Goal: Task Accomplishment & Management: Manage account settings

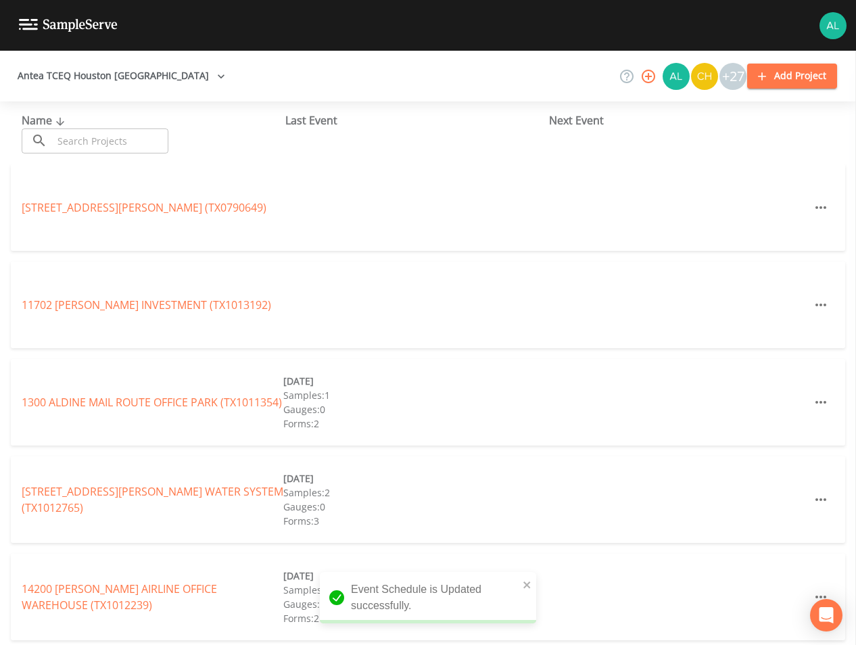
click at [151, 142] on input "text" at bounding box center [111, 140] width 116 height 25
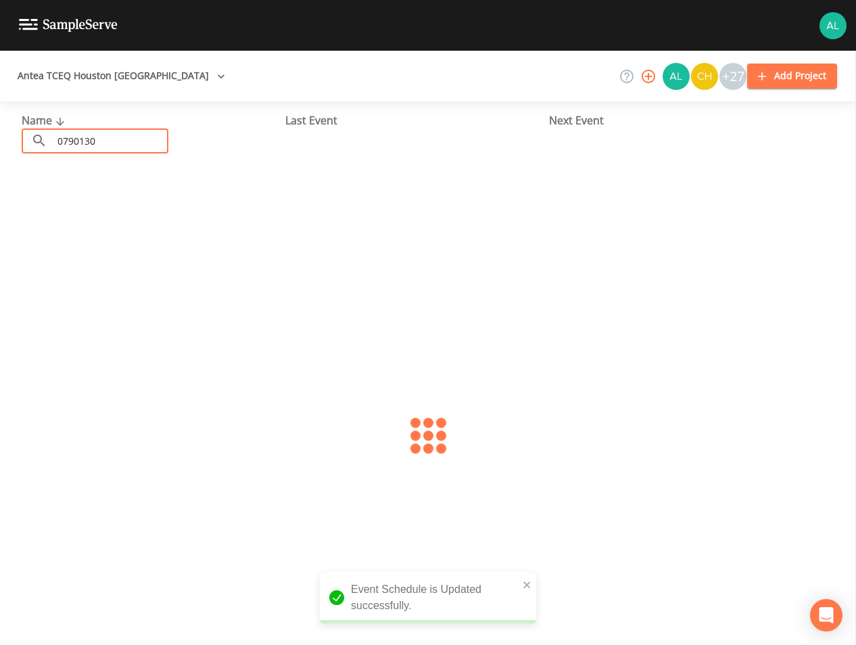
type input "0790130"
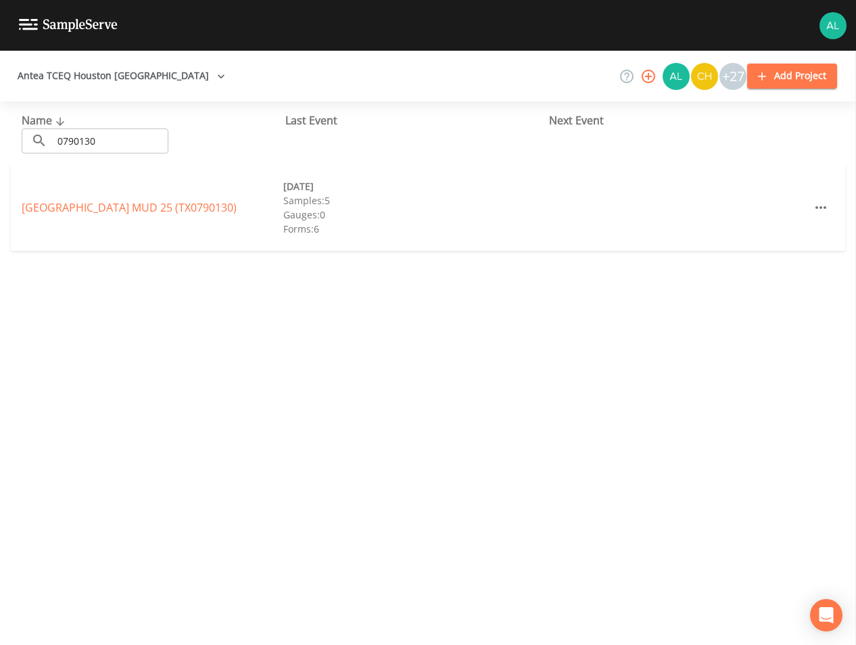
click at [109, 207] on link "[GEOGRAPHIC_DATA] 25 (TX0790130)" at bounding box center [129, 207] width 215 height 15
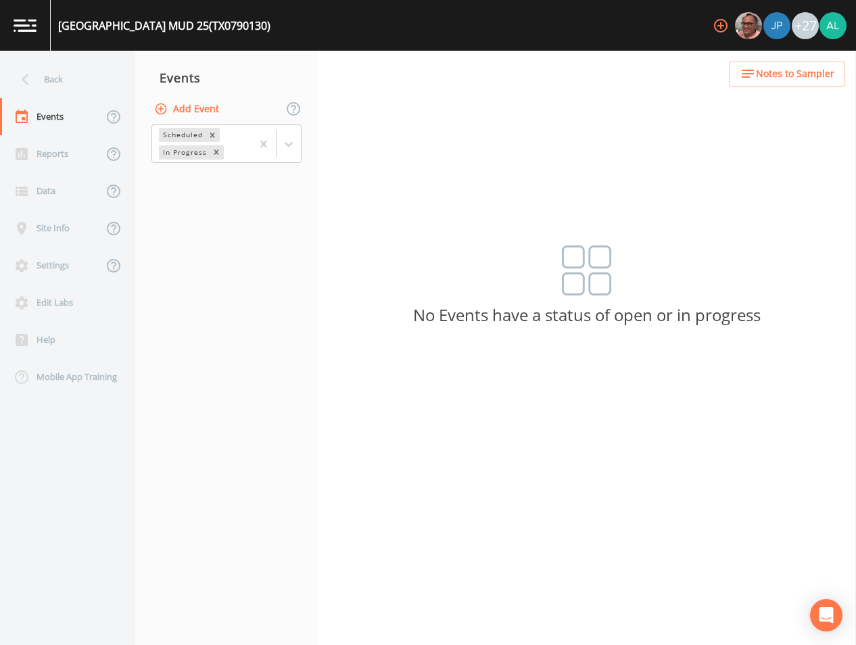
click at [190, 104] on button "Add Event" at bounding box center [187, 109] width 73 height 25
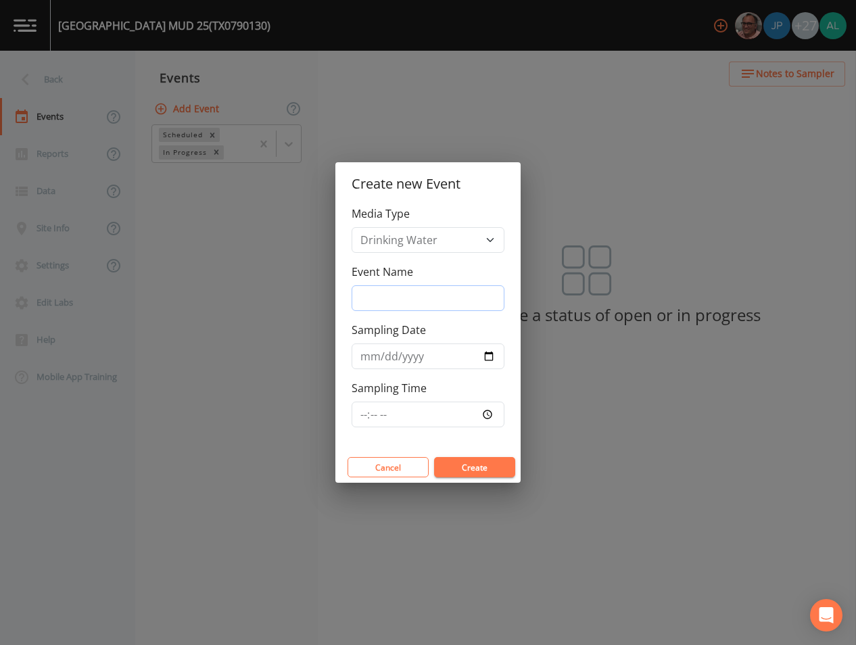
click at [446, 289] on input "Event Name" at bounding box center [428, 298] width 153 height 26
type input "4th Quarter"
type input "[DATE]"
click at [374, 407] on input "Sampling Time" at bounding box center [428, 415] width 153 height 26
click at [360, 418] on input "Sampling Time" at bounding box center [428, 415] width 153 height 26
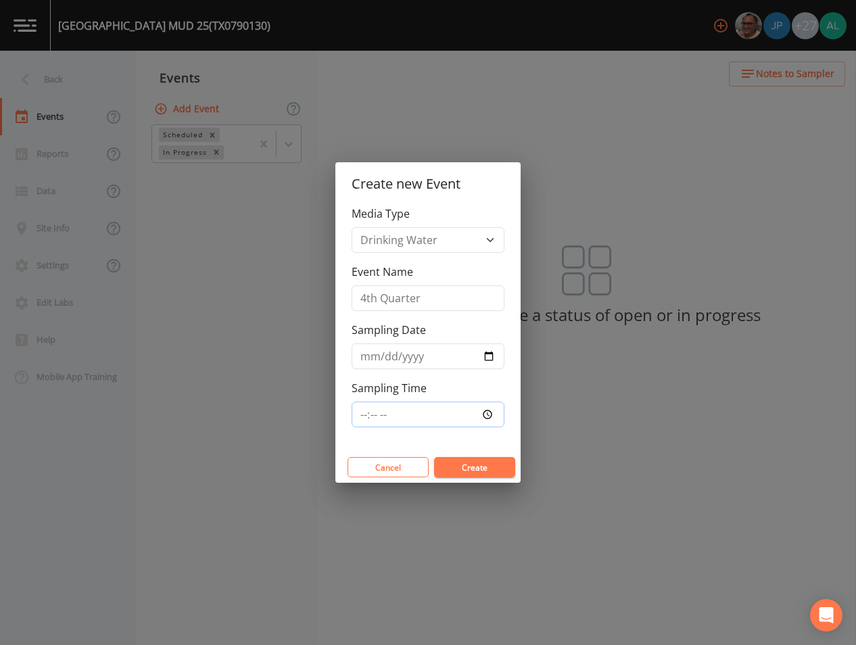
type input "08:00"
click at [434, 457] on button "Create" at bounding box center [474, 467] width 81 height 20
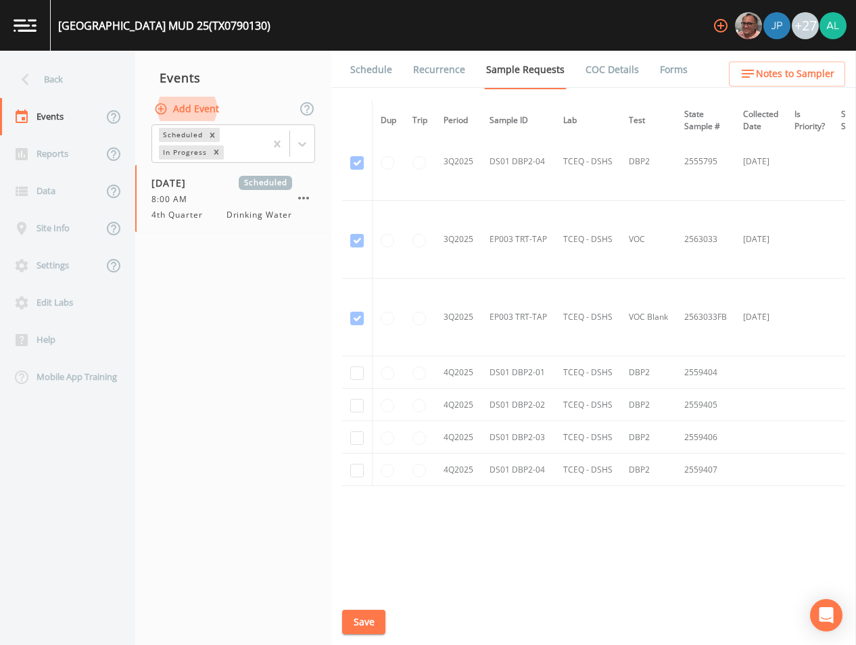
scroll to position [5156, 0]
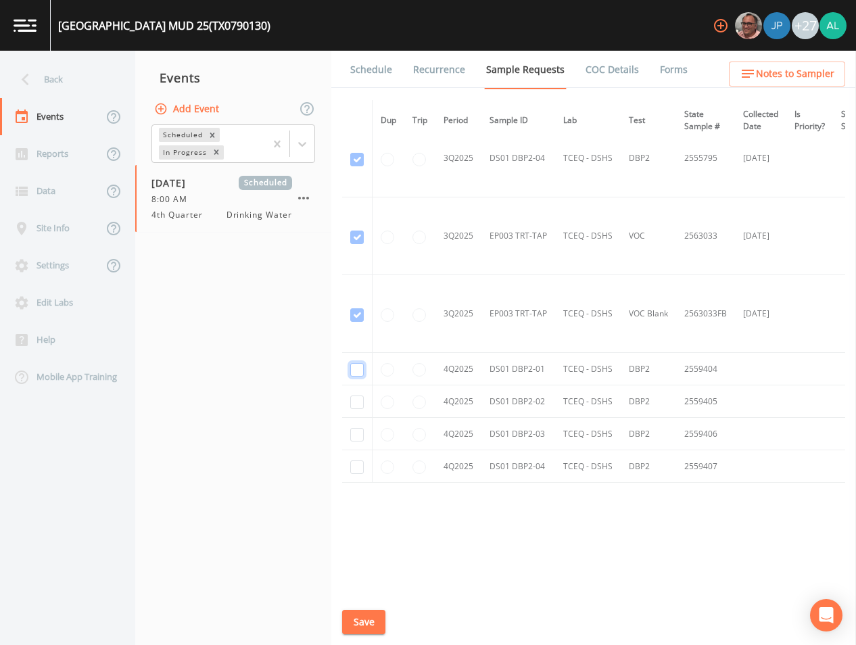
drag, startPoint x: 356, startPoint y: 364, endPoint x: 362, endPoint y: 391, distance: 27.2
click at [357, 364] on input "checkbox" at bounding box center [357, 370] width 14 height 14
checkbox input "true"
click at [364, 402] on td at bounding box center [357, 401] width 30 height 32
click at [360, 398] on input "checkbox" at bounding box center [357, 402] width 14 height 14
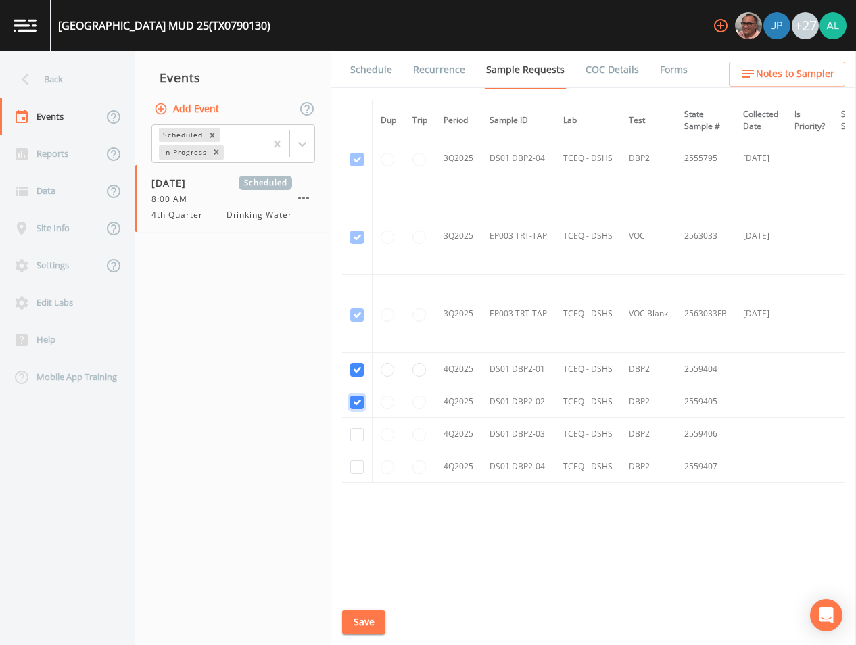
checkbox input "true"
click at [360, 418] on td at bounding box center [357, 434] width 30 height 32
click at [360, 430] on input "checkbox" at bounding box center [357, 435] width 14 height 14
checkbox input "true"
click at [366, 471] on td at bounding box center [357, 466] width 30 height 32
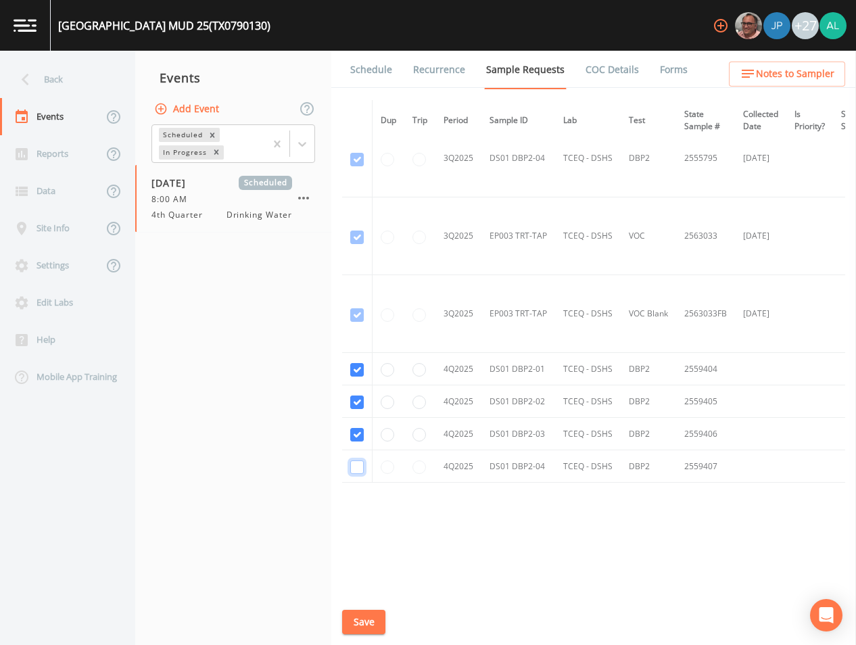
click at [362, 469] on input "checkbox" at bounding box center [357, 467] width 14 height 14
checkbox input "true"
click at [369, 614] on button "Save" at bounding box center [363, 622] width 43 height 25
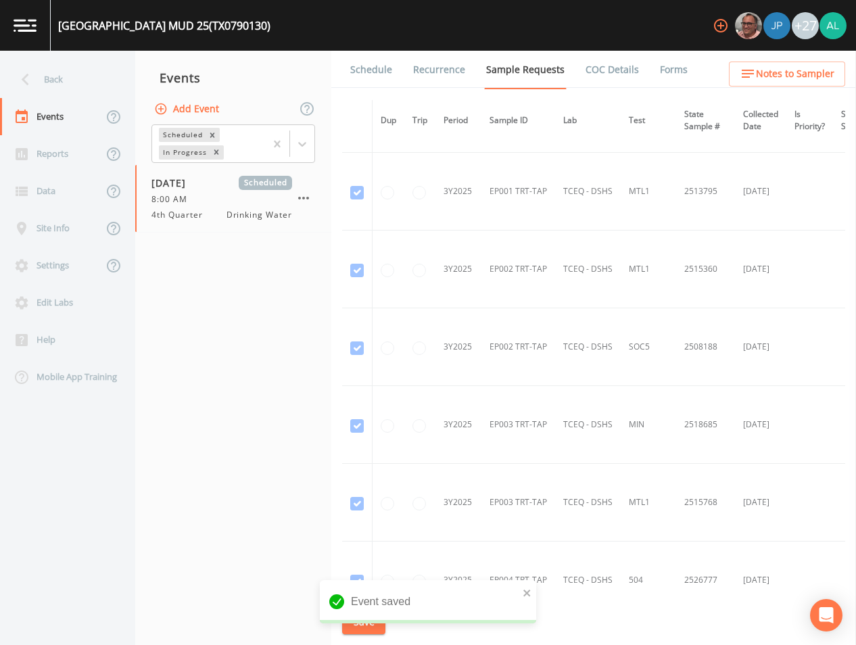
scroll to position [3331, 0]
click at [386, 619] on div "Schedule Recurrence Sample Requests COC Details Forms Dup Trip Period Sample ID…" at bounding box center [593, 348] width 525 height 594
click at [376, 90] on div "Schedule Recurrence Sample Requests COC Details Forms Dup Trip Period Sample ID…" at bounding box center [593, 348] width 525 height 594
click at [377, 63] on link "Schedule" at bounding box center [371, 70] width 46 height 38
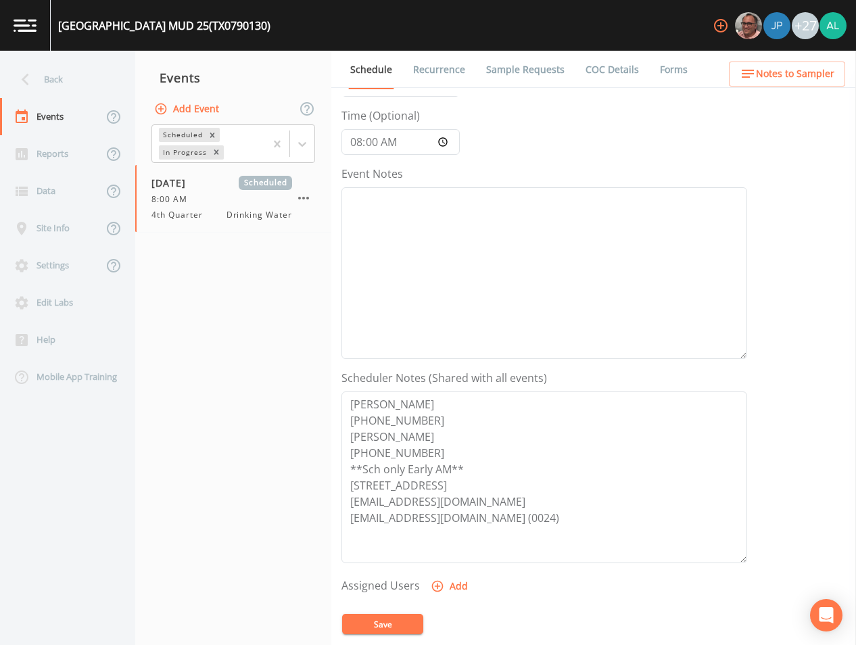
scroll to position [135, 0]
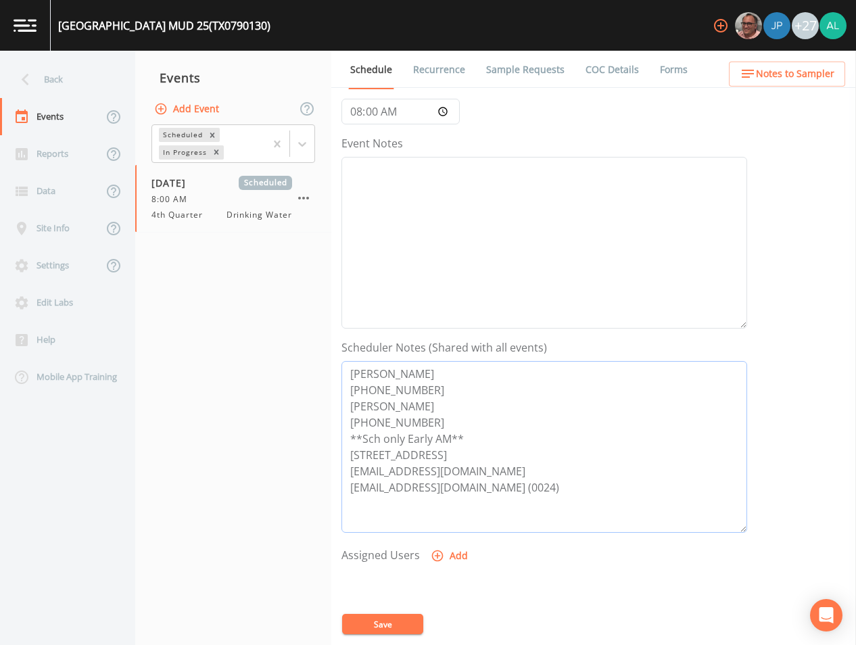
drag, startPoint x: 508, startPoint y: 473, endPoint x: 245, endPoint y: 473, distance: 263.0
click at [245, 473] on div "Back Events Reports Data Site Info Settings Edit Labs Help Mobile App Training …" at bounding box center [428, 348] width 856 height 594
drag, startPoint x: 510, startPoint y: 488, endPoint x: 338, endPoint y: 482, distance: 172.5
click at [338, 482] on div "Schedule Recurrence Sample Requests COC Details Forms Event Name 4th Quarter Ta…" at bounding box center [593, 348] width 525 height 594
click at [390, 606] on div at bounding box center [544, 640] width 406 height 142
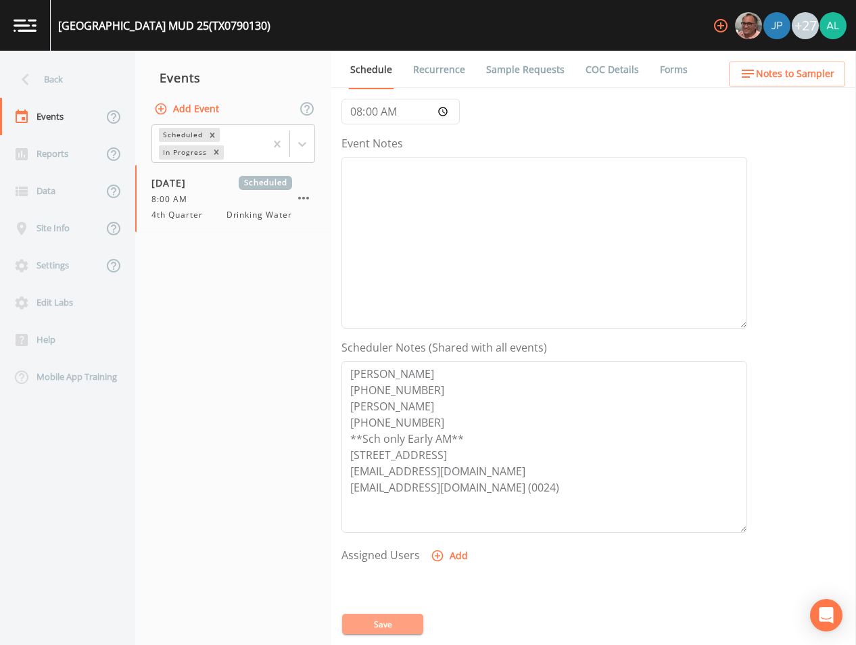
click at [389, 618] on button "Save" at bounding box center [382, 624] width 81 height 20
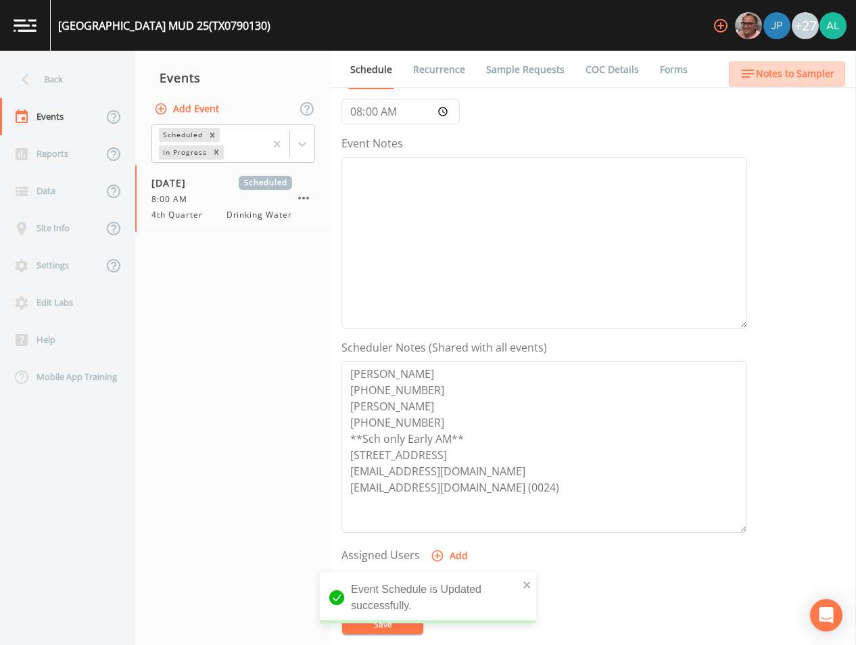
click at [762, 66] on span "Notes to Sampler" at bounding box center [795, 74] width 78 height 17
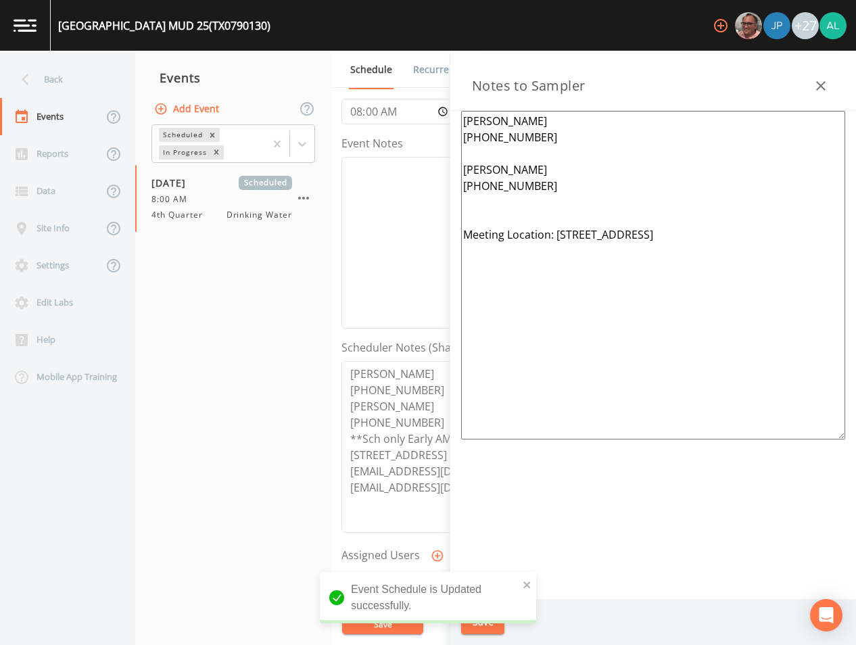
drag, startPoint x: 784, startPoint y: 235, endPoint x: 572, endPoint y: 225, distance: 212.5
click at [555, 233] on textarea "[PERSON_NAME] [PHONE_NUMBER] [PERSON_NAME] [PHONE_NUMBER] Meeting Location: [ST…" at bounding box center [653, 275] width 384 height 329
click at [475, 640] on div "Save" at bounding box center [653, 622] width 406 height 47
click at [477, 631] on button "Save" at bounding box center [482, 622] width 43 height 25
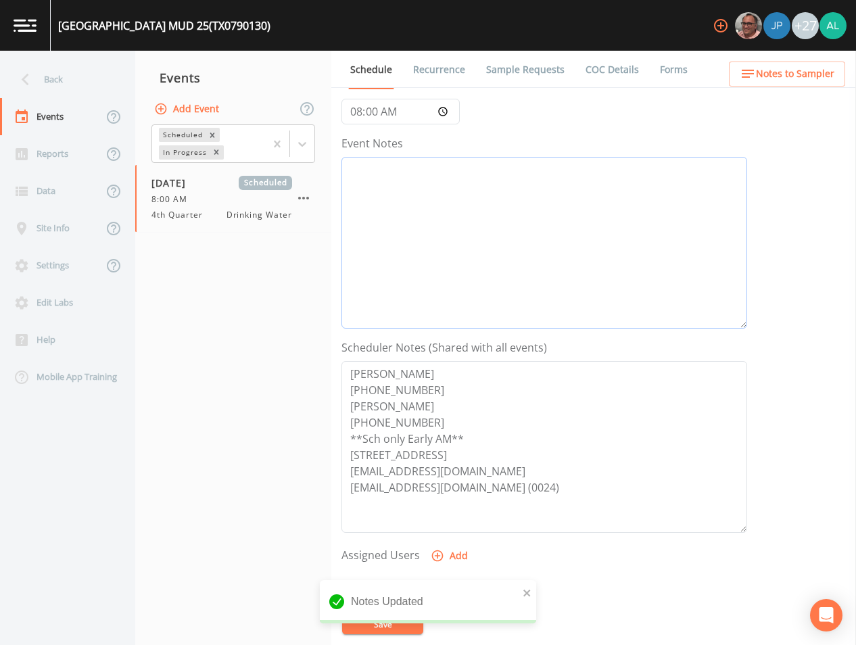
click at [450, 164] on textarea "Event Notes" at bounding box center [544, 243] width 406 height 172
type textarea "[DATE] 3:38pm email sent"
click at [355, 623] on button "Save" at bounding box center [382, 624] width 81 height 20
click at [53, 75] on div "Back" at bounding box center [61, 79] width 122 height 37
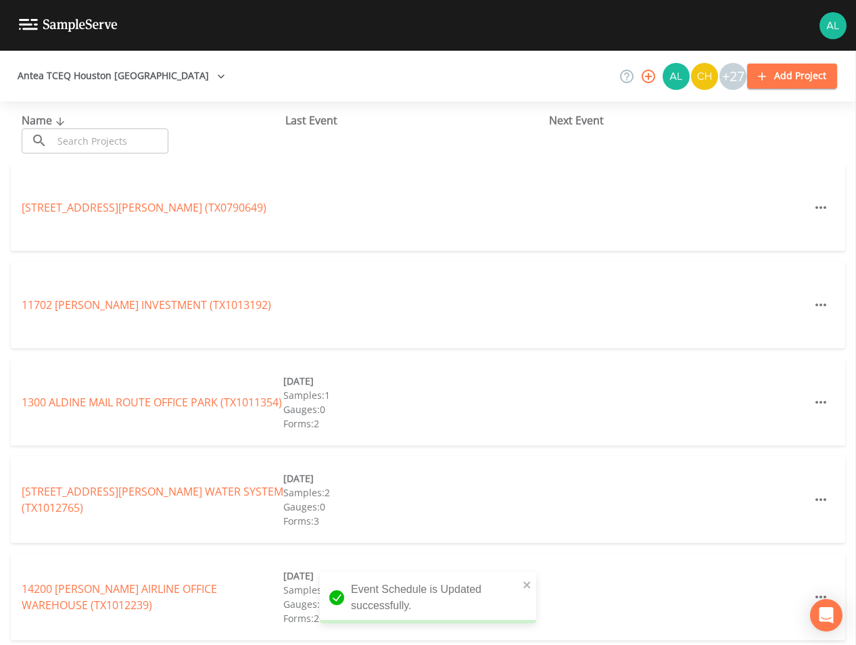
click at [105, 147] on input "text" at bounding box center [111, 140] width 116 height 25
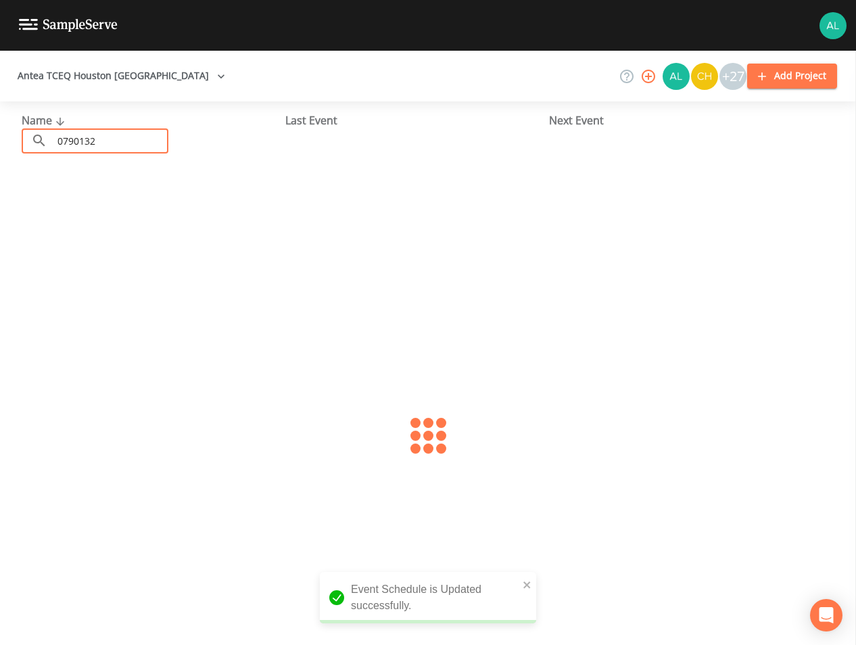
type input "0790132"
click at [118, 201] on link "[GEOGRAPHIC_DATA] (TX0790132)" at bounding box center [105, 207] width 166 height 15
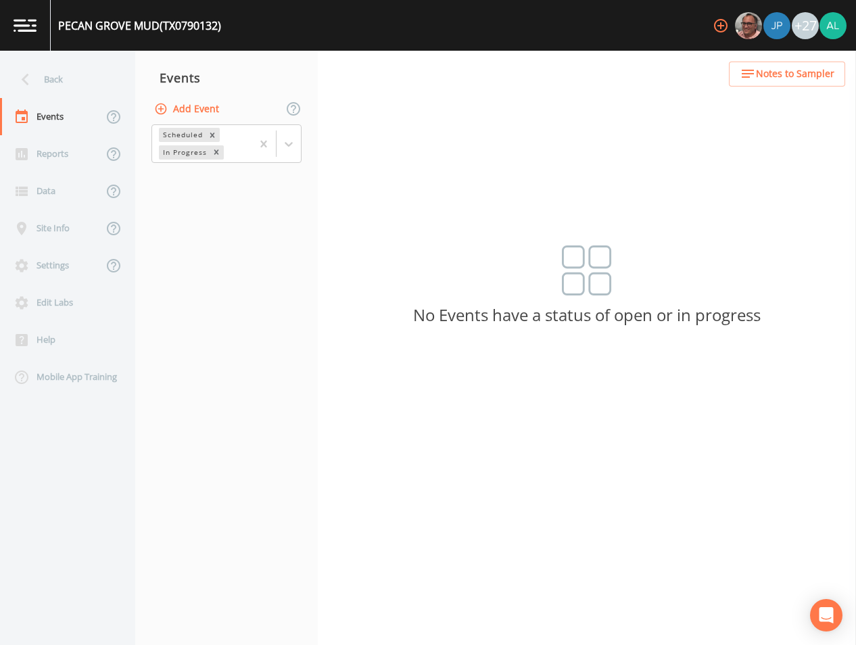
click at [188, 115] on button "Add Event" at bounding box center [187, 109] width 73 height 25
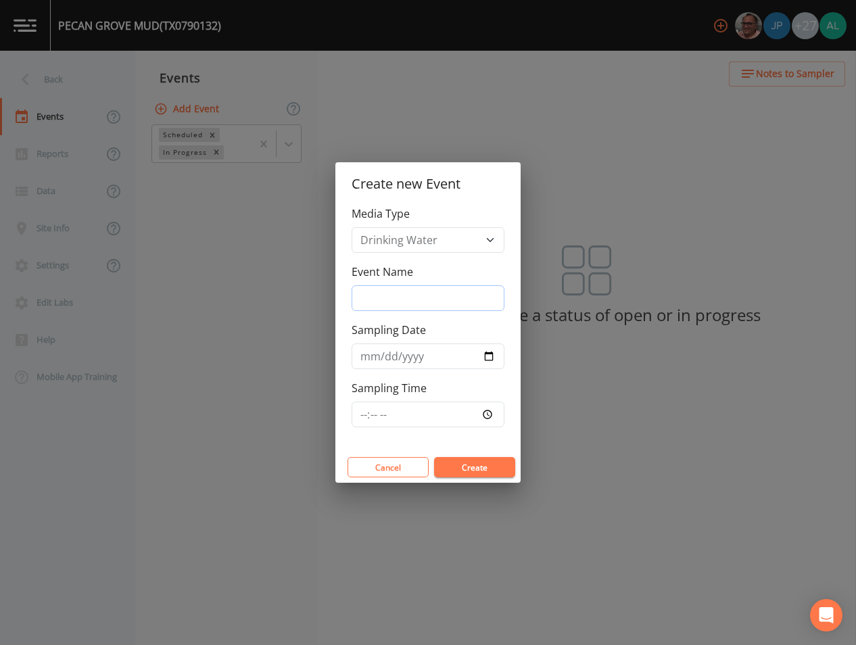
click at [407, 307] on input "Event Name" at bounding box center [428, 298] width 153 height 26
type input "4th Quarter"
type input "[DATE]"
click at [360, 413] on input "Sampling Time" at bounding box center [428, 415] width 153 height 26
type input "09:30"
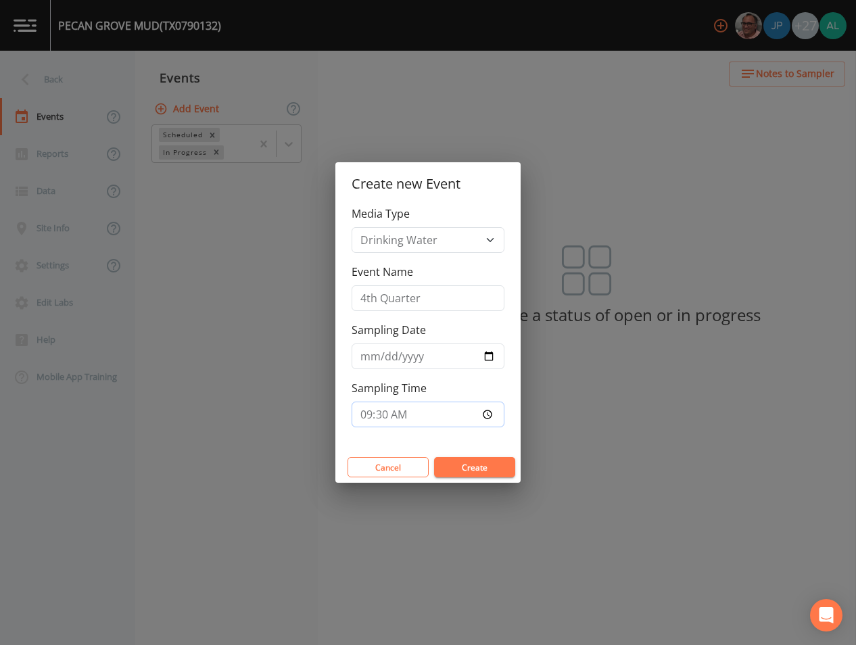
click at [434, 457] on button "Create" at bounding box center [474, 467] width 81 height 20
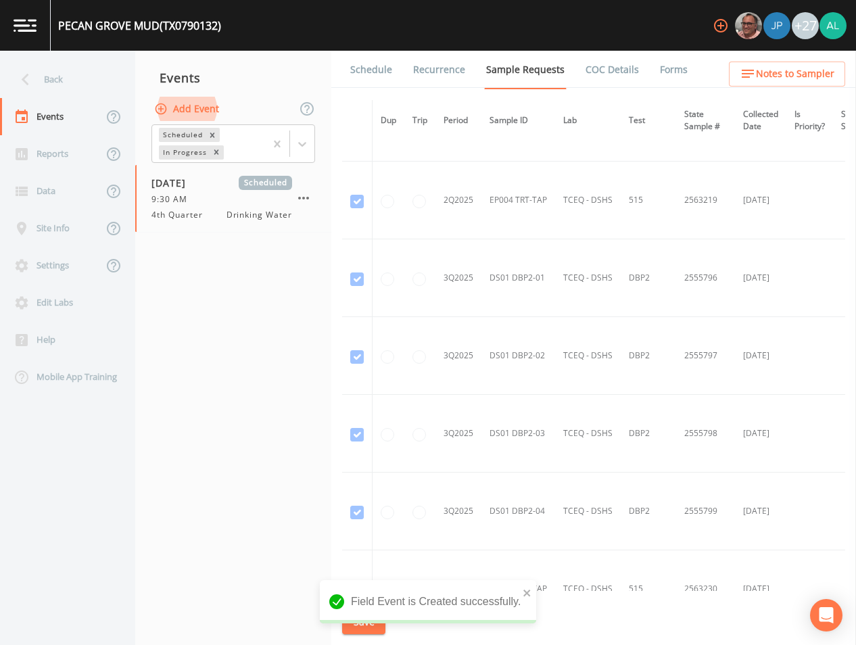
scroll to position [6044, 0]
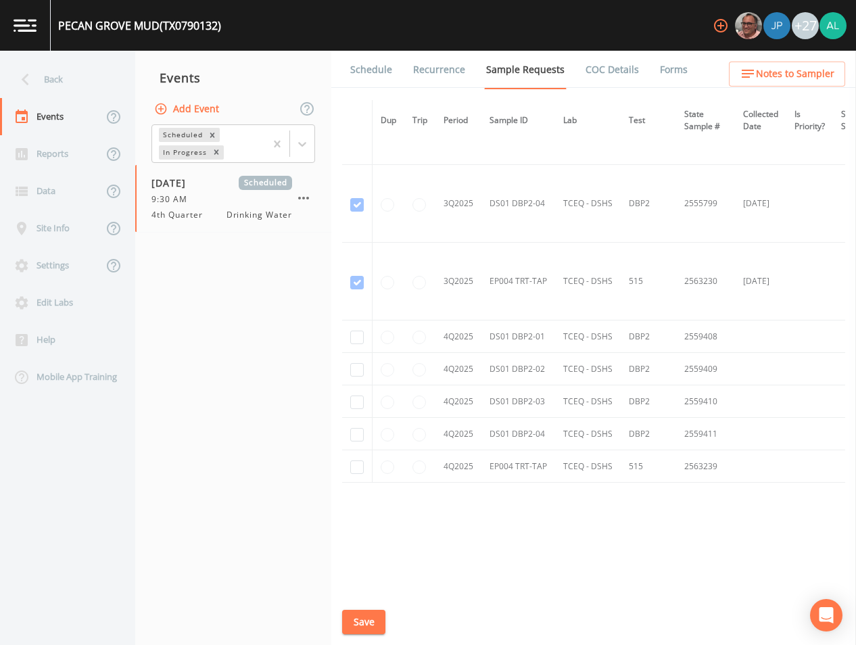
drag, startPoint x: 345, startPoint y: 468, endPoint x: 363, endPoint y: 466, distance: 17.8
click at [345, 468] on td at bounding box center [357, 466] width 30 height 32
click at [363, 466] on input "checkbox" at bounding box center [357, 467] width 14 height 14
checkbox input "true"
click at [362, 437] on td at bounding box center [357, 434] width 30 height 32
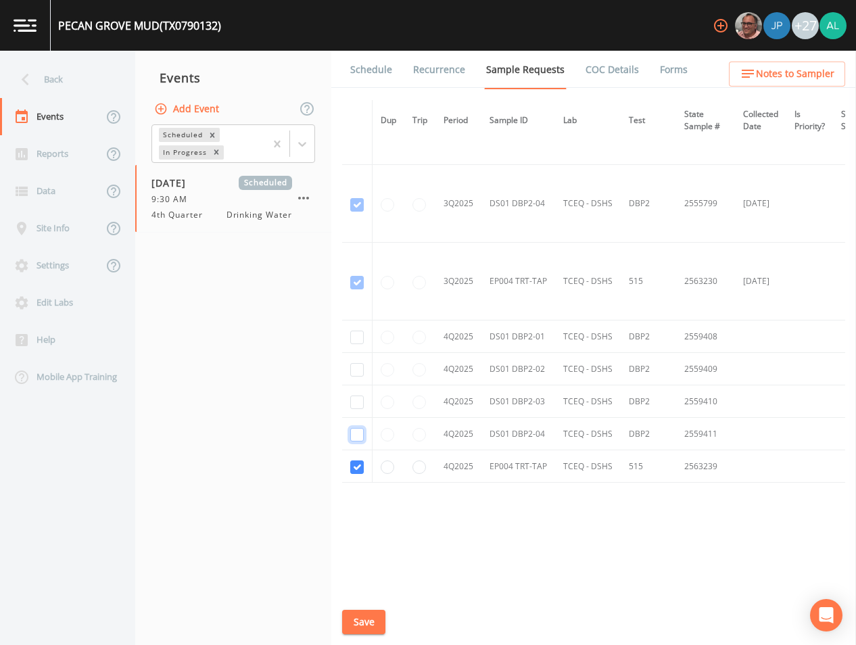
drag, startPoint x: 362, startPoint y: 437, endPoint x: 356, endPoint y: 421, distance: 17.1
click at [360, 429] on input "checkbox" at bounding box center [357, 435] width 14 height 14
checkbox input "true"
click at [354, 389] on td at bounding box center [357, 401] width 30 height 32
click at [359, 397] on input "checkbox" at bounding box center [357, 402] width 14 height 14
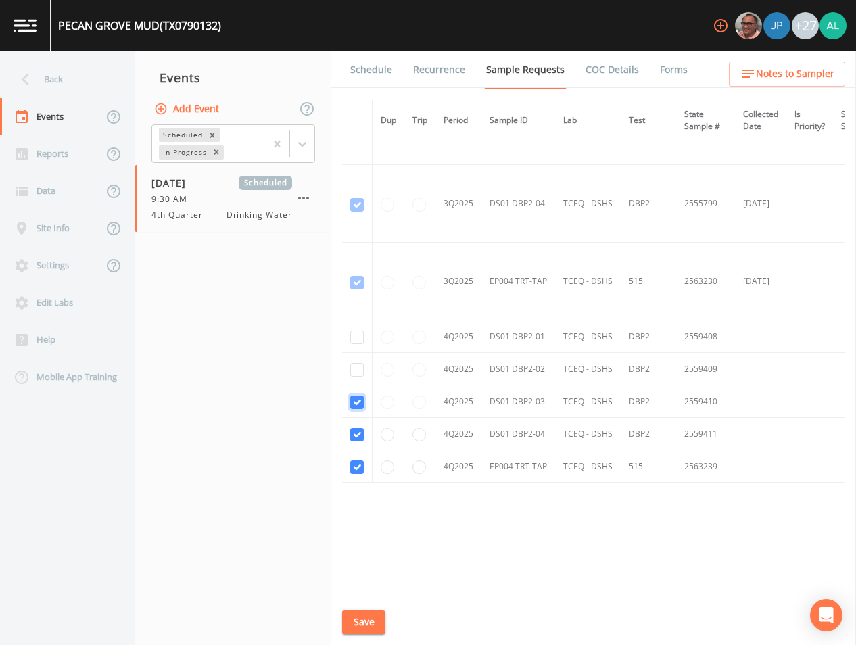
checkbox input "true"
click at [354, 359] on td at bounding box center [357, 369] width 30 height 32
click at [360, 327] on td at bounding box center [357, 336] width 30 height 32
drag, startPoint x: 360, startPoint y: 375, endPoint x: 364, endPoint y: 348, distance: 27.3
click at [361, 376] on td at bounding box center [357, 369] width 30 height 32
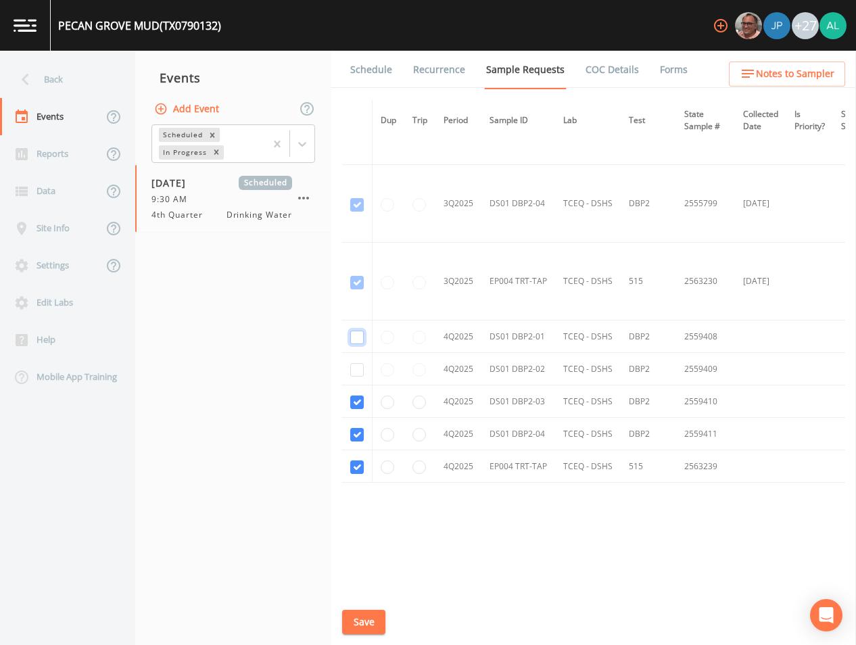
click at [361, 332] on input "checkbox" at bounding box center [357, 338] width 14 height 14
checkbox input "true"
click at [356, 370] on input "checkbox" at bounding box center [357, 370] width 14 height 14
checkbox input "true"
click at [364, 619] on button "Save" at bounding box center [363, 622] width 43 height 25
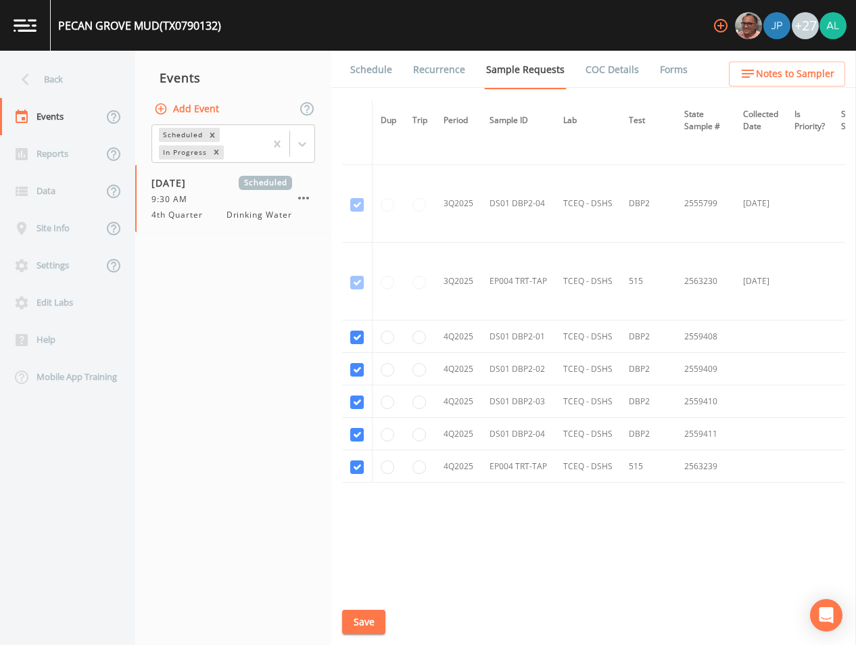
click at [344, 614] on button "Save" at bounding box center [363, 622] width 43 height 25
click at [360, 74] on link "Schedule" at bounding box center [371, 70] width 46 height 38
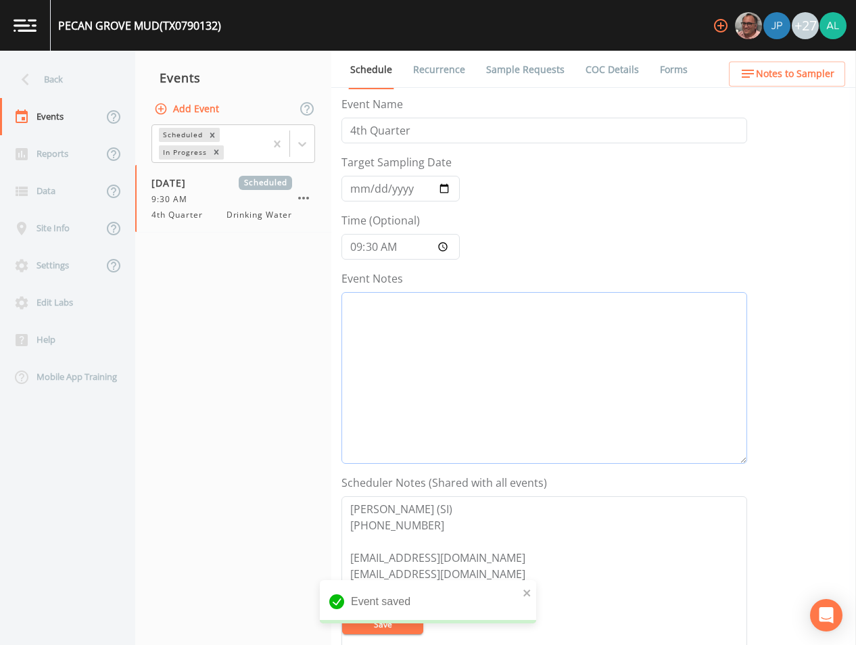
click at [364, 364] on textarea "Event Notes" at bounding box center [544, 378] width 406 height 172
click at [782, 66] on span "Notes to Sampler" at bounding box center [795, 74] width 78 height 17
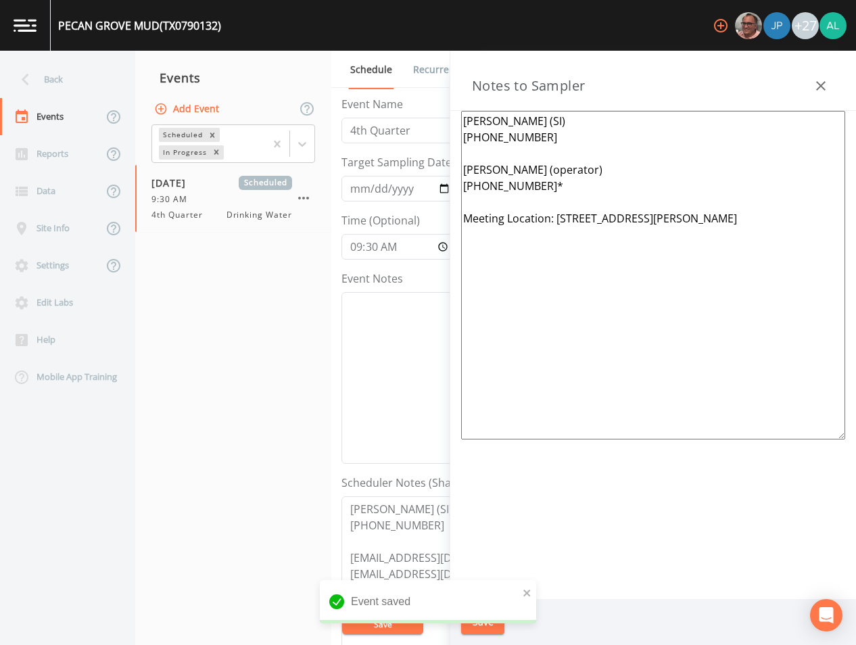
drag, startPoint x: 763, startPoint y: 215, endPoint x: 556, endPoint y: 213, distance: 207.6
click at [556, 213] on textarea "[PERSON_NAME] (SI) [PHONE_NUMBER] [PERSON_NAME] (operator) [PHONE_NUMBER]* Meet…" at bounding box center [653, 275] width 384 height 329
click at [424, 339] on textarea "Event Notes" at bounding box center [544, 378] width 406 height 172
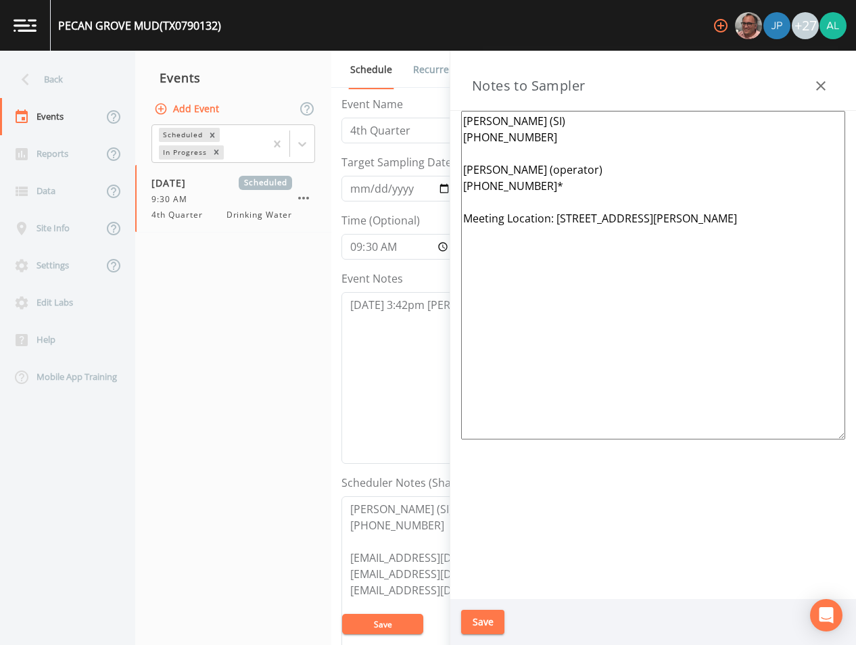
click at [504, 620] on button "Save" at bounding box center [482, 622] width 43 height 25
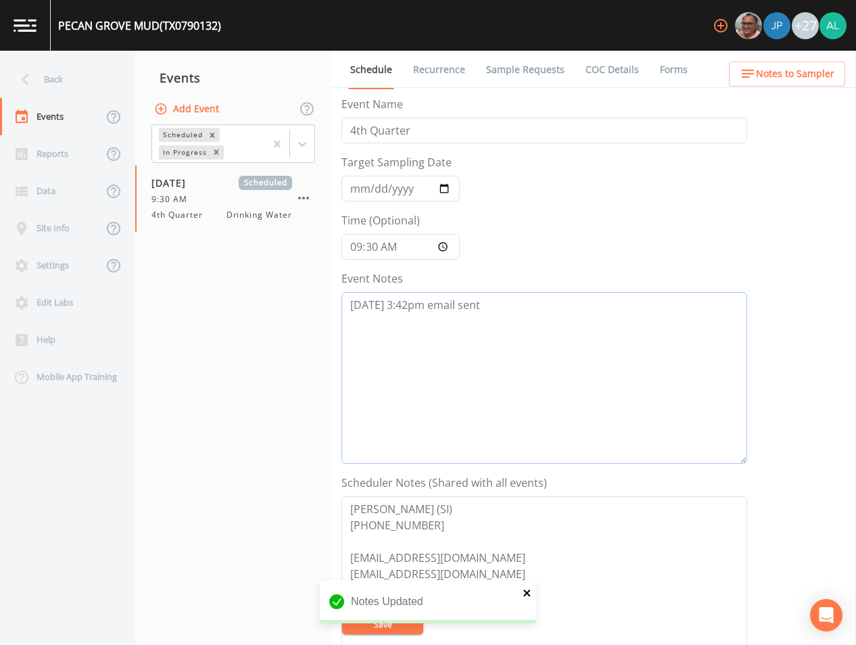
type textarea "[DATE] 3:42pm email sent"
click at [526, 588] on icon "close" at bounding box center [527, 592] width 9 height 11
click at [389, 630] on div "Notes Updated" at bounding box center [428, 607] width 216 height 54
click at [389, 630] on div "[GEOGRAPHIC_DATA] (TX0790132) +27 Back Events Reports Data Site Info Settings E…" at bounding box center [428, 322] width 856 height 645
click at [370, 615] on button "Save" at bounding box center [382, 624] width 81 height 20
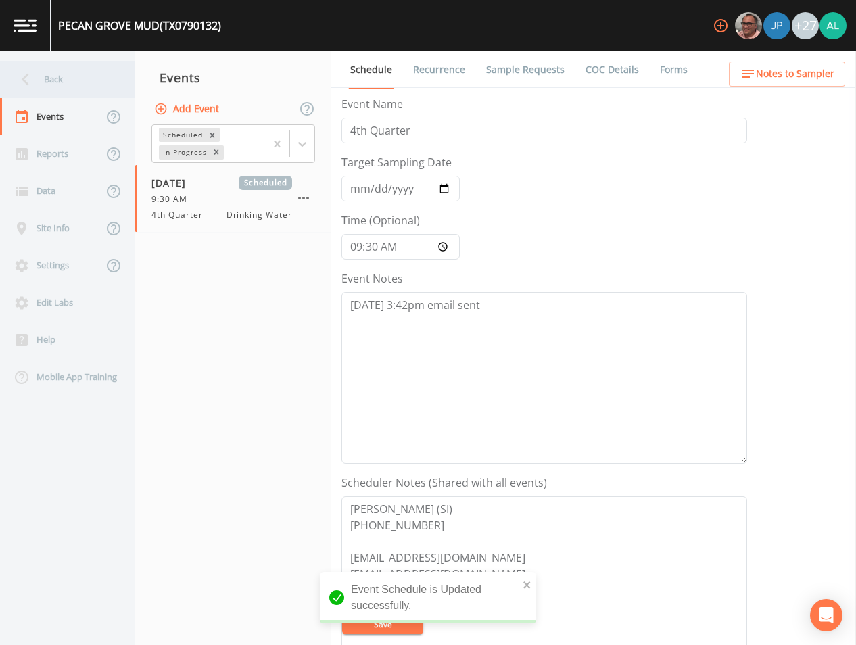
click at [66, 71] on div "Back" at bounding box center [61, 79] width 122 height 37
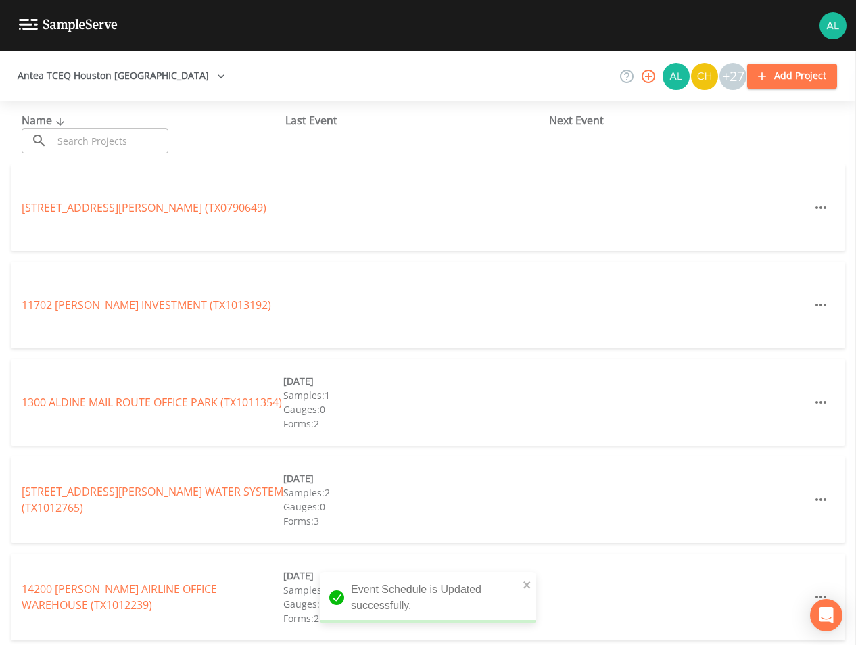
drag, startPoint x: 98, startPoint y: 159, endPoint x: 101, endPoint y: 137, distance: 22.6
click at [98, 158] on div "Name ​ ​ Last Event Next Event" at bounding box center [428, 132] width 856 height 63
drag, startPoint x: 101, startPoint y: 137, endPoint x: 99, endPoint y: 128, distance: 8.6
click at [101, 137] on input "text" at bounding box center [111, 140] width 116 height 25
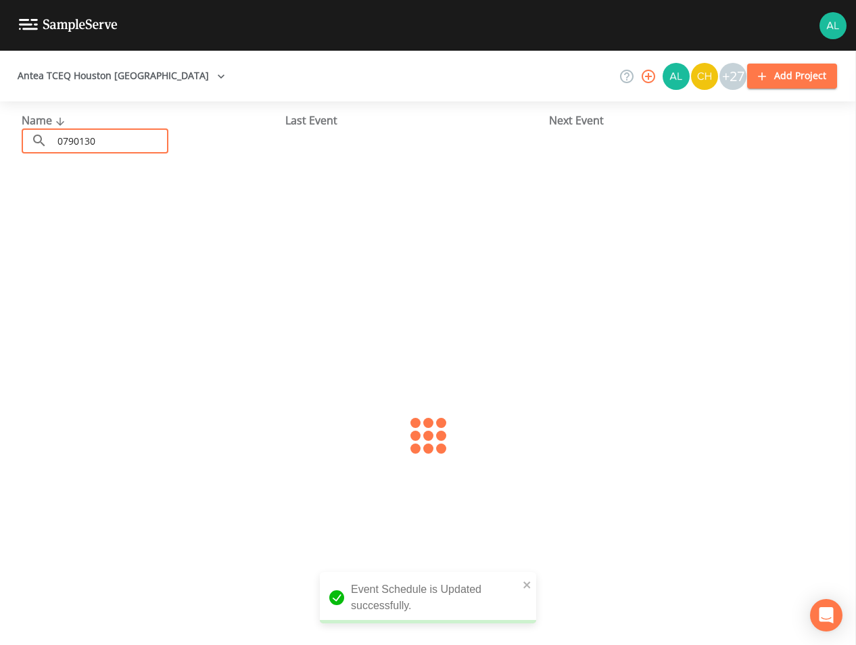
type input "0790130"
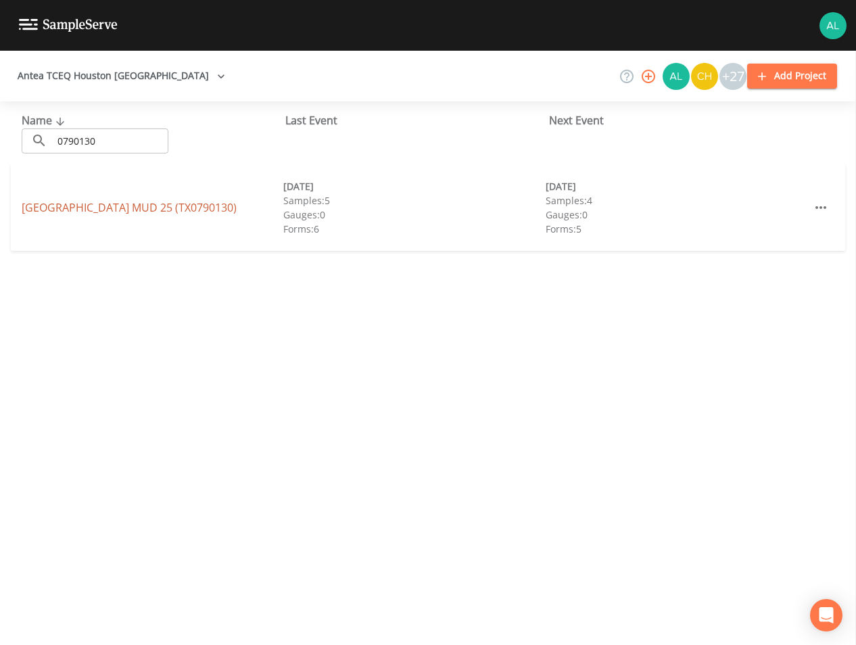
click at [78, 203] on link "[GEOGRAPHIC_DATA] 25 (TX0790130)" at bounding box center [129, 207] width 215 height 15
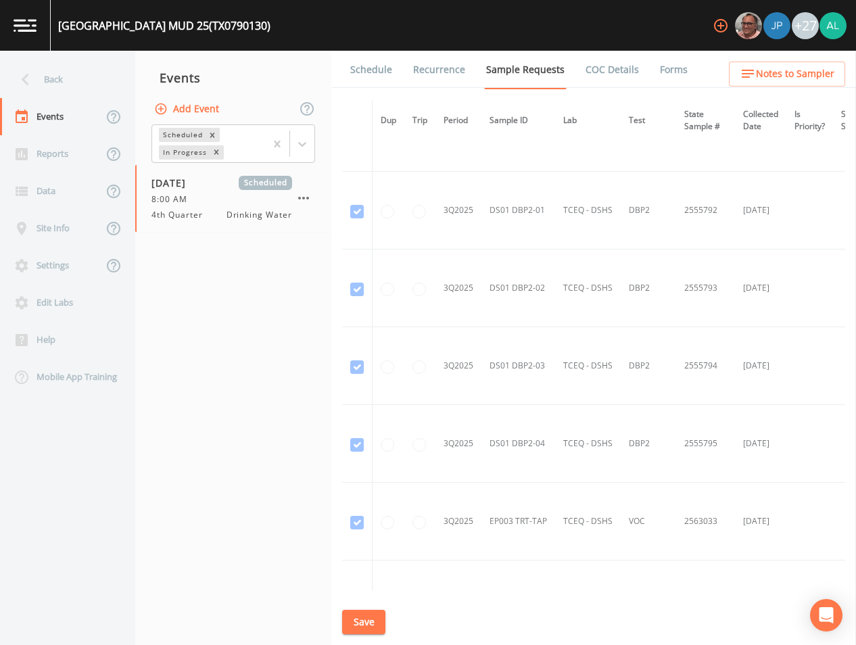
scroll to position [5156, 0]
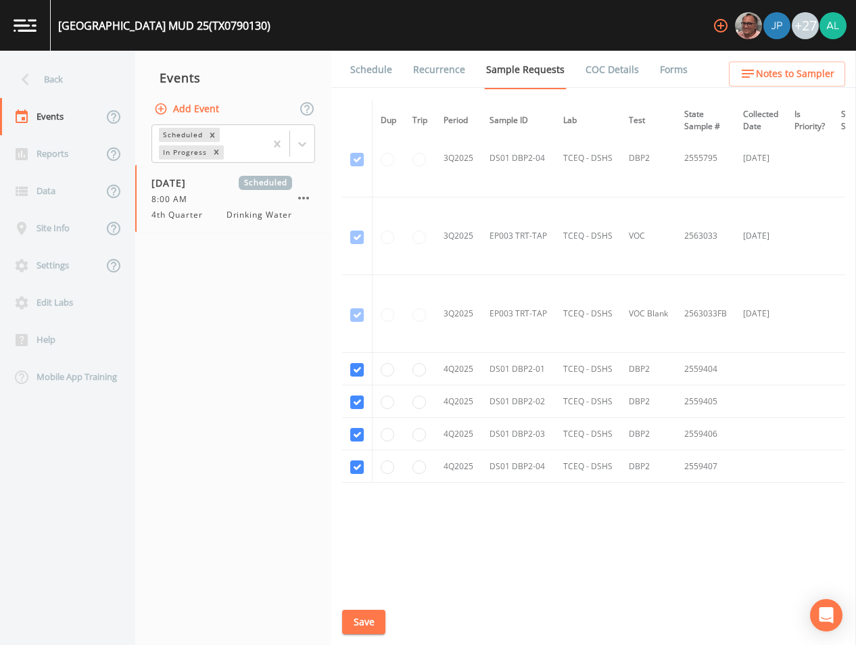
click at [364, 72] on link "Schedule" at bounding box center [371, 70] width 46 height 38
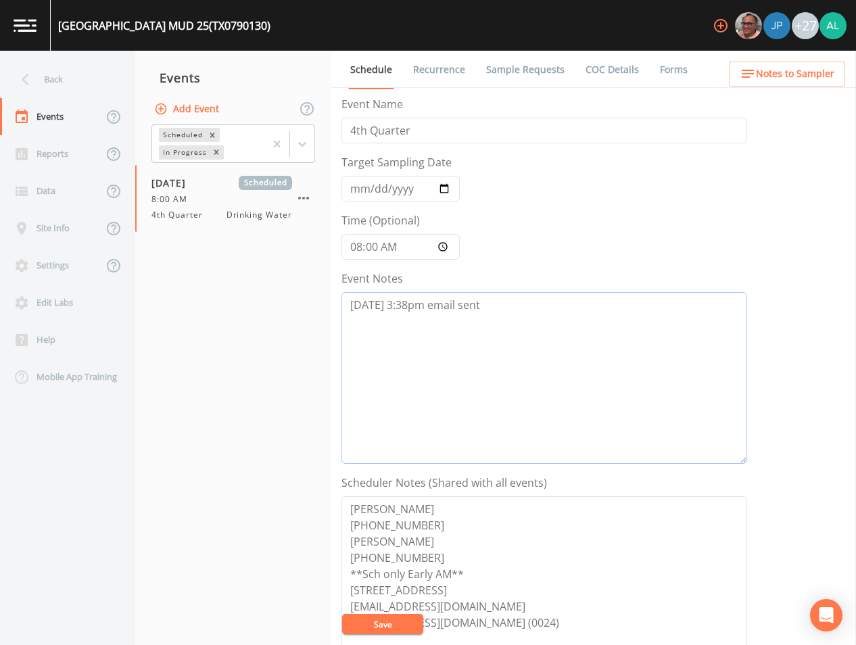
click at [487, 309] on textarea "[DATE] 3:38pm email sent" at bounding box center [544, 378] width 406 height 172
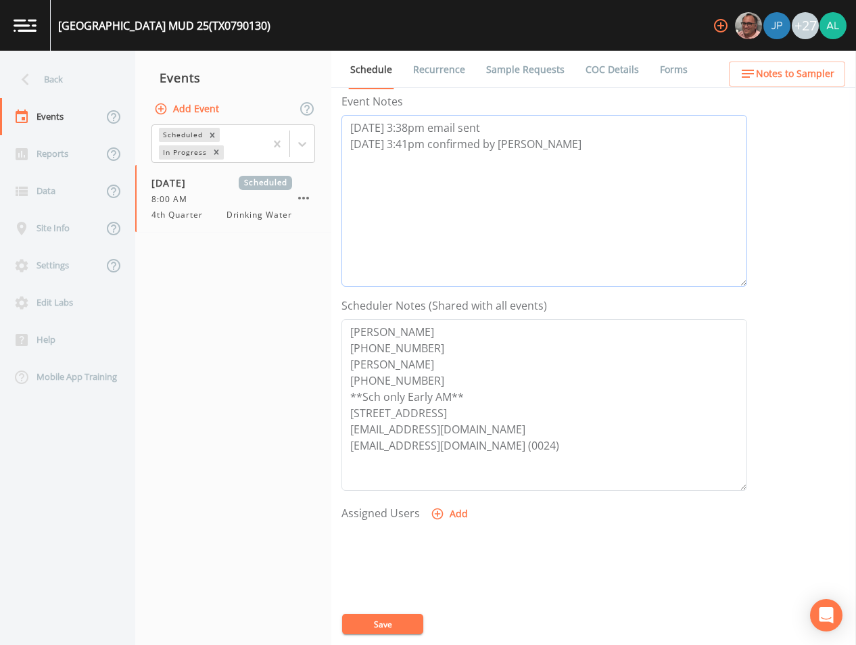
scroll to position [309, 0]
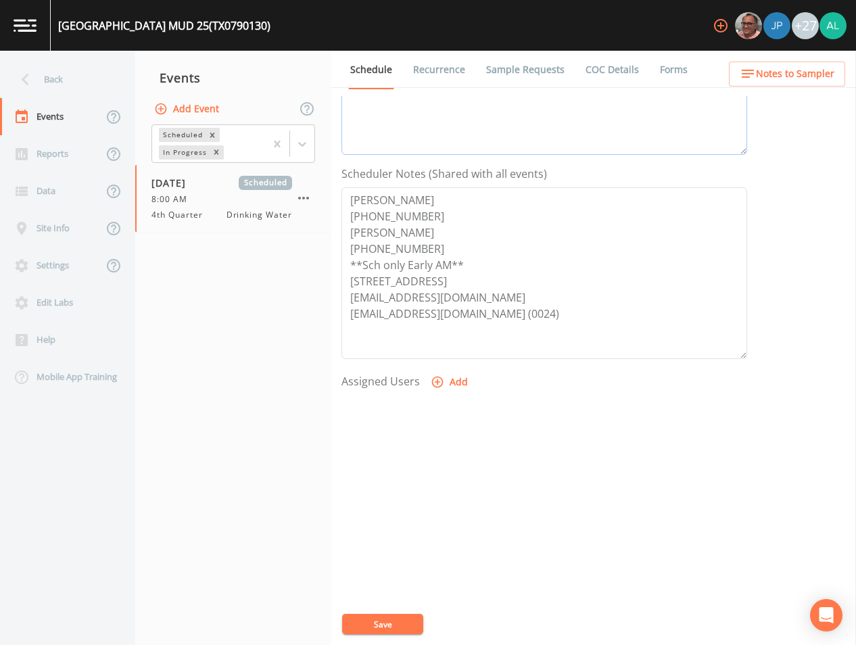
type textarea "[DATE] 3:38pm email sent [DATE] 3:41pm confirmed by [PERSON_NAME]"
click at [436, 382] on icon "button" at bounding box center [437, 382] width 11 height 11
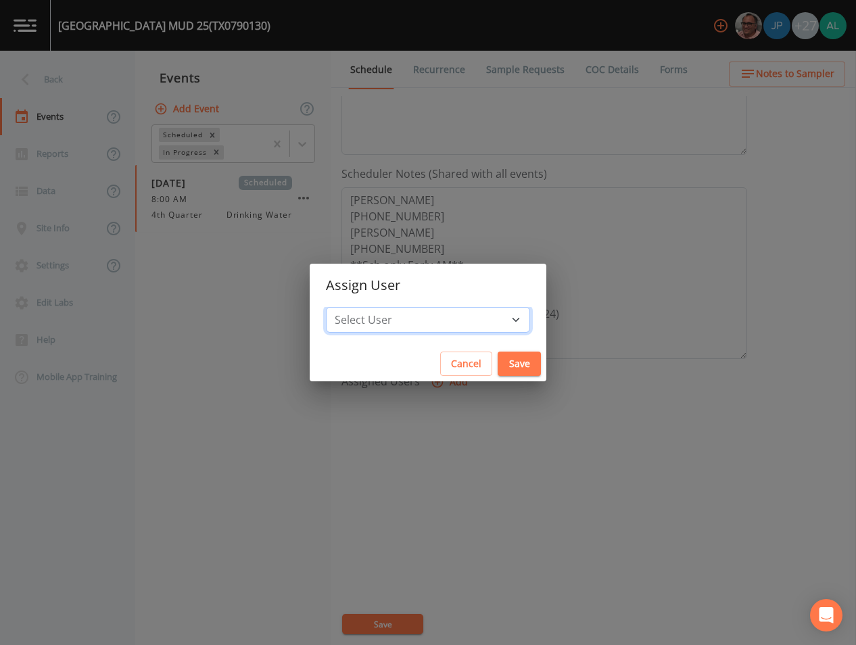
click at [412, 314] on select "Select User [PERSON_NAME] [PERSON_NAME] [PERSON_NAME] [PERSON_NAME] [PERSON_NAM…" at bounding box center [428, 320] width 204 height 26
select select "37eecc1f-c5fe-476e-b72b-30cfa15dcfe6"
click at [356, 307] on select "Select User [PERSON_NAME] [PERSON_NAME] [PERSON_NAME] [PERSON_NAME] [PERSON_NAM…" at bounding box center [428, 320] width 204 height 26
click at [506, 376] on button "Save" at bounding box center [519, 364] width 43 height 25
select select
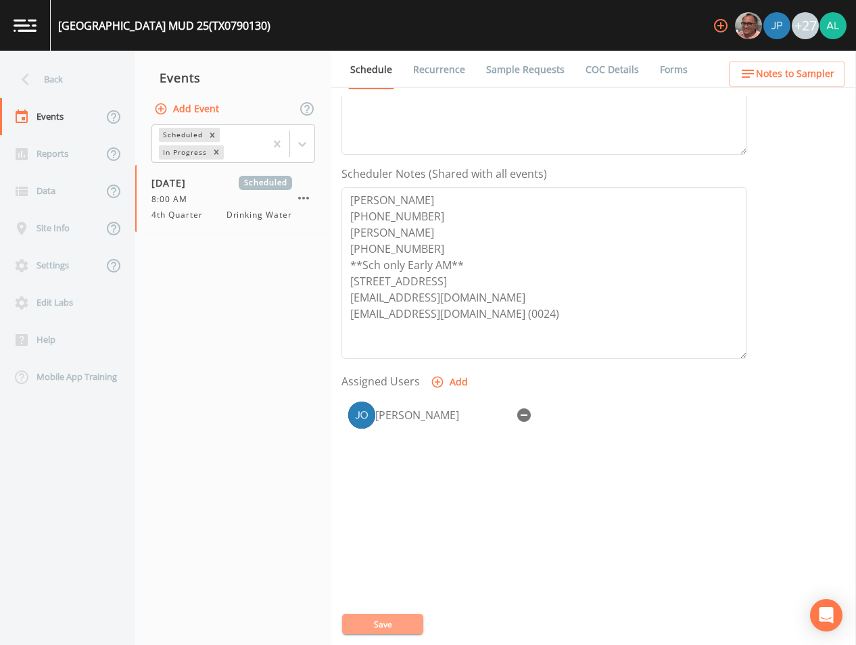
click at [408, 615] on button "Save" at bounding box center [382, 624] width 81 height 20
click at [763, 73] on span "Notes to Sampler" at bounding box center [795, 74] width 78 height 17
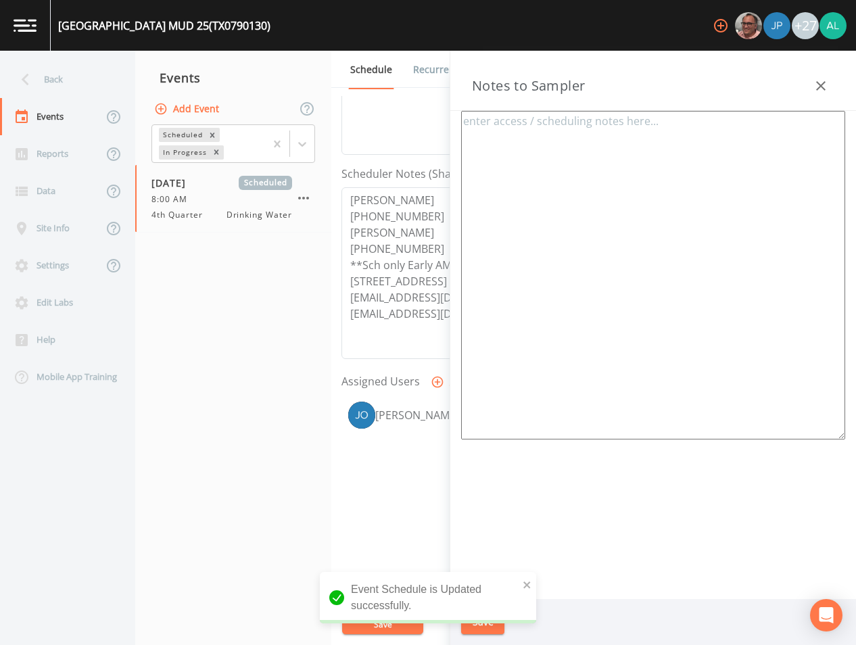
type textarea "[PERSON_NAME] [PHONE_NUMBER] [PERSON_NAME] [PHONE_NUMBER] Meeting Location: [ST…"
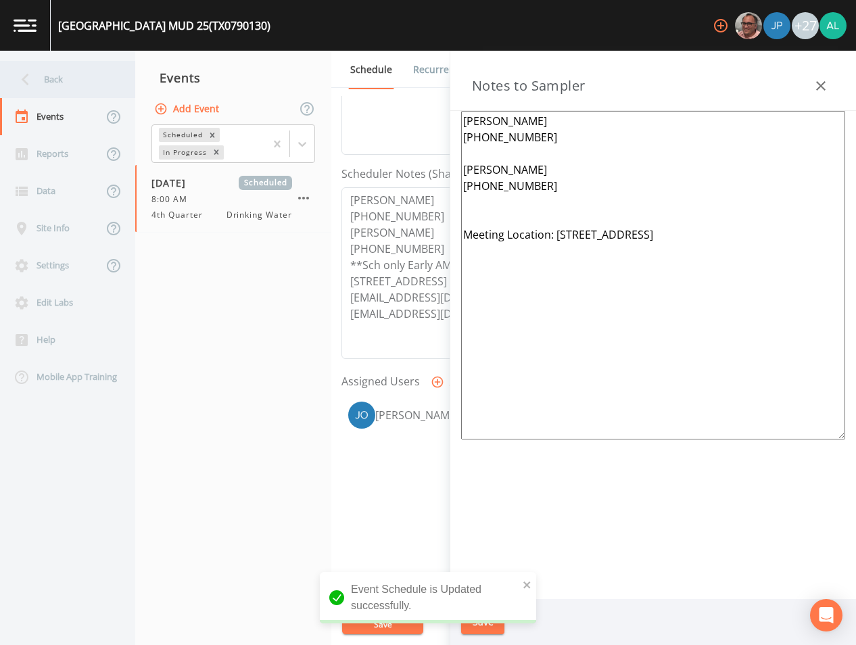
click at [47, 64] on div "Back" at bounding box center [61, 79] width 122 height 37
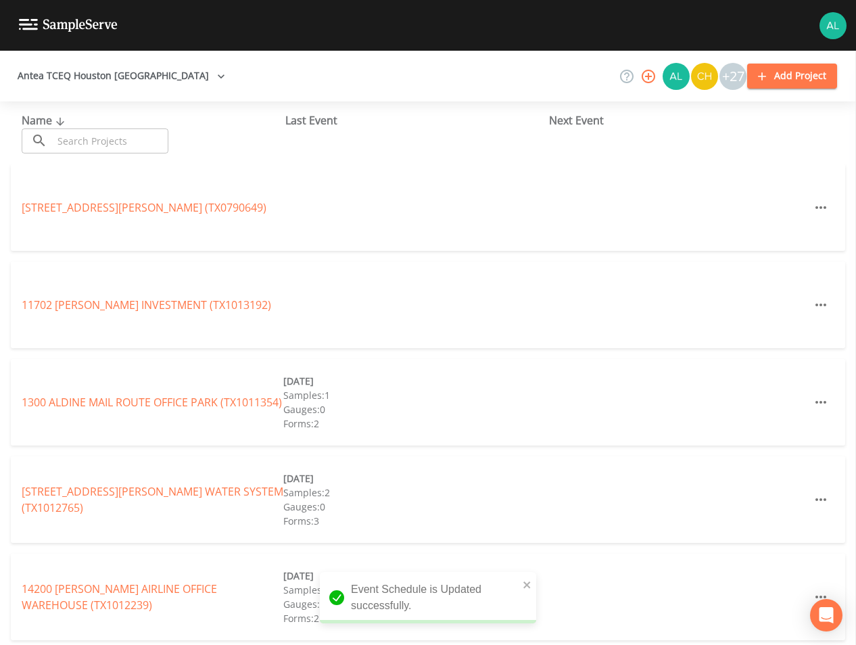
click at [75, 135] on input "text" at bounding box center [111, 140] width 116 height 25
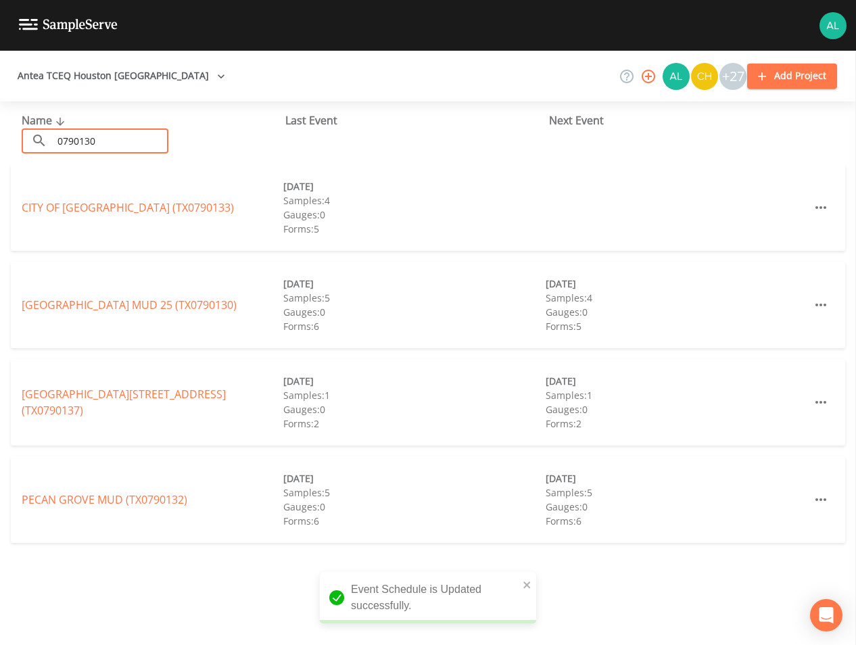
type input "0790130"
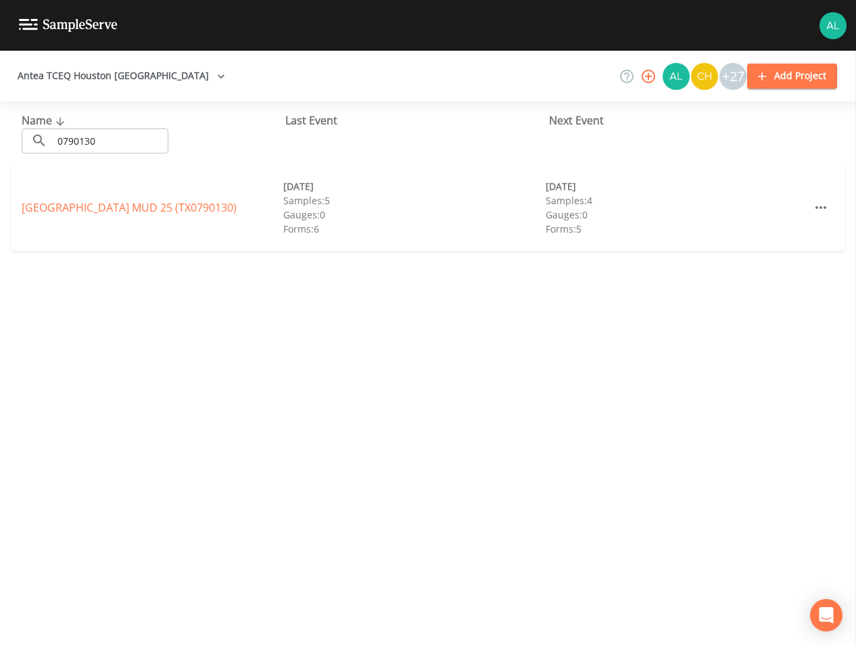
click at [200, 215] on div "[GEOGRAPHIC_DATA] 25 (TX0790130)" at bounding box center [153, 207] width 262 height 16
click at [236, 215] on div "[GEOGRAPHIC_DATA] 25 (TX0790130) [DATE] Samples: 5 Gauges: 0 Forms: 6 [DATE] Sa…" at bounding box center [428, 207] width 834 height 87
click at [230, 210] on link "[GEOGRAPHIC_DATA] 25 (TX0790130)" at bounding box center [129, 207] width 215 height 15
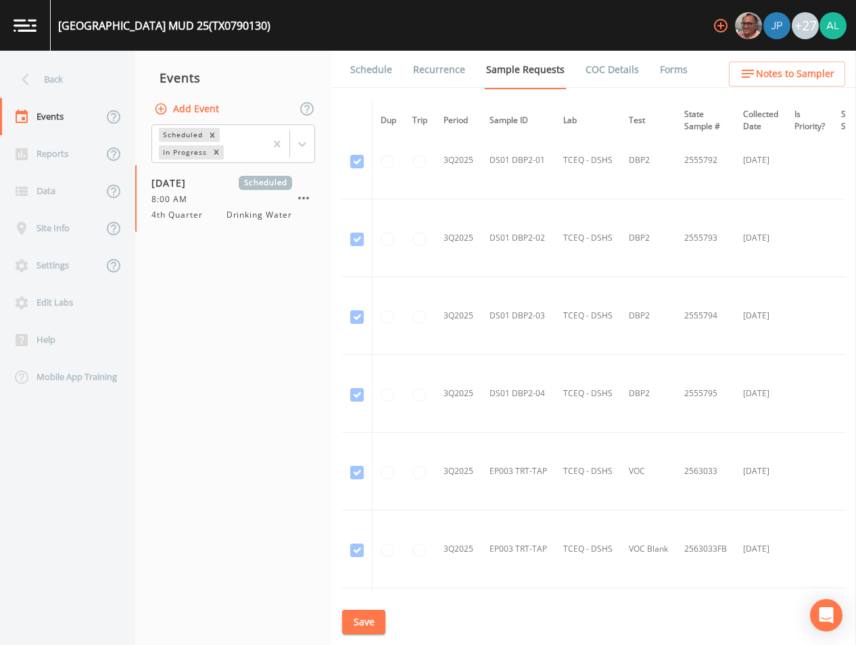
scroll to position [5156, 0]
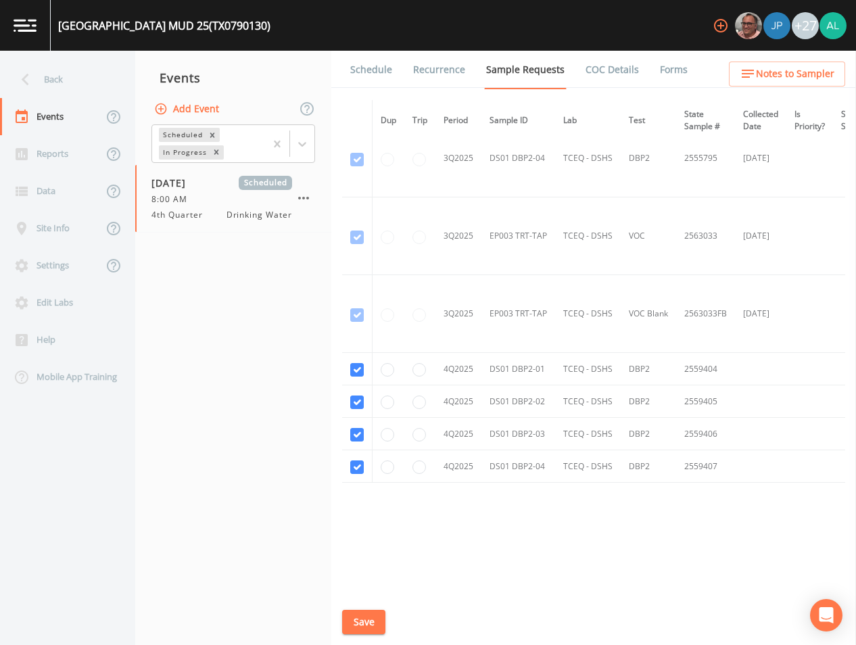
click at [354, 68] on link "Schedule" at bounding box center [371, 70] width 46 height 38
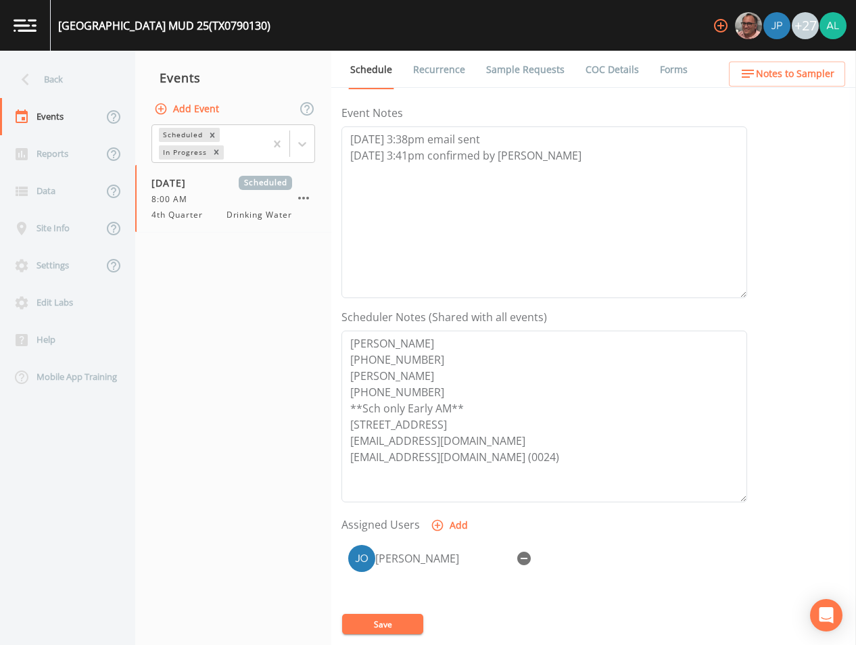
scroll to position [309, 0]
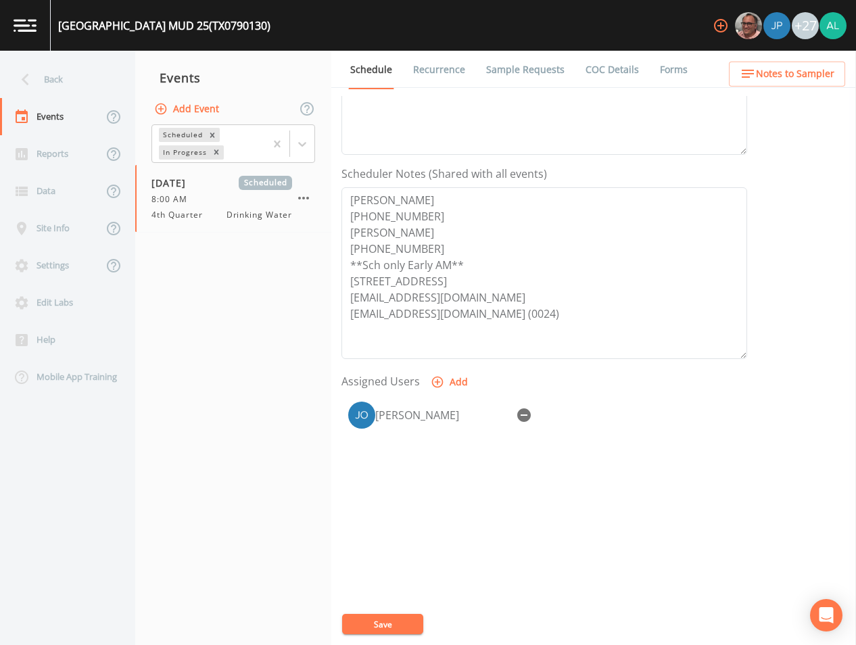
click at [759, 77] on span "Notes to Sampler" at bounding box center [795, 74] width 78 height 17
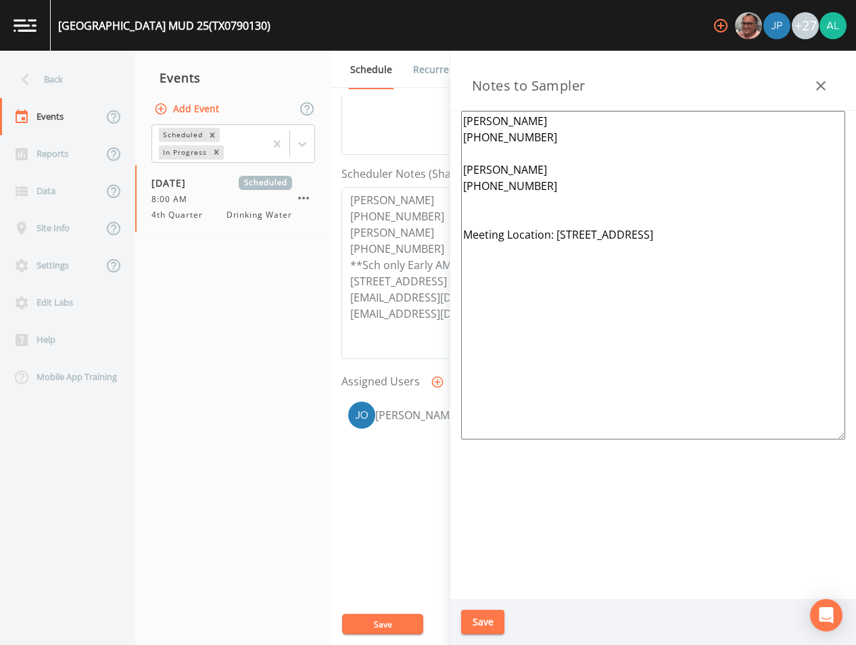
click at [502, 633] on button "Save" at bounding box center [482, 622] width 43 height 25
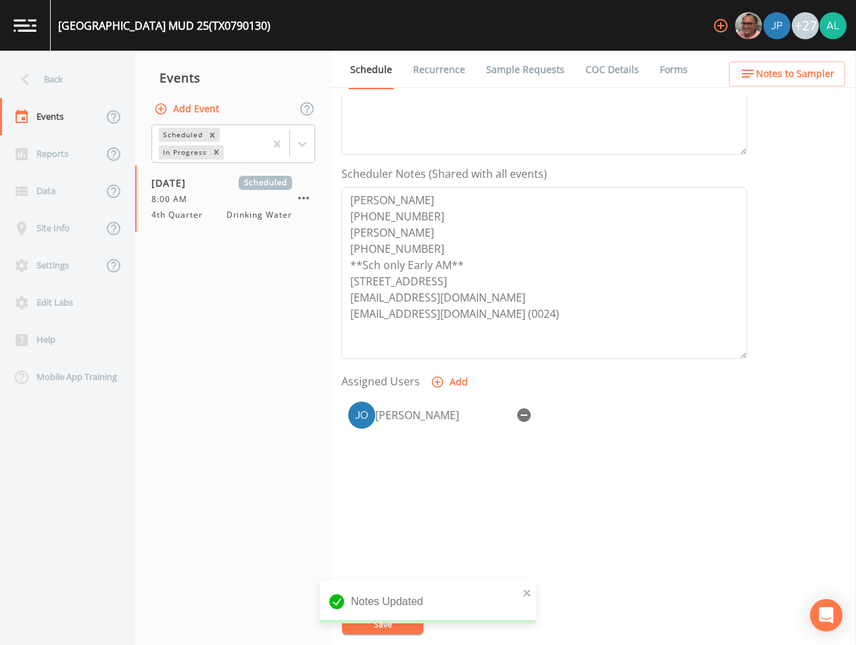
scroll to position [39, 0]
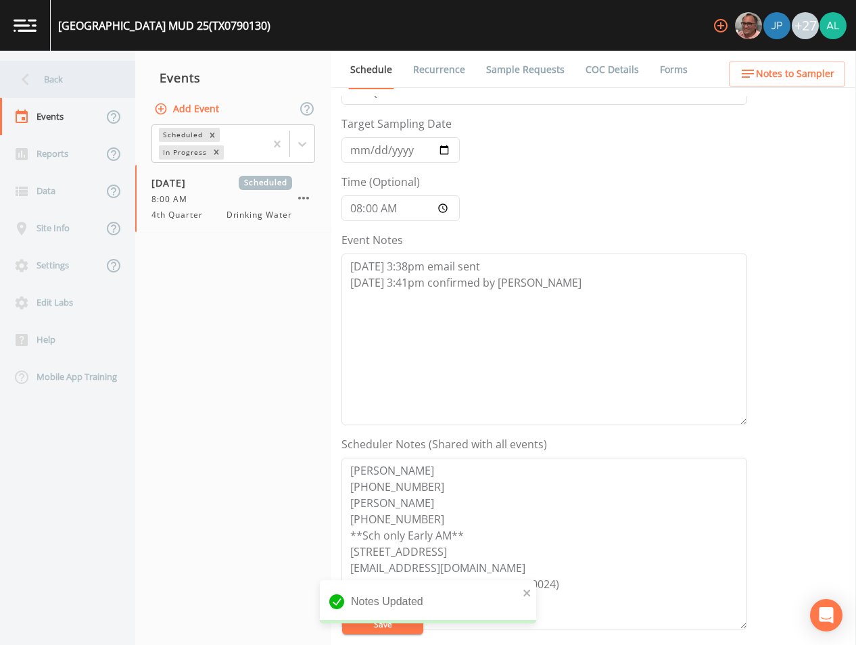
click at [104, 62] on div "Back" at bounding box center [61, 79] width 122 height 37
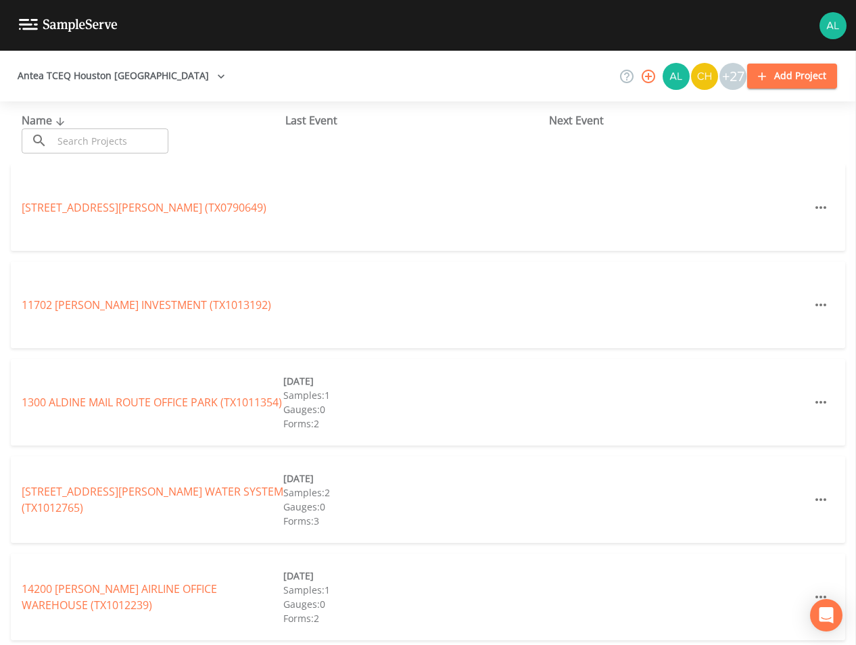
click at [109, 151] on input "text" at bounding box center [111, 140] width 116 height 25
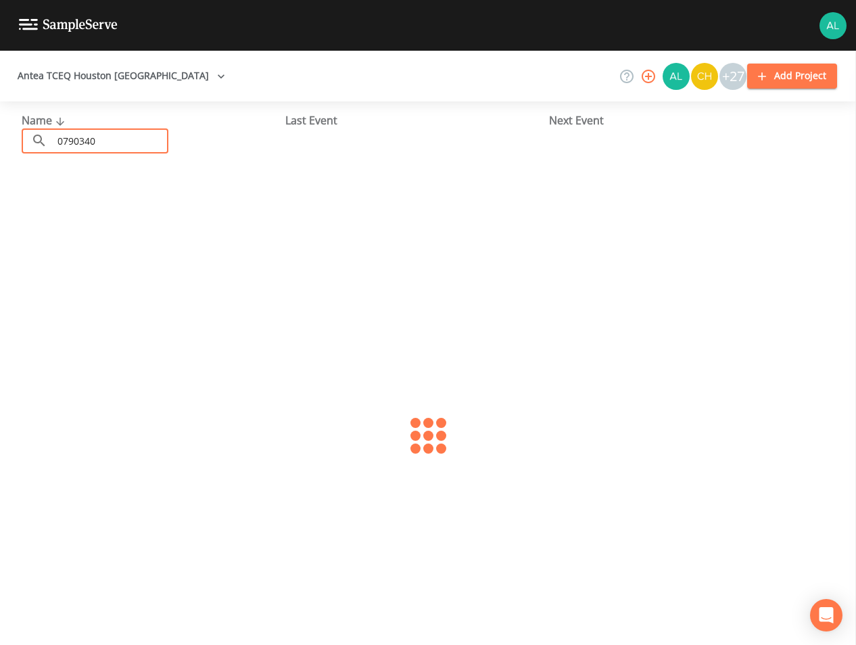
type input "0790340"
click at [151, 203] on link "PLANTATION FURNITURE (TX0790340)" at bounding box center [117, 207] width 190 height 15
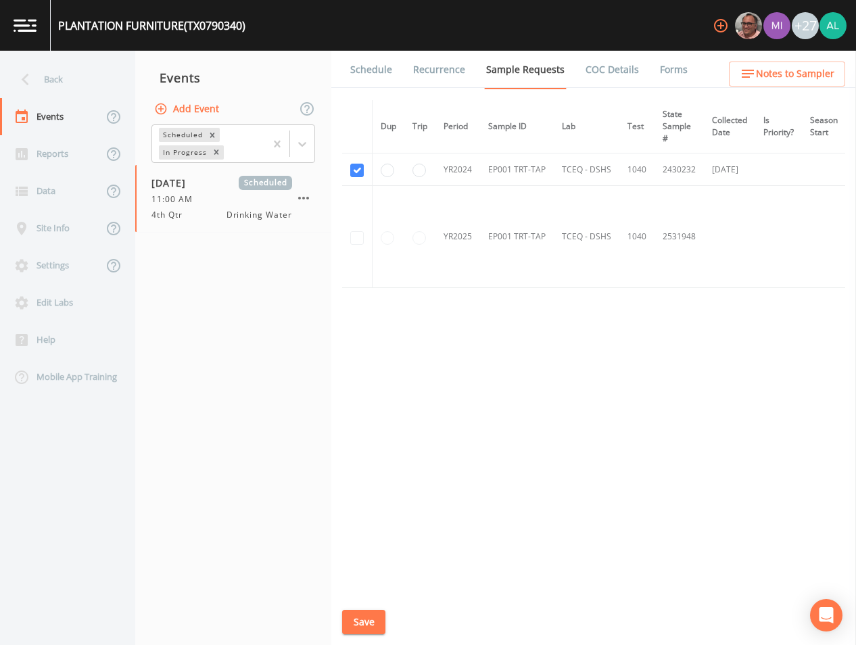
click at [360, 235] on td at bounding box center [357, 237] width 30 height 102
click at [364, 74] on link "Schedule" at bounding box center [371, 70] width 46 height 38
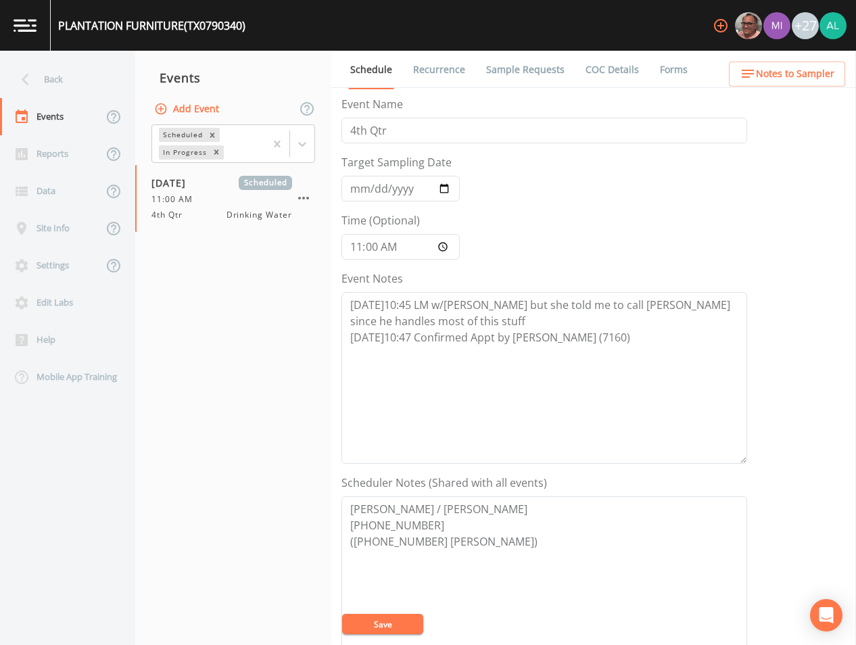
drag, startPoint x: 256, startPoint y: 329, endPoint x: 260, endPoint y: 313, distance: 16.7
click at [256, 329] on nav "Events Add Event Scheduled In Progress [DATE] Scheduled 11:00 AM 4th Qtr Drinki…" at bounding box center [233, 348] width 196 height 594
click at [181, 108] on button "Add Event" at bounding box center [187, 109] width 73 height 25
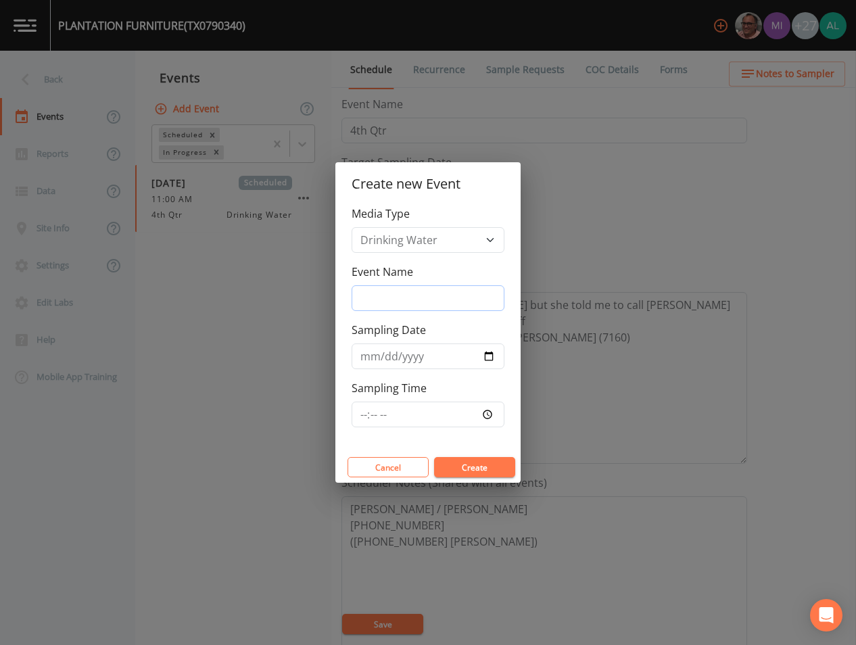
click at [398, 292] on input "Event Name" at bounding box center [428, 298] width 153 height 26
type input "4th Quarter"
type input "[DATE]"
click at [362, 410] on input "Sampling Time" at bounding box center [428, 415] width 153 height 26
type input "11:00"
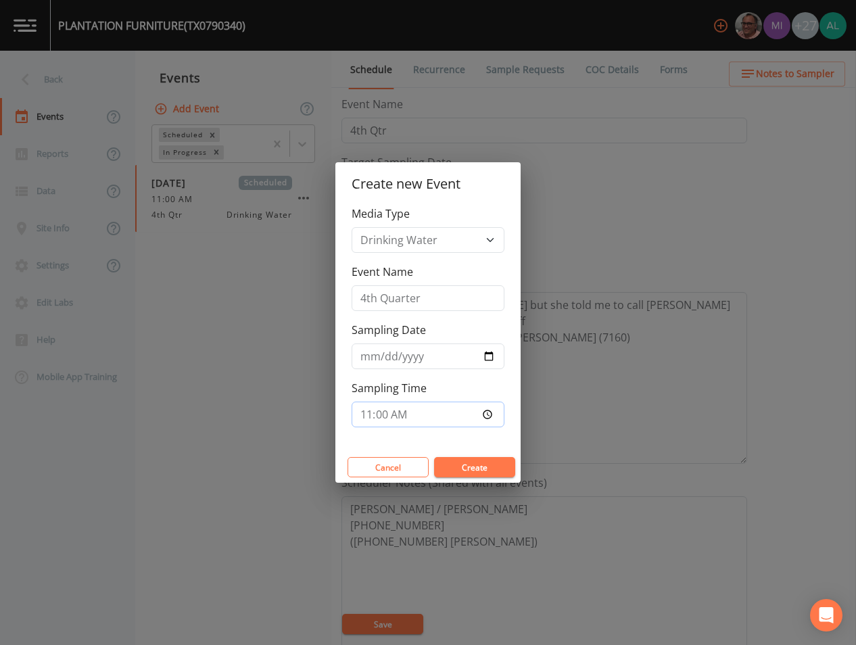
click at [434, 457] on button "Create" at bounding box center [474, 467] width 81 height 20
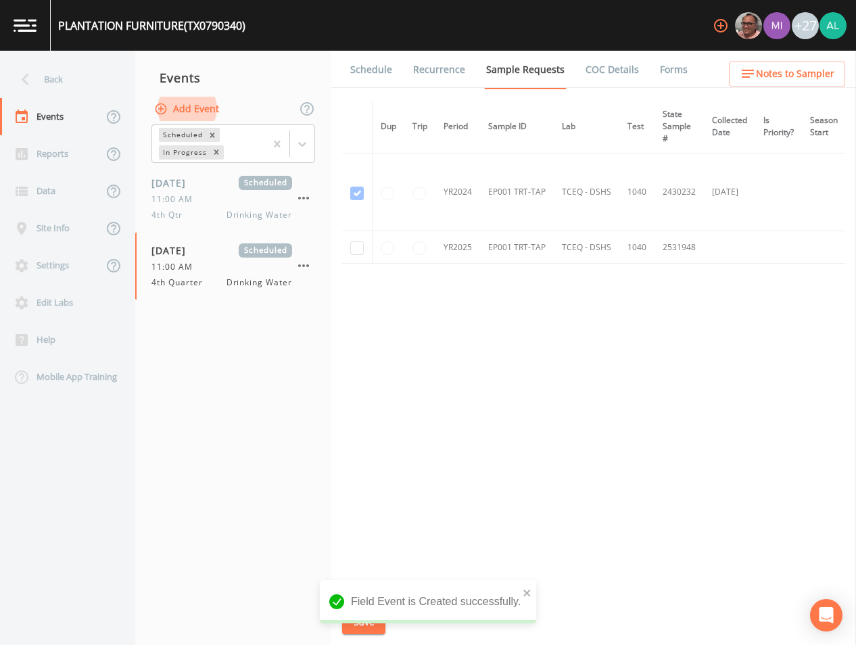
click at [339, 243] on div "Schedule Recurrence Sample Requests COC Details Forms Dup Trip Period Sample ID…" at bounding box center [593, 348] width 525 height 594
click at [352, 247] on input "checkbox" at bounding box center [357, 248] width 14 height 14
checkbox input "true"
click at [529, 589] on icon "close" at bounding box center [527, 592] width 9 height 11
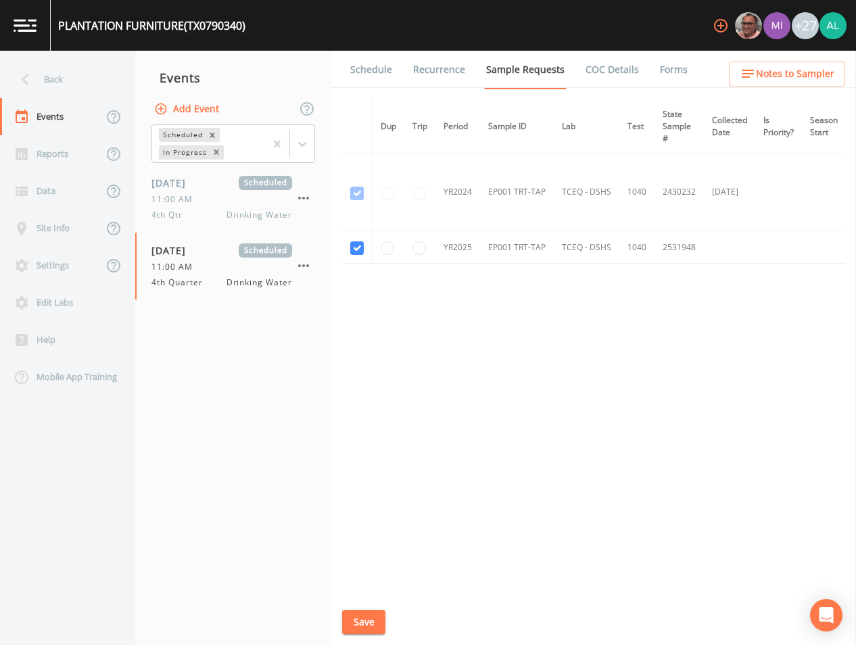
click at [344, 625] on div "PLANTATION FURNITURE (TX0790340) +27 Back Events Reports Data Site Info Setting…" at bounding box center [428, 322] width 856 height 645
click at [364, 620] on button "Save" at bounding box center [363, 622] width 43 height 25
click at [379, 66] on link "Schedule" at bounding box center [371, 70] width 46 height 38
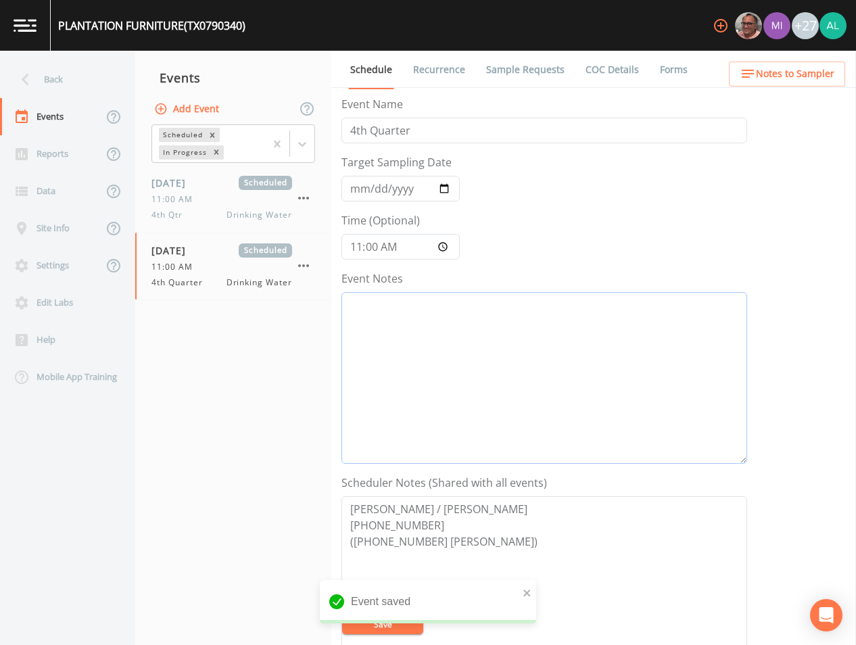
click at [407, 331] on textarea "Event Notes" at bounding box center [544, 378] width 406 height 172
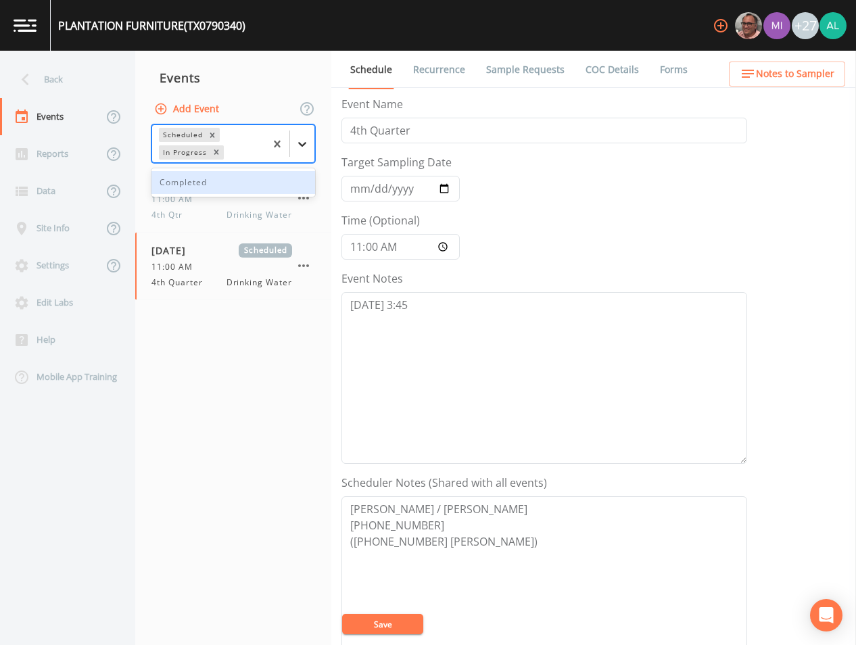
click at [302, 148] on icon at bounding box center [302, 144] width 14 height 14
click at [251, 176] on div "Completed" at bounding box center [233, 182] width 164 height 23
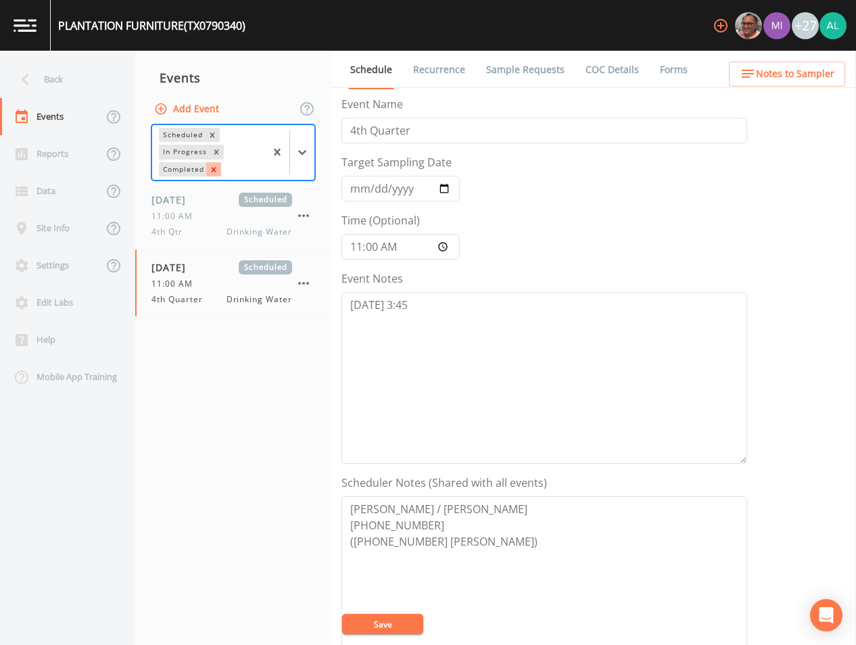
click at [210, 168] on icon "Remove Completed" at bounding box center [213, 169] width 9 height 9
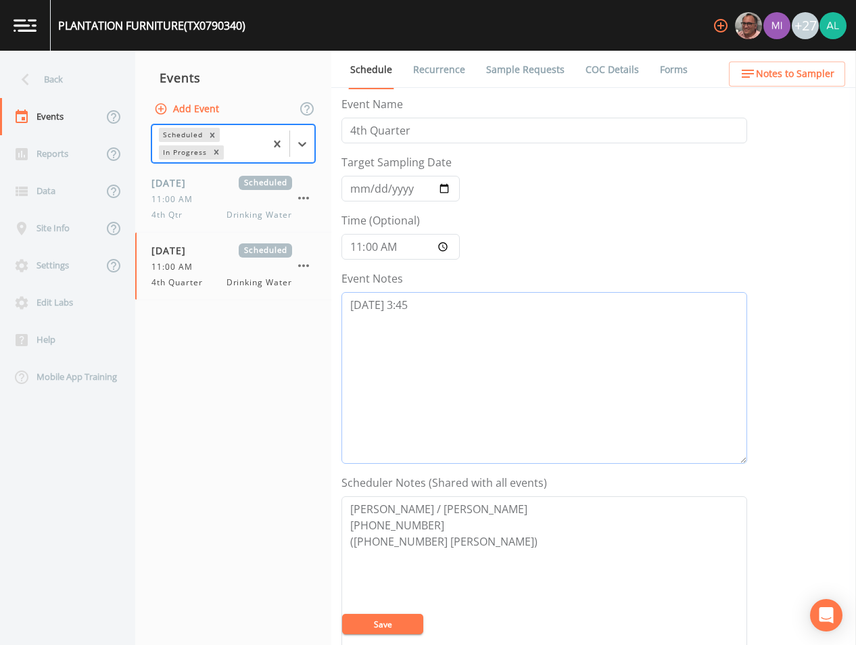
click at [425, 316] on textarea "[DATE] 3:45" at bounding box center [544, 378] width 406 height 172
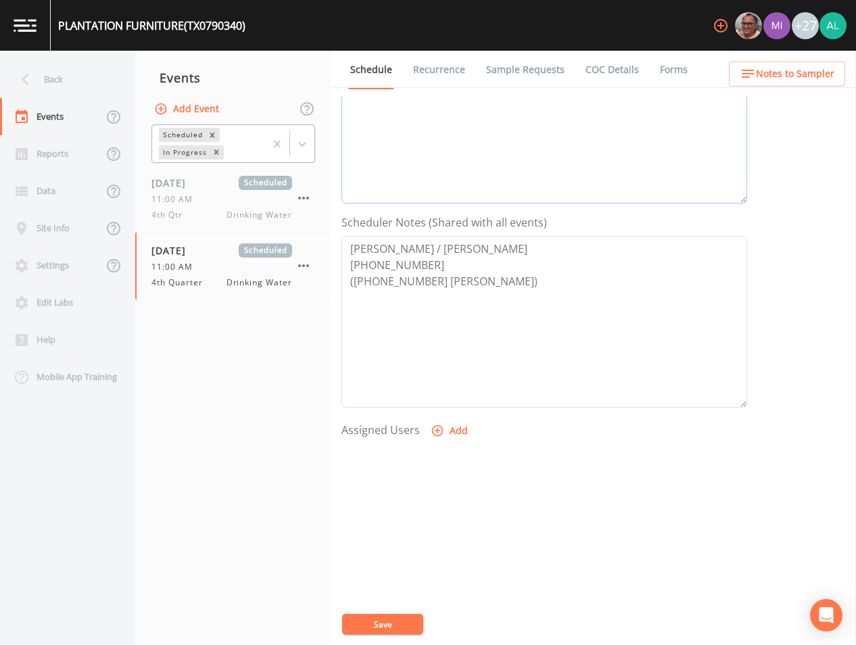
scroll to position [270, 0]
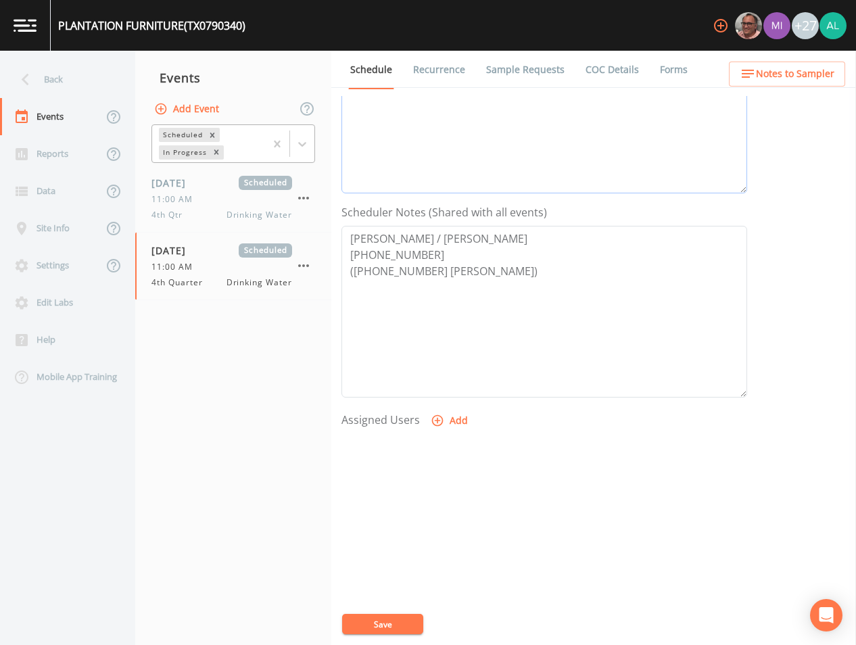
type textarea "[DATE] 3:45pm LVM"
click at [396, 619] on button "Save" at bounding box center [382, 624] width 81 height 20
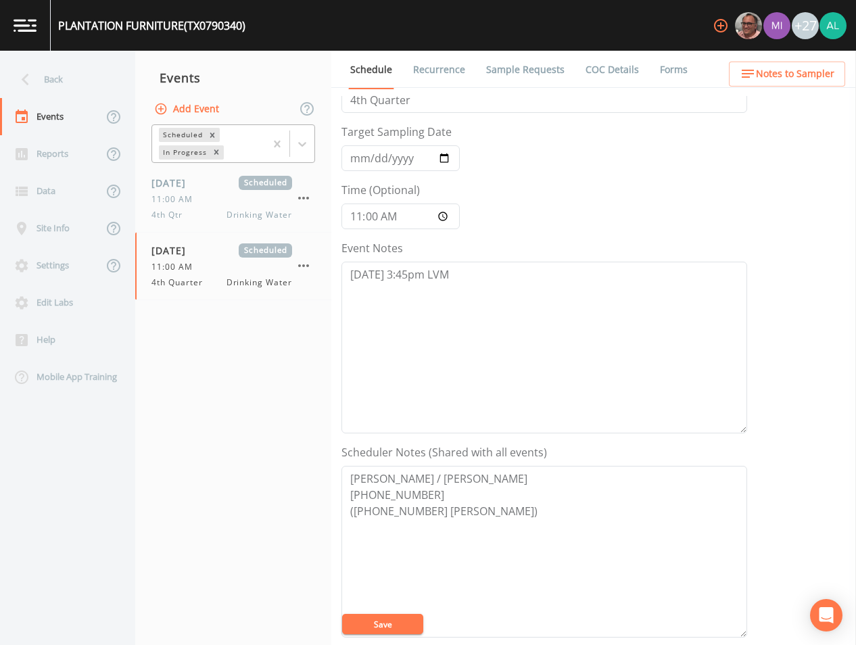
scroll to position [0, 0]
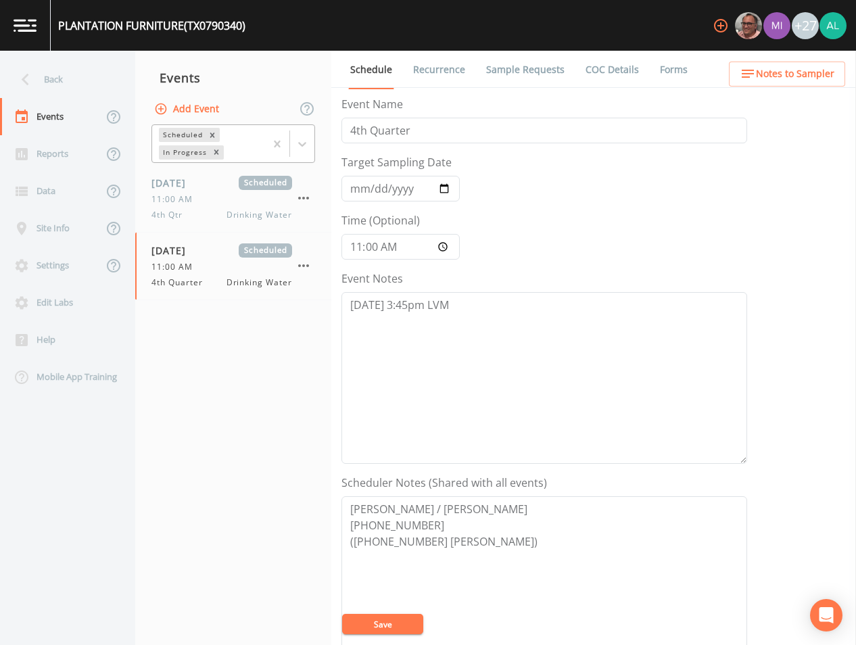
click at [523, 70] on link "Sample Requests" at bounding box center [525, 70] width 82 height 38
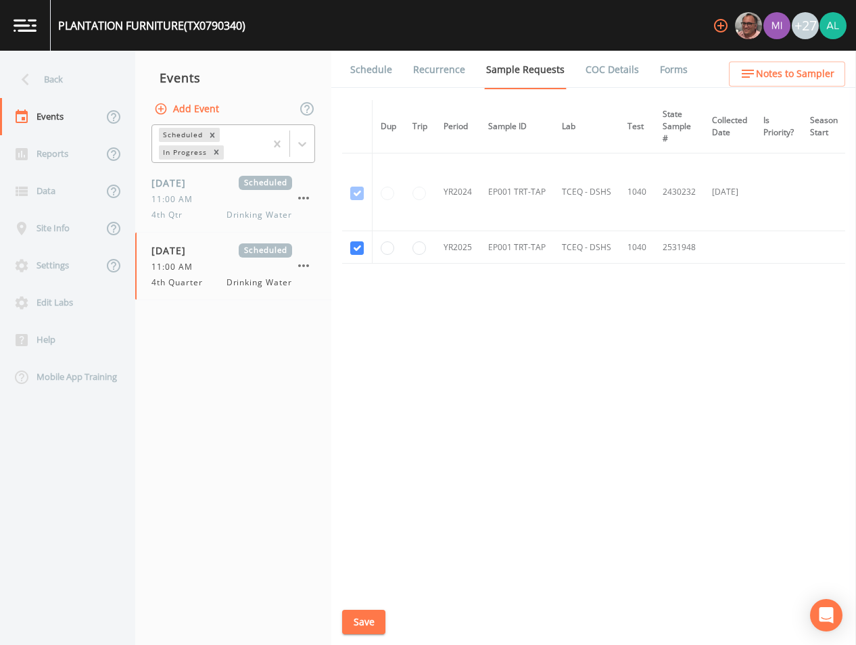
click at [373, 640] on div "Schedule Recurrence Sample Requests COC Details Forms Dup Trip Period Sample ID…" at bounding box center [593, 348] width 525 height 594
drag, startPoint x: 375, startPoint y: 635, endPoint x: 383, endPoint y: 624, distance: 13.5
click at [377, 634] on div "Schedule Recurrence Sample Requests COC Details Forms Dup Trip Period Sample ID…" at bounding box center [593, 348] width 525 height 594
click at [384, 620] on button "Save" at bounding box center [363, 622] width 43 height 25
click at [381, 60] on link "Schedule" at bounding box center [371, 70] width 46 height 38
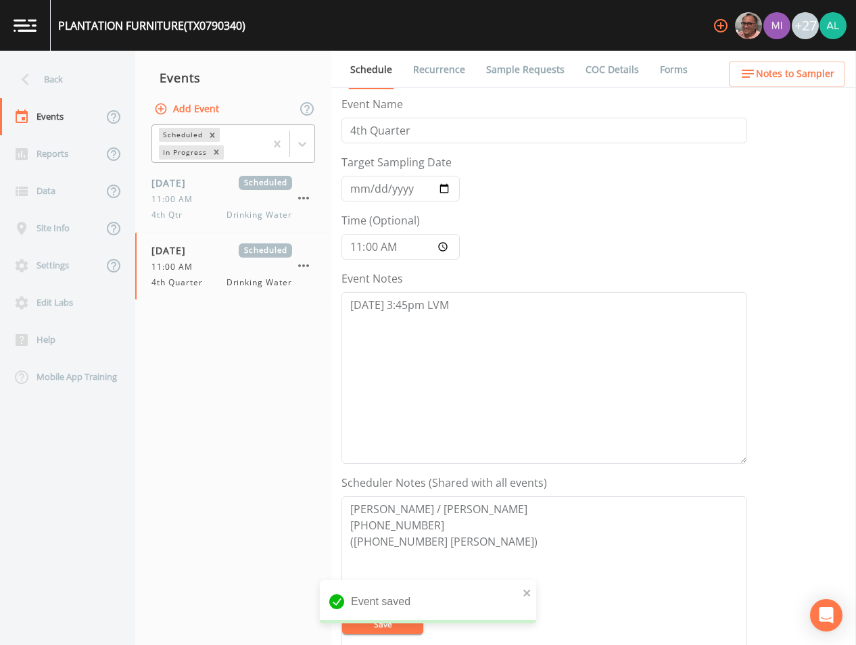
click at [806, 87] on ul "Schedule Recurrence Sample Requests COC Details Forms" at bounding box center [593, 69] width 525 height 37
click at [800, 79] on span "Notes to Sampler" at bounding box center [795, 74] width 78 height 17
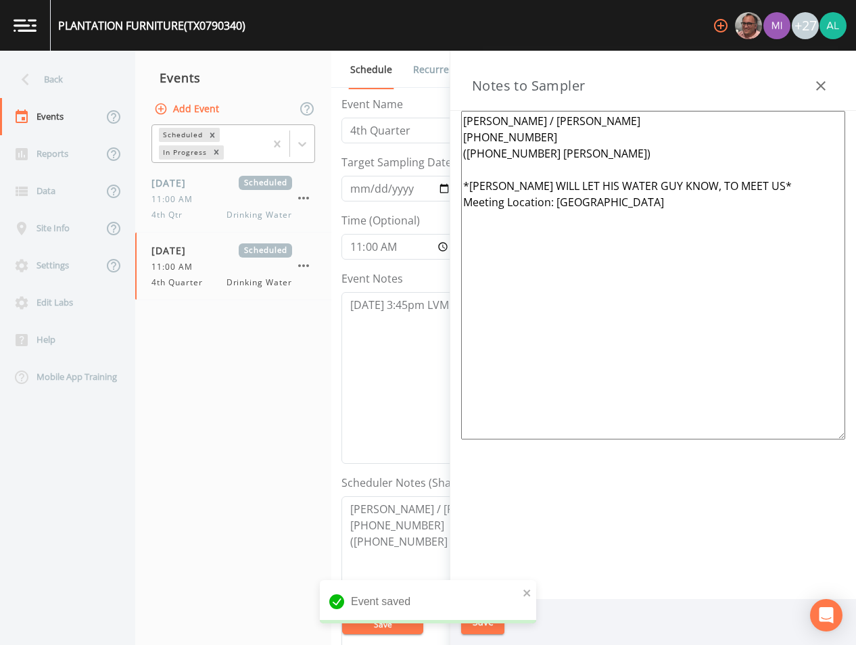
click at [821, 83] on icon "button" at bounding box center [821, 86] width 16 height 16
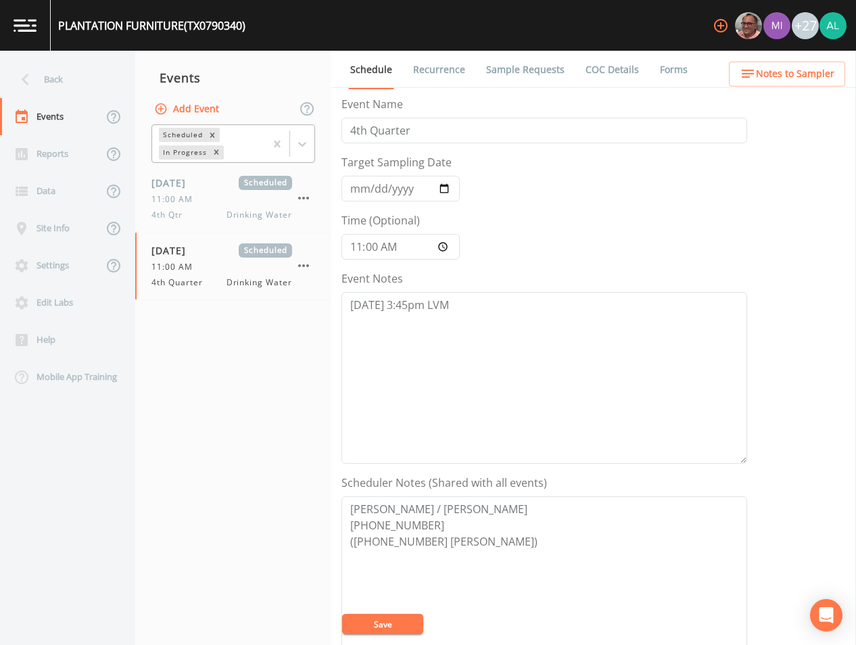
click at [402, 621] on button "Save" at bounding box center [382, 624] width 81 height 20
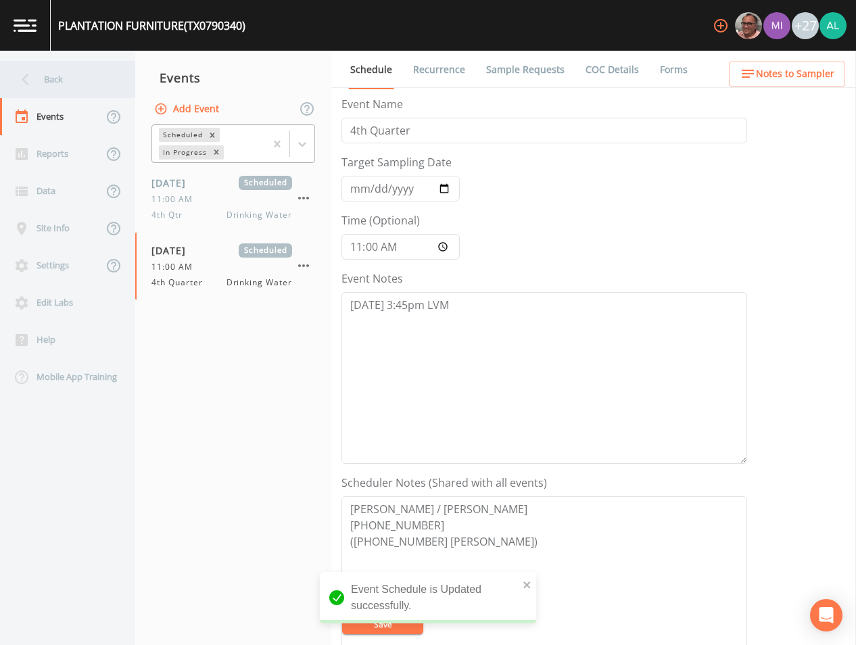
click at [81, 68] on div "Back" at bounding box center [61, 79] width 122 height 37
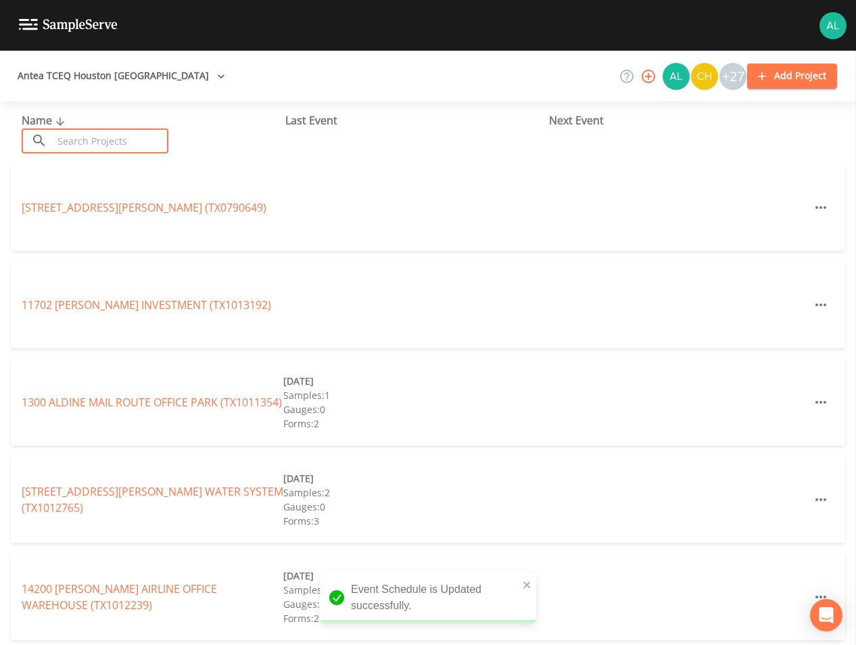
click at [101, 135] on input "text" at bounding box center [111, 140] width 116 height 25
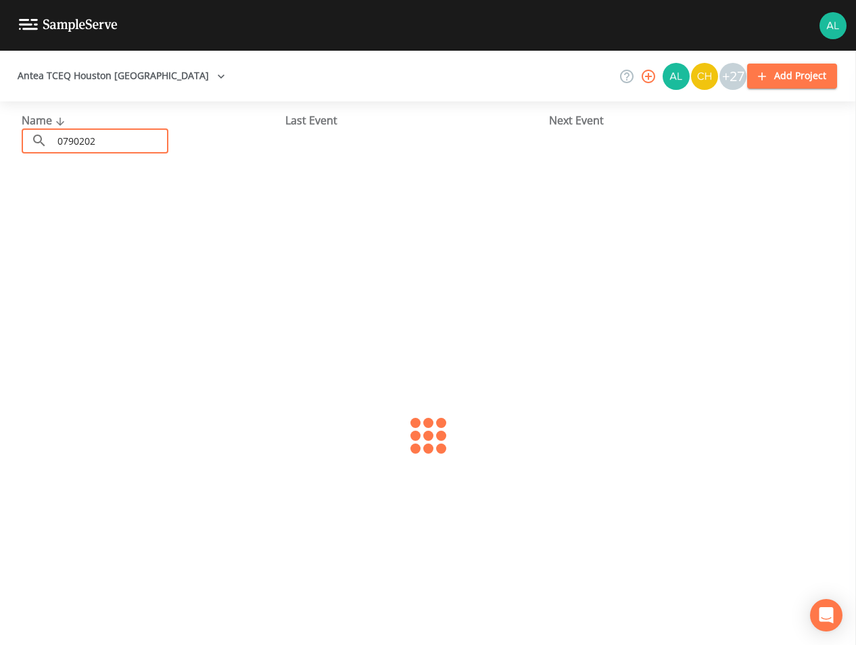
type input "0790202"
click at [68, 193] on div "PECAN CREEK FOOD STORE (TX0790202) [DATE] Samples: 1 Gauges: 0 Forms: 2" at bounding box center [428, 207] width 834 height 87
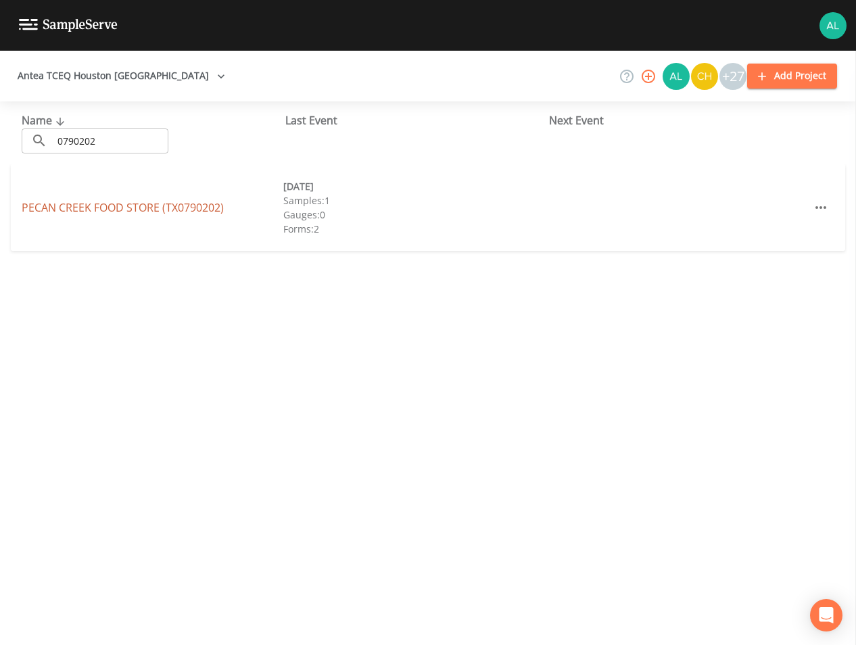
click at [72, 203] on link "PECAN CREEK FOOD STORE (TX0790202)" at bounding box center [123, 207] width 202 height 15
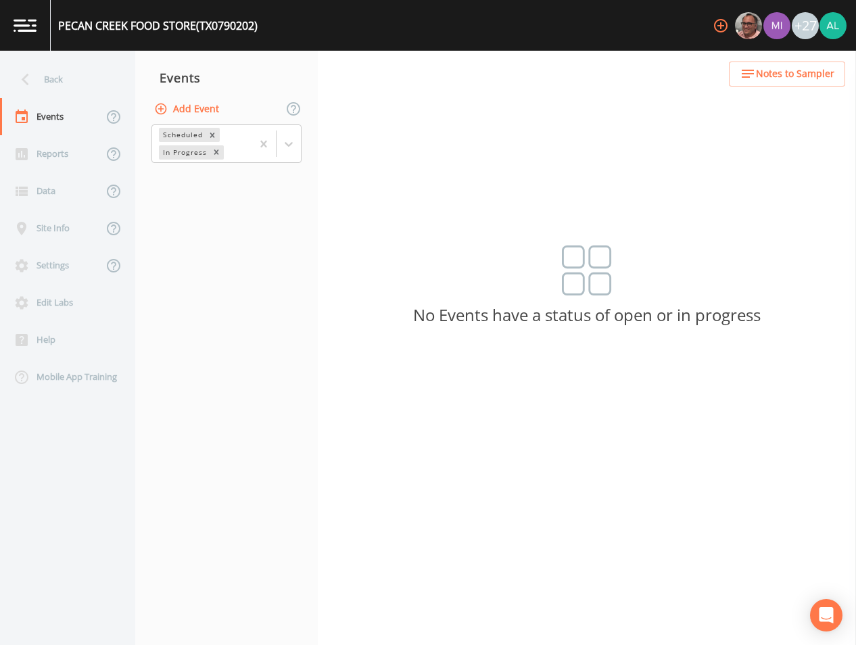
click at [195, 112] on button "Add Event" at bounding box center [187, 109] width 73 height 25
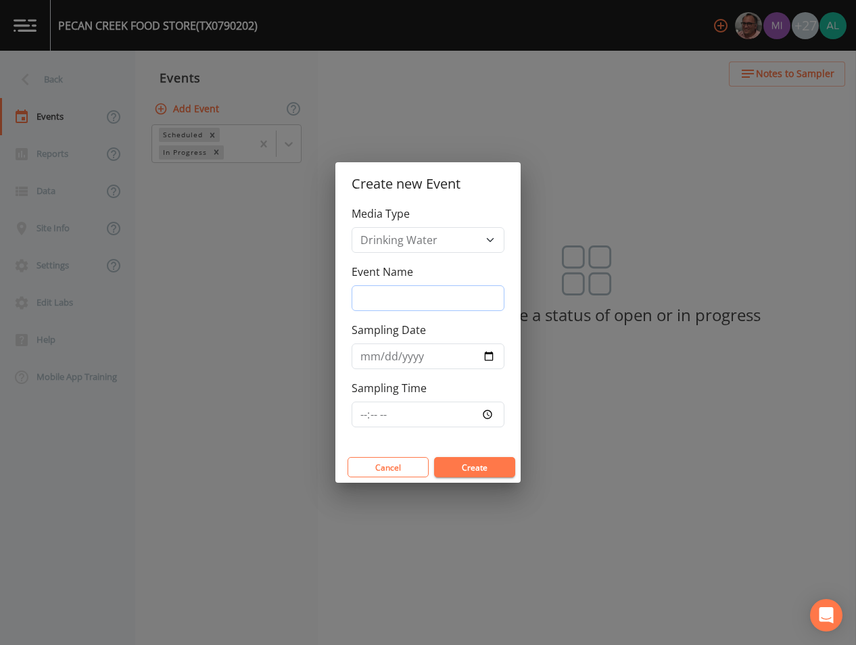
click at [438, 302] on input "Event Name" at bounding box center [428, 298] width 153 height 26
type input "4th Quarter"
click at [383, 355] on input "[DATE]" at bounding box center [428, 356] width 153 height 26
type input "[DATE]"
click at [363, 414] on input "Sampling Time" at bounding box center [428, 415] width 153 height 26
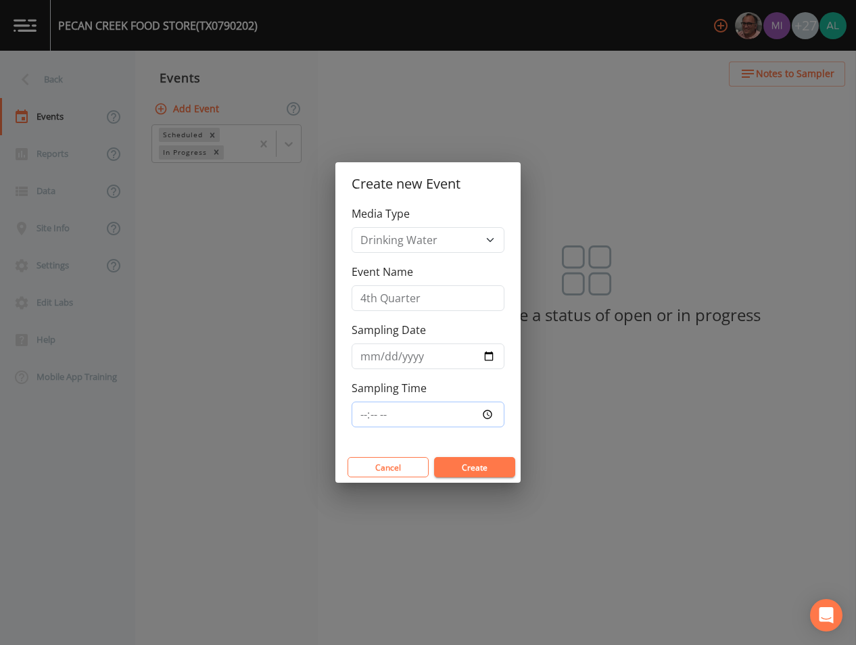
click at [434, 457] on button "Create" at bounding box center [474, 467] width 81 height 20
type input "11:30"
click at [434, 457] on button "Create" at bounding box center [474, 467] width 81 height 20
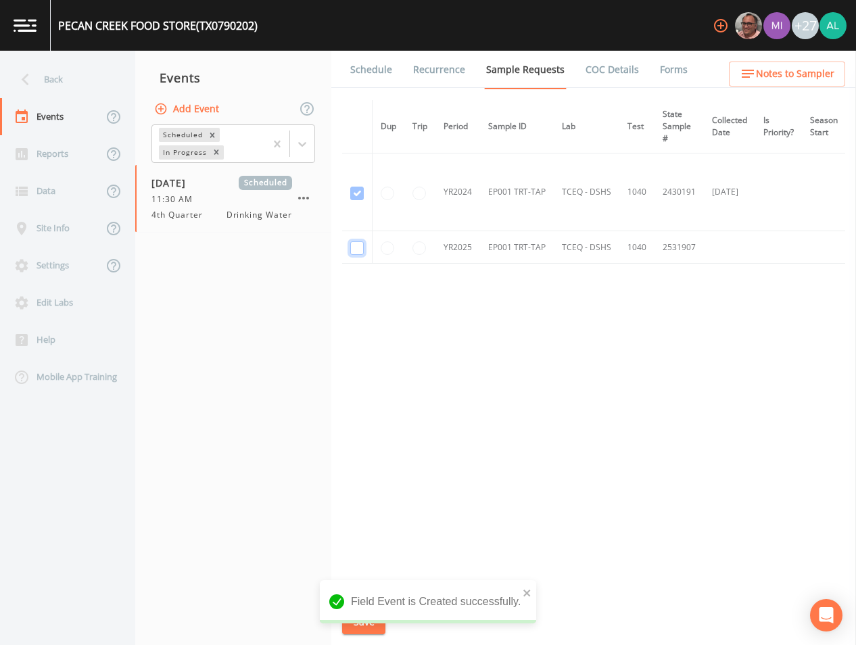
click at [357, 243] on input "checkbox" at bounding box center [357, 248] width 14 height 14
checkbox input "true"
click at [522, 583] on div "Field Event is Created successfully." at bounding box center [428, 601] width 216 height 43
click at [531, 601] on div "Field Event is Created successfully." at bounding box center [428, 601] width 216 height 43
click at [529, 592] on icon "close" at bounding box center [527, 592] width 9 height 11
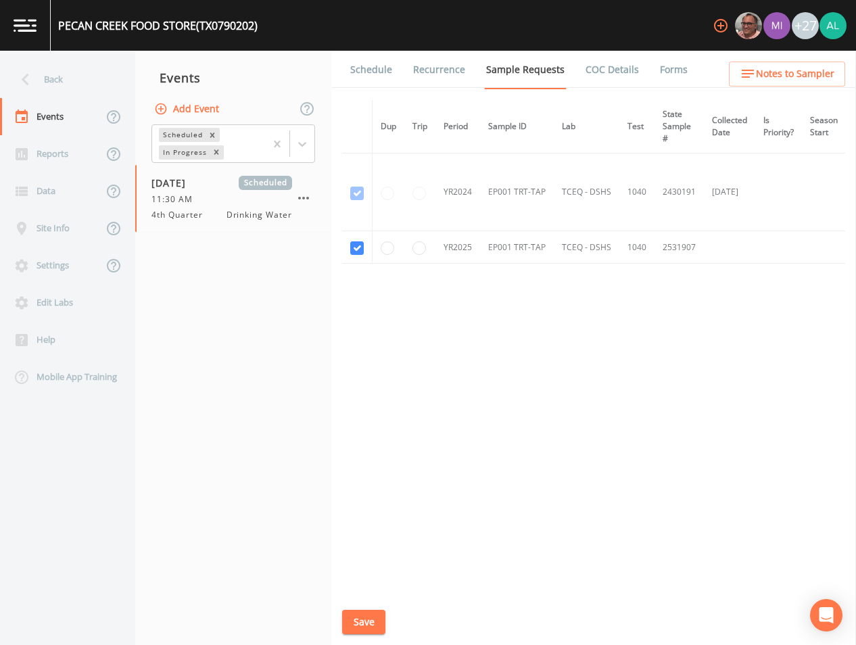
click at [372, 631] on div "Field Event is Created successfully." at bounding box center [428, 607] width 216 height 54
drag, startPoint x: 370, startPoint y: 629, endPoint x: 374, endPoint y: 615, distance: 13.9
click at [370, 629] on div "PECAN CREEK FOOD STORE (TX0790202) +27 Back Events Reports Data Site Info Setti…" at bounding box center [428, 322] width 856 height 645
drag, startPoint x: 369, startPoint y: 623, endPoint x: 347, endPoint y: 570, distance: 57.6
click at [367, 627] on button "Save" at bounding box center [363, 622] width 43 height 25
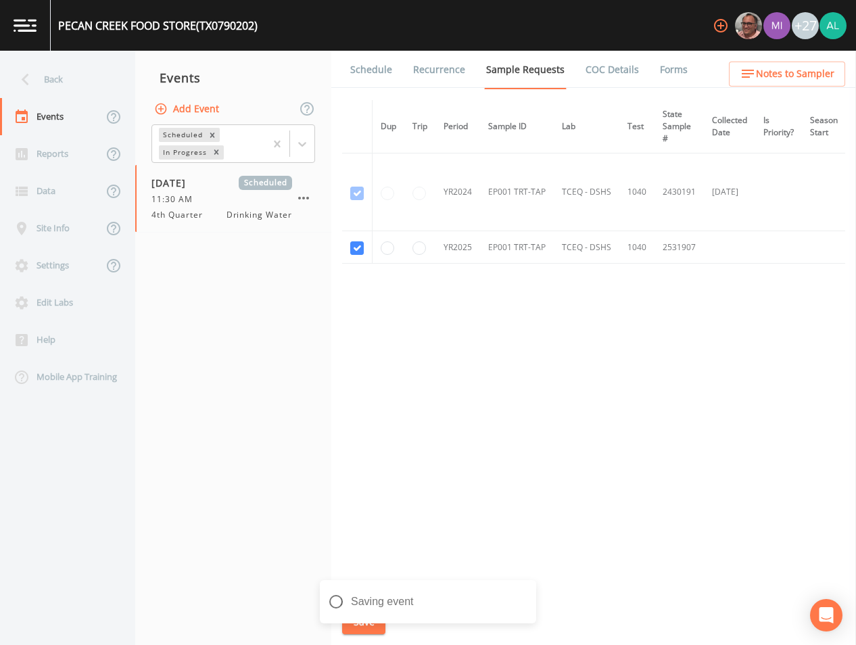
click at [390, 64] on link "Schedule" at bounding box center [371, 70] width 46 height 38
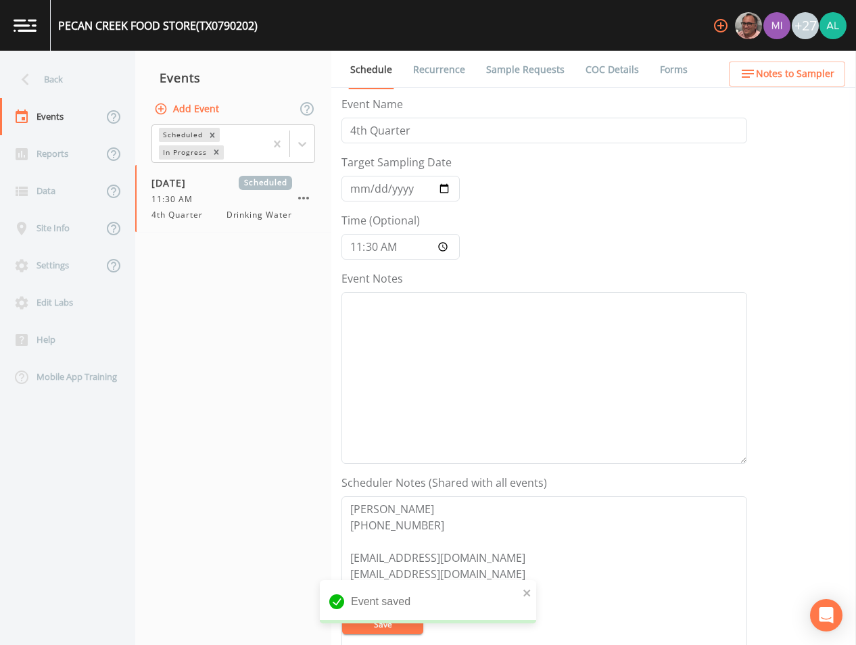
click at [778, 61] on ul "Schedule Recurrence Sample Requests COC Details Forms" at bounding box center [593, 69] width 525 height 37
click at [777, 68] on span "Notes to Sampler" at bounding box center [795, 74] width 78 height 17
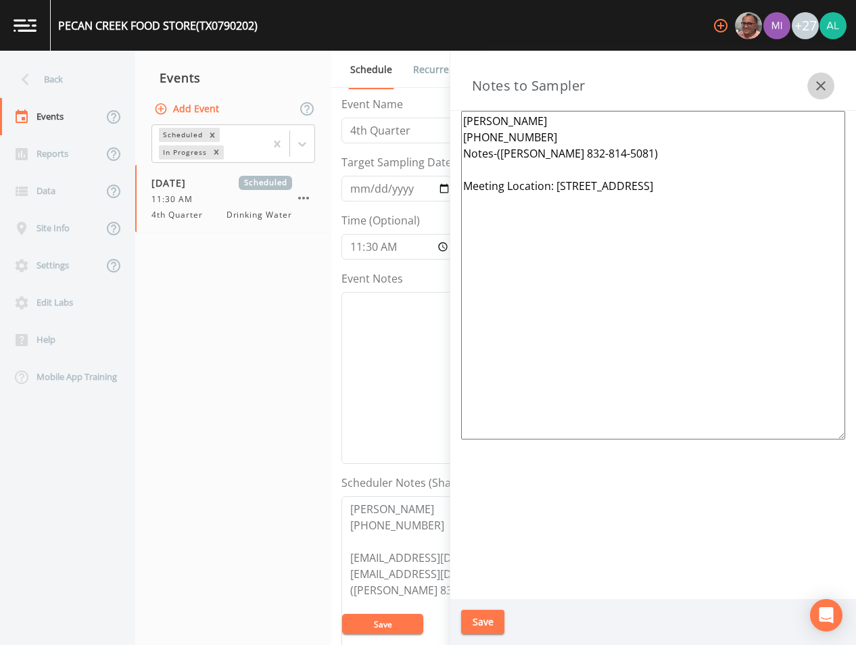
click at [809, 84] on button "button" at bounding box center [820, 85] width 27 height 27
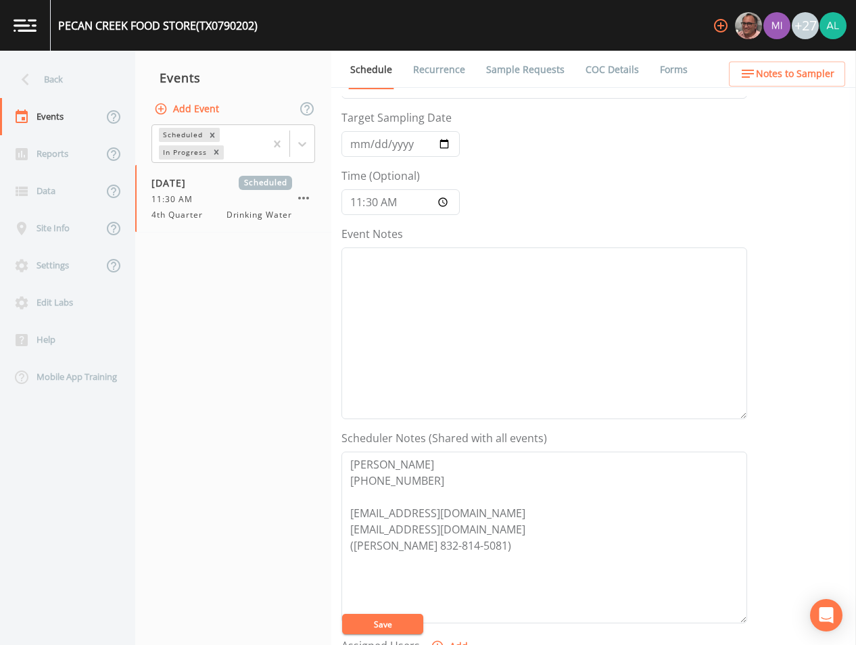
scroll to position [68, 0]
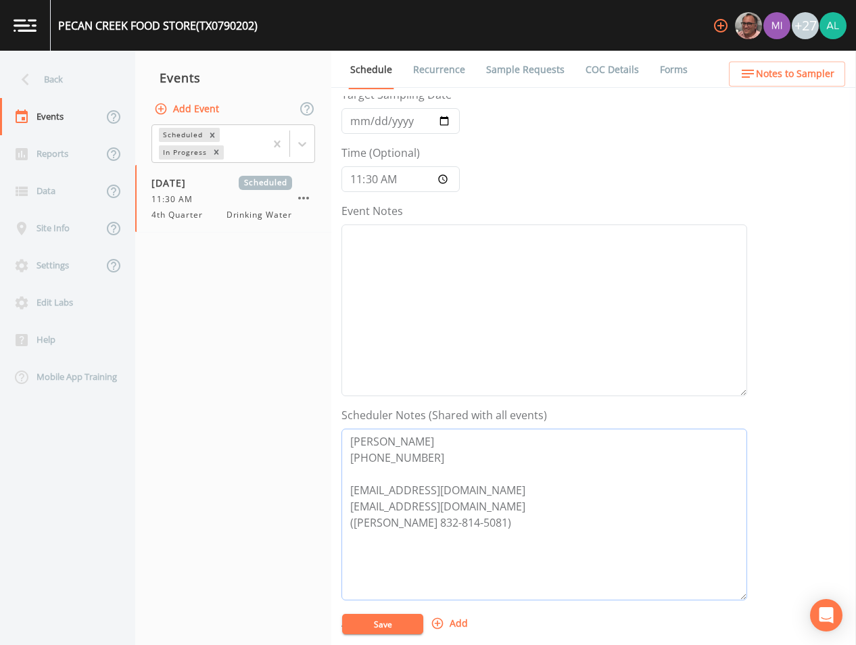
drag, startPoint x: 507, startPoint y: 488, endPoint x: 293, endPoint y: 486, distance: 214.3
click at [293, 486] on div "Back Events Reports Data Site Info Settings Edit Labs Help Mobile App Training …" at bounding box center [428, 348] width 856 height 594
drag, startPoint x: 539, startPoint y: 501, endPoint x: 395, endPoint y: 506, distance: 143.4
click at [324, 506] on div "Back Events Reports Data Site Info Settings Edit Labs Help Mobile App Training …" at bounding box center [428, 348] width 856 height 594
click at [788, 85] on div "Back Events Reports Data Site Info Settings Edit Labs Help Mobile App Training …" at bounding box center [428, 348] width 856 height 594
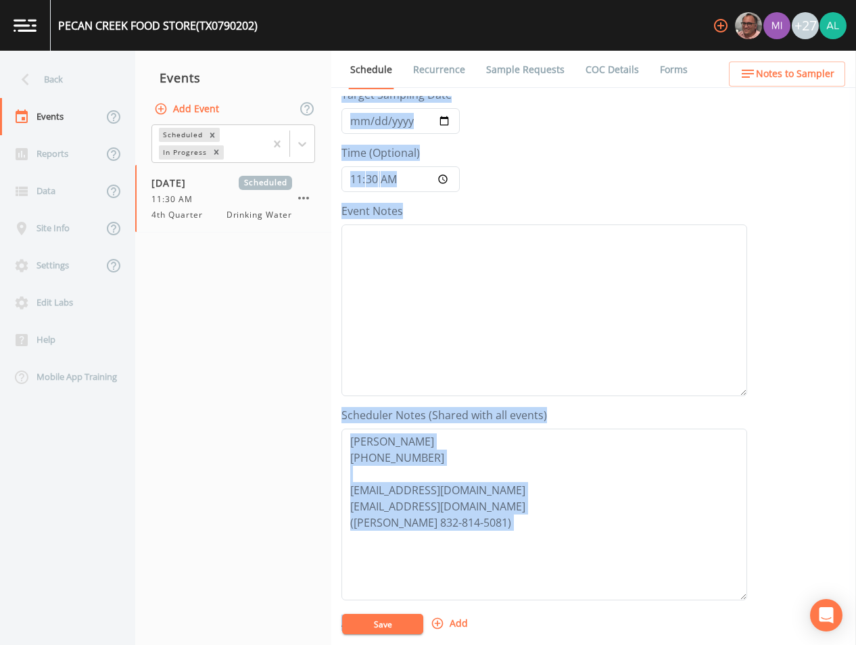
drag, startPoint x: 788, startPoint y: 85, endPoint x: 789, endPoint y: 72, distance: 12.9
click at [789, 72] on span "Notes to Sampler" at bounding box center [795, 74] width 78 height 17
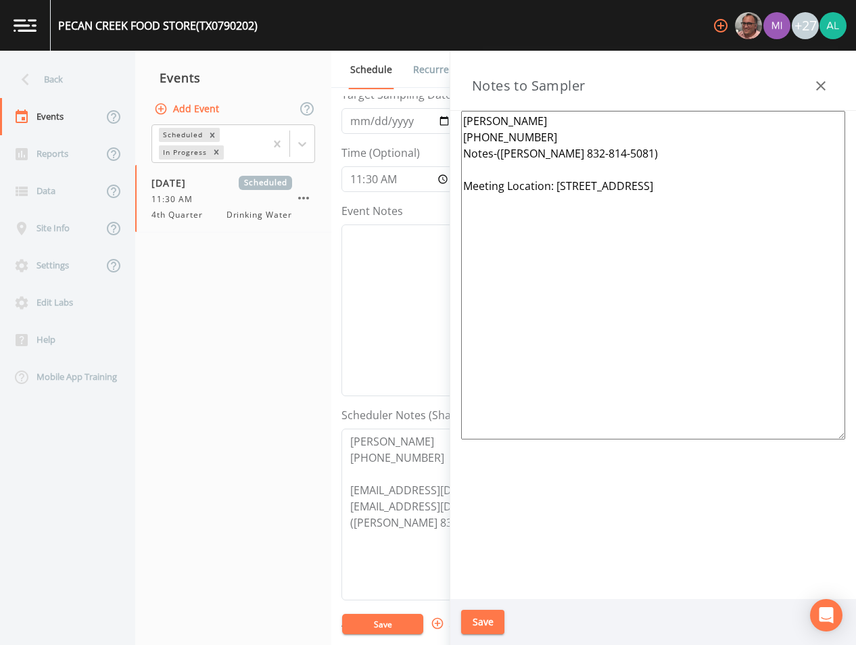
drag, startPoint x: 745, startPoint y: 182, endPoint x: 557, endPoint y: 181, distance: 187.9
click at [557, 181] on textarea "[PERSON_NAME] [PHONE_NUMBER] Notes-([PERSON_NAME] 832-814-5081) Meeting Locatio…" at bounding box center [653, 275] width 384 height 329
drag, startPoint x: 400, startPoint y: 305, endPoint x: 341, endPoint y: 296, distance: 59.5
click at [400, 304] on textarea "Event Notes" at bounding box center [544, 310] width 406 height 172
type textarea "[DATE] 3:50pm email sent"
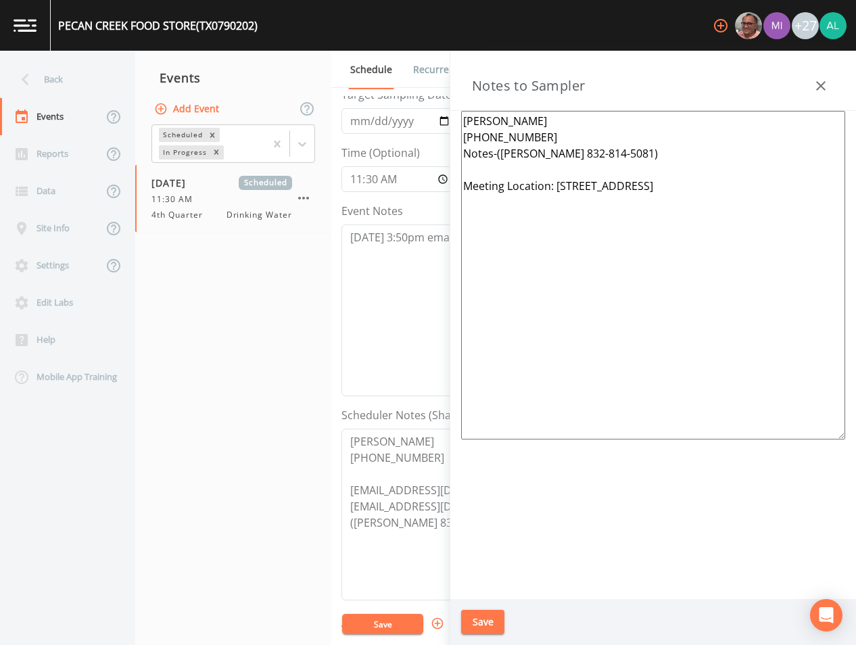
click at [473, 619] on button "Save" at bounding box center [482, 622] width 43 height 25
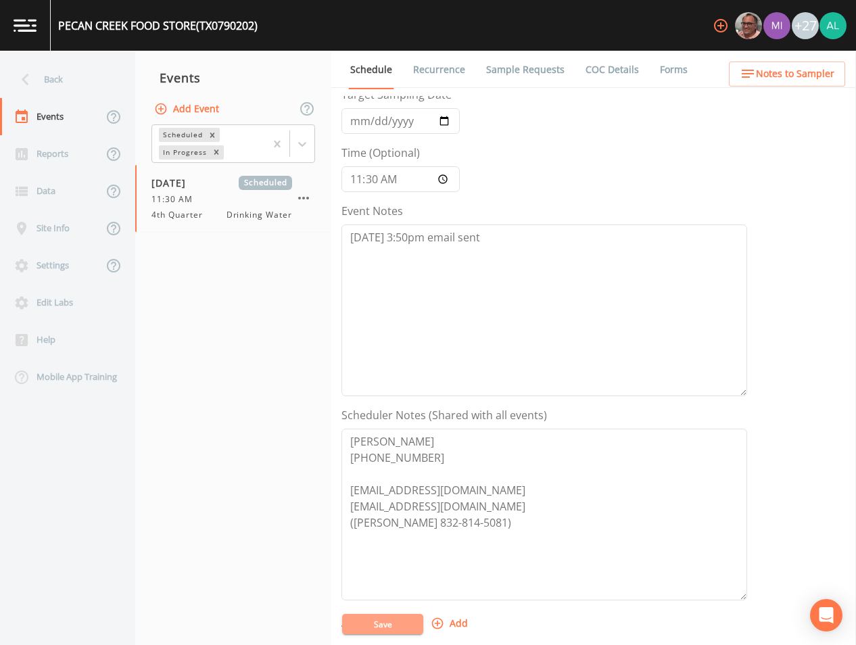
click at [373, 617] on button "Save" at bounding box center [382, 624] width 81 height 20
click at [74, 80] on div "Back" at bounding box center [61, 79] width 122 height 37
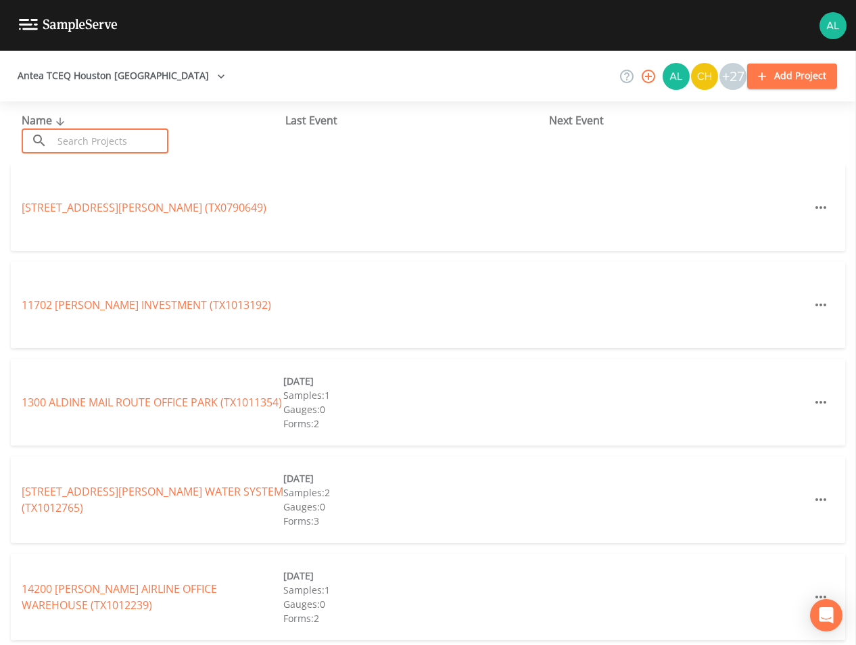
click at [102, 135] on input "text" at bounding box center [111, 140] width 116 height 25
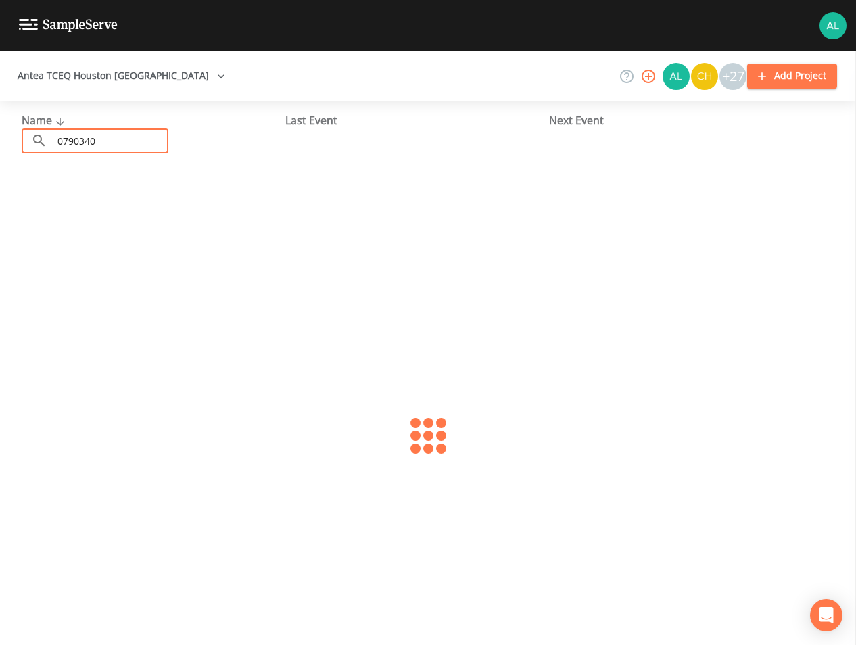
type input "0790340"
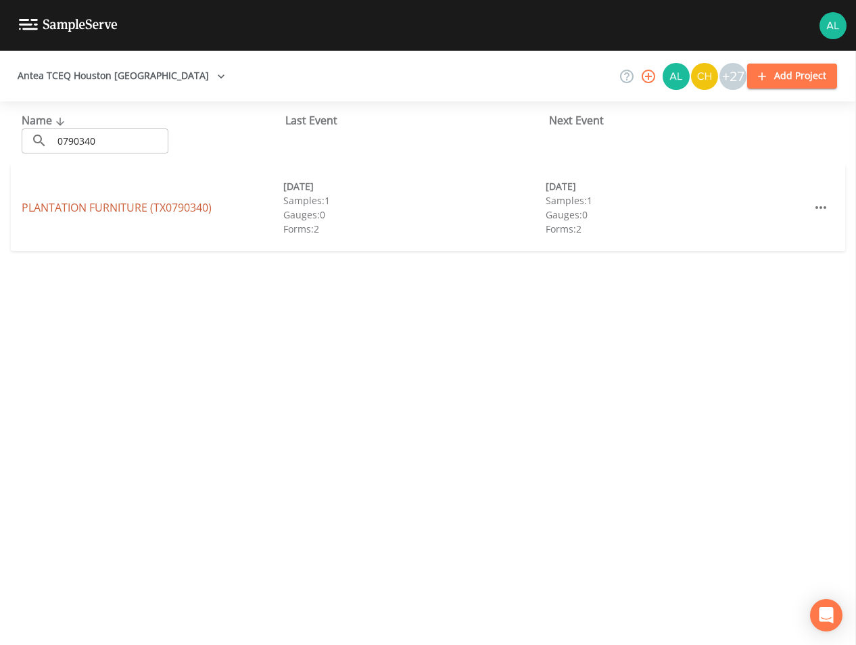
click at [139, 206] on link "PLANTATION FURNITURE (TX0790340)" at bounding box center [117, 207] width 190 height 15
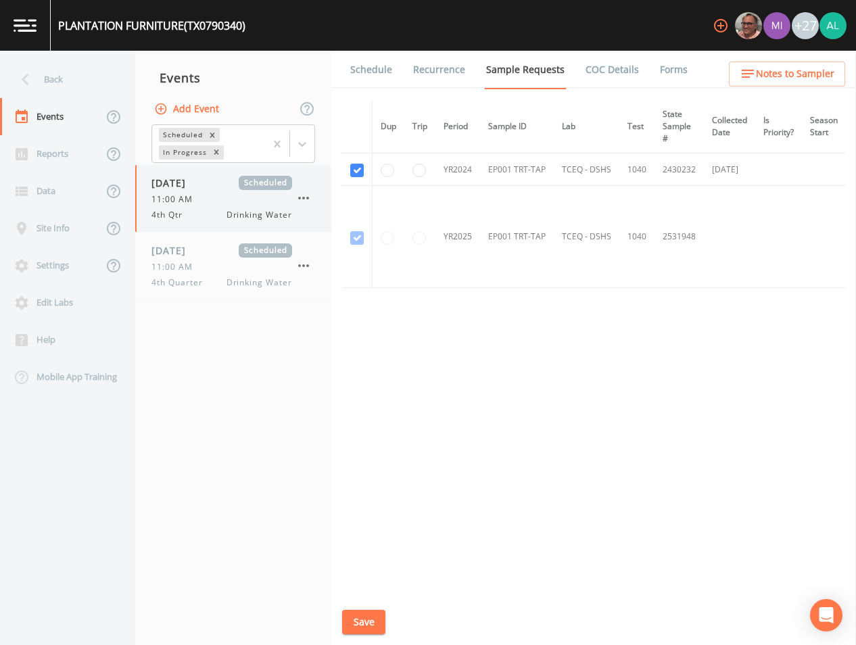
drag, startPoint x: 220, startPoint y: 262, endPoint x: 263, endPoint y: 227, distance: 55.2
click at [220, 262] on div "11:00 AM" at bounding box center [221, 267] width 141 height 12
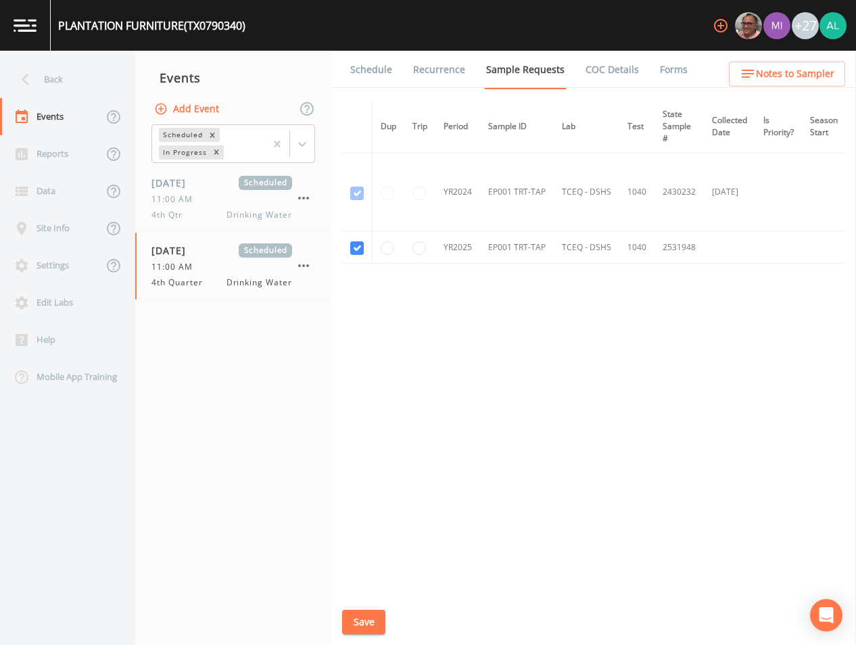
click at [390, 64] on link "Schedule" at bounding box center [371, 70] width 46 height 38
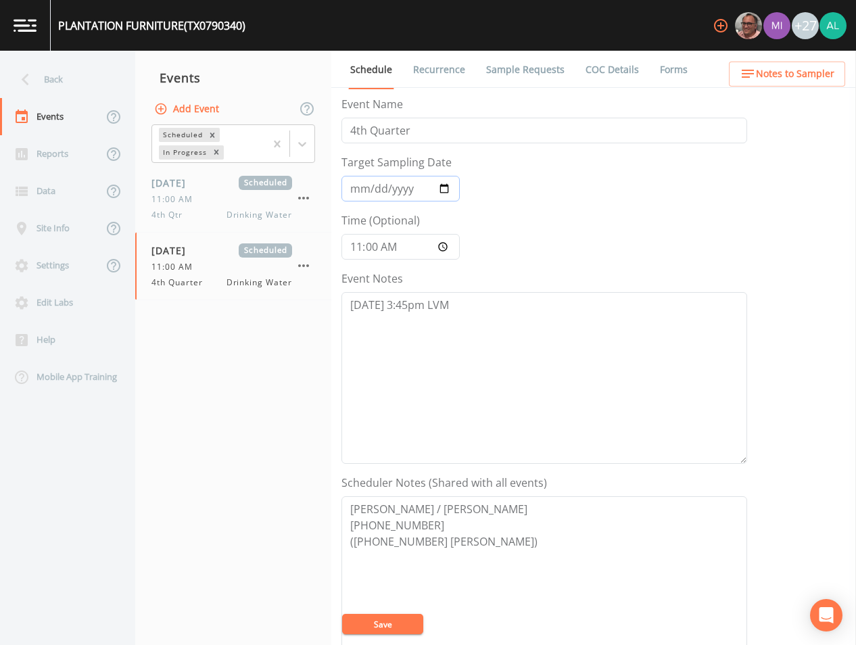
click at [371, 189] on input "[DATE]" at bounding box center [400, 189] width 118 height 26
type input "[DATE]"
click at [342, 614] on button "Save" at bounding box center [382, 624] width 81 height 20
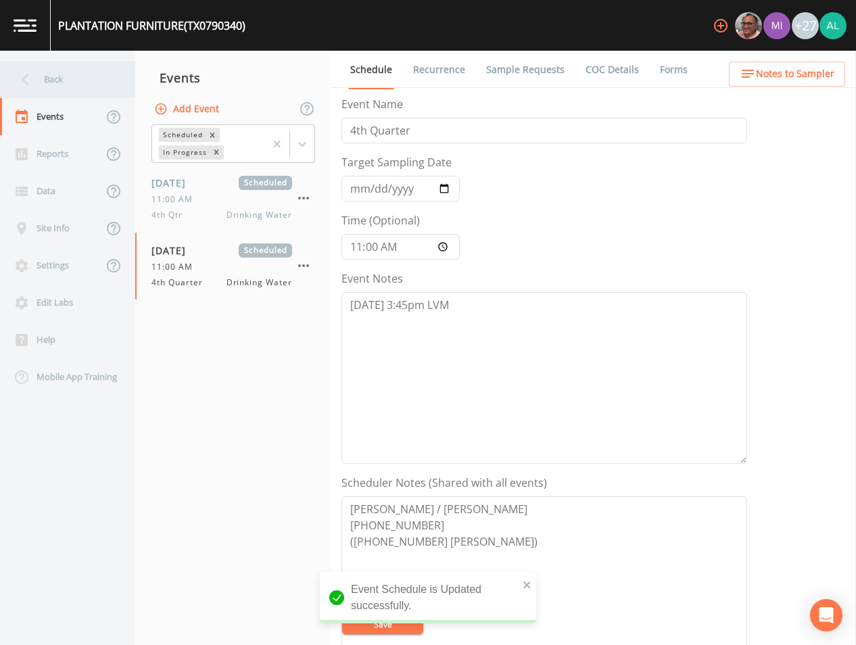
click at [64, 73] on div "Back" at bounding box center [61, 79] width 122 height 37
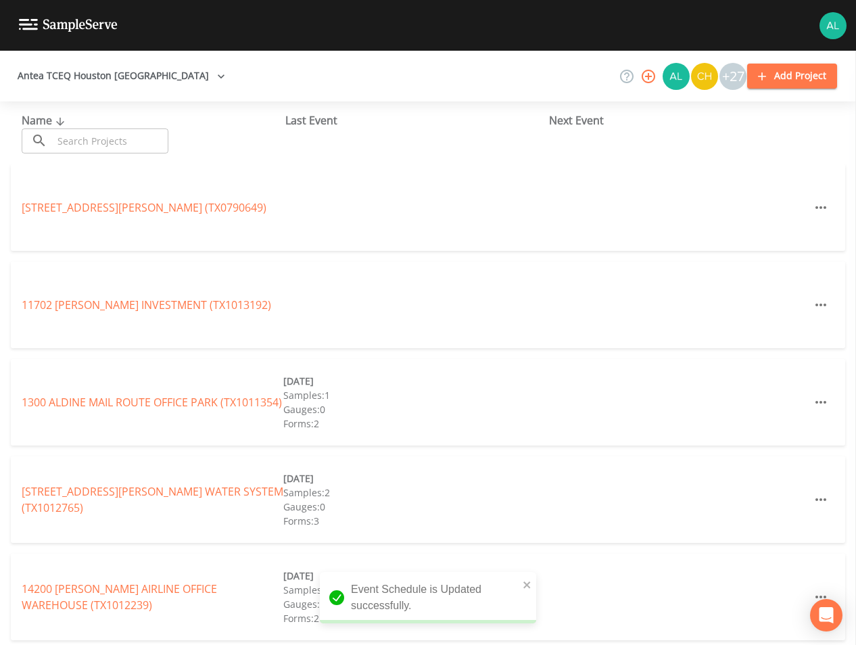
click at [98, 130] on input "text" at bounding box center [111, 140] width 116 height 25
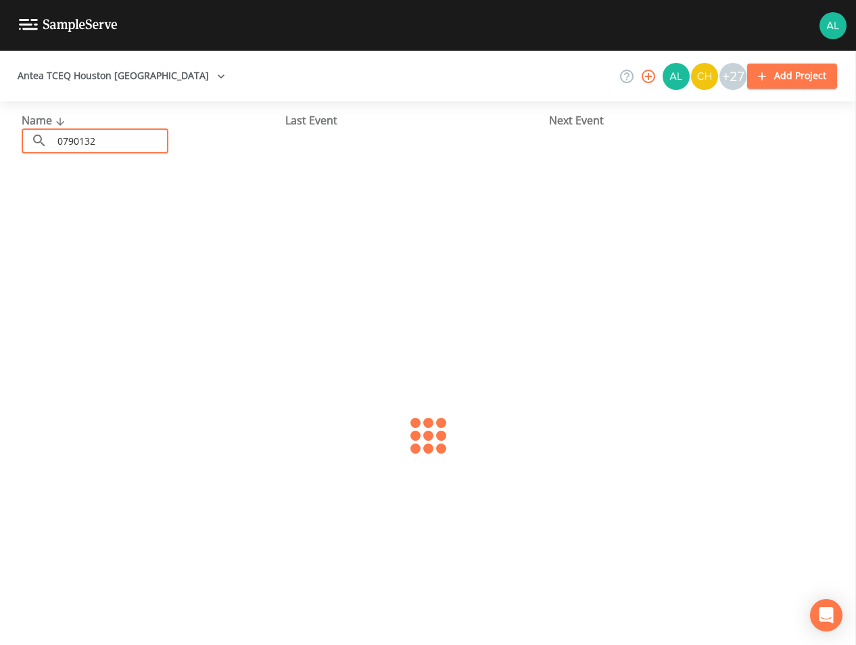
type input "0790132"
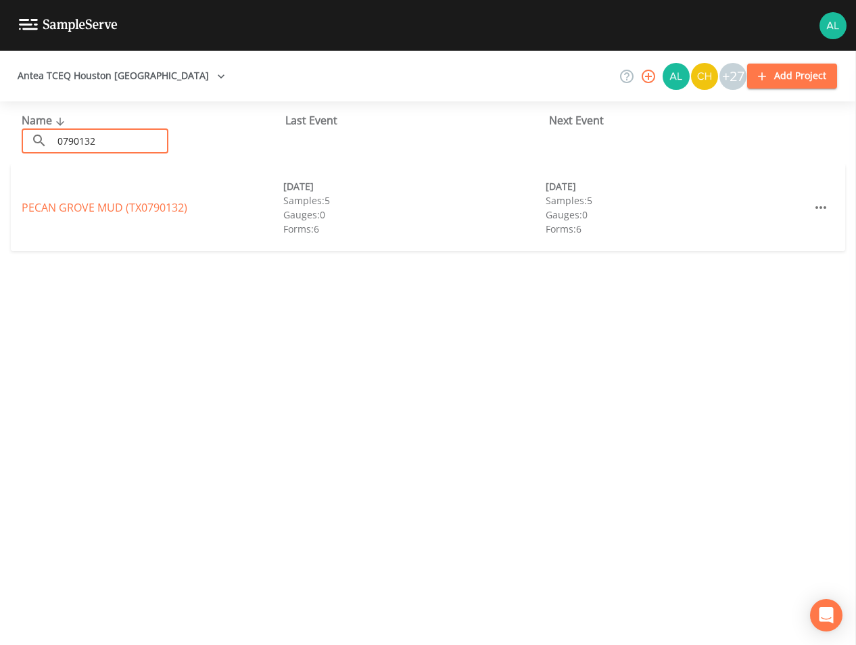
click at [70, 198] on div "[GEOGRAPHIC_DATA] (TX0790132) [DATE] Samples: 5 Gauges: 0 Forms: 6 [DATE] Sampl…" at bounding box center [428, 207] width 834 height 87
click at [72, 206] on link "[GEOGRAPHIC_DATA] (TX0790132)" at bounding box center [105, 207] width 166 height 15
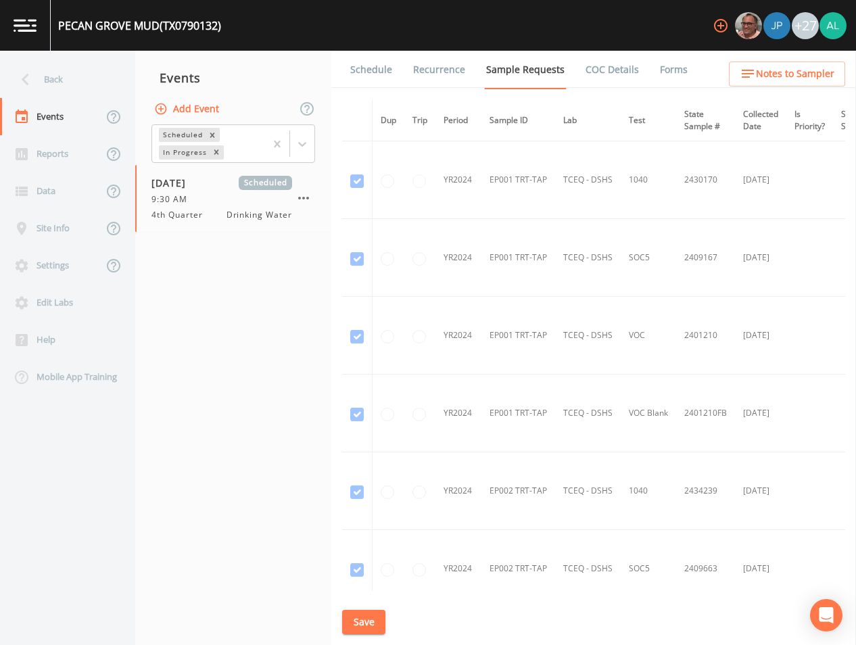
click at [341, 72] on li "Schedule" at bounding box center [362, 70] width 63 height 38
click at [367, 72] on link "Schedule" at bounding box center [371, 70] width 46 height 38
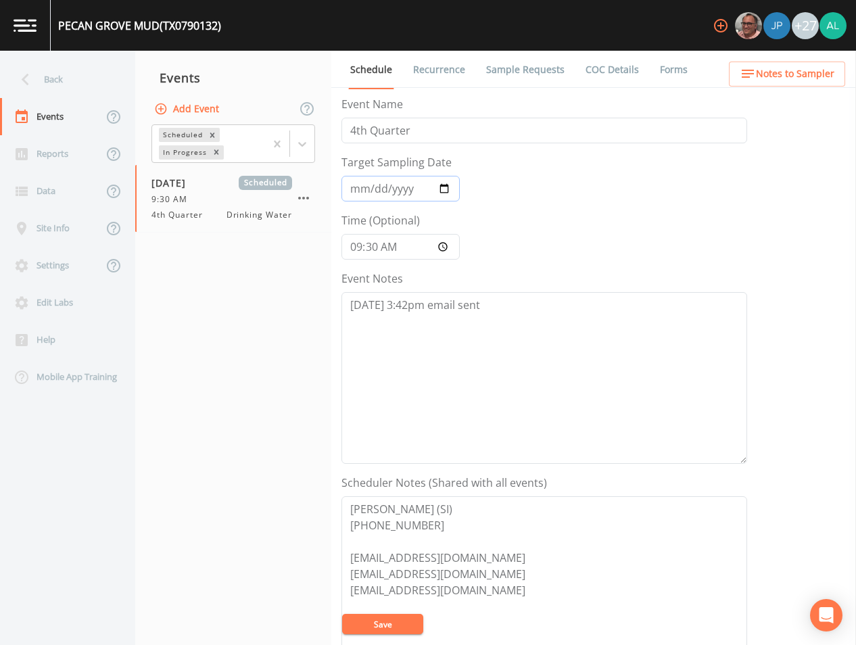
click at [370, 189] on input "[DATE]" at bounding box center [400, 189] width 118 height 26
type input "[DATE]"
click at [342, 614] on button "Save" at bounding box center [382, 624] width 81 height 20
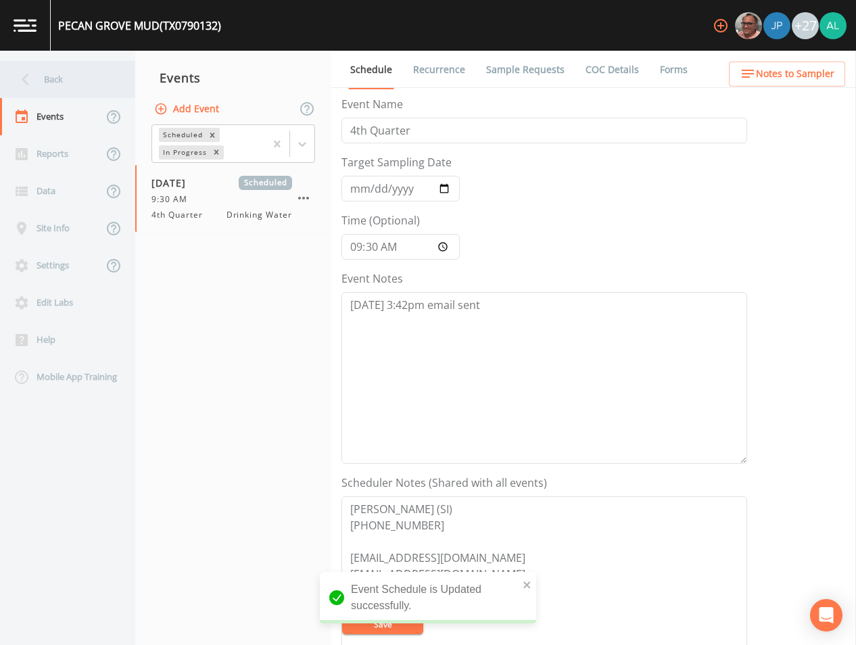
click at [79, 86] on div "Back" at bounding box center [61, 79] width 122 height 37
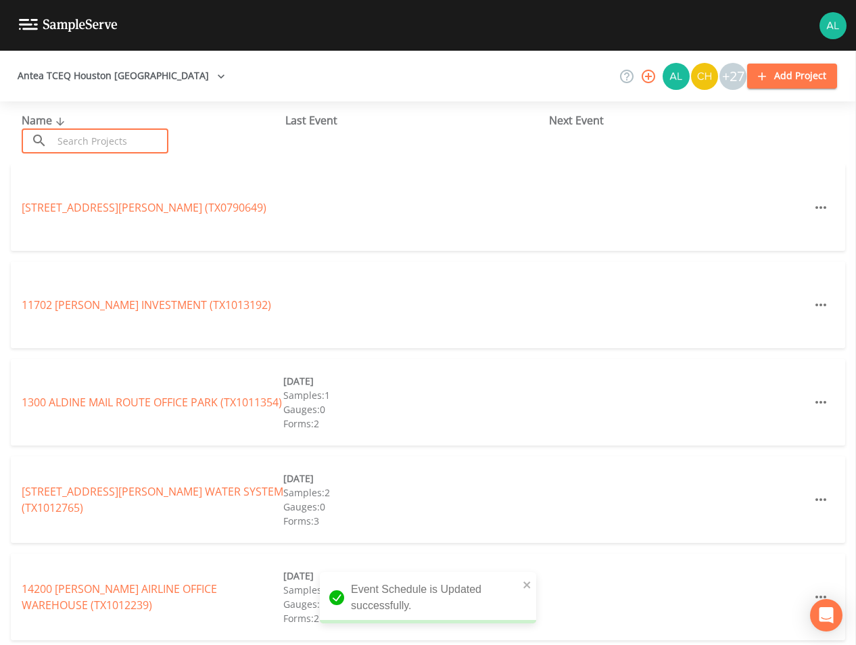
drag, startPoint x: 79, startPoint y: 130, endPoint x: 49, endPoint y: 133, distance: 30.5
click at [79, 130] on input "text" at bounding box center [111, 140] width 116 height 25
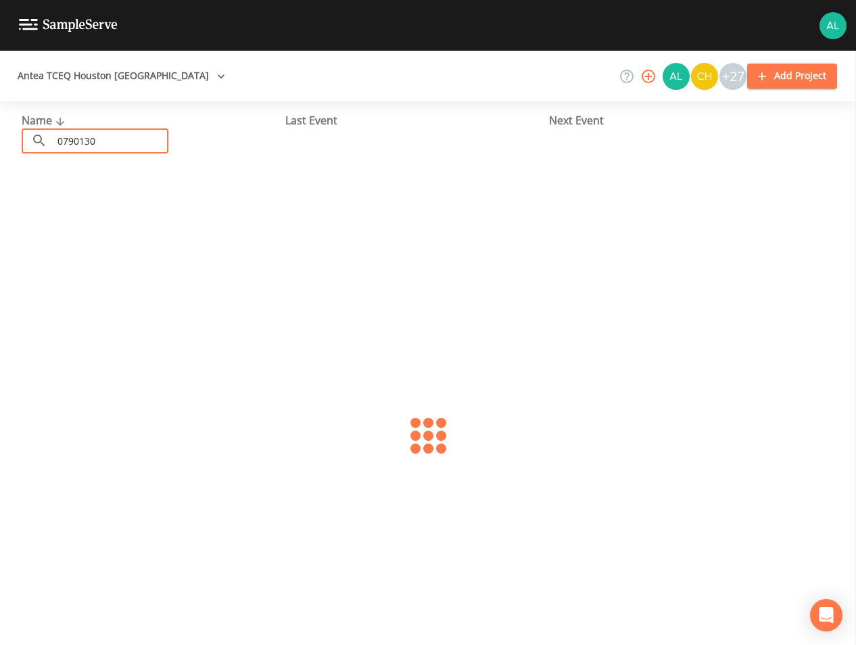
type input "0790130"
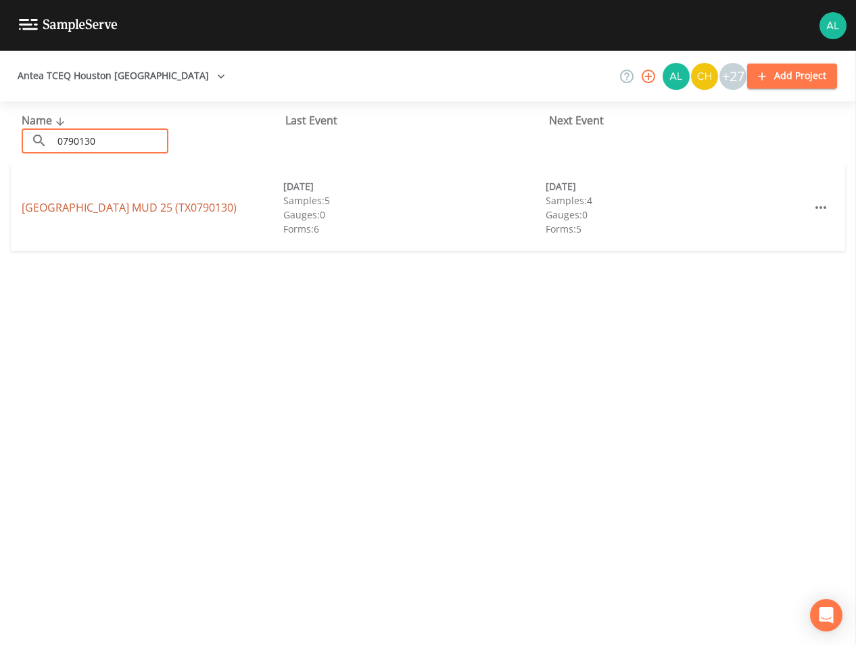
click at [93, 203] on link "[GEOGRAPHIC_DATA] 25 (TX0790130)" at bounding box center [129, 207] width 215 height 15
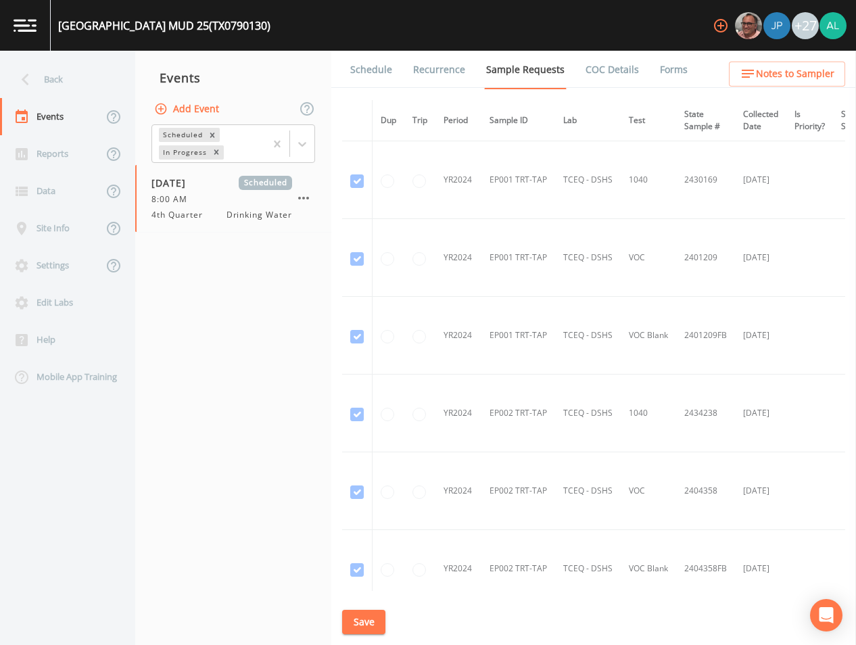
click at [351, 68] on link "Schedule" at bounding box center [371, 70] width 46 height 38
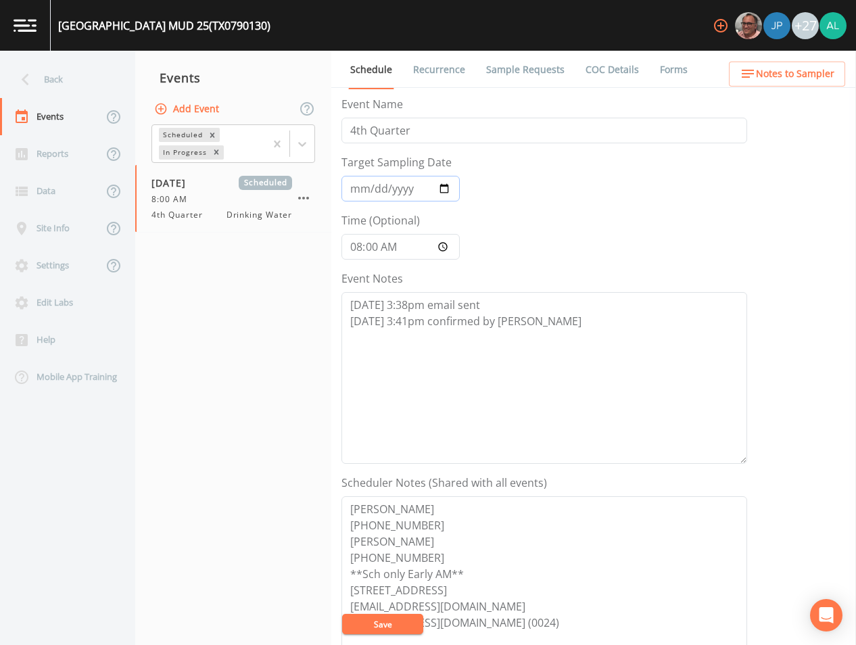
click at [375, 187] on input "[DATE]" at bounding box center [400, 189] width 118 height 26
type input "[DATE]"
click at [342, 614] on button "Save" at bounding box center [382, 624] width 81 height 20
click at [90, 88] on div "Back" at bounding box center [61, 79] width 122 height 37
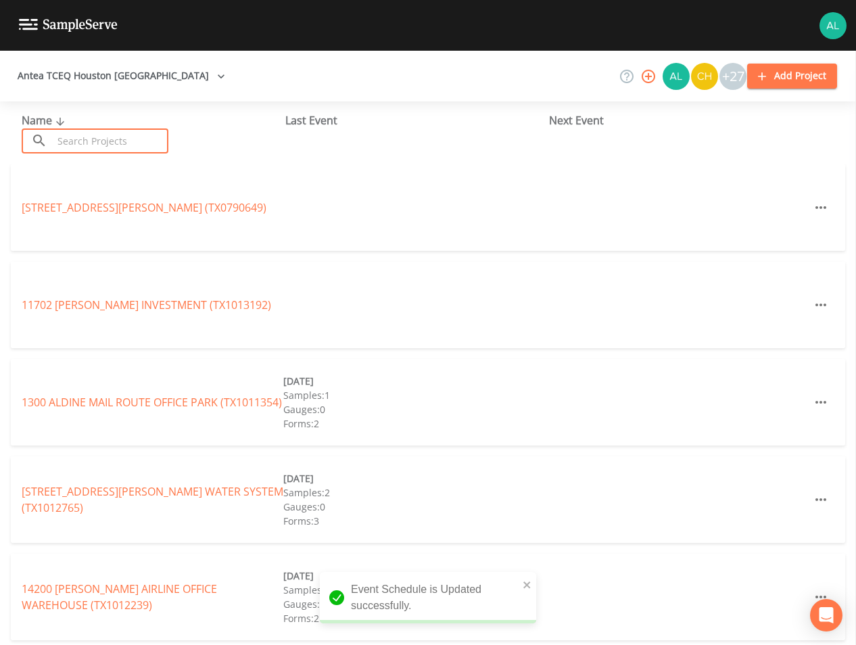
click at [91, 147] on input "text" at bounding box center [111, 140] width 116 height 25
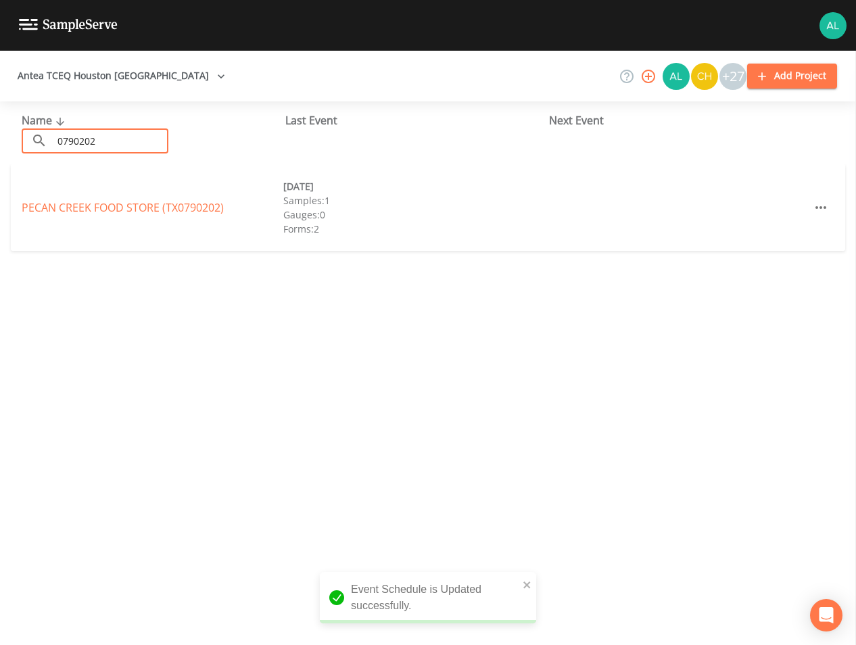
type input "0790202"
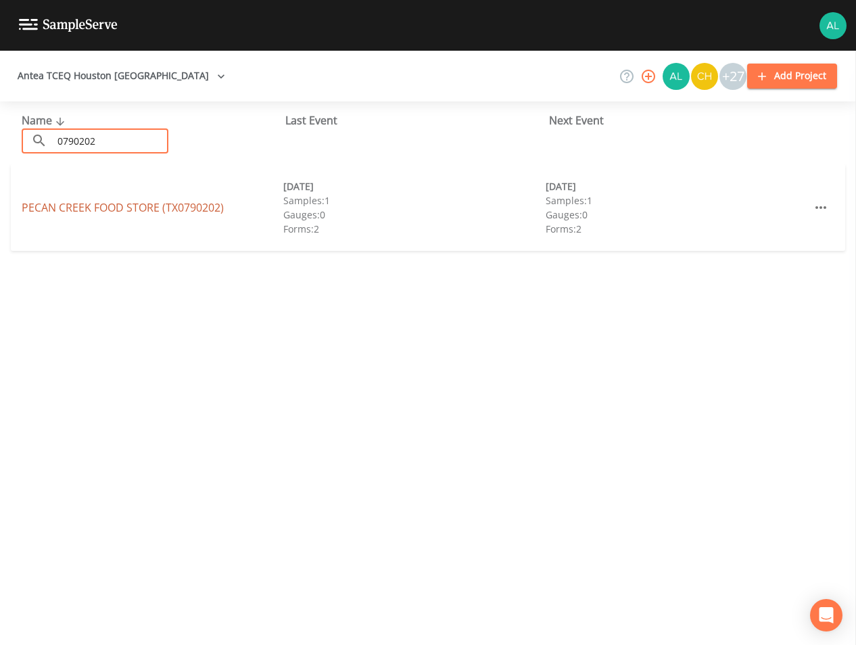
click at [95, 204] on link "PECAN CREEK FOOD STORE (TX0790202)" at bounding box center [123, 207] width 202 height 15
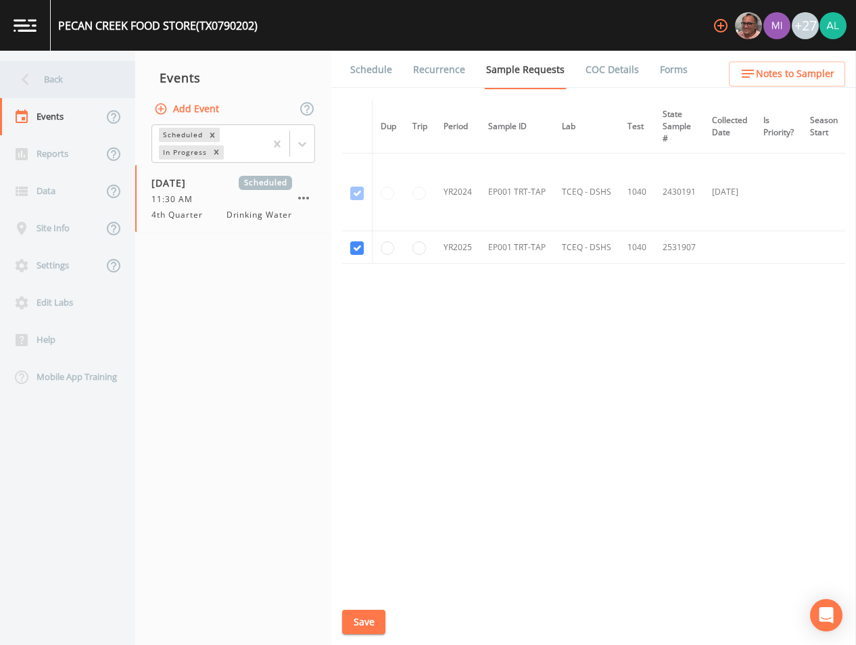
click at [72, 75] on div "Back" at bounding box center [61, 79] width 122 height 37
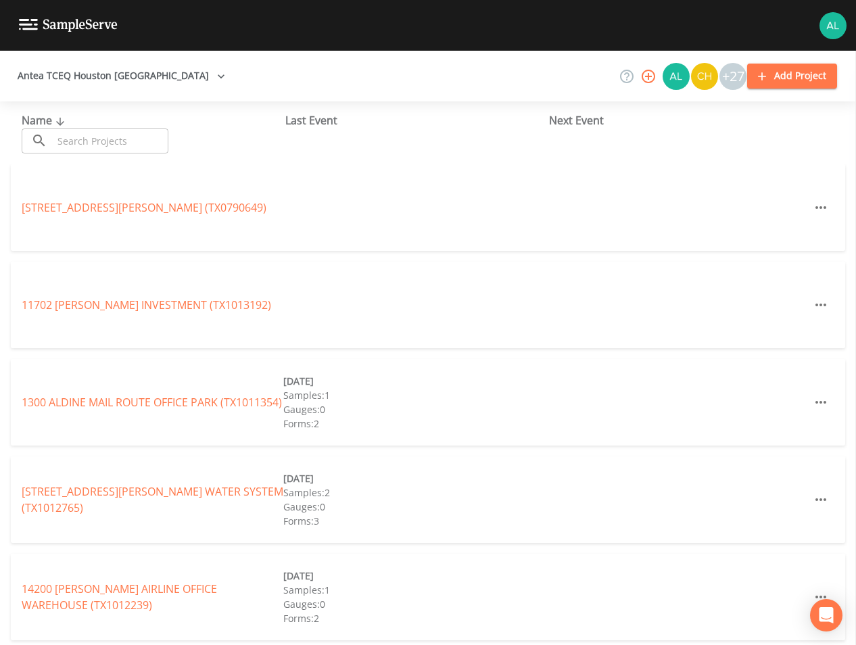
click at [94, 139] on input "text" at bounding box center [111, 140] width 116 height 25
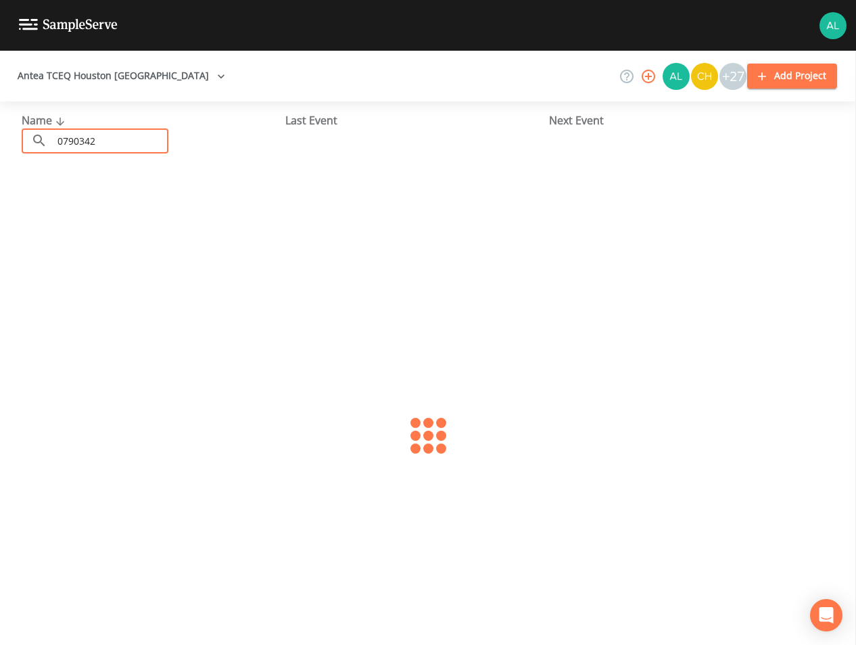
type input "0790342"
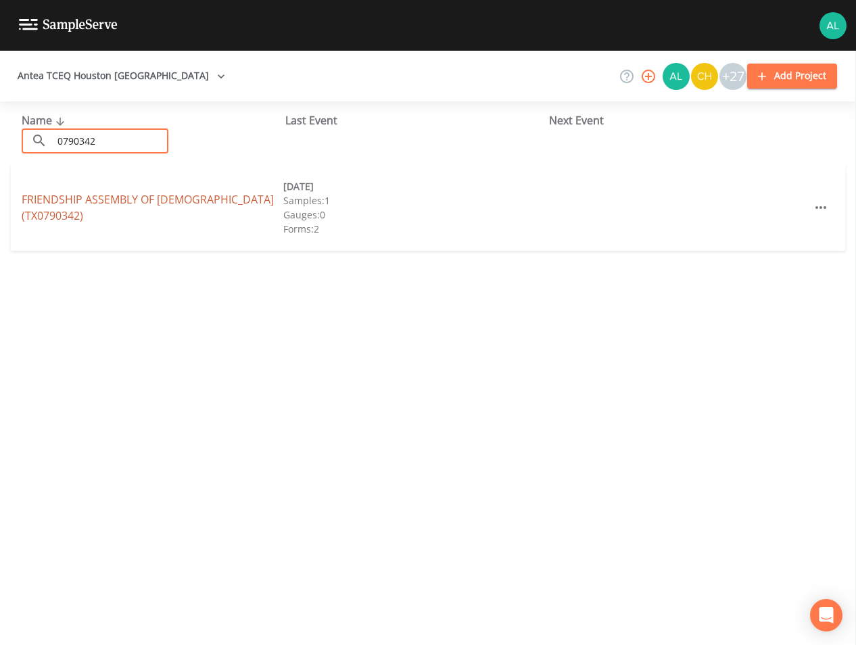
click at [141, 210] on link "FRIENDSHIP ASSEMBLY OF GOD (TX0790342)" at bounding box center [148, 207] width 252 height 31
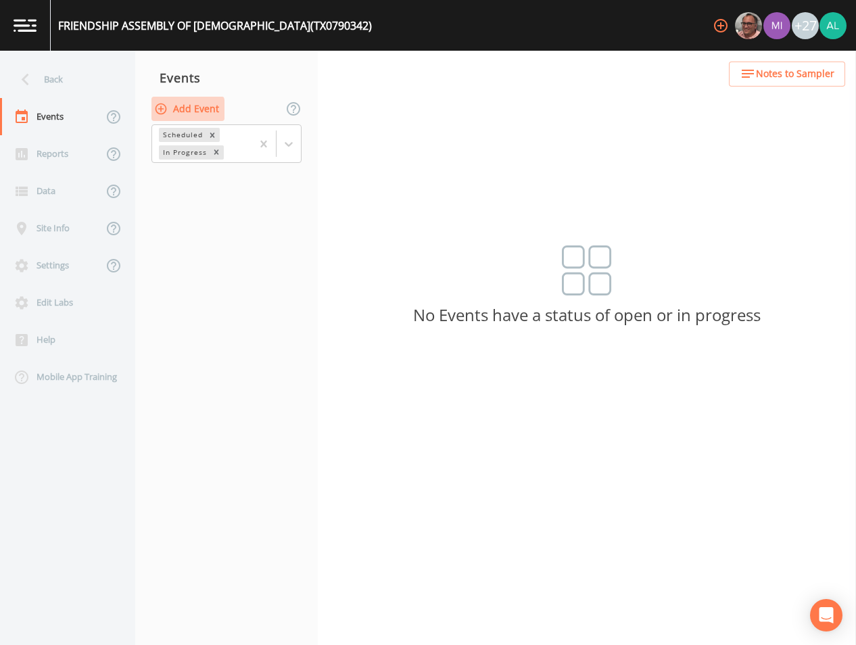
click at [160, 110] on icon "button" at bounding box center [161, 109] width 14 height 14
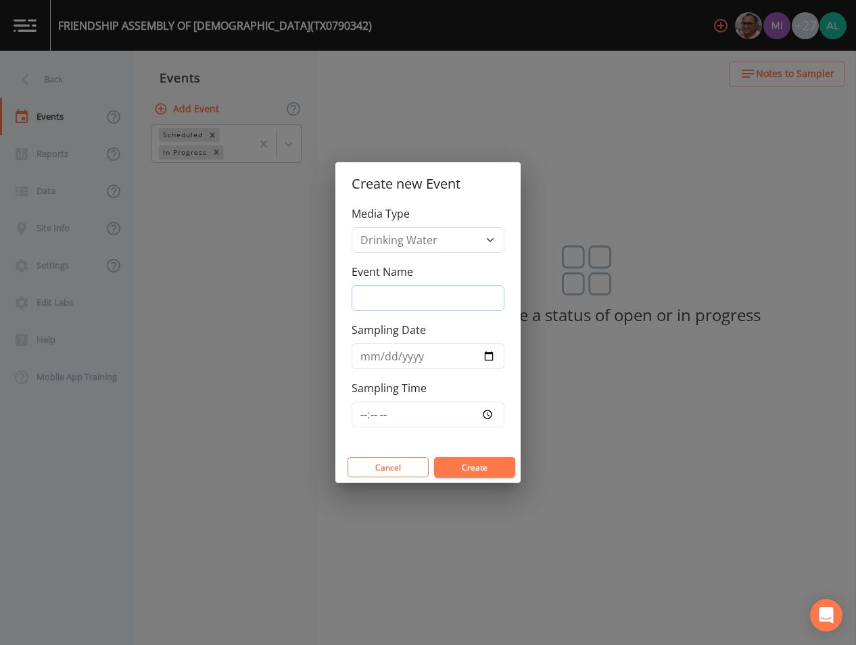
click at [411, 285] on input "Event Name" at bounding box center [428, 298] width 153 height 26
type input "4th Quarter"
type input "[DATE]"
click at [368, 413] on input "Sampling Time" at bounding box center [428, 415] width 153 height 26
type input "12:00"
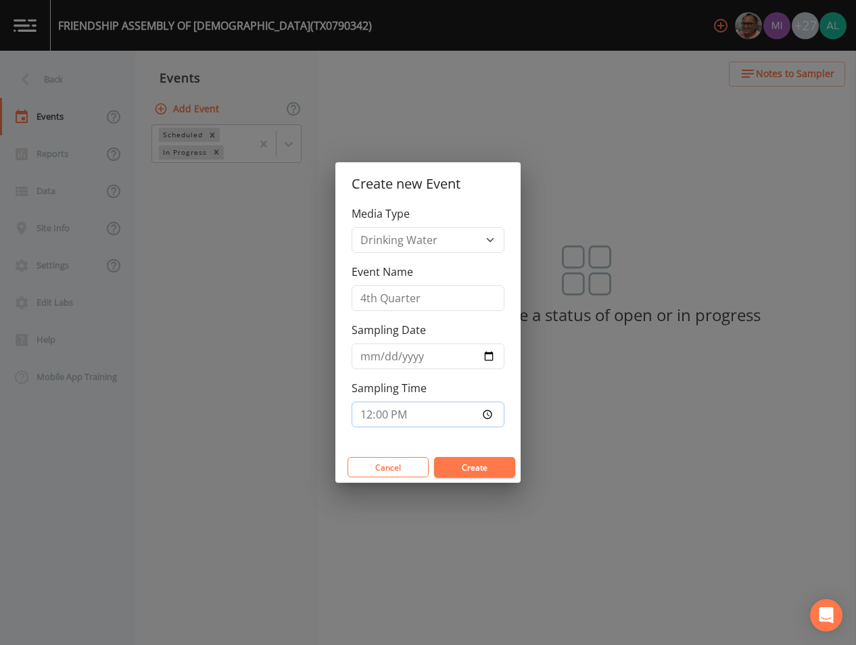
click at [434, 457] on button "Create" at bounding box center [474, 467] width 81 height 20
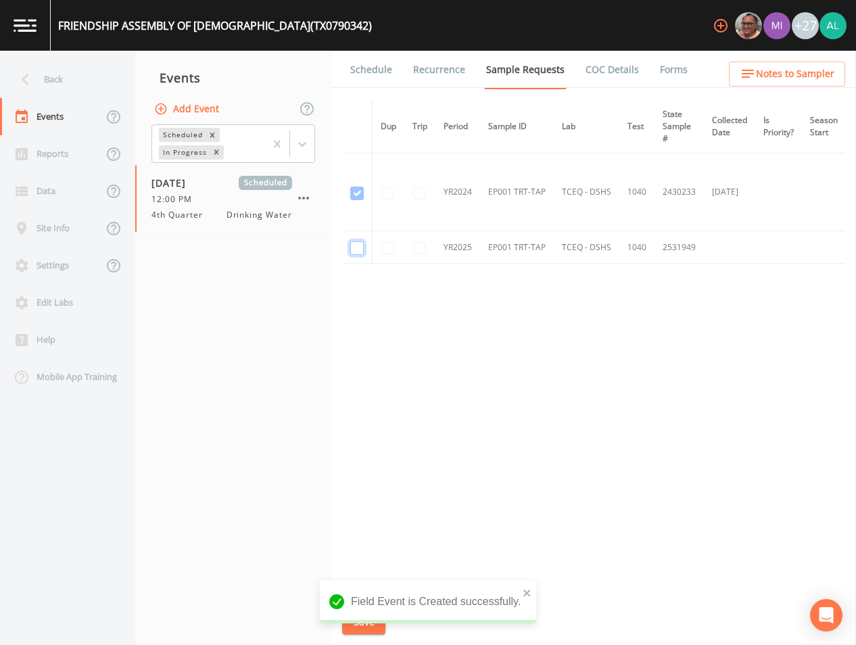
click at [354, 252] on input "checkbox" at bounding box center [357, 248] width 14 height 14
checkbox input "true"
click at [527, 595] on icon "close" at bounding box center [527, 592] width 9 height 11
drag, startPoint x: 329, startPoint y: 627, endPoint x: 358, endPoint y: 622, distance: 29.5
click at [331, 625] on div "Field Event is Created successfully." at bounding box center [428, 607] width 216 height 54
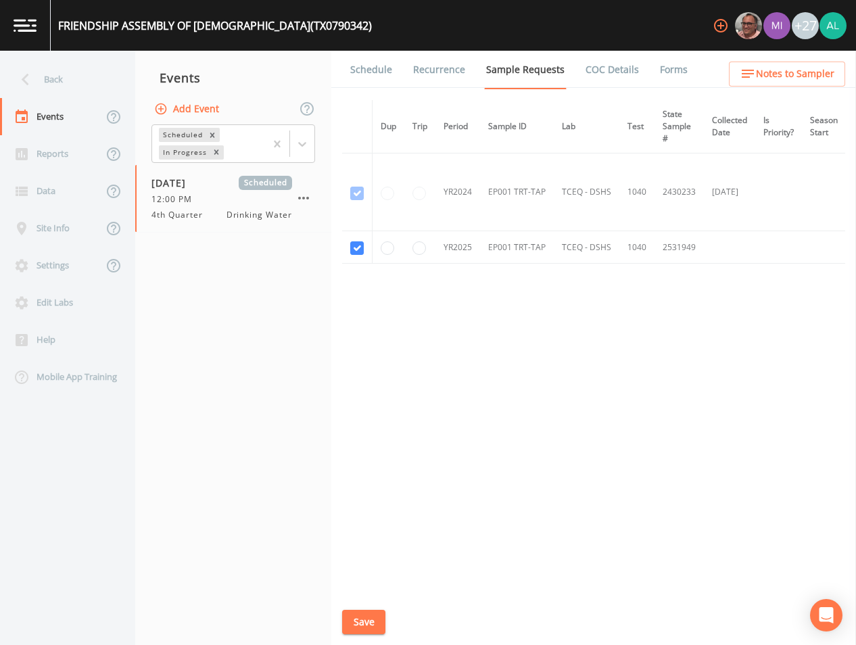
click at [358, 622] on button "Save" at bounding box center [363, 622] width 43 height 25
click at [370, 626] on button "Save" at bounding box center [363, 622] width 43 height 25
click at [369, 59] on link "Schedule" at bounding box center [371, 70] width 46 height 38
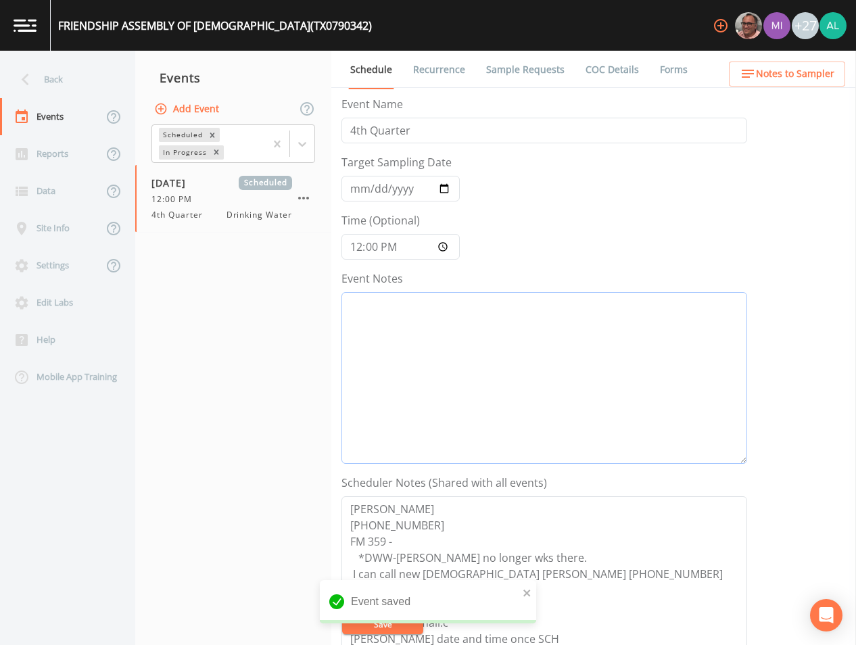
click at [460, 356] on textarea "Event Notes" at bounding box center [544, 378] width 406 height 172
drag, startPoint x: 481, startPoint y: 340, endPoint x: 327, endPoint y: 315, distance: 156.2
click at [327, 315] on div "Back Events Reports Data Site Info Settings Edit Labs Help Mobile App Training …" at bounding box center [428, 348] width 856 height 594
type textarea "[DATE] 4:23pm email sent"
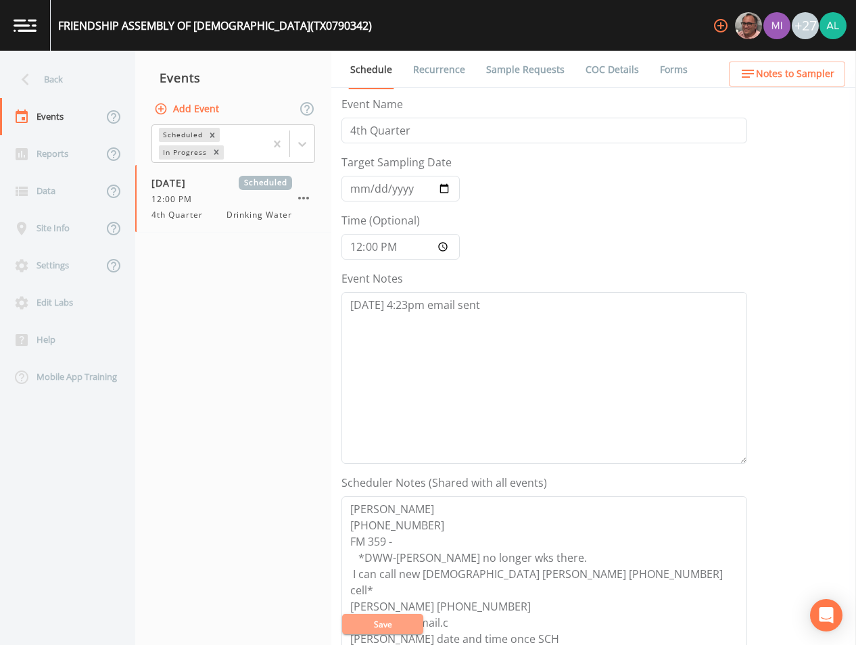
click at [400, 631] on button "Save" at bounding box center [382, 624] width 81 height 20
click at [395, 629] on button "Save" at bounding box center [382, 624] width 81 height 20
click at [62, 82] on div "Back" at bounding box center [61, 79] width 122 height 37
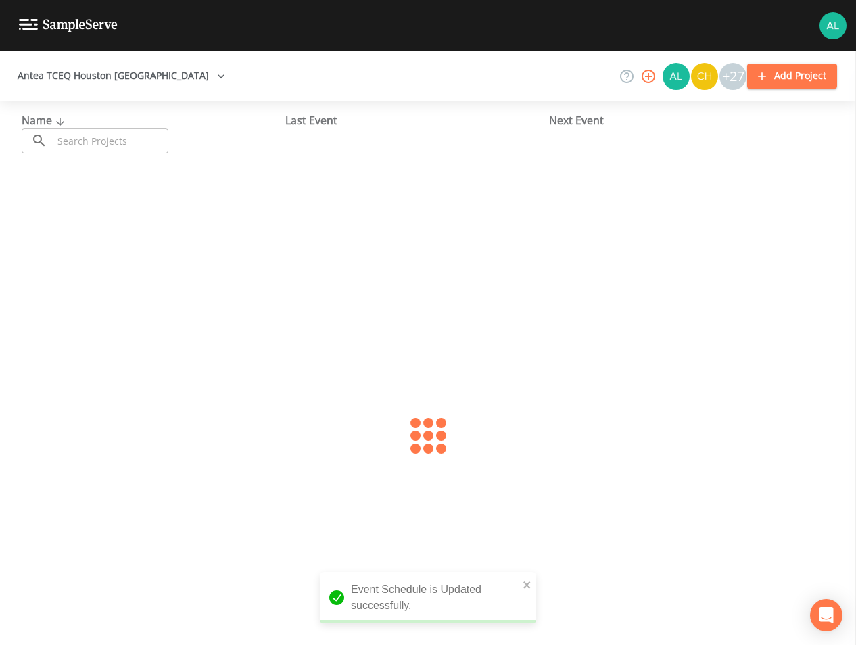
click at [78, 126] on div "Name ​ ​" at bounding box center [154, 132] width 264 height 41
click at [81, 140] on input "text" at bounding box center [111, 140] width 116 height 25
type input "0790322"
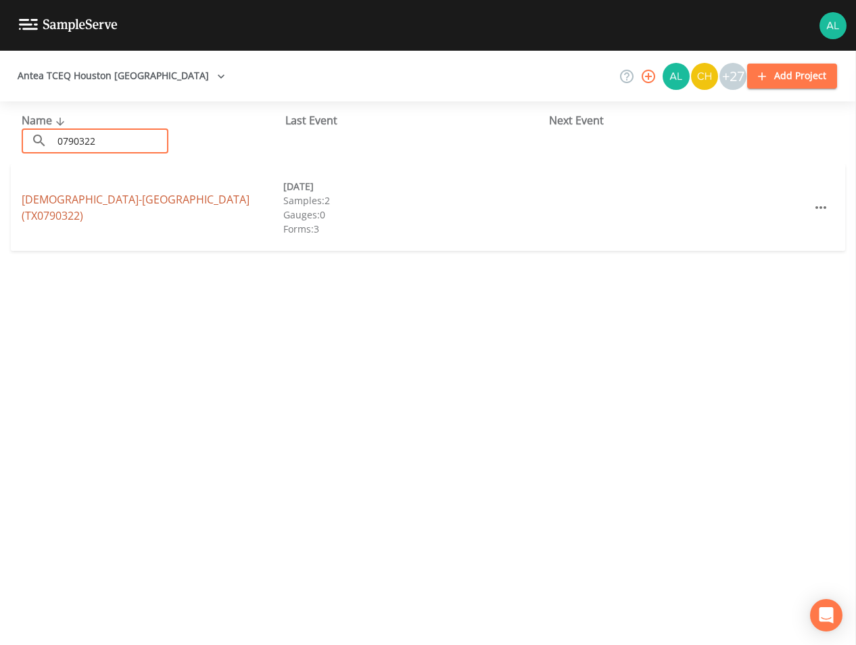
click at [61, 201] on link "[DEMOGRAPHIC_DATA]-[GEOGRAPHIC_DATA] (TX0790322)" at bounding box center [136, 207] width 228 height 31
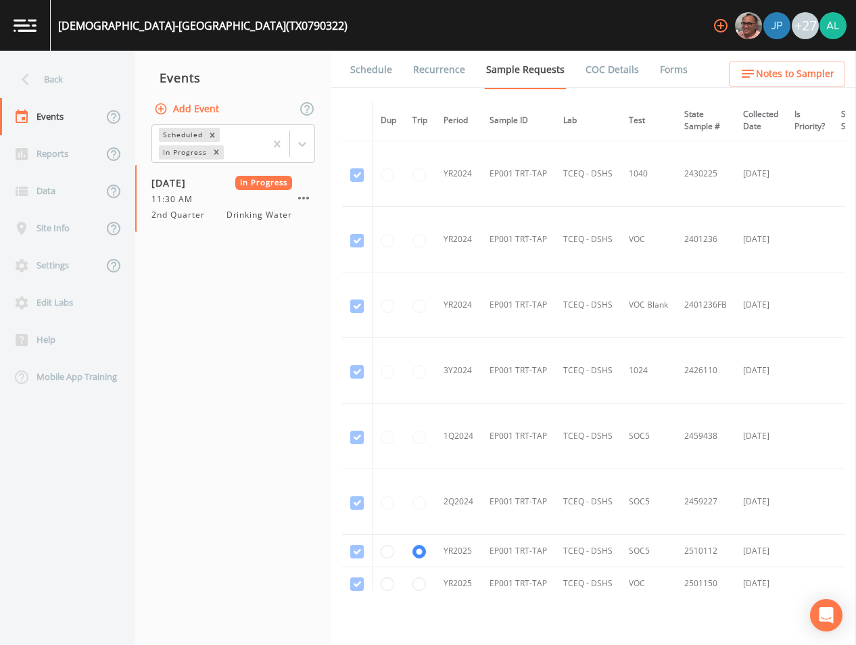
click at [677, 71] on link "Forms" at bounding box center [674, 70] width 32 height 38
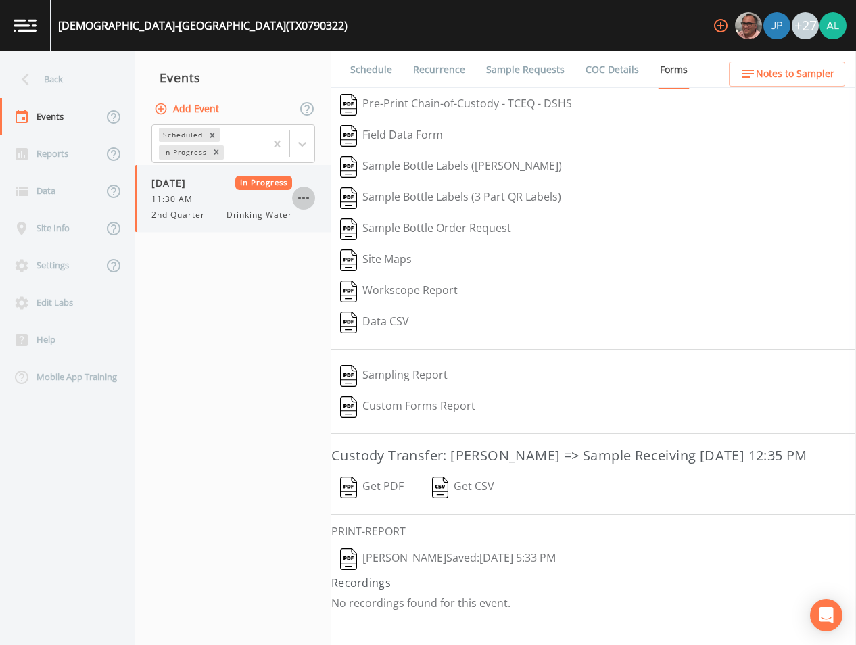
click at [305, 204] on icon "button" at bounding box center [303, 198] width 16 height 16
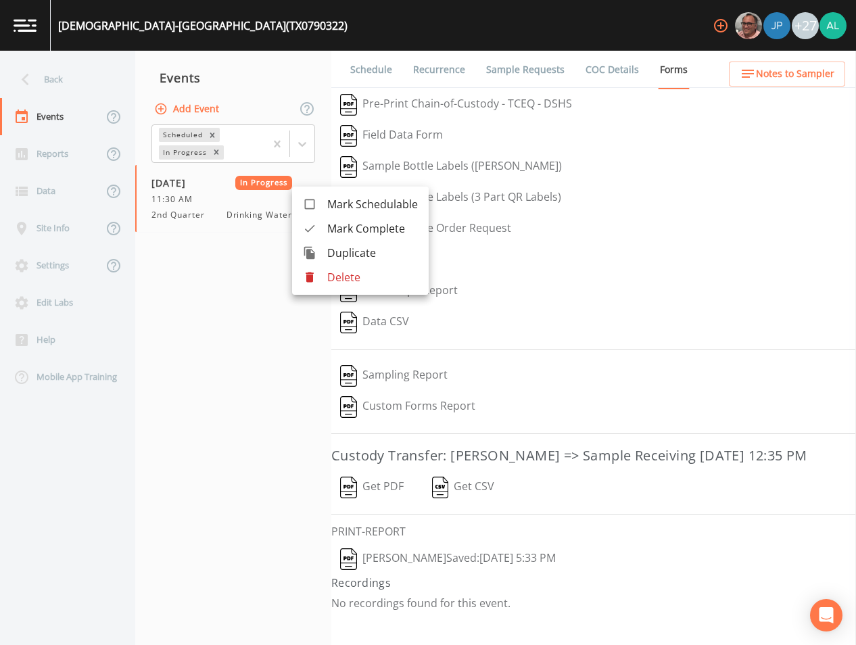
click at [356, 227] on span "Mark Complete" at bounding box center [372, 228] width 91 height 16
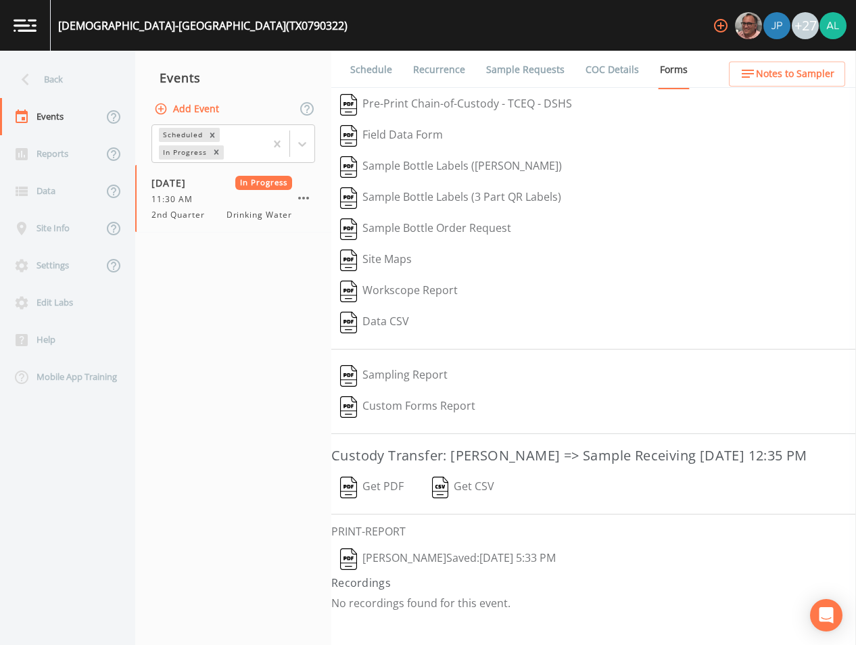
click at [185, 111] on button "Add Event" at bounding box center [187, 109] width 73 height 25
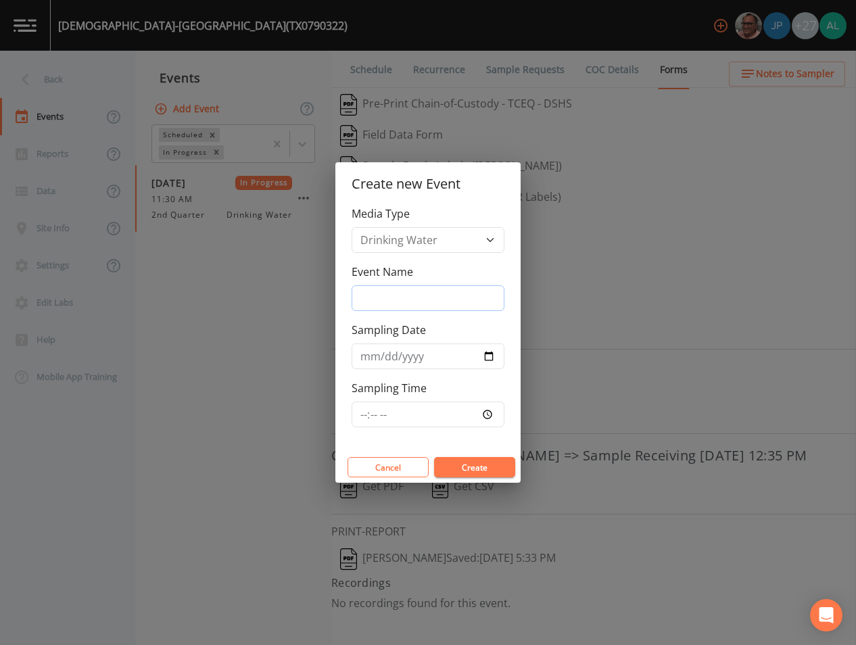
click at [384, 302] on input "Event Name" at bounding box center [428, 298] width 153 height 26
type input "4th Quarter"
type input "[DATE]"
click at [364, 412] on input "Sampling Time" at bounding box center [428, 415] width 153 height 26
type input "12:30"
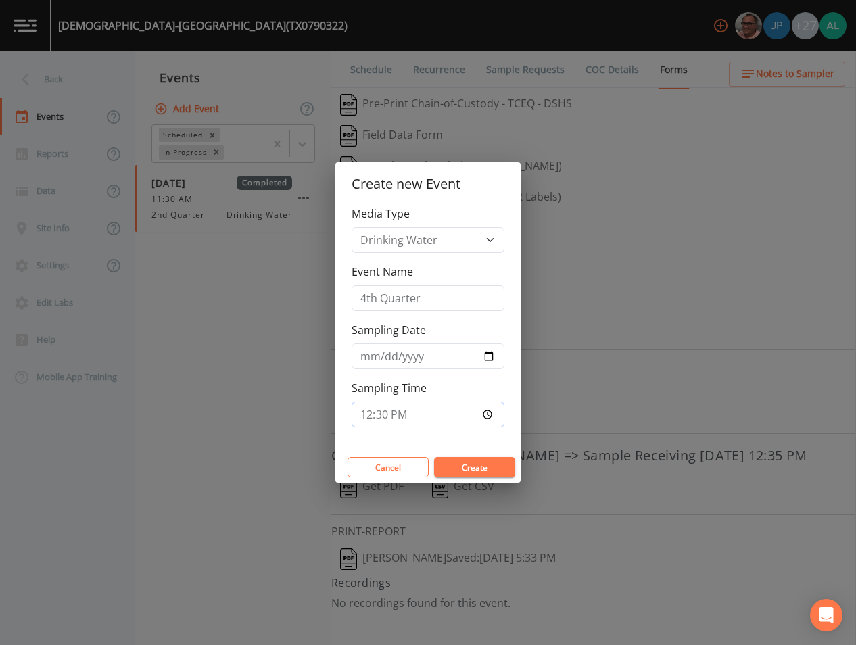
click at [434, 457] on button "Create" at bounding box center [474, 467] width 81 height 20
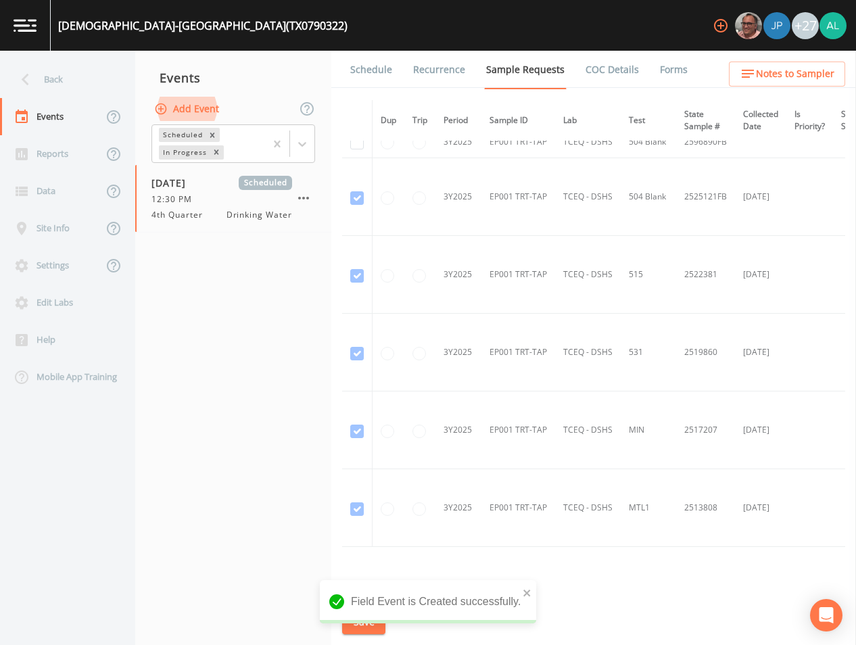
scroll to position [768, 0]
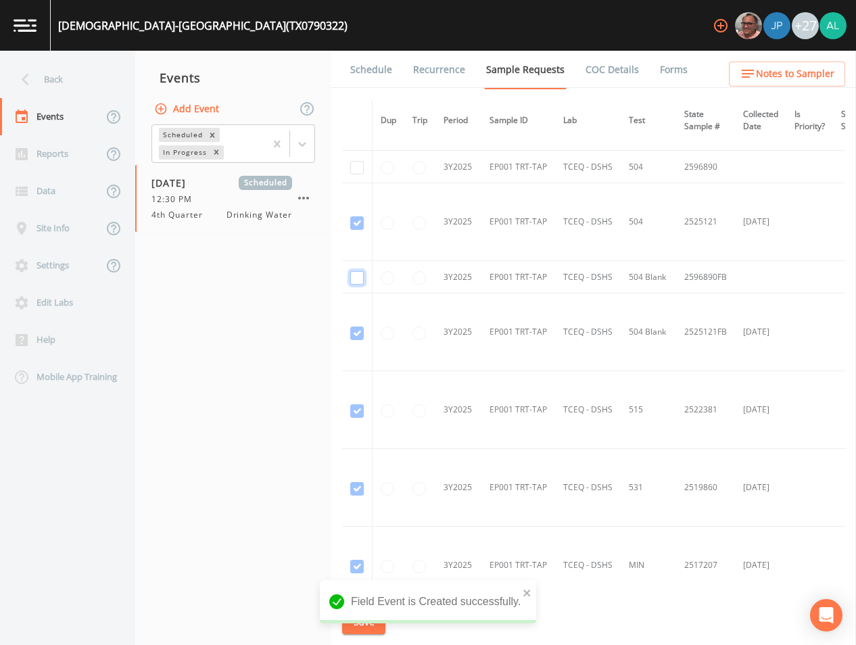
click at [360, 277] on input "checkbox" at bounding box center [357, 278] width 14 height 14
checkbox input "true"
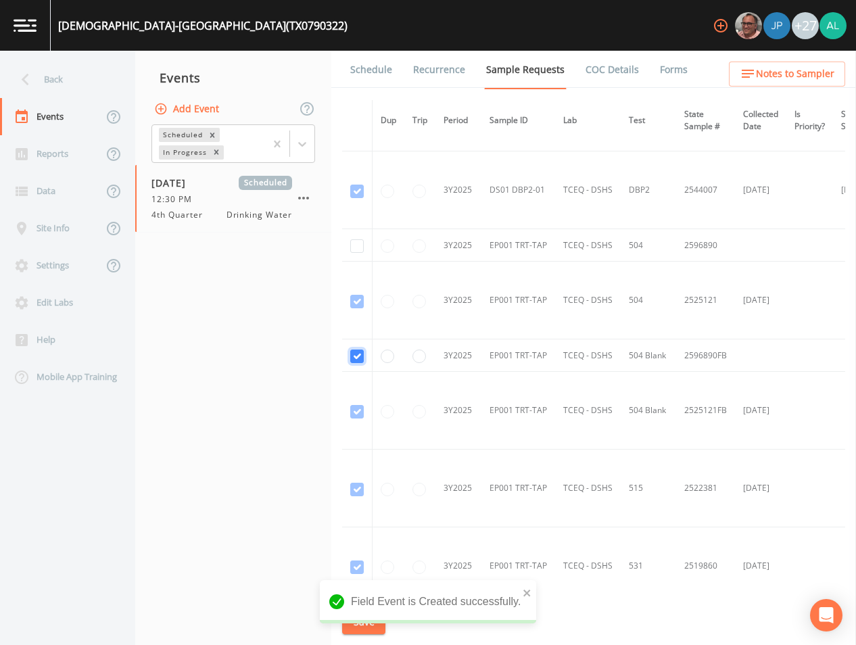
scroll to position [633, 0]
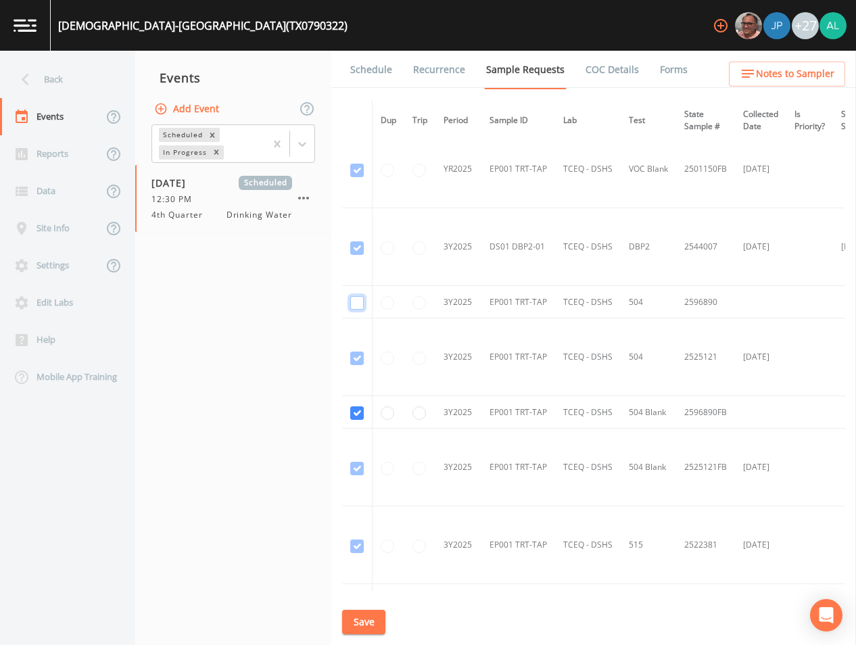
click at [356, 297] on input "checkbox" at bounding box center [357, 303] width 14 height 14
checkbox input "true"
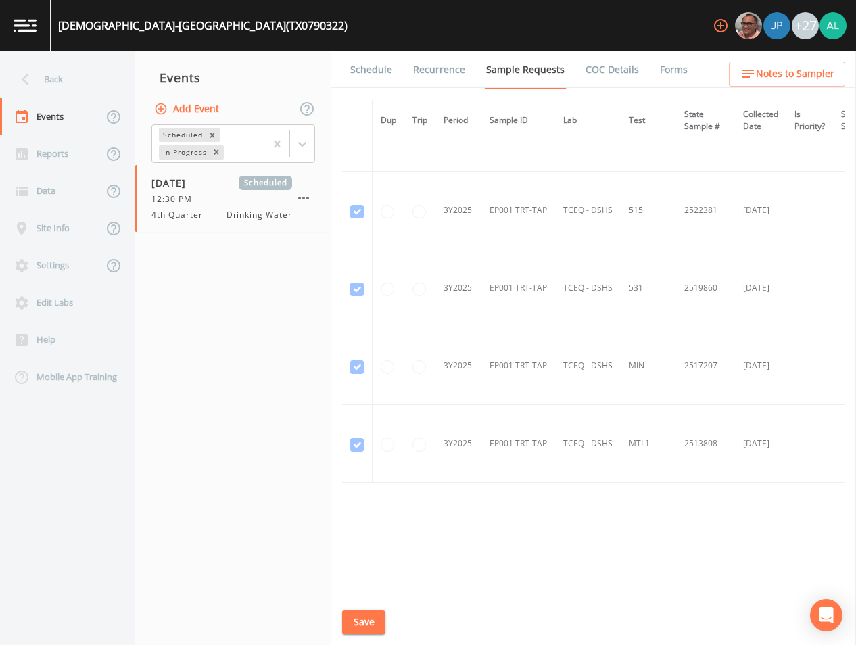
click at [385, 629] on div "Schedule Recurrence Sample Requests COC Details Forms Dup Trip Period Sample ID…" at bounding box center [593, 348] width 525 height 594
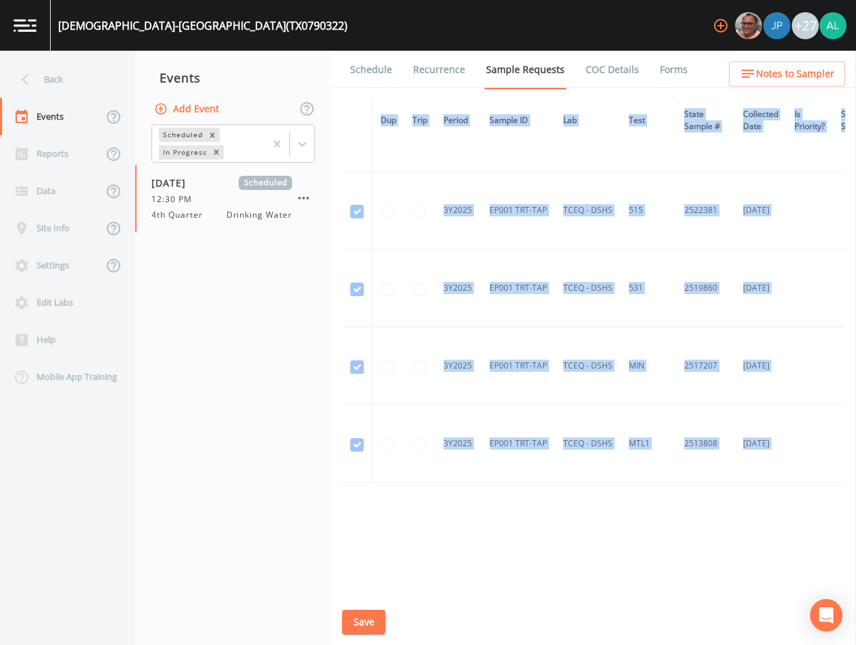
drag, startPoint x: 384, startPoint y: 628, endPoint x: 375, endPoint y: 622, distance: 11.3
click at [375, 622] on button "Save" at bounding box center [363, 622] width 43 height 25
click at [381, 57] on link "Schedule" at bounding box center [371, 70] width 46 height 38
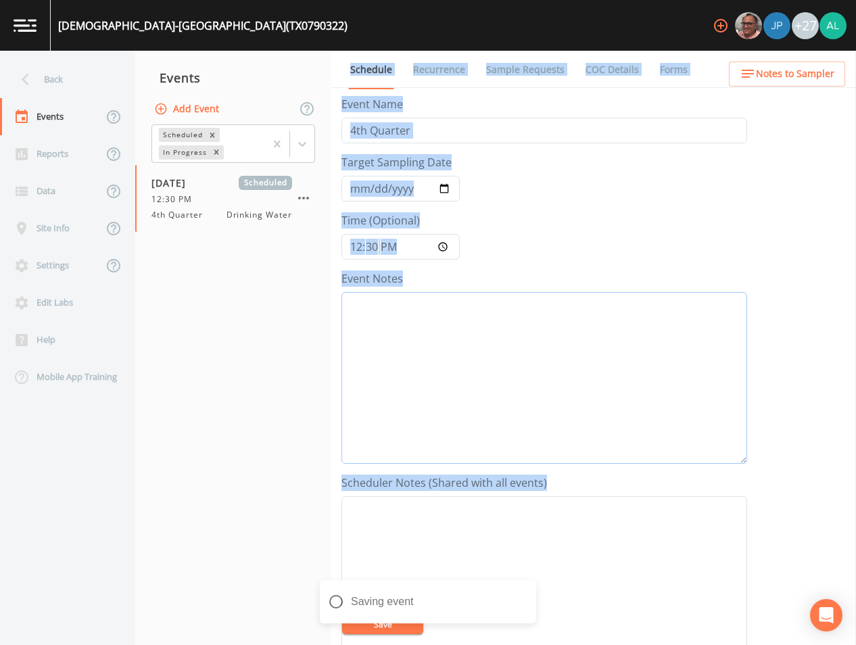
click at [379, 385] on textarea "Event Notes" at bounding box center [544, 378] width 406 height 172
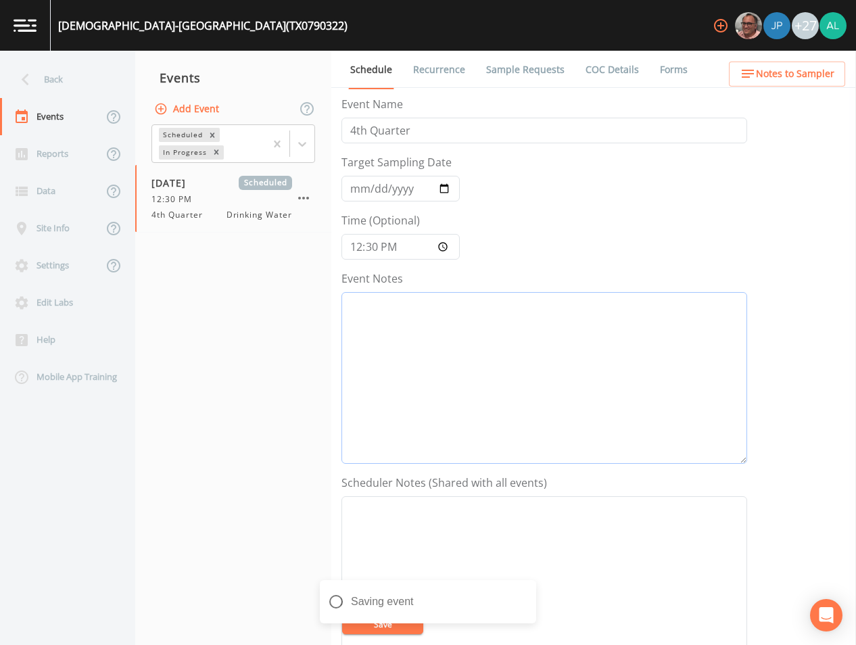
paste textarea "[DATE] 4:23pm email sent"
type textarea "[DATE] 4:23pm email sent"
click at [527, 591] on icon "close" at bounding box center [527, 592] width 9 height 11
click at [393, 618] on div "Event saved" at bounding box center [428, 607] width 216 height 54
click at [393, 618] on div "[DEMOGRAPHIC_DATA]-[GEOGRAPHIC_DATA] (TX0790322) +27 Back Events Reports Data S…" at bounding box center [428, 322] width 856 height 645
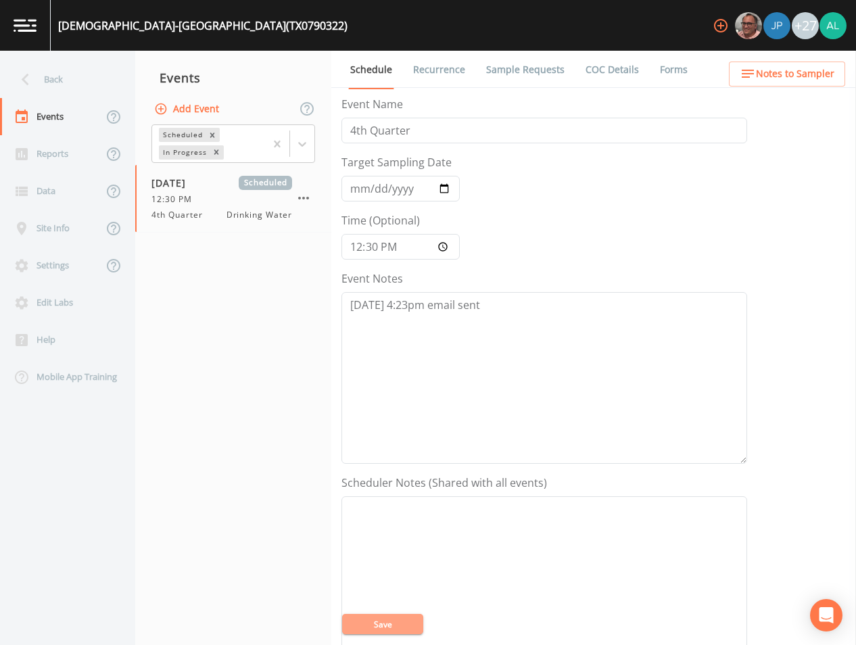
click at [393, 618] on button "Save" at bounding box center [382, 624] width 81 height 20
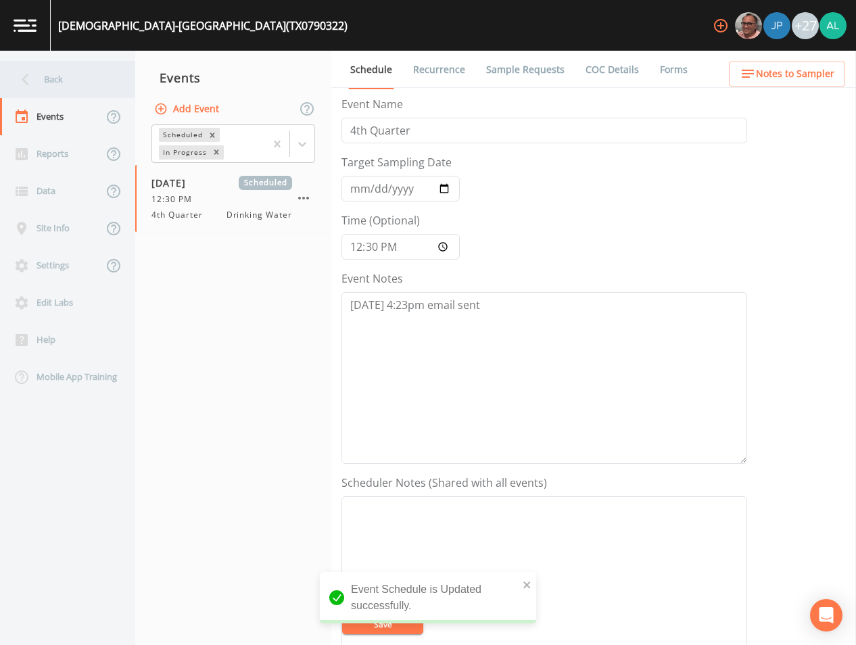
click at [88, 76] on div "Back" at bounding box center [61, 79] width 122 height 37
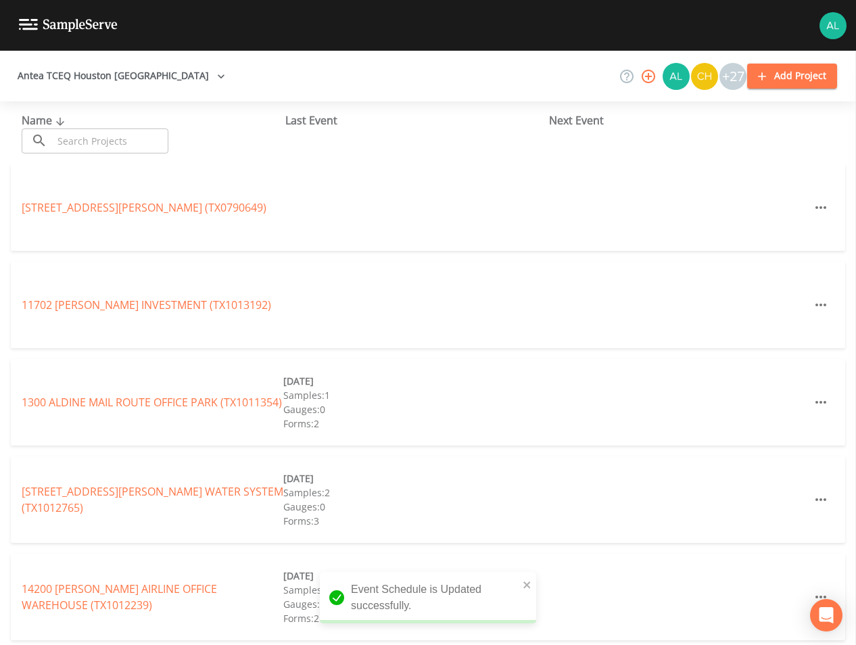
drag, startPoint x: 124, startPoint y: 113, endPoint x: 120, endPoint y: 135, distance: 22.0
click at [124, 114] on div "Name ​ ​" at bounding box center [154, 132] width 264 height 41
click at [120, 135] on input "text" at bounding box center [111, 140] width 116 height 25
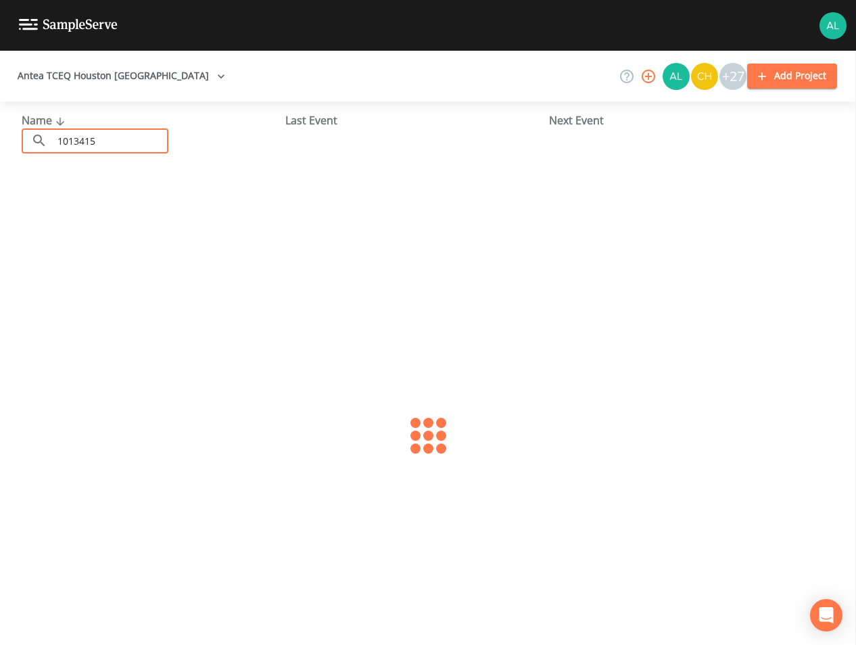
type input "1013415"
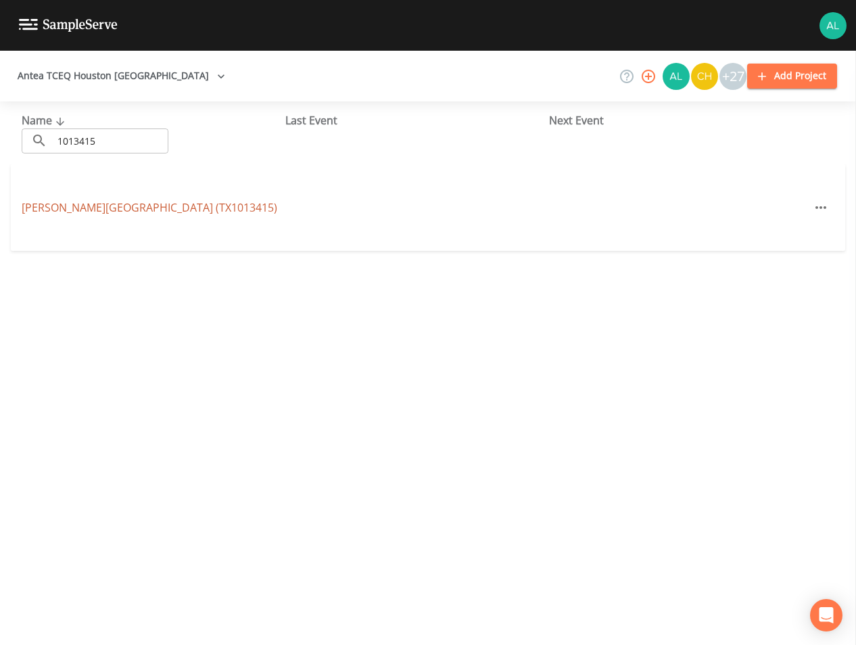
click at [68, 207] on link "[PERSON_NAME][GEOGRAPHIC_DATA] (TX1013415)" at bounding box center [150, 207] width 256 height 15
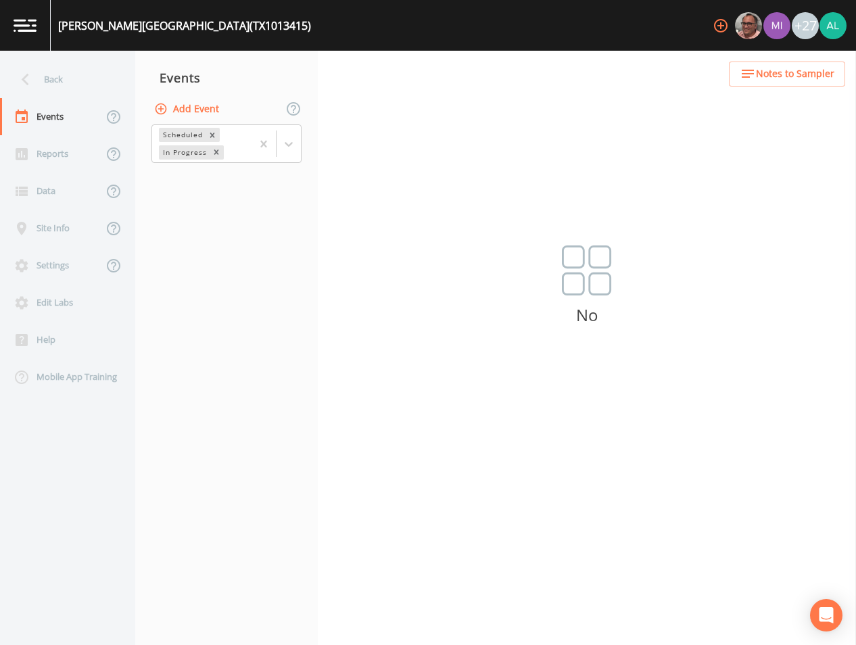
click at [204, 111] on button "Add Event" at bounding box center [187, 109] width 73 height 25
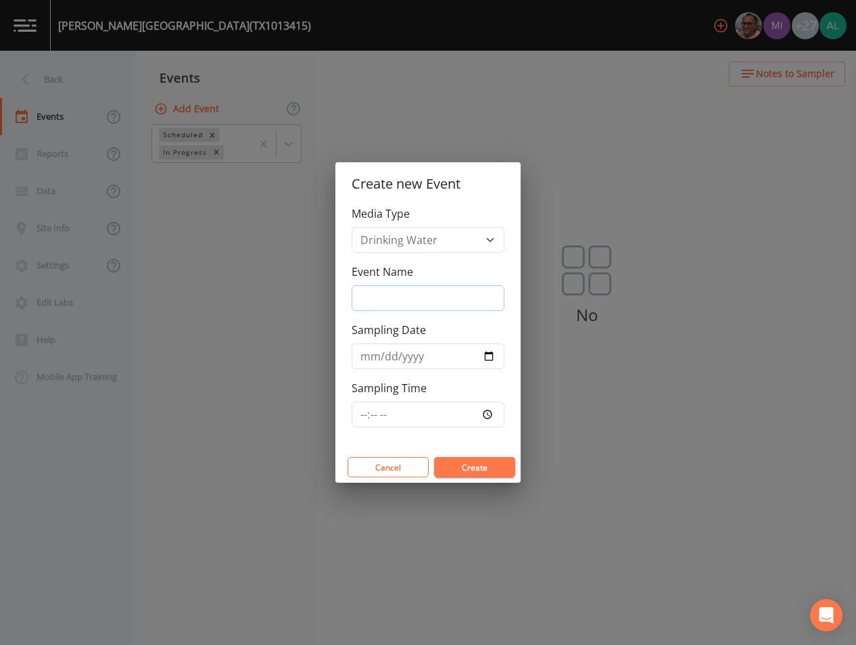
click at [387, 295] on input "Event Name" at bounding box center [428, 298] width 153 height 26
type input "4th Quarter"
click at [384, 359] on input "[DATE]" at bounding box center [428, 356] width 153 height 26
type input "[DATE]"
click at [356, 421] on input "Sampling Time" at bounding box center [428, 415] width 153 height 26
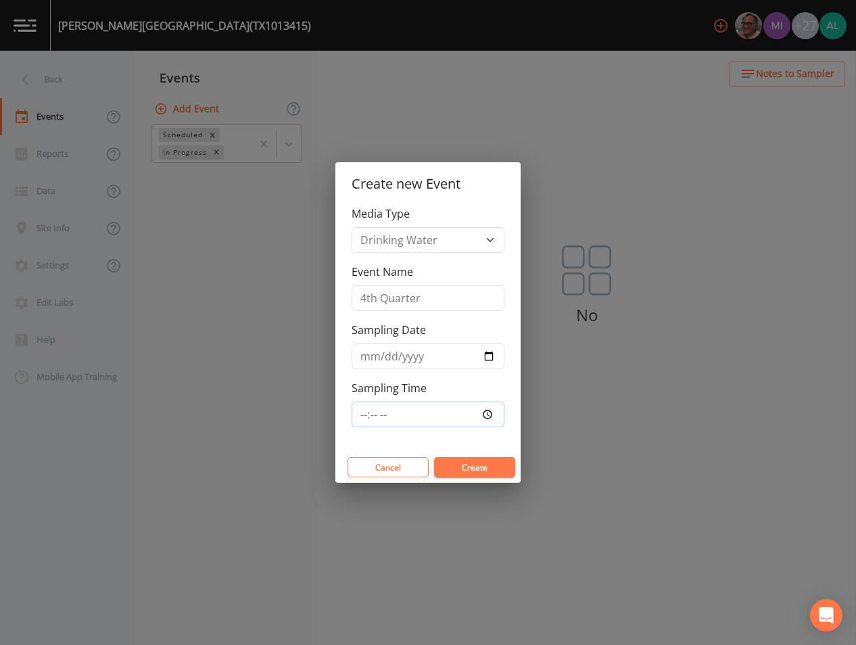
type input "13:00"
click at [434, 457] on button "Create" at bounding box center [474, 467] width 81 height 20
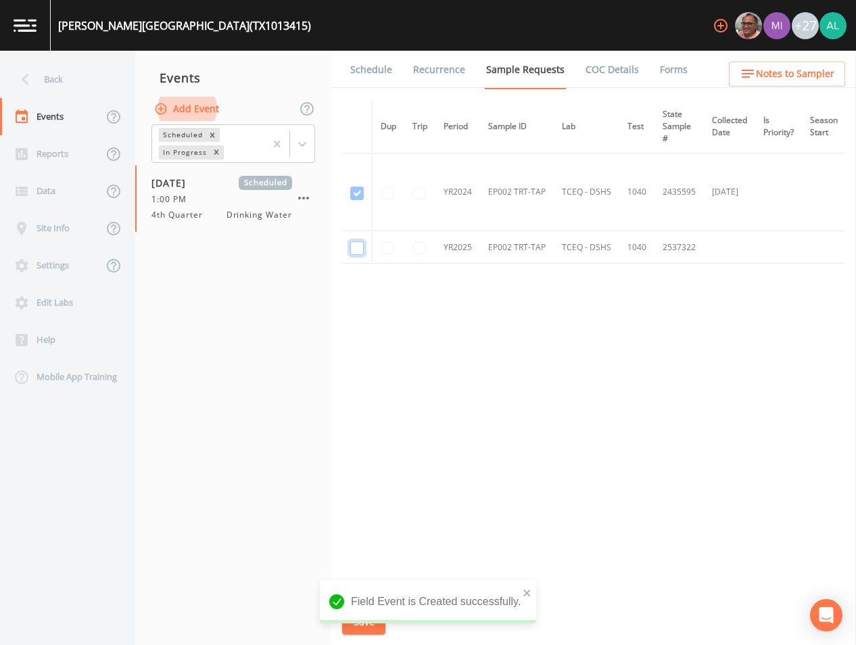
click at [356, 243] on input "checkbox" at bounding box center [357, 248] width 14 height 14
checkbox input "true"
click at [525, 583] on div "Field Event is Created successfully." at bounding box center [428, 601] width 216 height 43
click at [527, 593] on icon "close" at bounding box center [526, 592] width 7 height 7
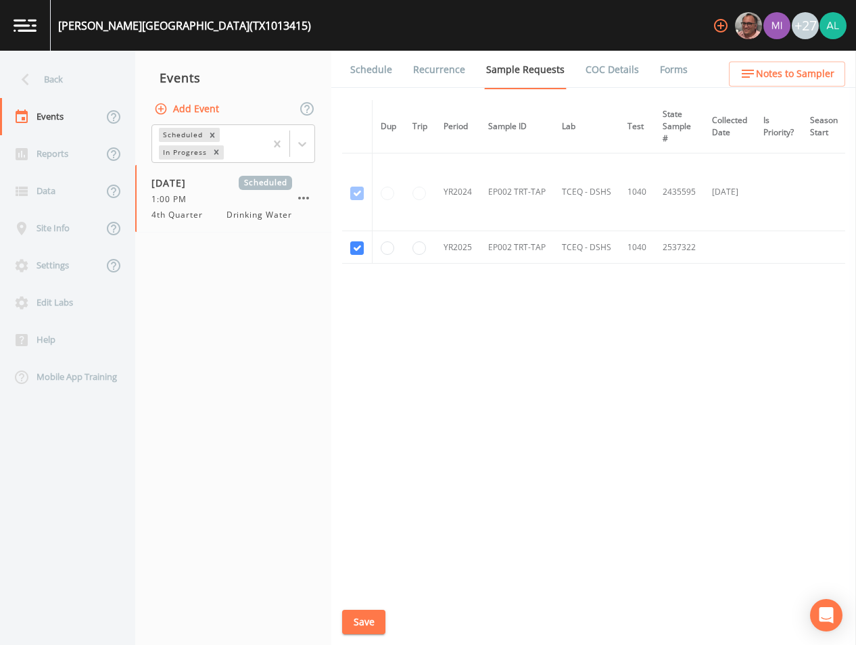
click at [371, 621] on button "Save" at bounding box center [363, 622] width 43 height 25
click at [358, 74] on link "Schedule" at bounding box center [371, 70] width 46 height 38
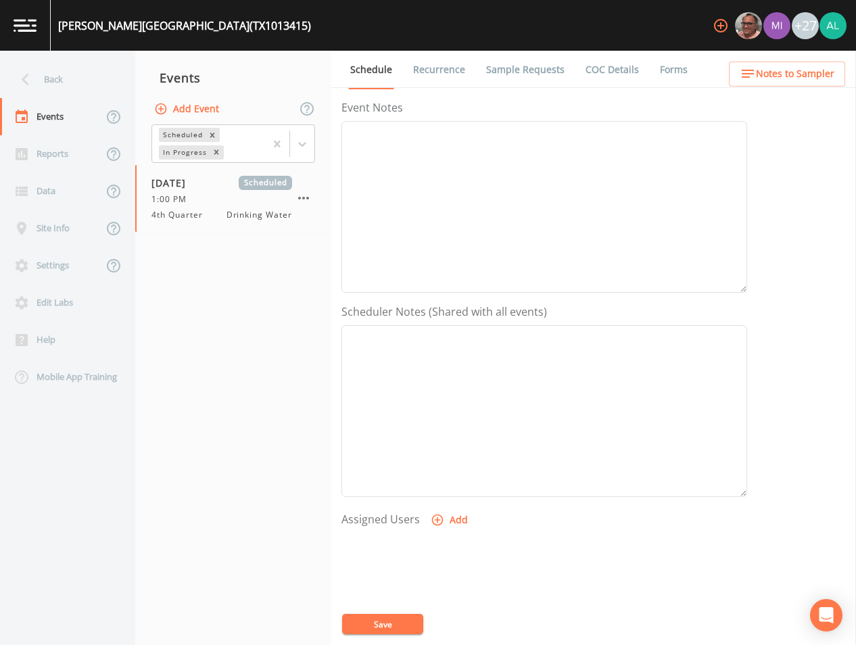
scroll to position [309, 0]
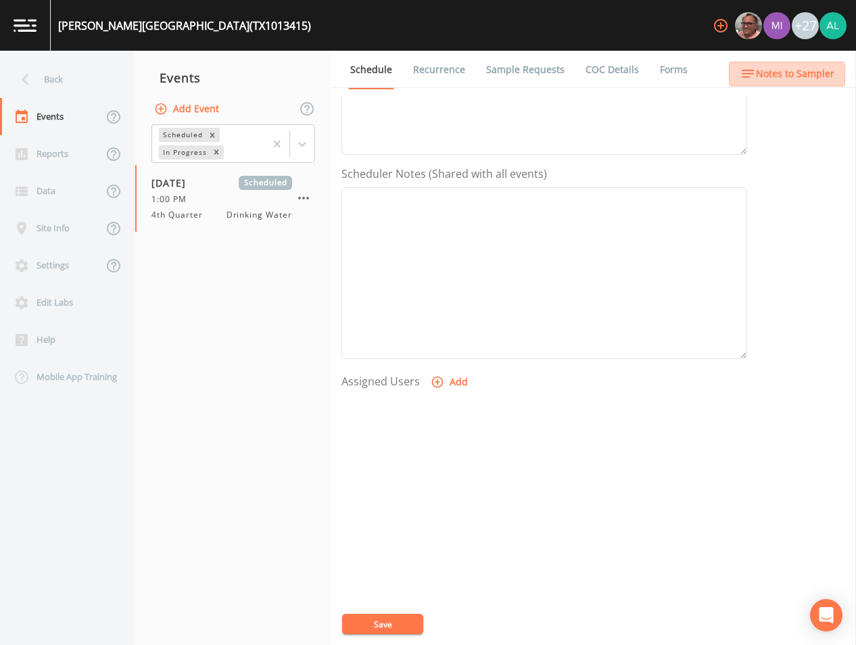
click at [778, 83] on button "Notes to Sampler" at bounding box center [787, 74] width 116 height 25
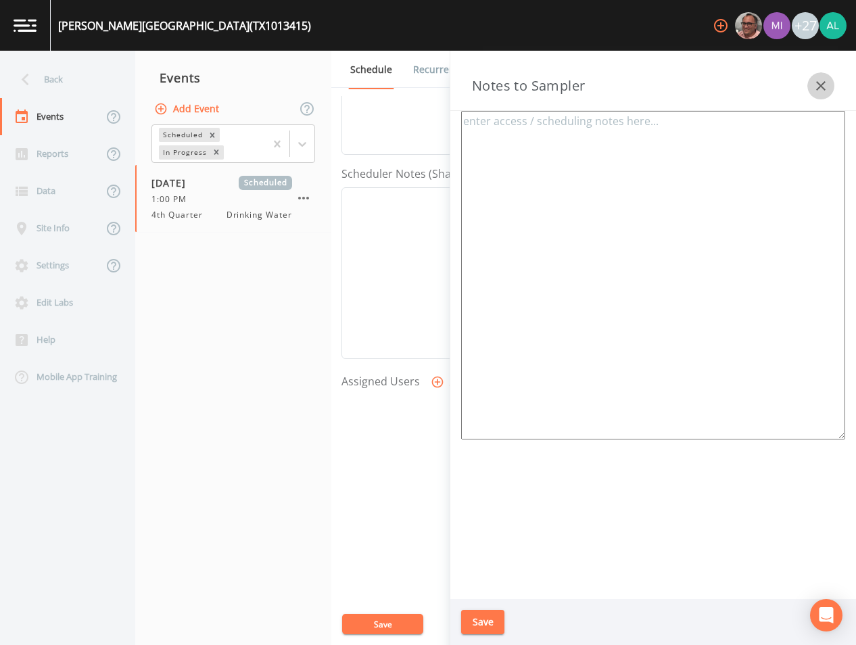
click at [823, 90] on icon "button" at bounding box center [821, 86] width 16 height 16
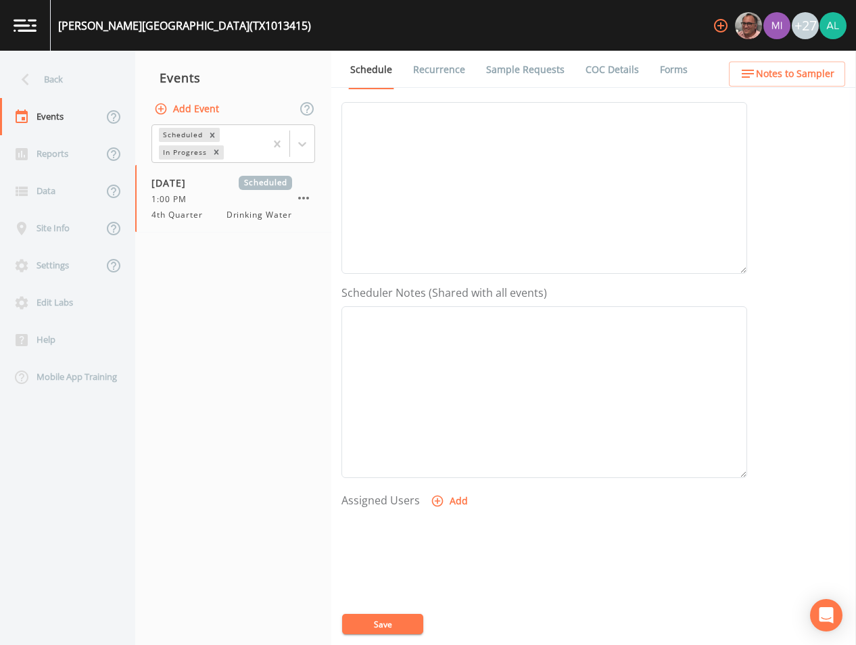
scroll to position [0, 0]
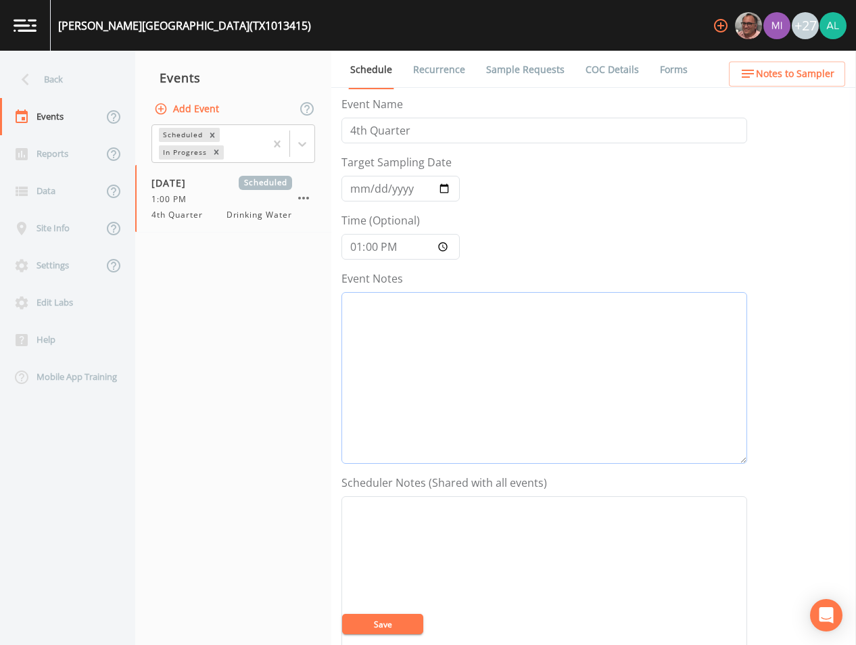
drag, startPoint x: 391, startPoint y: 338, endPoint x: 401, endPoint y: 333, distance: 10.9
click at [400, 333] on textarea "Event Notes" at bounding box center [544, 378] width 406 height 172
type textarea "[DATE] 4:30pm LVM"
click at [388, 626] on button "Save" at bounding box center [382, 624] width 81 height 20
drag, startPoint x: 522, startPoint y: 73, endPoint x: 524, endPoint y: 80, distance: 7.7
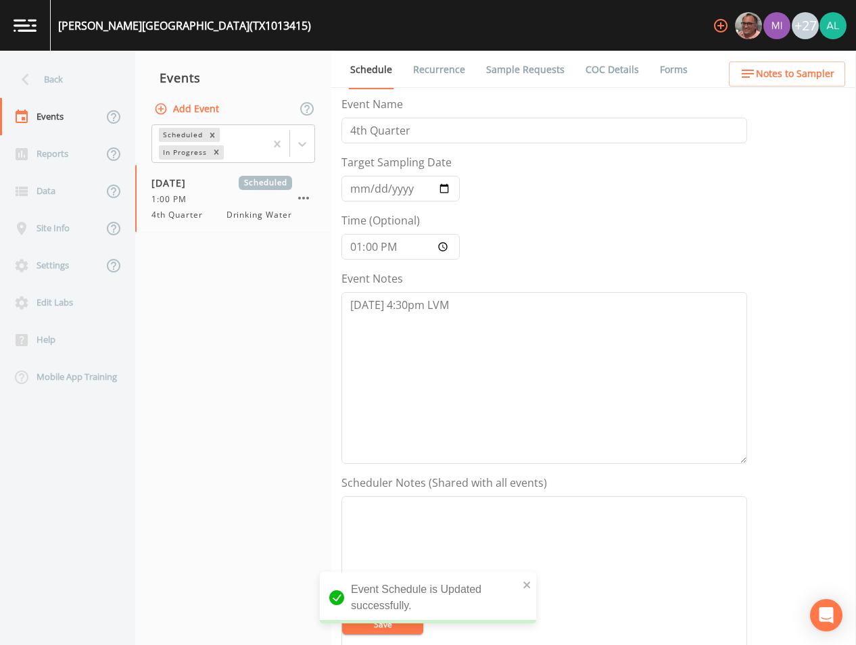
click at [522, 73] on link "Sample Requests" at bounding box center [525, 70] width 82 height 38
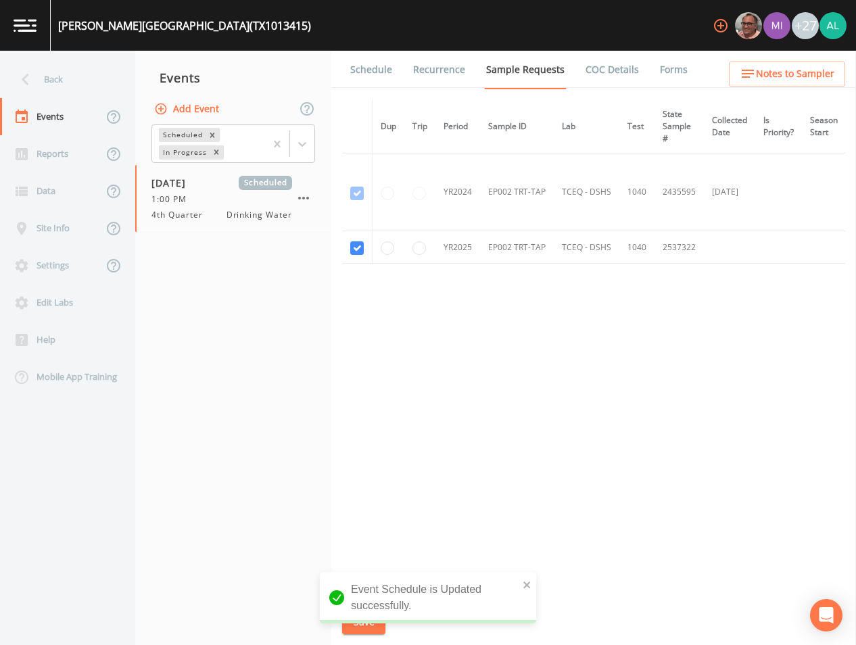
click at [770, 78] on span "Notes to Sampler" at bounding box center [795, 74] width 78 height 17
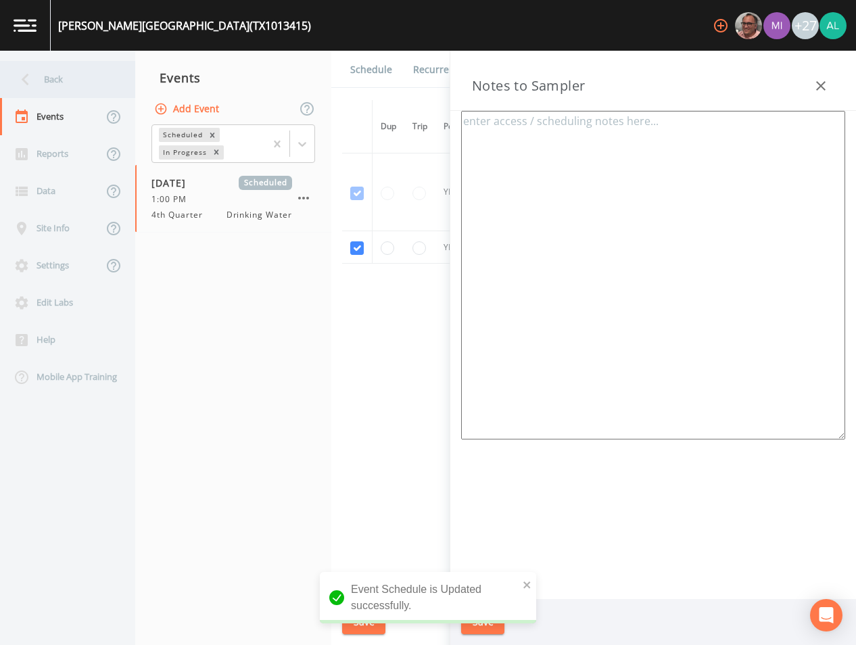
click at [91, 82] on div "Back" at bounding box center [61, 79] width 122 height 37
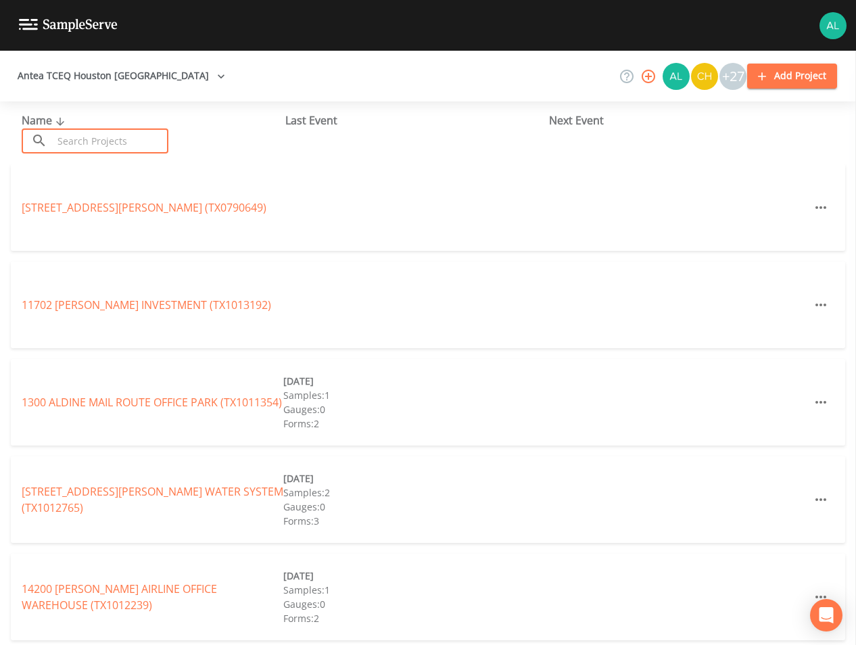
click at [88, 145] on input "text" at bounding box center [111, 140] width 116 height 25
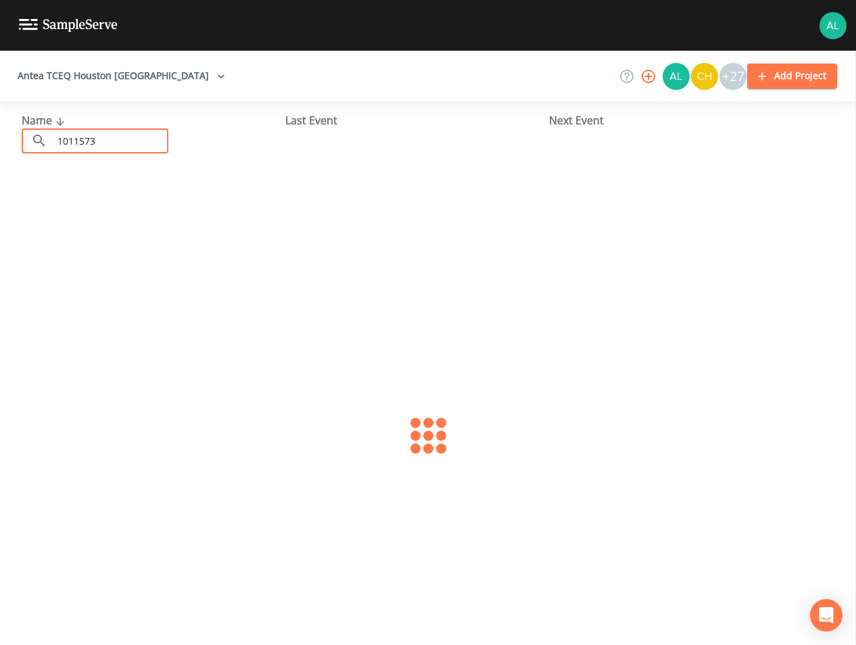
type input "1011573"
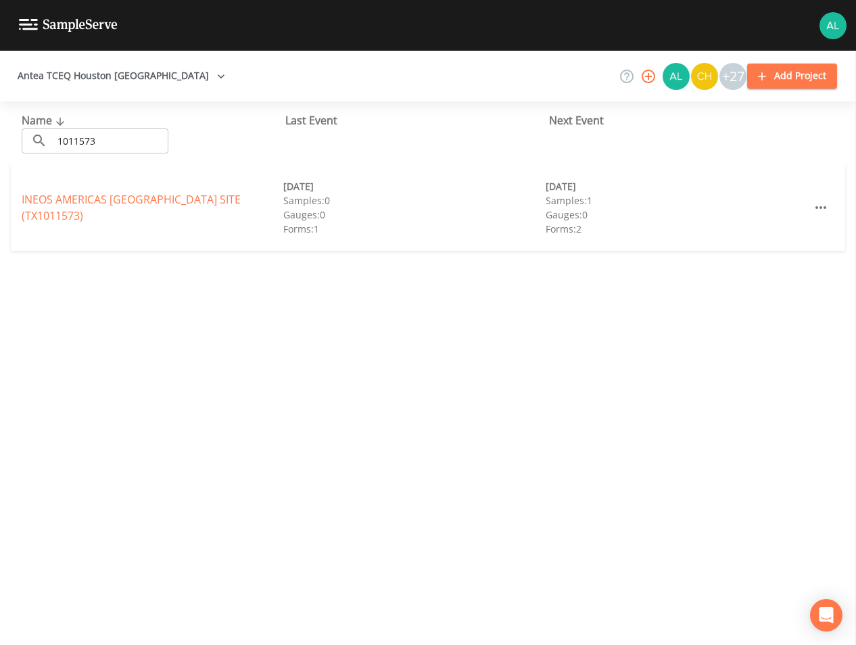
click at [89, 195] on div "INEOS [GEOGRAPHIC_DATA] (TX1011573) [DATE] Samples: 0 Gauges: 0 Forms: 1 [DATE]…" at bounding box center [428, 207] width 834 height 87
click at [83, 208] on link "INEOS [GEOGRAPHIC_DATA] (TX1011573)" at bounding box center [131, 207] width 219 height 31
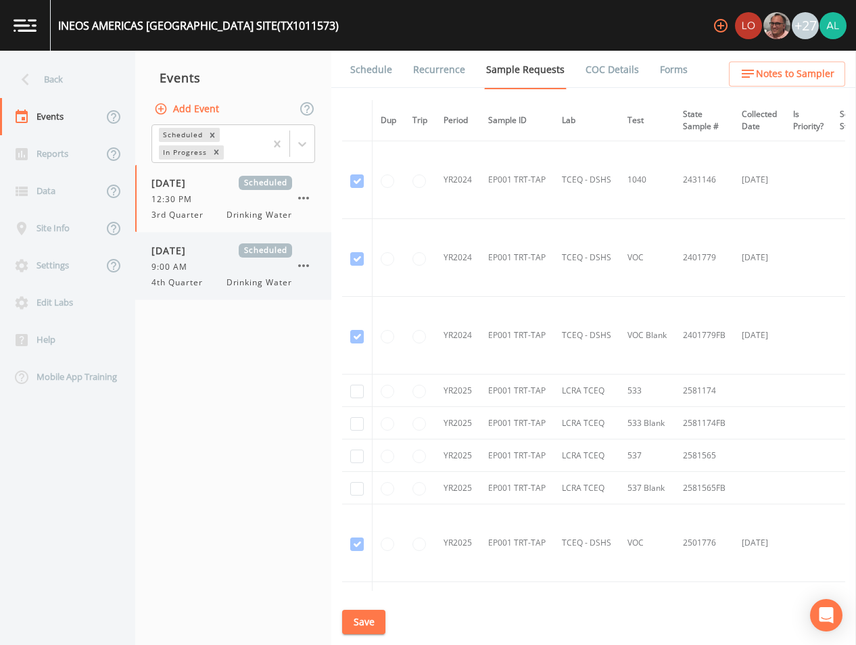
click at [212, 281] on div "4th Quarter Drinking Water" at bounding box center [221, 282] width 141 height 12
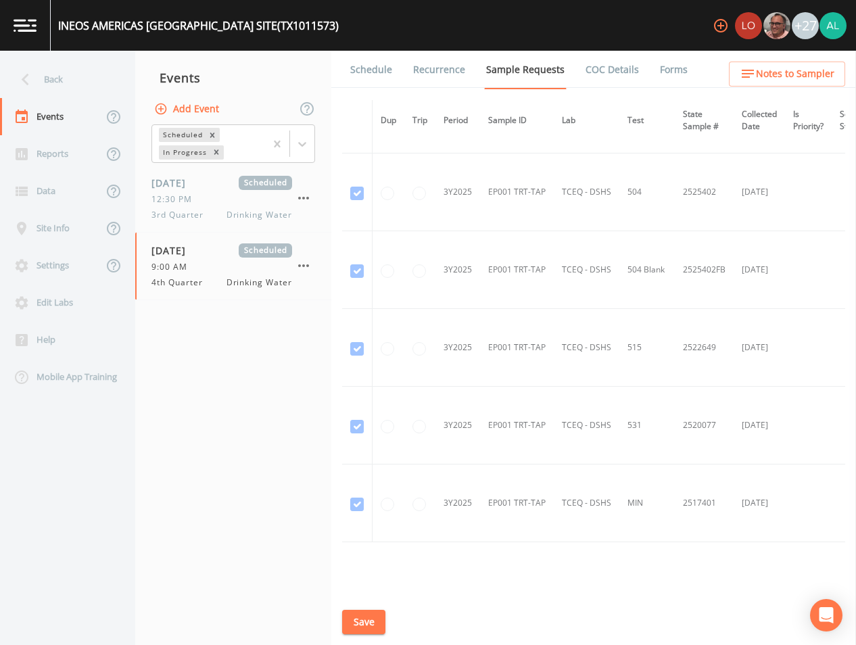
scroll to position [679, 0]
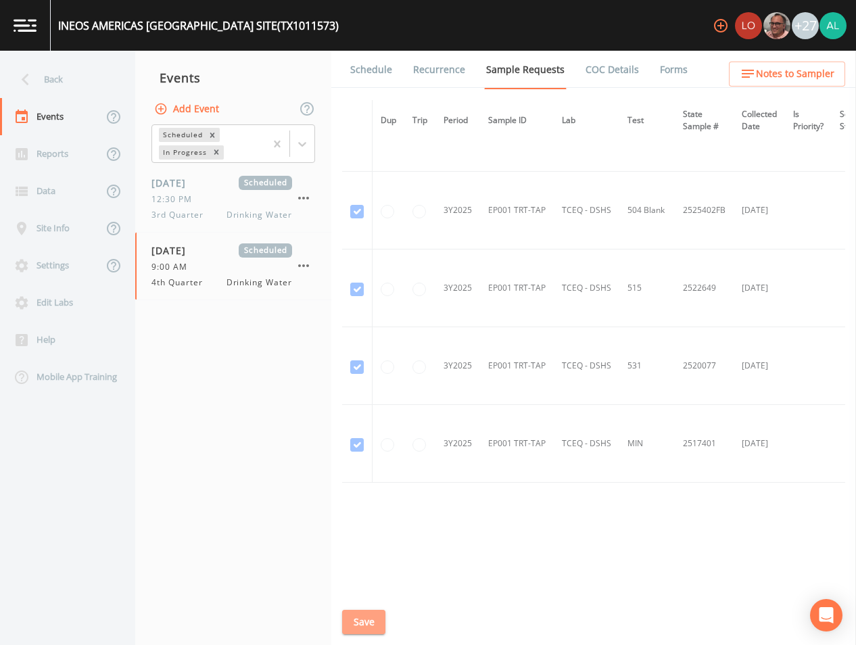
click at [364, 618] on button "Save" at bounding box center [363, 622] width 43 height 25
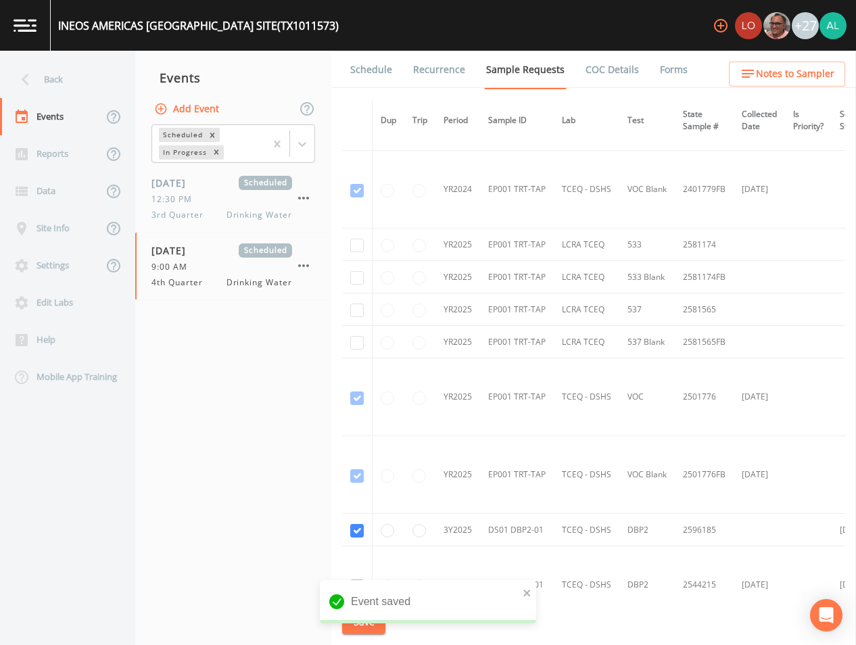
scroll to position [71, 0]
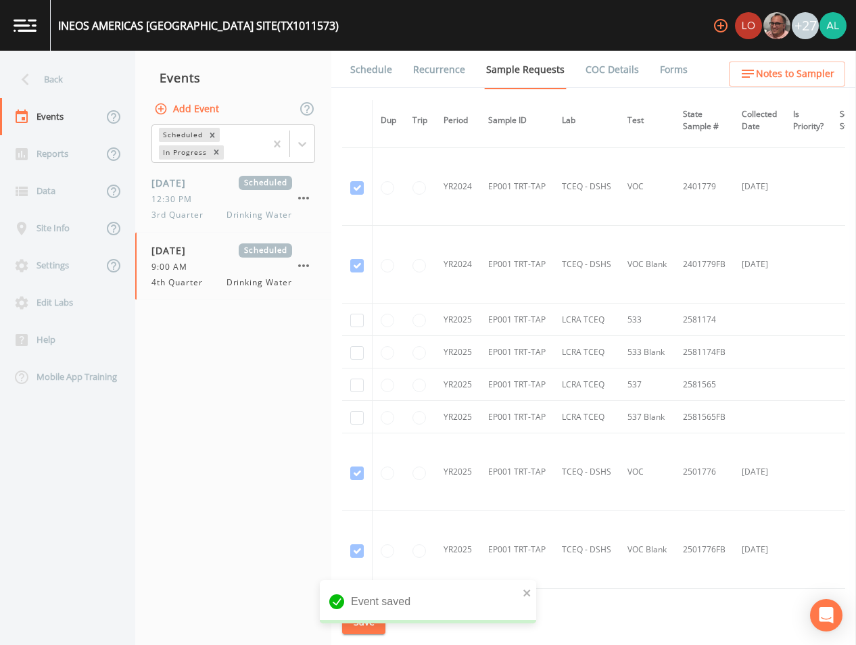
click at [375, 76] on link "Schedule" at bounding box center [371, 70] width 46 height 38
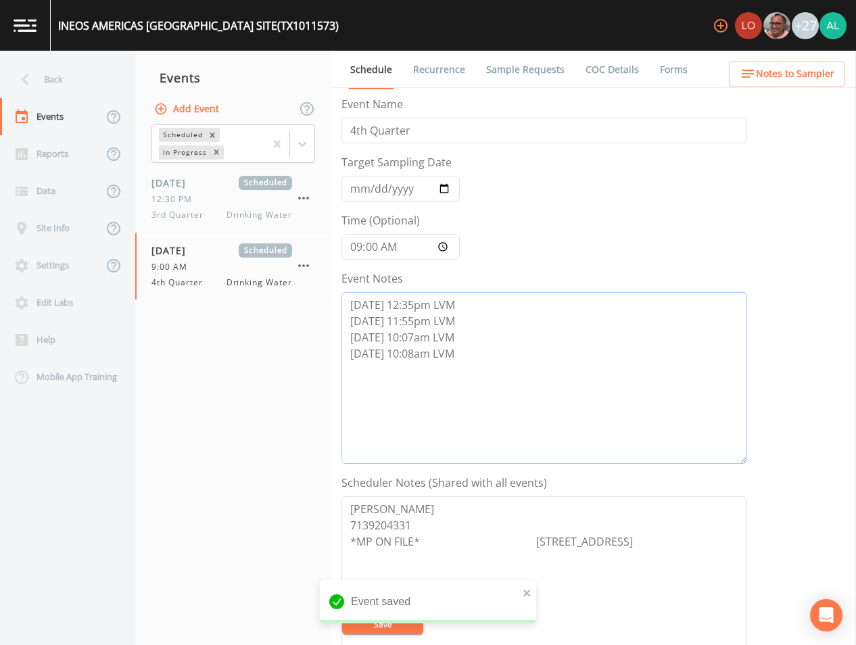
click at [470, 354] on textarea "[DATE] 12:35pm LVM [DATE] 11:55pm LVM [DATE] 10:07am LVM [DATE] 10:08am LVM" at bounding box center [544, 378] width 406 height 172
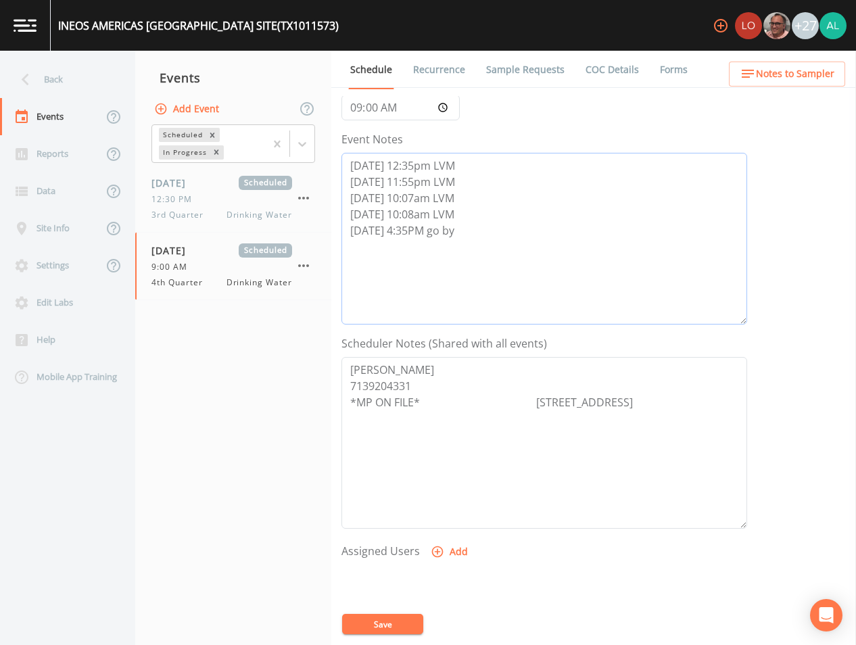
scroll to position [270, 0]
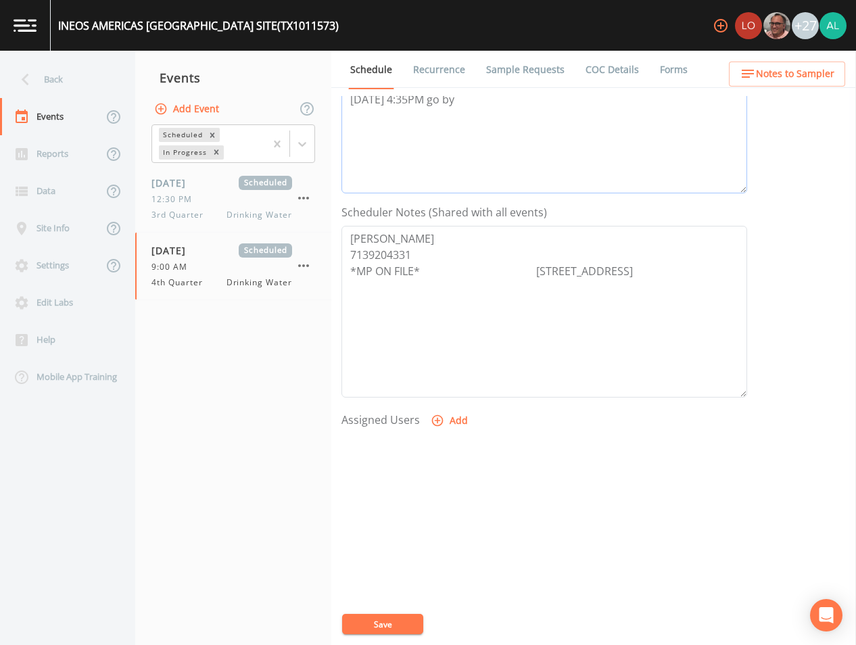
type textarea "[DATE] 12:35pm LVM [DATE] 11:55pm LVM [DATE] 10:07am LVM [DATE] 10:08am LVM [DA…"
click at [431, 425] on icon "button" at bounding box center [438, 421] width 14 height 14
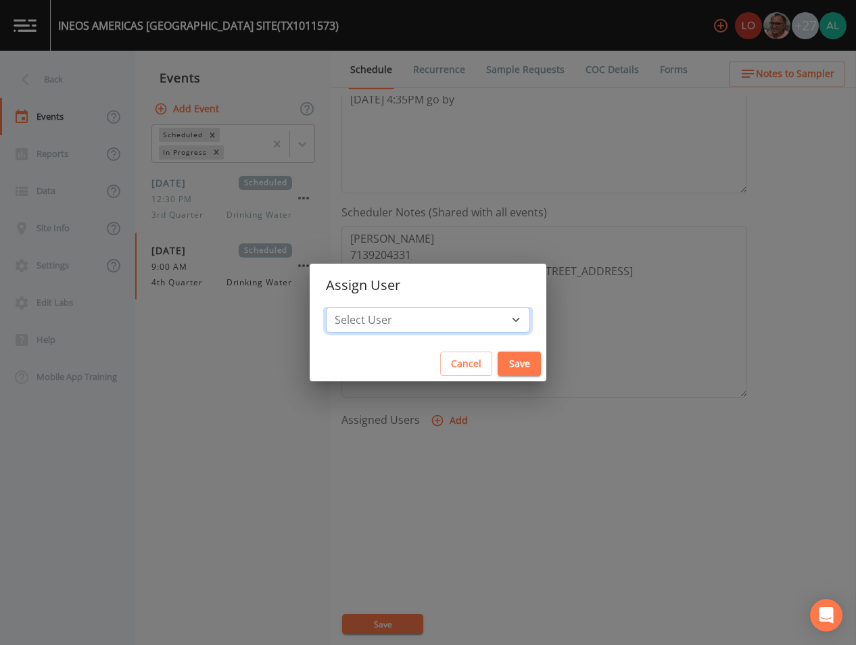
click at [410, 314] on select "Select User [PERSON_NAME] [PERSON_NAME] [PERSON_NAME] [PERSON_NAME] [PERSON_NAM…" at bounding box center [428, 320] width 204 height 26
select select "1051c3a1-6c84-4a22-a0dd-c999b59f2b39"
click at [356, 307] on select "Select User [PERSON_NAME] [PERSON_NAME] [PERSON_NAME] [PERSON_NAME] [PERSON_NAM…" at bounding box center [428, 320] width 204 height 26
click at [498, 365] on button "Save" at bounding box center [519, 364] width 43 height 25
select select
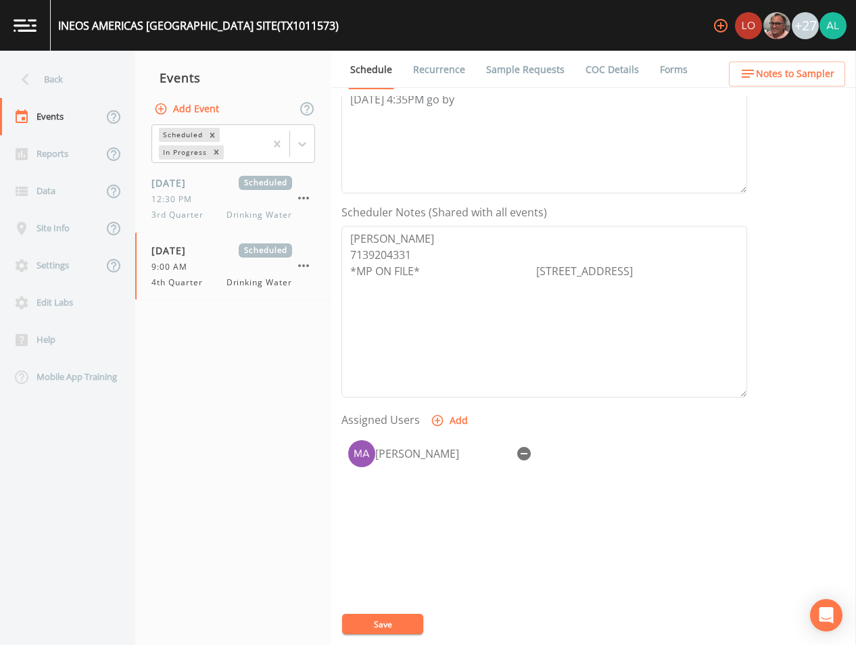
click at [405, 617] on button "Save" at bounding box center [382, 624] width 81 height 20
click at [779, 88] on div "Schedule Recurrence Sample Requests COC Details Forms Event Name 4th Quarter Ta…" at bounding box center [593, 348] width 525 height 594
click at [783, 80] on span "Notes to Sampler" at bounding box center [795, 74] width 78 height 17
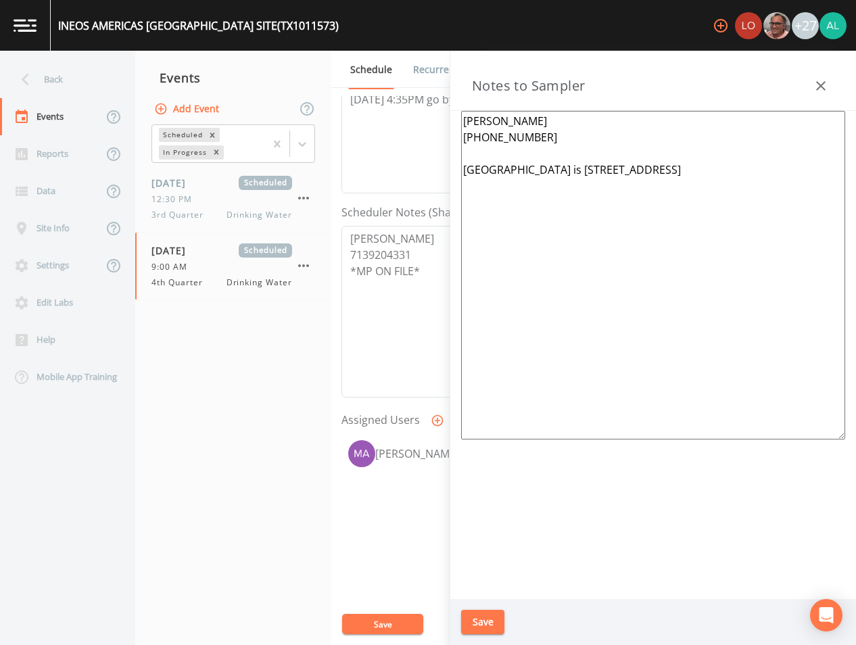
click at [468, 617] on button "Save" at bounding box center [482, 622] width 43 height 25
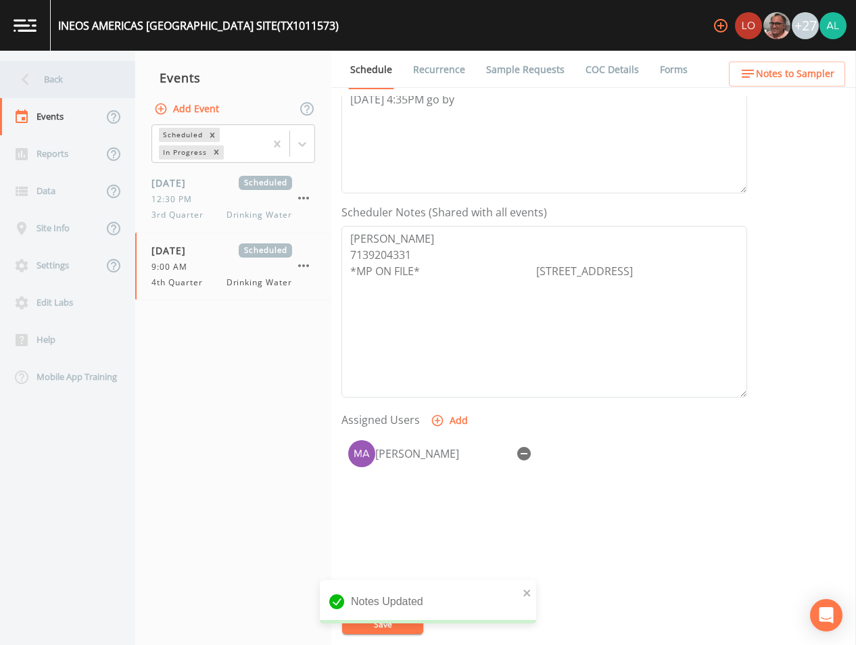
click at [95, 71] on div "Back" at bounding box center [61, 79] width 122 height 37
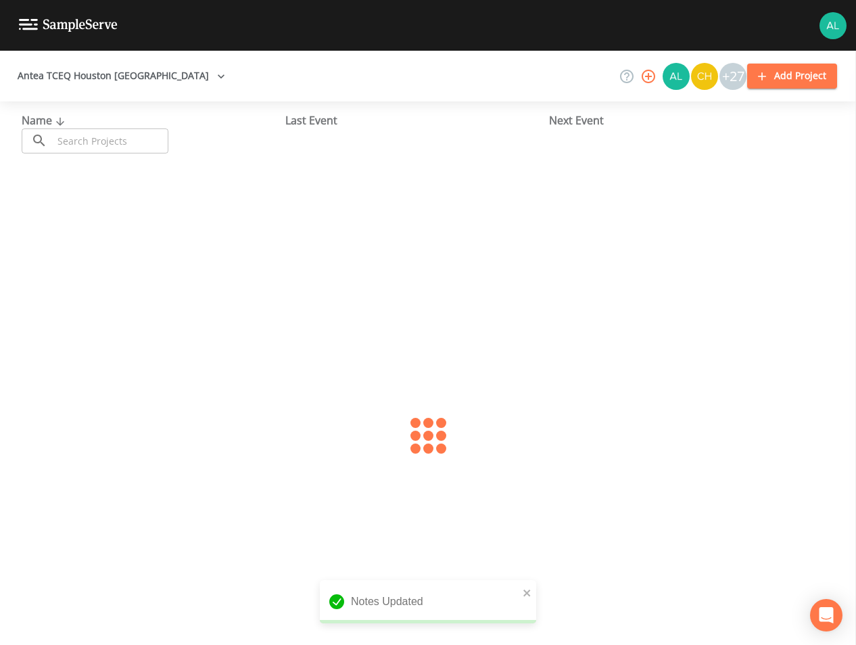
drag, startPoint x: 123, startPoint y: 160, endPoint x: 134, endPoint y: 144, distance: 18.9
click at [124, 159] on div "Name ​ ​ Last Event Next Event" at bounding box center [428, 132] width 856 height 63
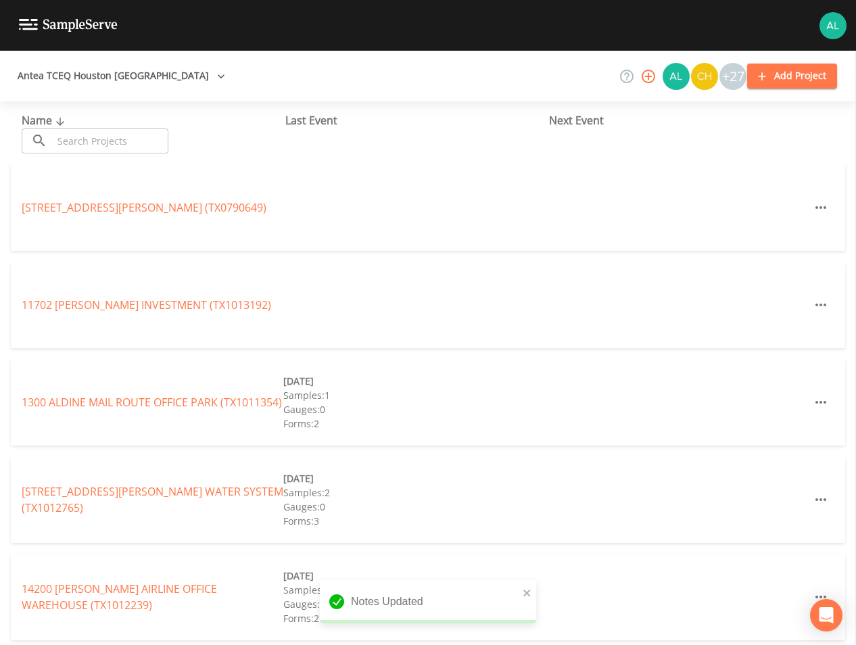
click at [138, 139] on input "text" at bounding box center [111, 140] width 116 height 25
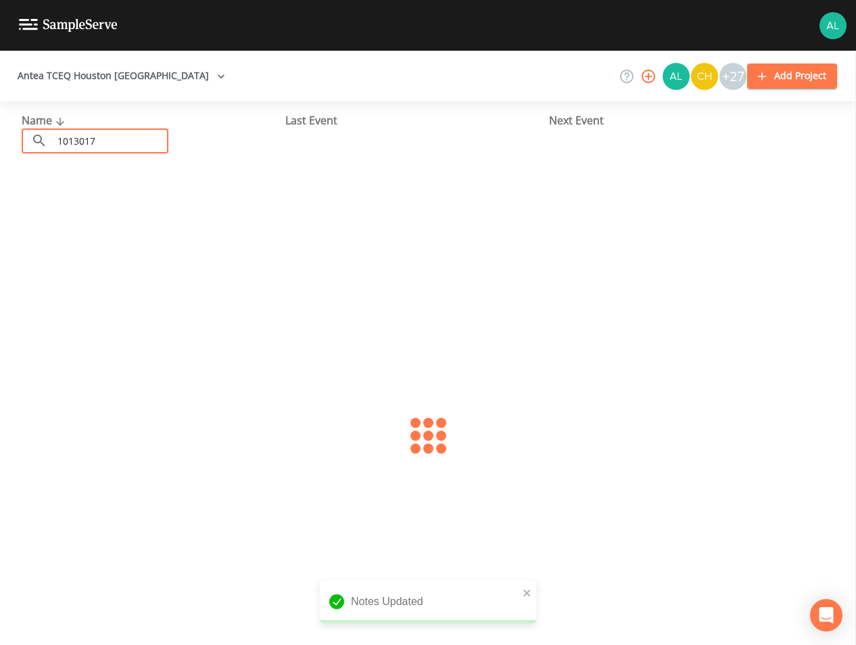
type input "1013017"
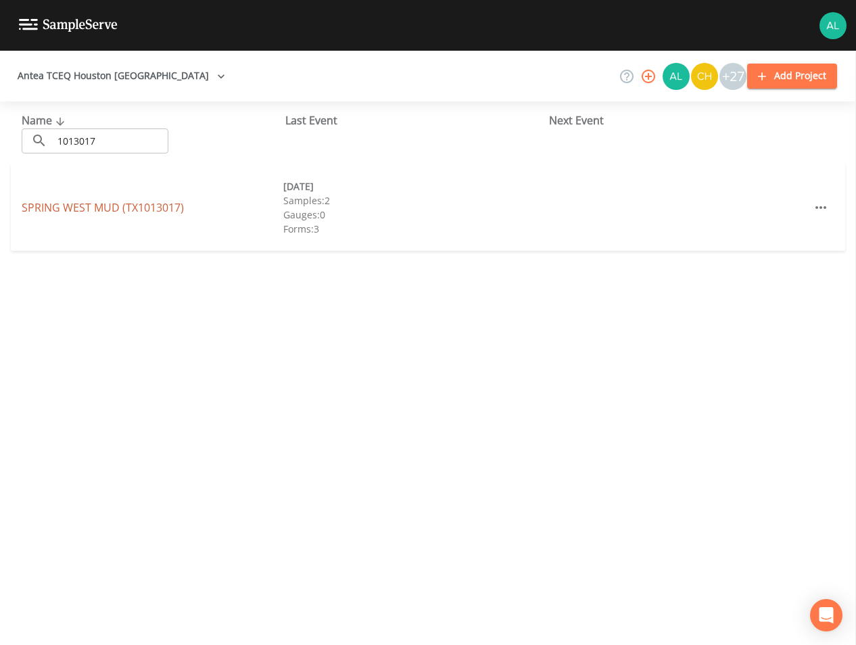
click at [93, 208] on link "[GEOGRAPHIC_DATA] (TX1013017)" at bounding box center [103, 207] width 162 height 15
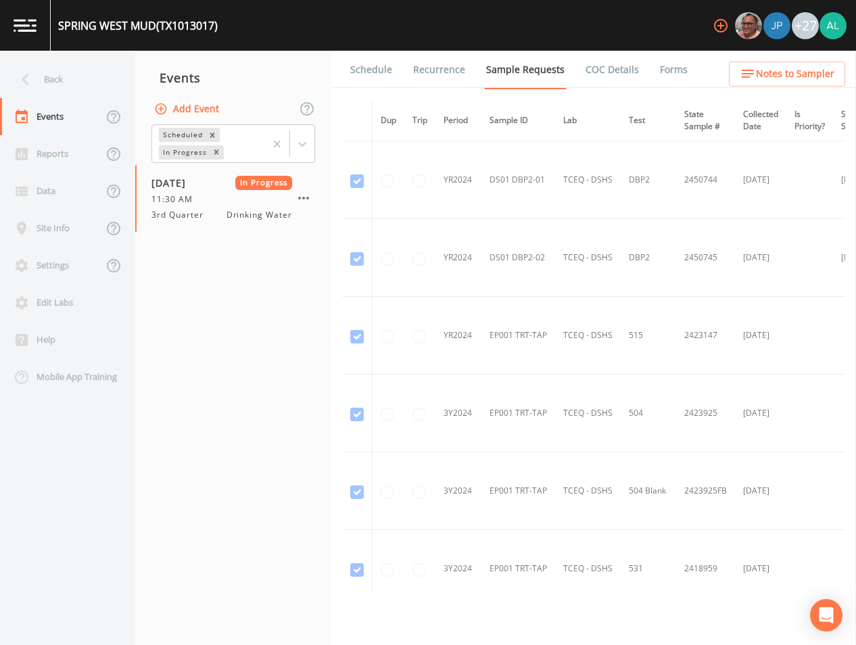
click at [658, 66] on link "Forms" at bounding box center [674, 70] width 32 height 38
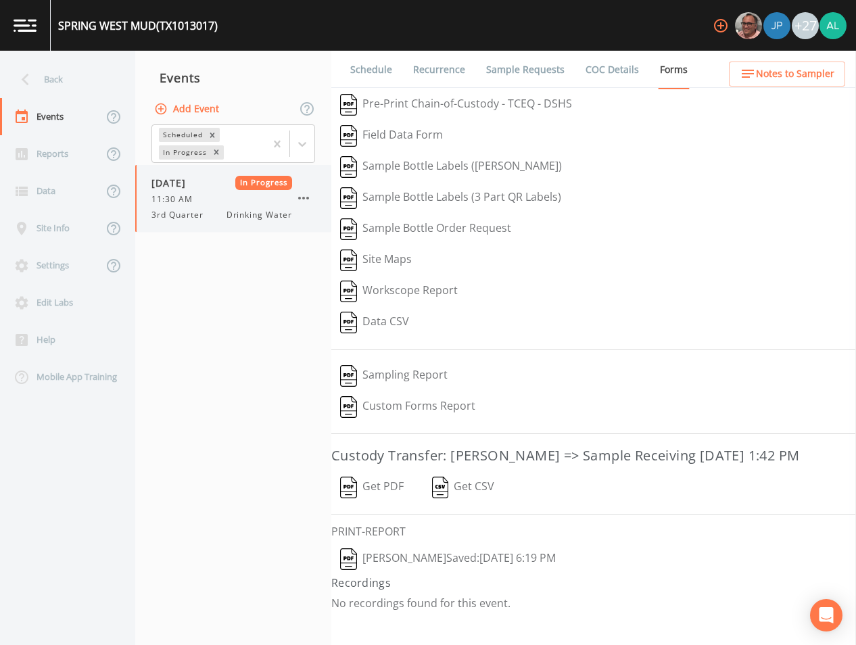
click at [306, 197] on icon "button" at bounding box center [303, 198] width 16 height 16
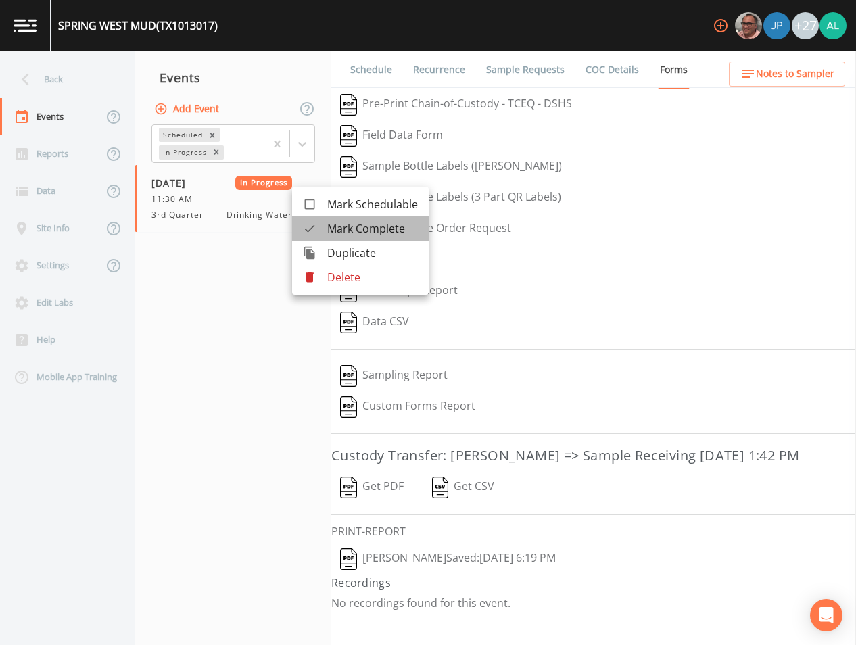
click at [391, 232] on span "Mark Complete" at bounding box center [372, 228] width 91 height 16
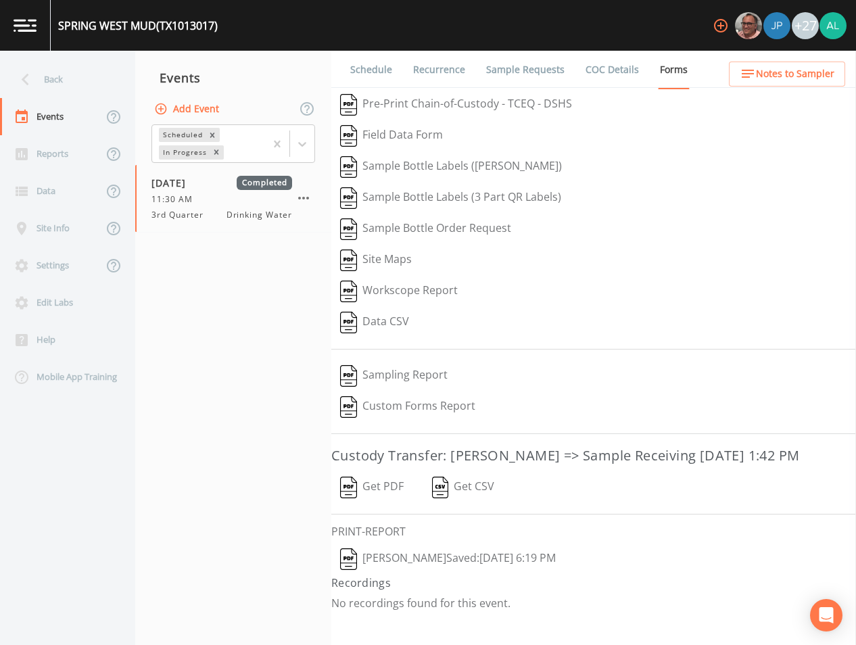
click at [200, 101] on button "Add Event" at bounding box center [187, 109] width 73 height 25
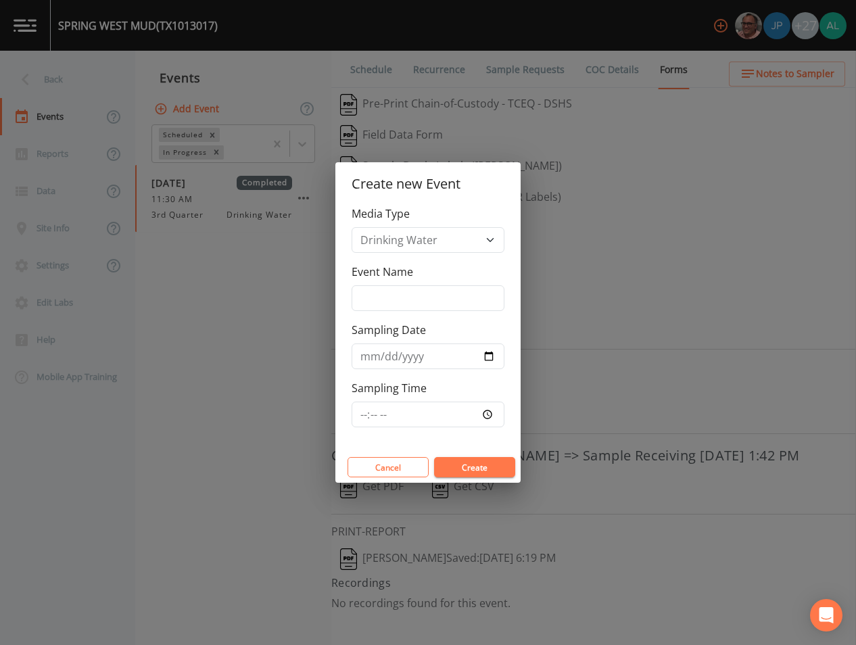
click at [439, 276] on div "Event Name" at bounding box center [428, 287] width 153 height 47
drag, startPoint x: 437, startPoint y: 284, endPoint x: 431, endPoint y: 277, distance: 8.7
click at [434, 283] on div "Event Name" at bounding box center [428, 287] width 153 height 47
drag, startPoint x: 419, startPoint y: 287, endPoint x: 406, endPoint y: 291, distance: 13.9
click at [417, 287] on input "Event Name" at bounding box center [428, 298] width 153 height 26
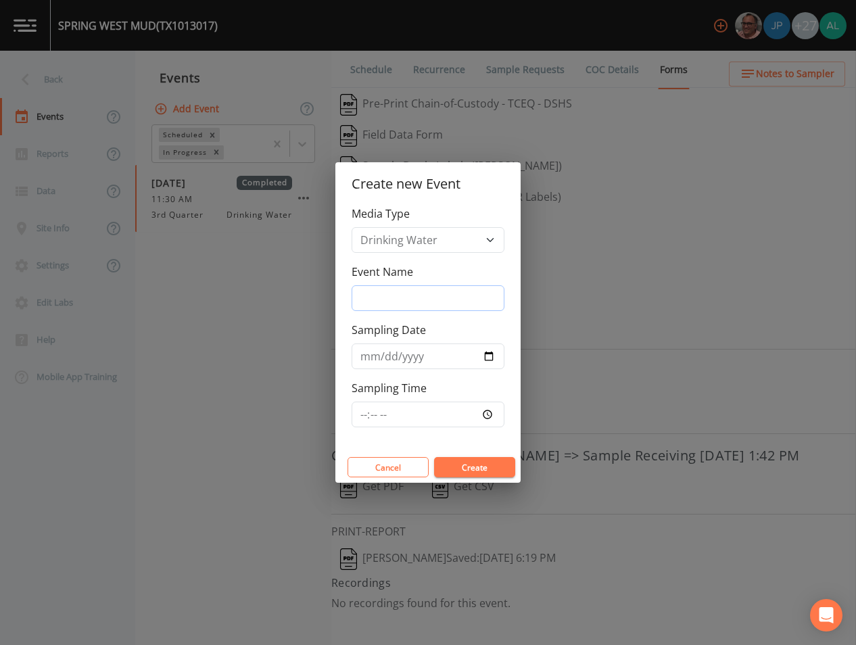
type input "4th Quarter"
type input "[DATE]"
click at [360, 408] on input "Sampling Time" at bounding box center [428, 415] width 153 height 26
type input "08:00"
click at [434, 457] on button "Create" at bounding box center [474, 467] width 81 height 20
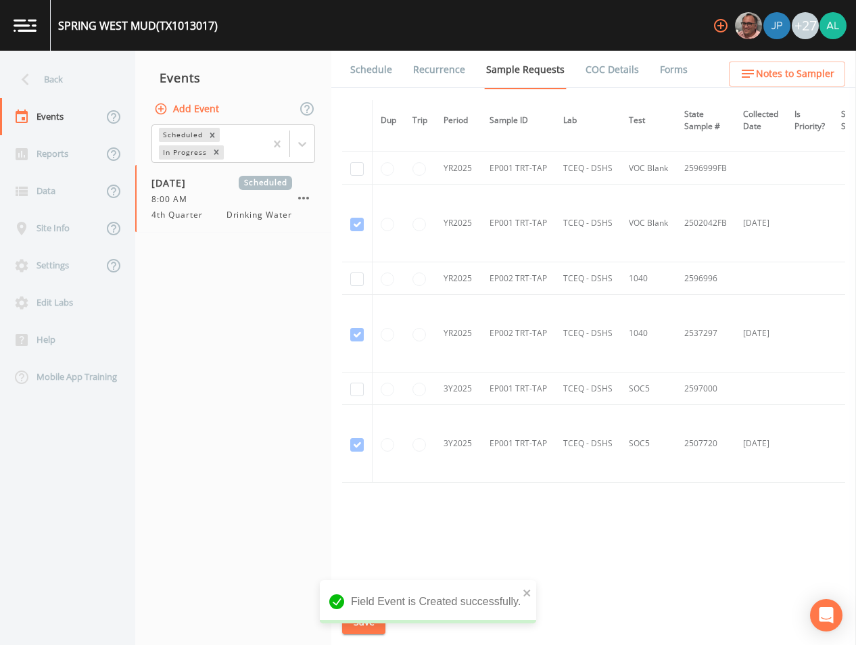
scroll to position [2121, 0]
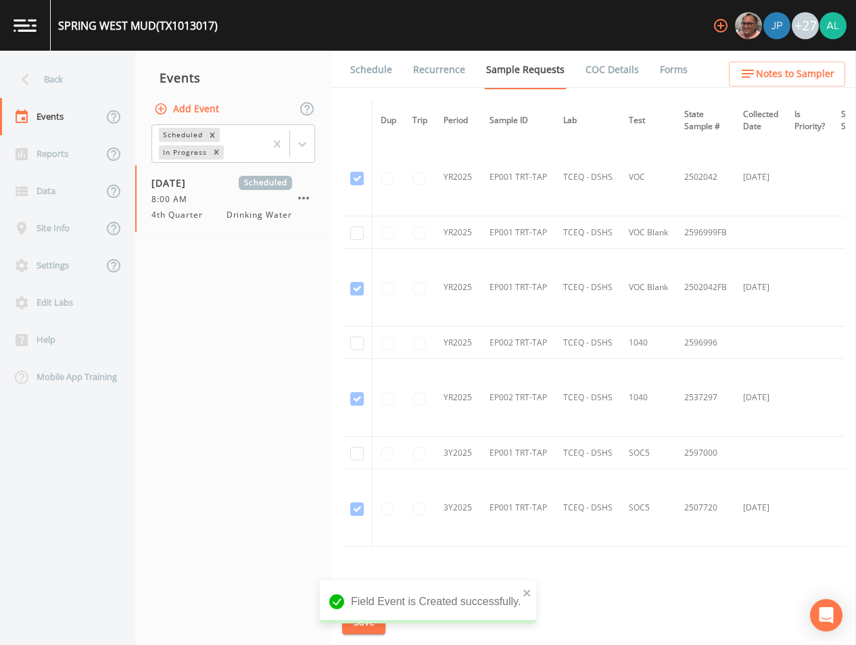
click at [347, 448] on td at bounding box center [357, 453] width 30 height 32
click at [365, 450] on td at bounding box center [357, 453] width 30 height 32
click at [352, 455] on input "checkbox" at bounding box center [357, 454] width 14 height 14
checkbox input "true"
click at [361, 341] on input "checkbox" at bounding box center [357, 344] width 14 height 14
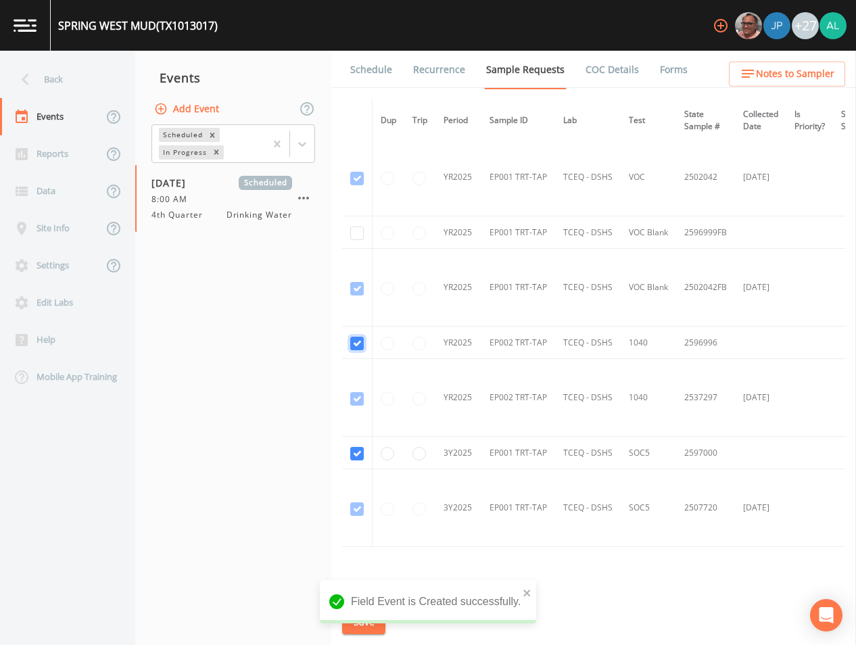
checkbox input "true"
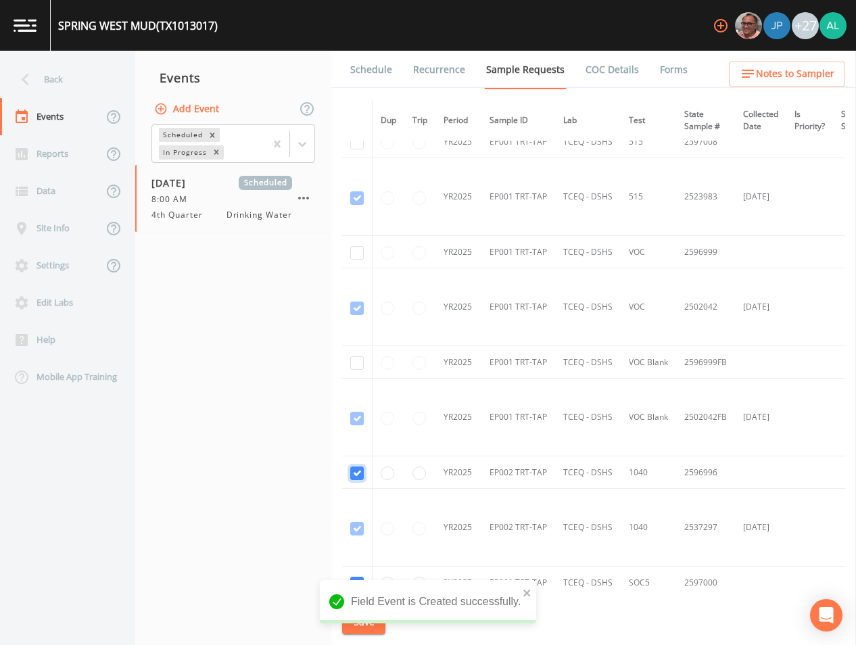
scroll to position [1986, 0]
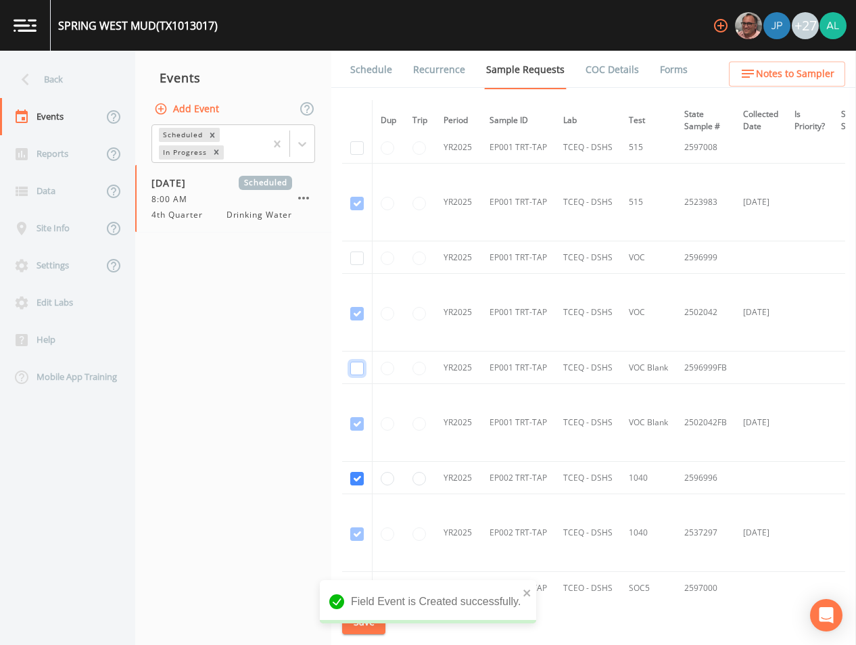
drag, startPoint x: 356, startPoint y: 369, endPoint x: 360, endPoint y: 362, distance: 8.3
click at [356, 368] on input "checkbox" at bounding box center [357, 369] width 14 height 14
checkbox input "true"
click at [356, 262] on input "checkbox" at bounding box center [357, 258] width 14 height 14
checkbox input "true"
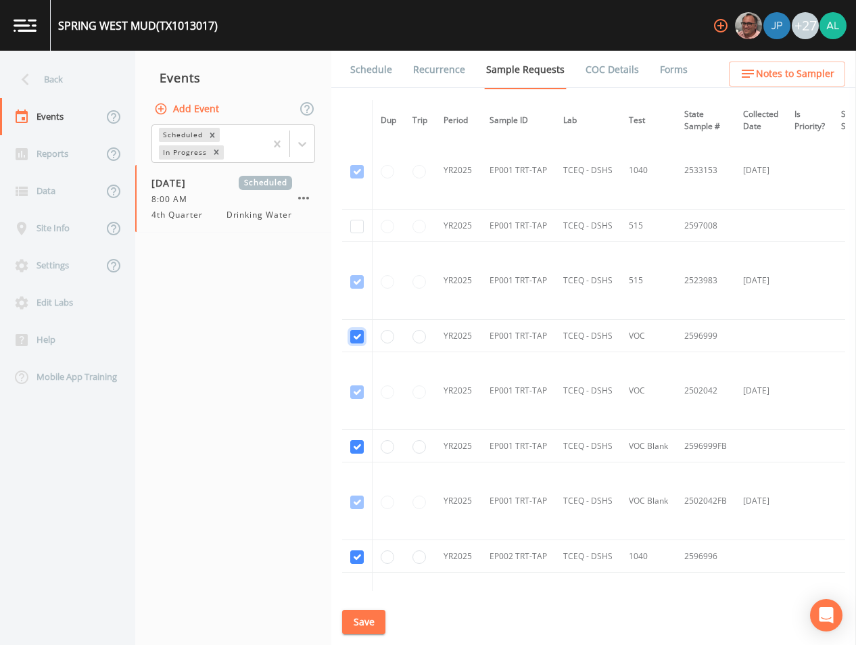
scroll to position [1783, 0]
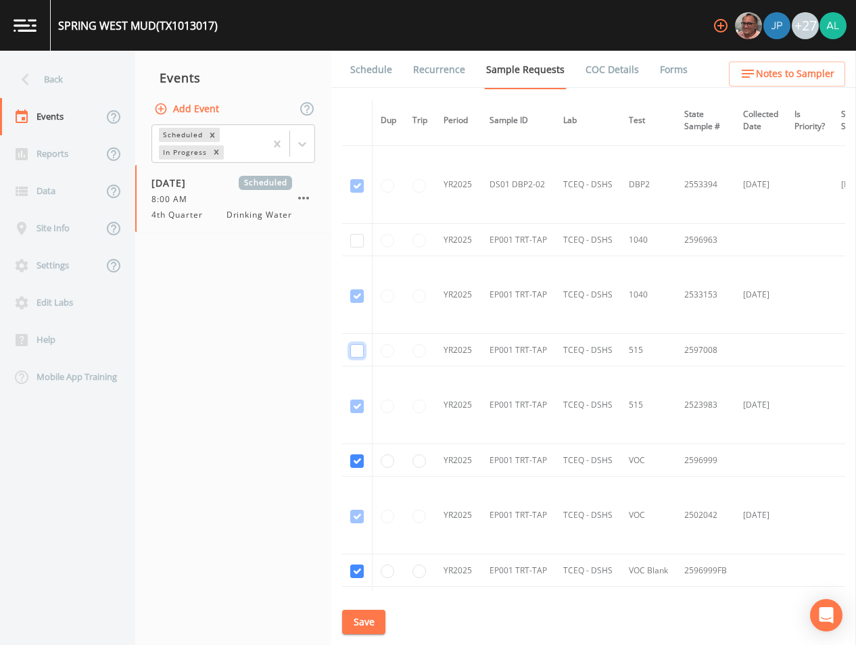
click at [362, 351] on input "checkbox" at bounding box center [357, 351] width 14 height 14
checkbox input "true"
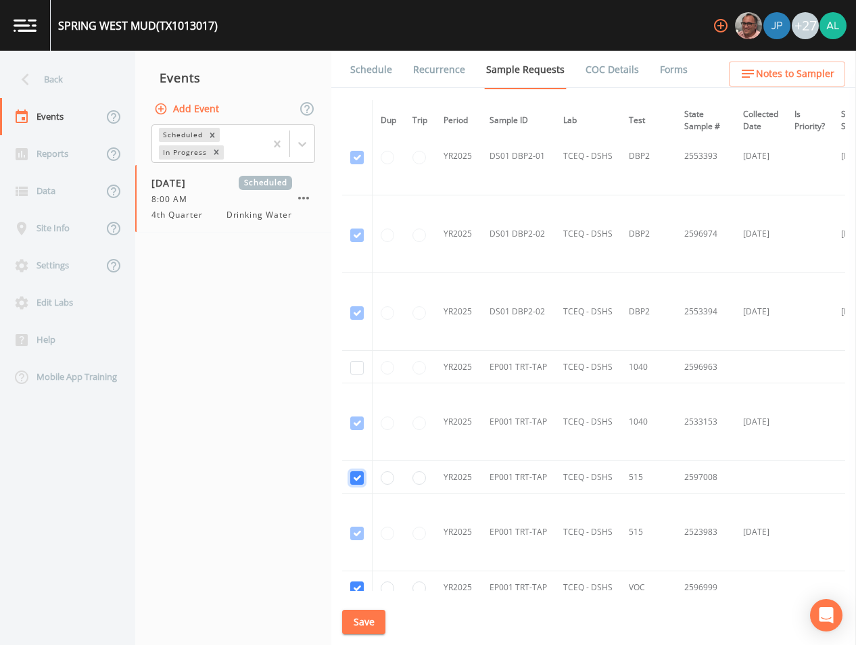
scroll to position [1648, 0]
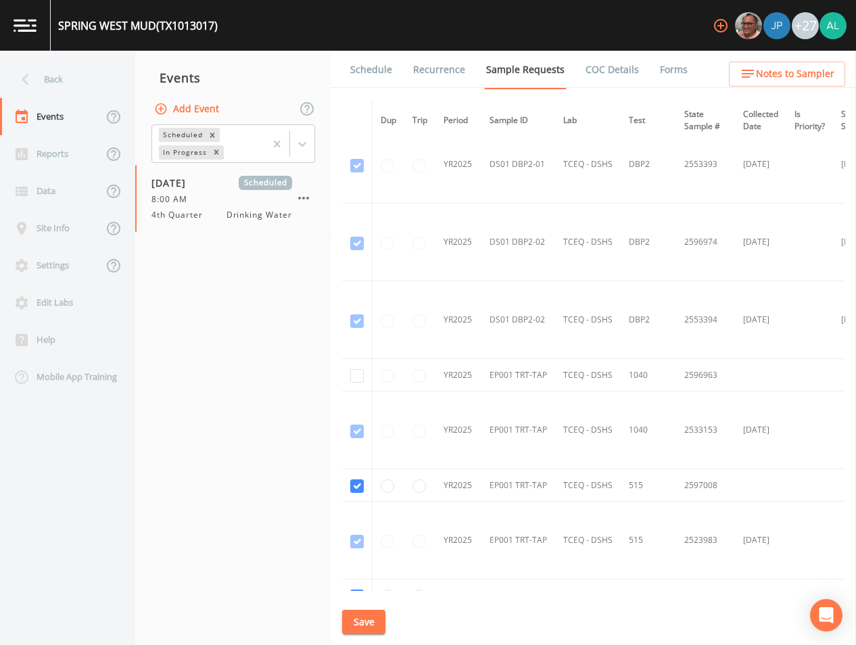
click at [358, 363] on td at bounding box center [357, 375] width 30 height 32
click at [357, 376] on input "checkbox" at bounding box center [357, 376] width 14 height 14
checkbox input "true"
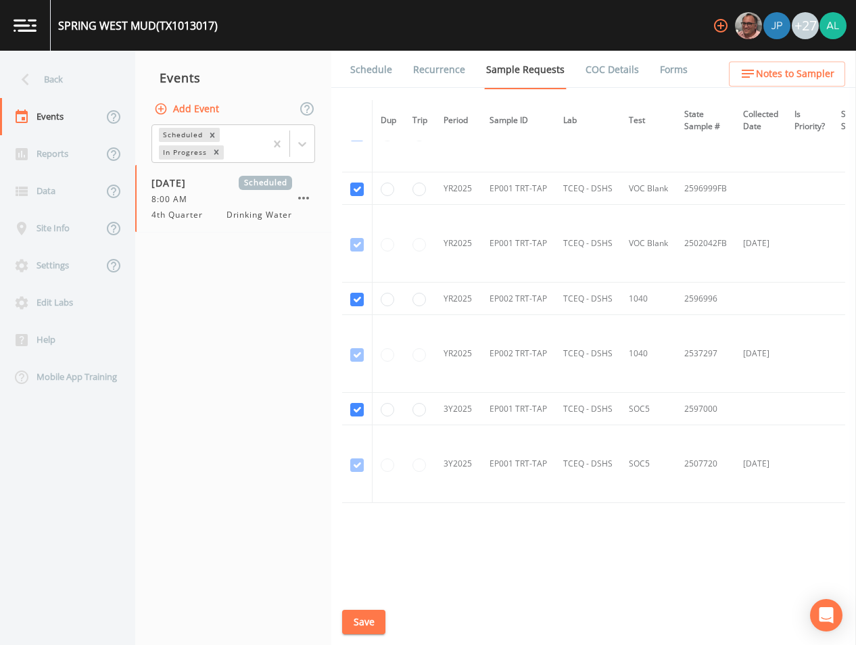
scroll to position [2189, 0]
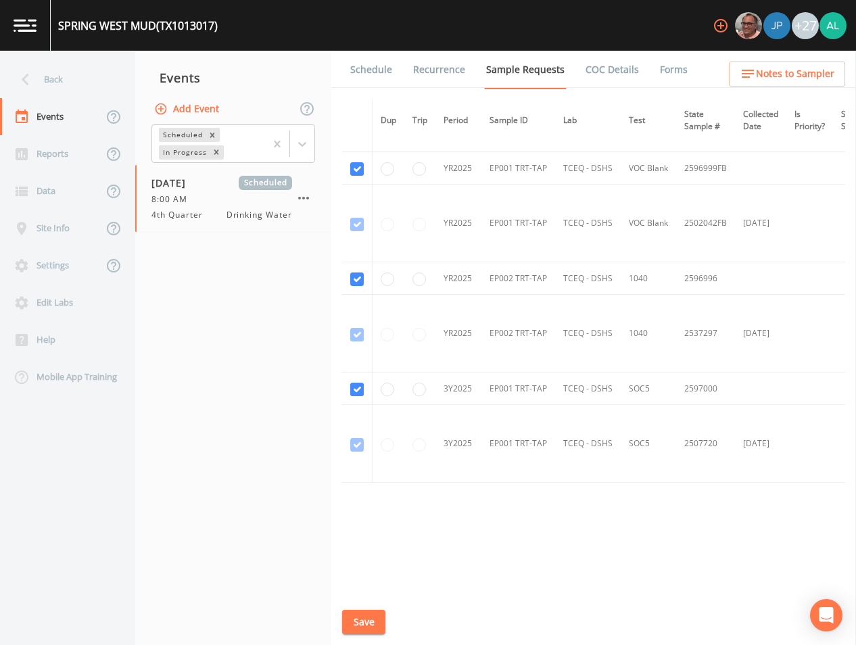
click at [370, 617] on button "Save" at bounding box center [363, 622] width 43 height 25
click at [380, 624] on button "Save" at bounding box center [363, 622] width 43 height 25
click at [365, 50] on div "[GEOGRAPHIC_DATA] (TX1013017) +27" at bounding box center [428, 25] width 856 height 51
click at [365, 62] on link "Schedule" at bounding box center [371, 70] width 46 height 38
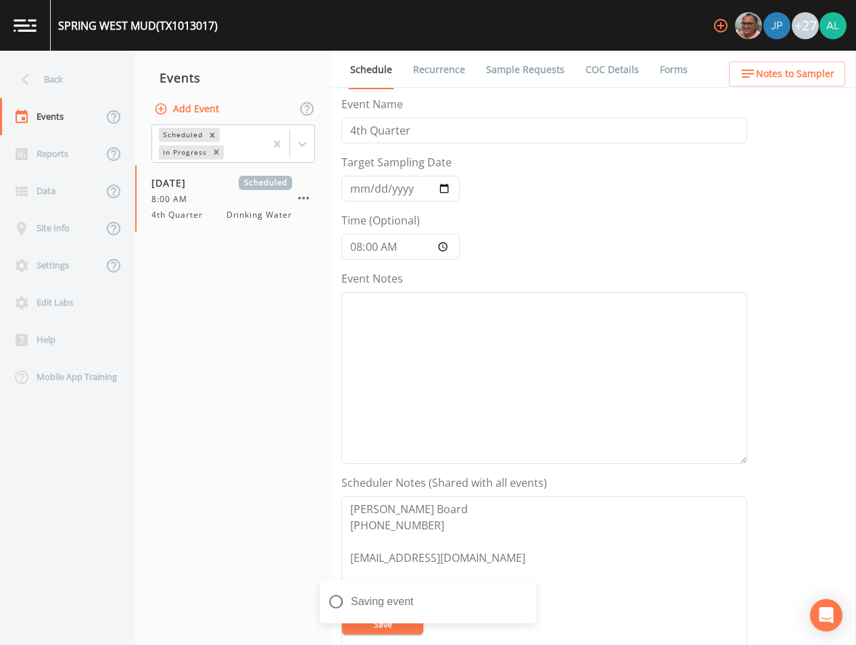
click at [767, 73] on span "Notes to Sampler" at bounding box center [795, 74] width 78 height 17
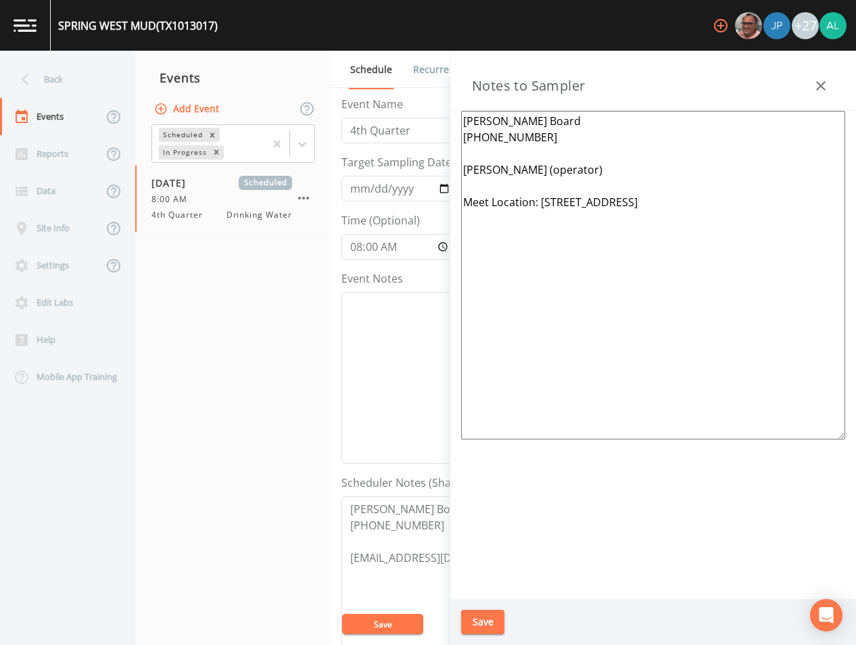
drag, startPoint x: 746, startPoint y: 200, endPoint x: 541, endPoint y: 201, distance: 204.8
click at [541, 201] on textarea "[PERSON_NAME] Board [PHONE_NUMBER] [PERSON_NAME] (operator) Meet Location: [STR…" at bounding box center [653, 275] width 384 height 329
paste textarea "[STREET_ADDRESS][US_STATE]"
type textarea "[PERSON_NAME] Board [PHONE_NUMBER] [PERSON_NAME] (operator) Meet Location: [STR…"
click at [491, 626] on button "Save" at bounding box center [482, 622] width 43 height 25
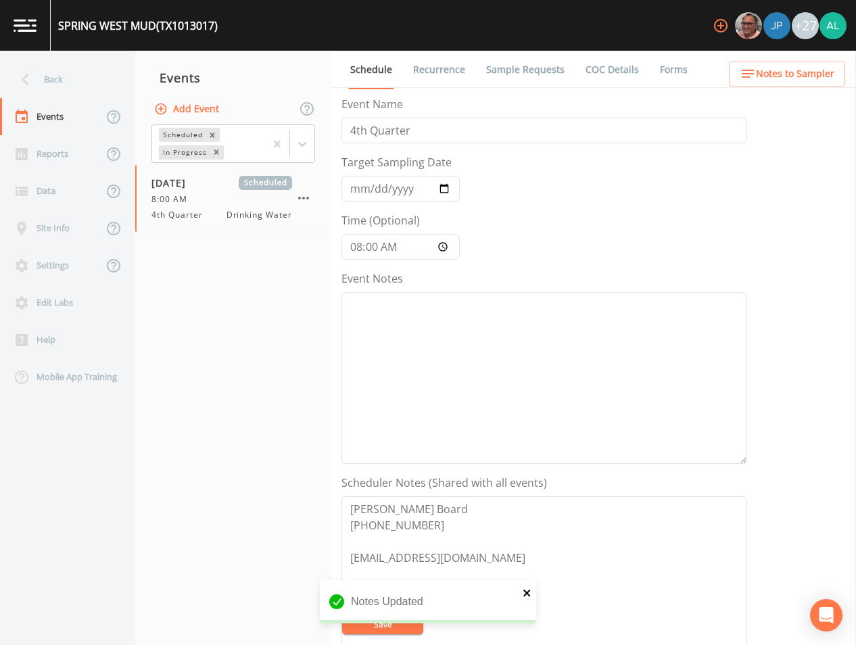
click at [525, 591] on icon "close" at bounding box center [526, 592] width 7 height 7
click at [408, 608] on textarea "[PERSON_NAME] Board [PHONE_NUMBER] [EMAIL_ADDRESS][DOMAIN_NAME]" at bounding box center [544, 582] width 406 height 172
click at [406, 614] on button "Save" at bounding box center [382, 624] width 81 height 20
click at [781, 50] on div "+27" at bounding box center [776, 25] width 139 height 51
drag, startPoint x: 778, startPoint y: 70, endPoint x: 777, endPoint y: 58, distance: 12.2
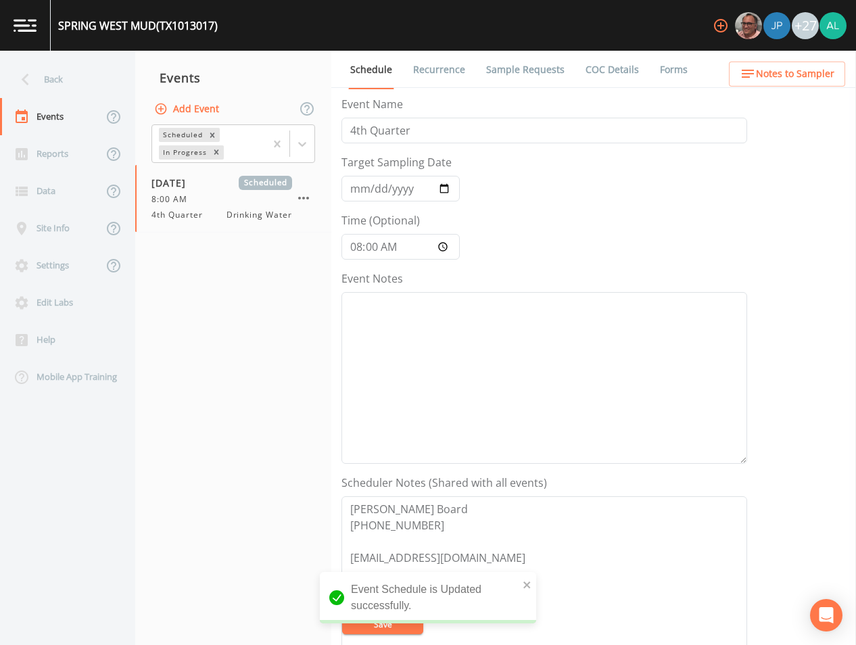
click at [778, 58] on div "Back Events Reports Data Site Info Settings Edit Labs Help Mobile App Training …" at bounding box center [428, 348] width 856 height 594
click at [822, 66] on span "Notes to Sampler" at bounding box center [795, 74] width 78 height 17
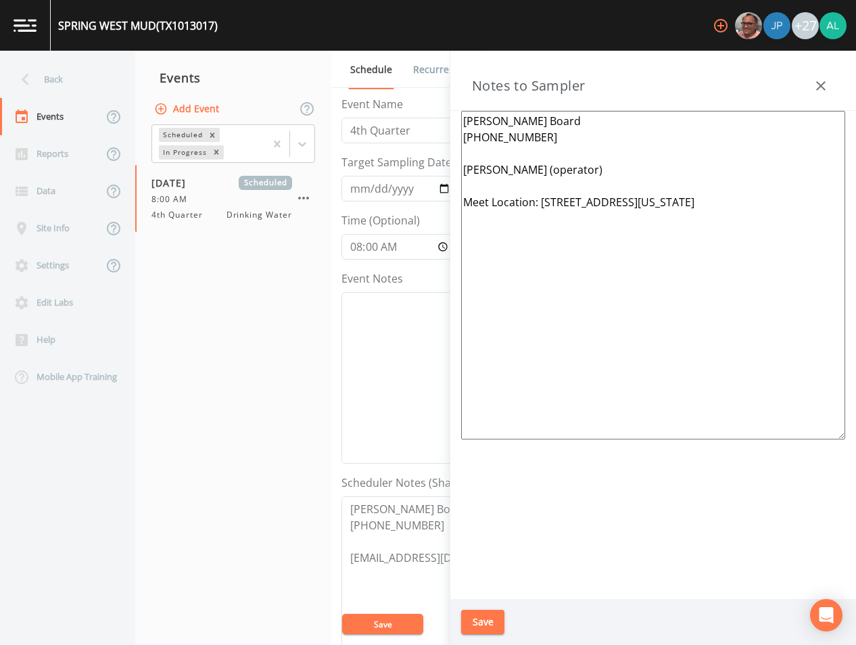
click at [474, 614] on button "Save" at bounding box center [482, 622] width 43 height 25
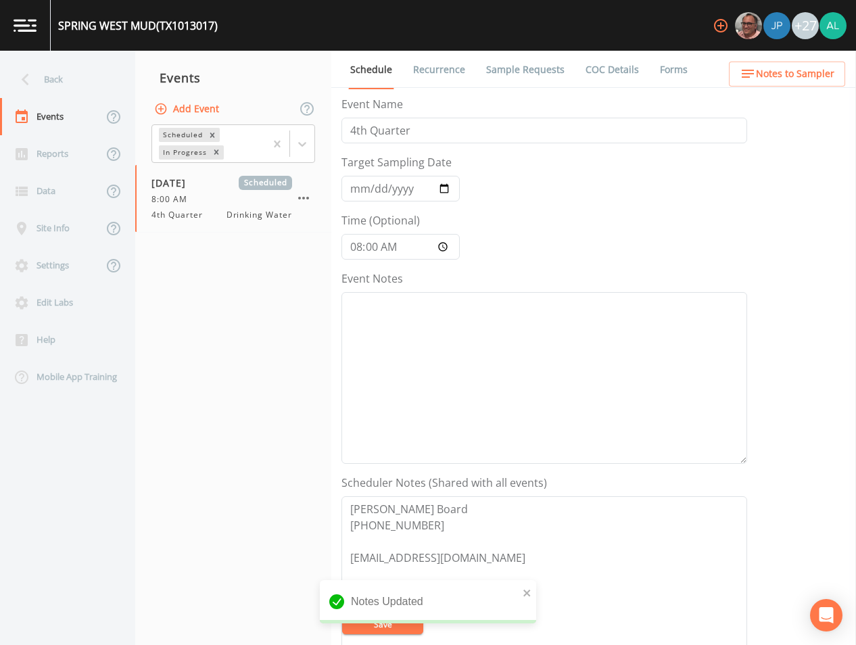
click at [320, 622] on div "notification timer" at bounding box center [320, 621] width 0 height 3
click at [518, 590] on div "Notes Updated" at bounding box center [428, 601] width 216 height 43
click at [529, 589] on icon "close" at bounding box center [526, 592] width 7 height 7
drag, startPoint x: 431, startPoint y: 615, endPoint x: 412, endPoint y: 631, distance: 25.9
click at [429, 617] on div "Notes Updated" at bounding box center [428, 607] width 216 height 54
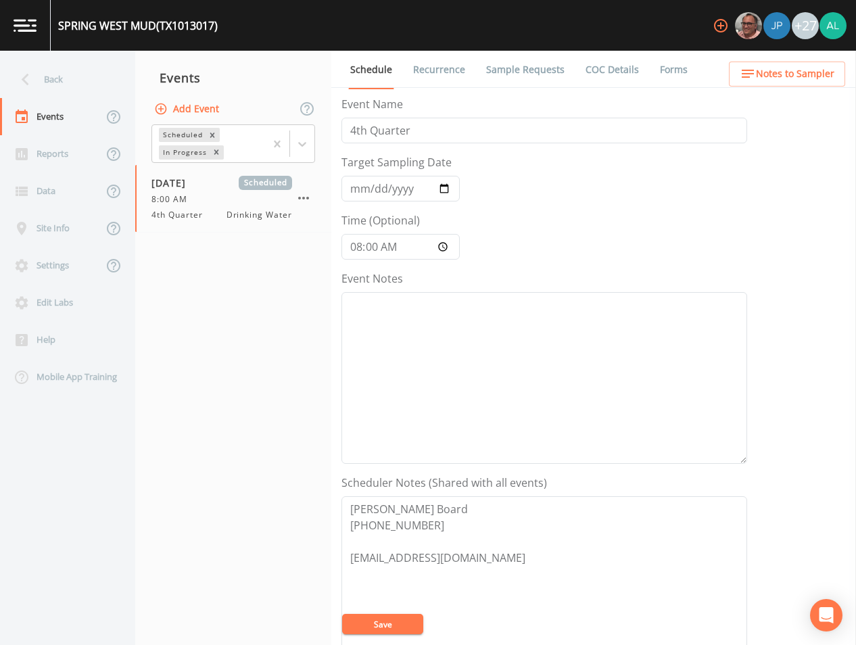
click at [412, 634] on div "Notes Updated" at bounding box center [428, 634] width 216 height 0
drag, startPoint x: 410, startPoint y: 629, endPoint x: 433, endPoint y: 642, distance: 26.7
click at [412, 635] on form "Event Name 4th Quarter Target Sampling Date [DATE] Time (Optional) 08:00:00 Eve…" at bounding box center [544, 471] width 406 height 750
click at [52, 82] on div "Back" at bounding box center [61, 79] width 122 height 37
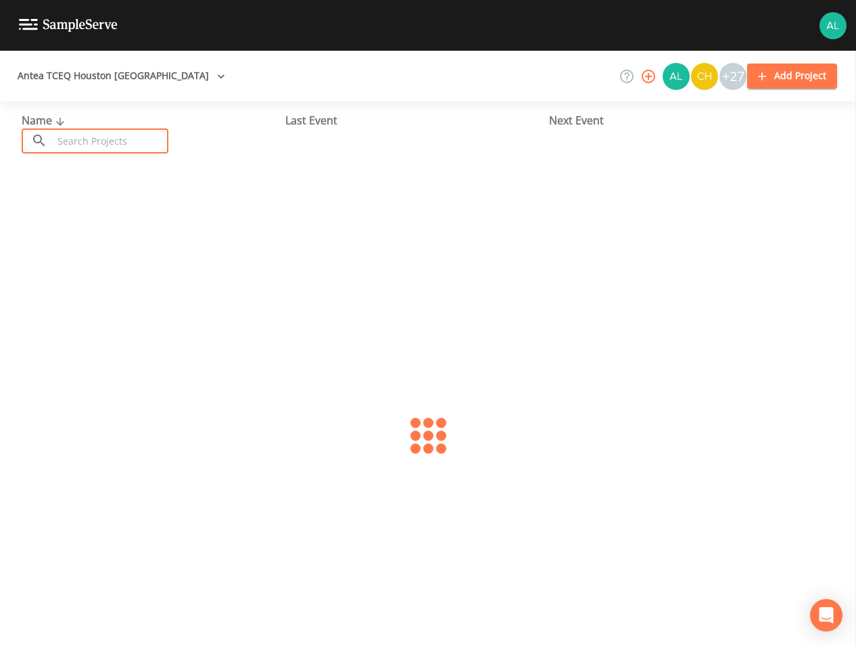
click at [110, 133] on input "text" at bounding box center [111, 140] width 116 height 25
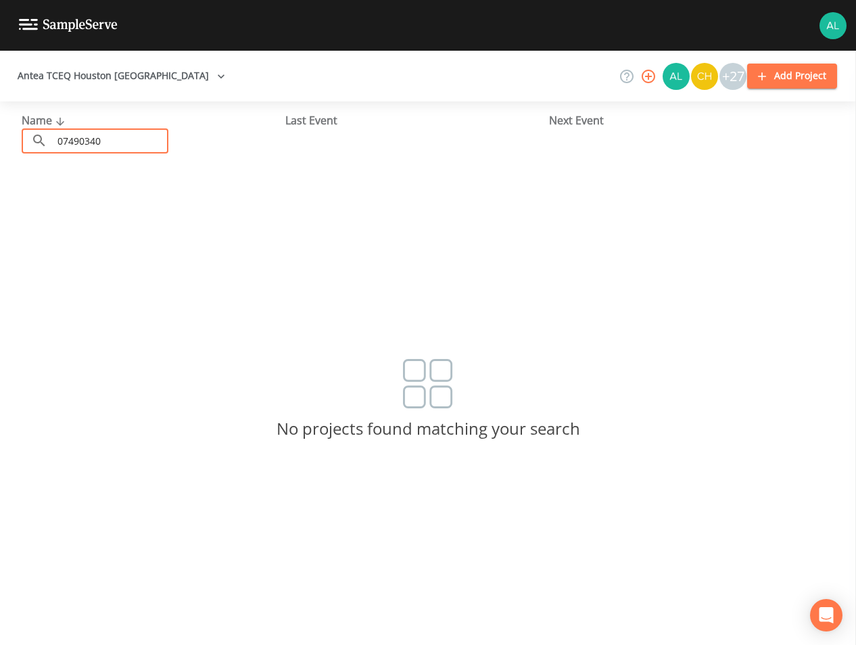
drag, startPoint x: 130, startPoint y: 146, endPoint x: 26, endPoint y: 143, distance: 103.5
click at [27, 143] on div "​ 07490340 ​" at bounding box center [95, 140] width 147 height 25
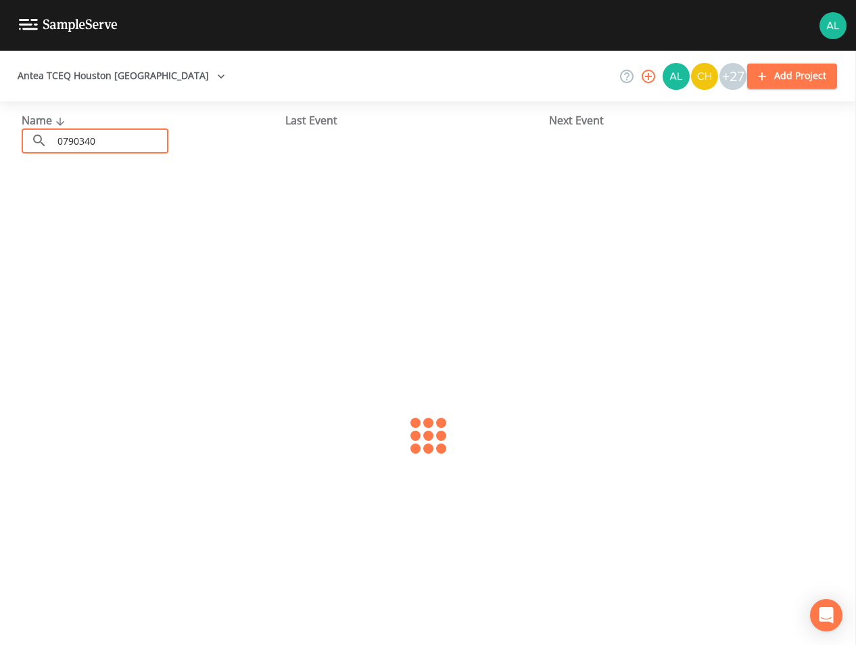
type input "0790340"
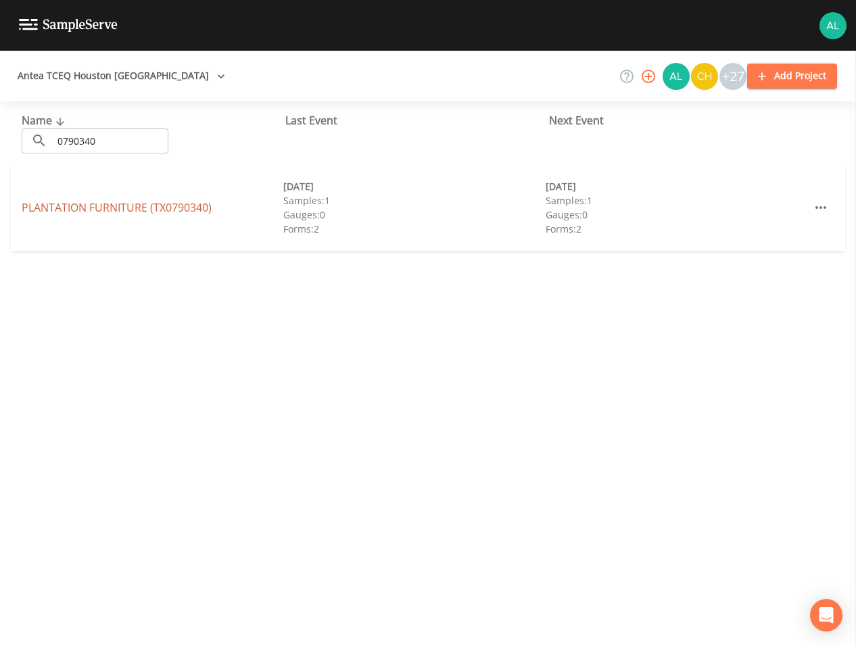
click at [183, 203] on link "PLANTATION FURNITURE (TX0790340)" at bounding box center [117, 207] width 190 height 15
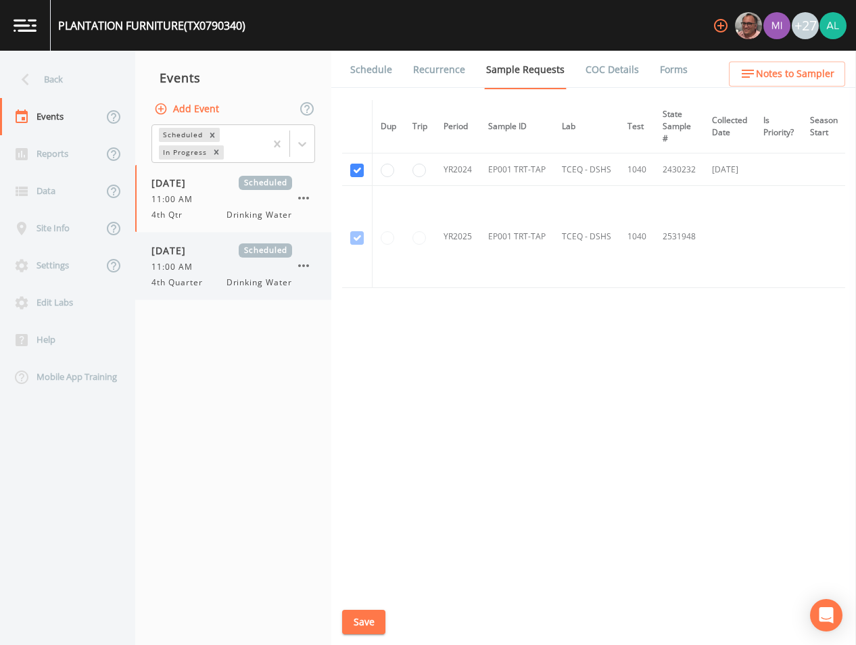
click at [169, 279] on span "4th Quarter" at bounding box center [180, 282] width 59 height 12
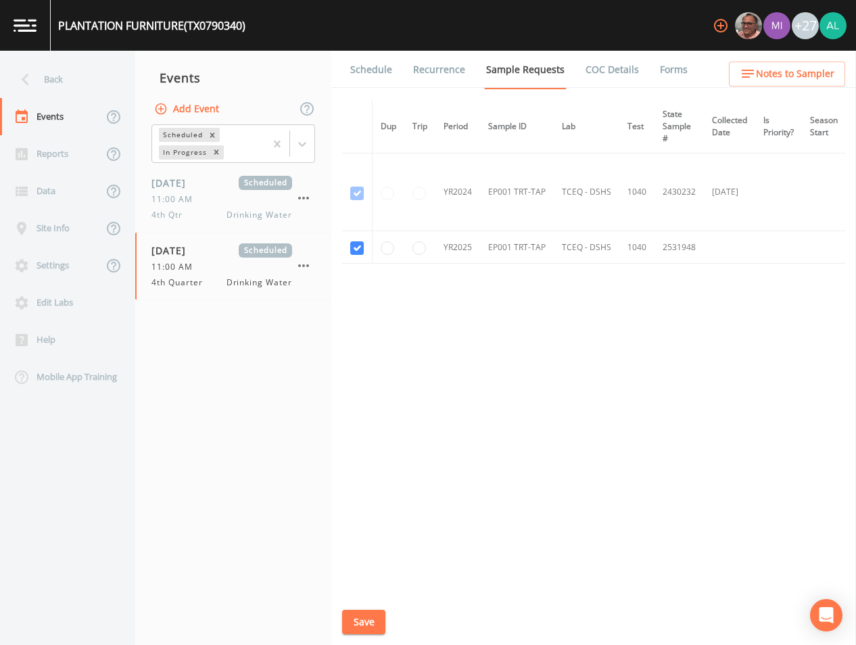
click at [335, 619] on div "Schedule Recurrence Sample Requests COC Details Forms Dup Trip Period Sample ID…" at bounding box center [593, 348] width 525 height 594
click at [347, 619] on button "Save" at bounding box center [363, 622] width 43 height 25
click at [389, 73] on link "Schedule" at bounding box center [371, 70] width 46 height 38
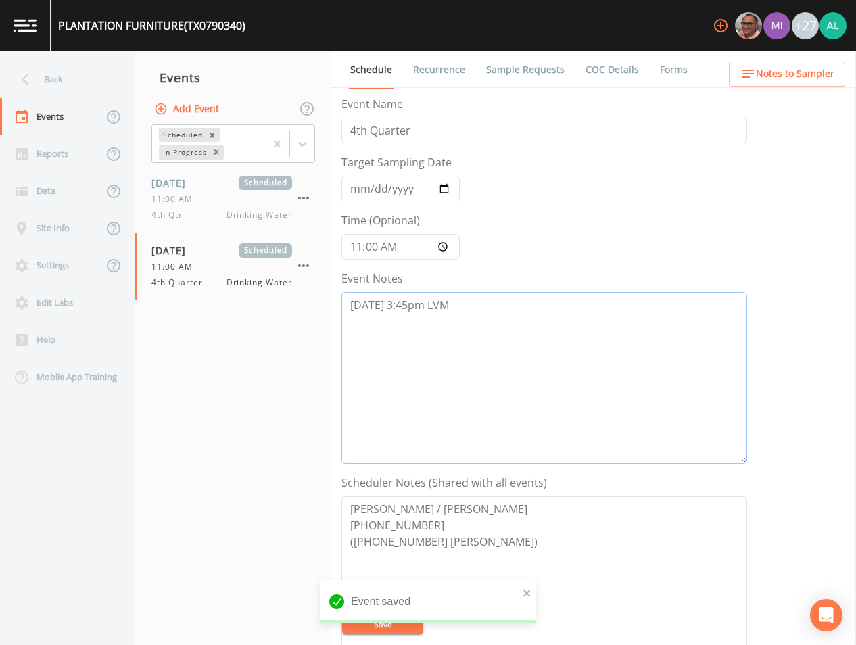
click at [481, 327] on textarea "[DATE] 3:45pm LVM" at bounding box center [544, 378] width 406 height 172
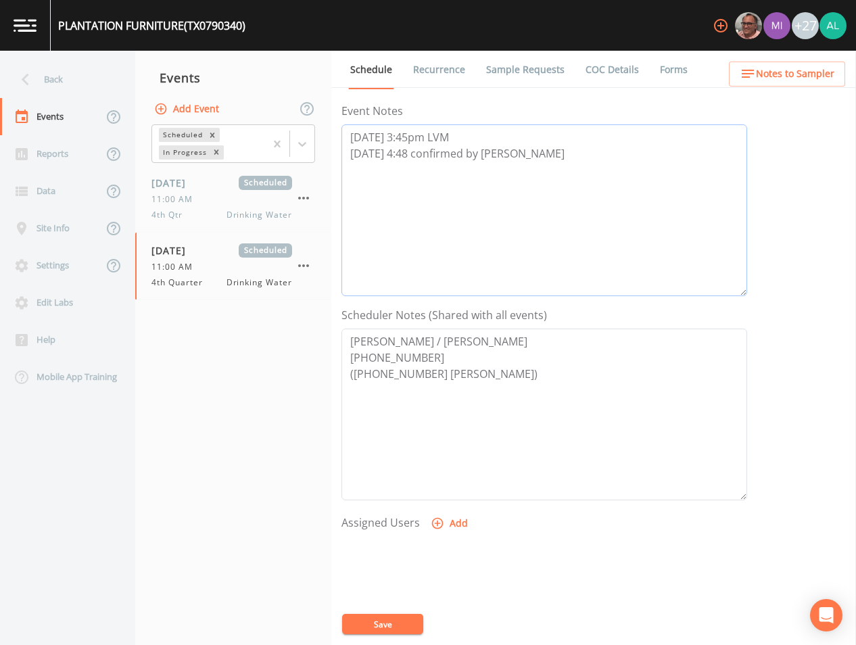
scroll to position [203, 0]
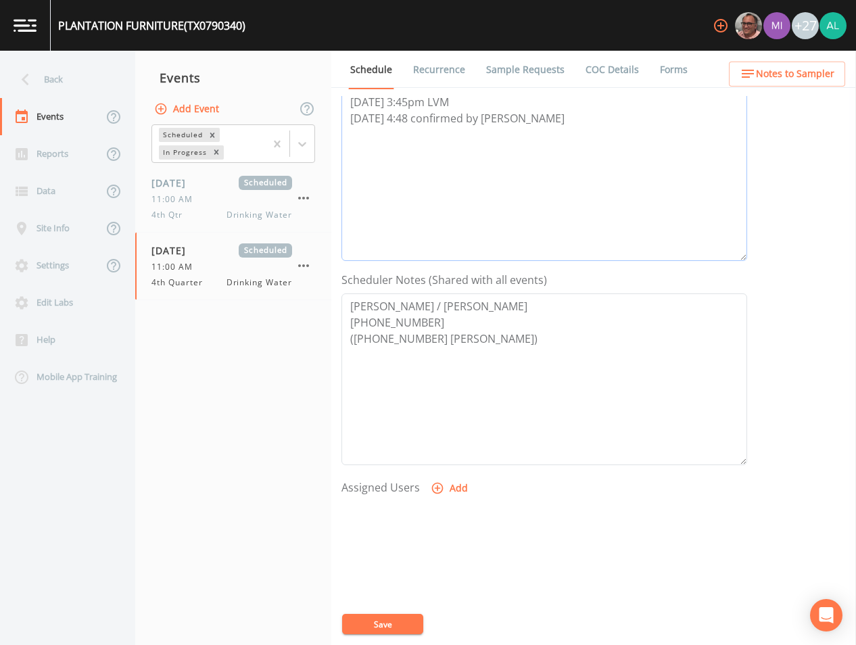
type textarea "[DATE] 3:45pm LVM [DATE] 4:48 confirmed by [PERSON_NAME]"
click at [448, 483] on button "Add" at bounding box center [450, 488] width 45 height 25
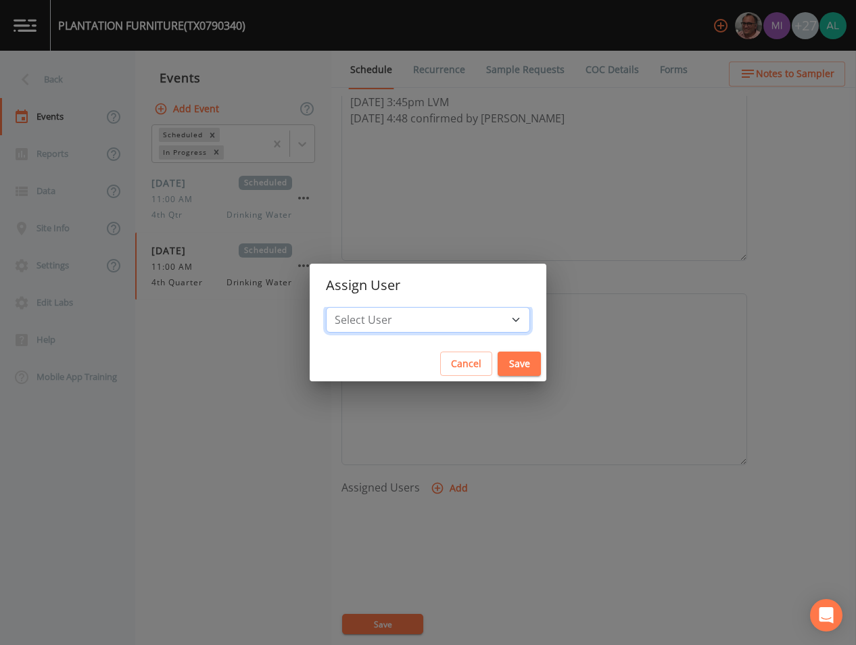
click at [380, 316] on select "Select User [PERSON_NAME] [PERSON_NAME] [PERSON_NAME] [PERSON_NAME] [PERSON_NAM…" at bounding box center [428, 320] width 204 height 26
select select "37eecc1f-c5fe-476e-b72b-30cfa15dcfe6"
click at [356, 307] on select "Select User [PERSON_NAME] [PERSON_NAME] [PERSON_NAME] [PERSON_NAME] [PERSON_NAM…" at bounding box center [428, 320] width 204 height 26
click at [497, 346] on div "Cancel Save" at bounding box center [428, 364] width 237 height 36
click at [500, 352] on button "Save" at bounding box center [519, 364] width 43 height 25
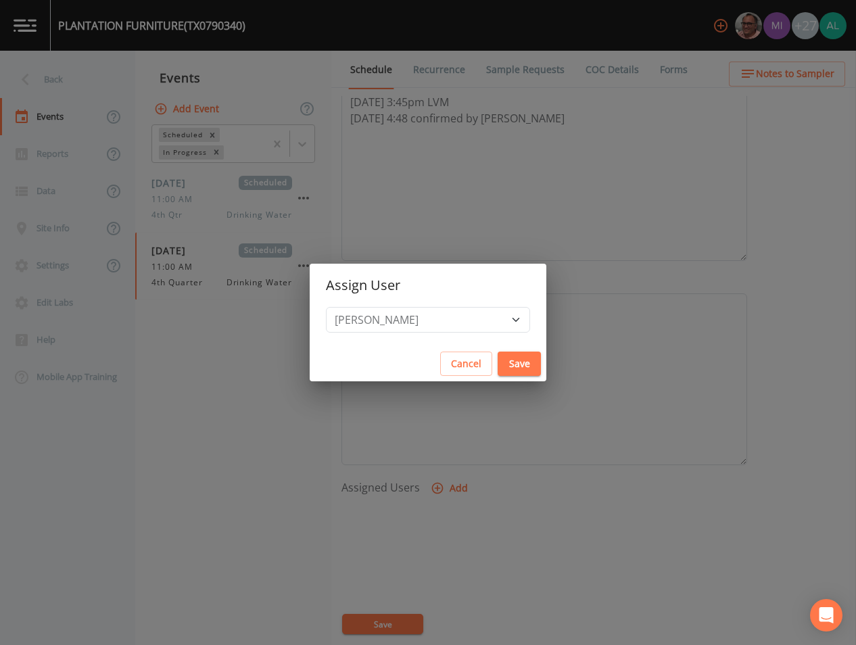
select select
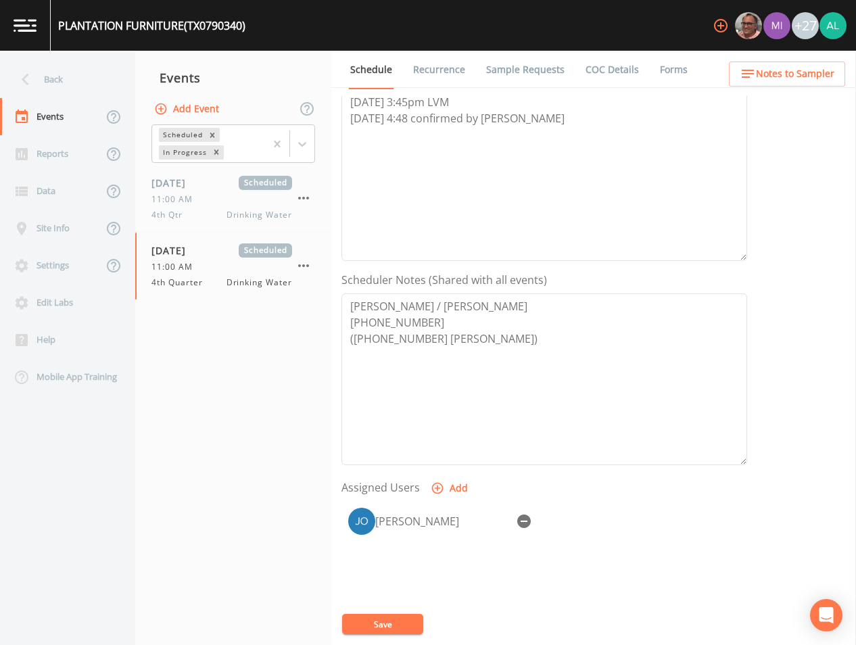
click at [416, 617] on button "Save" at bounding box center [382, 624] width 81 height 20
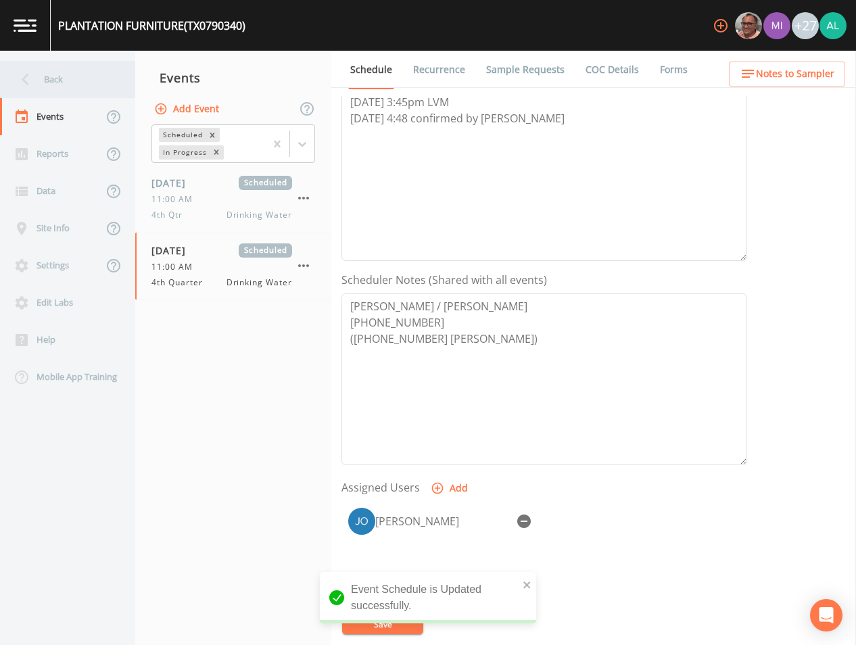
click at [90, 84] on div "Back" at bounding box center [61, 79] width 122 height 37
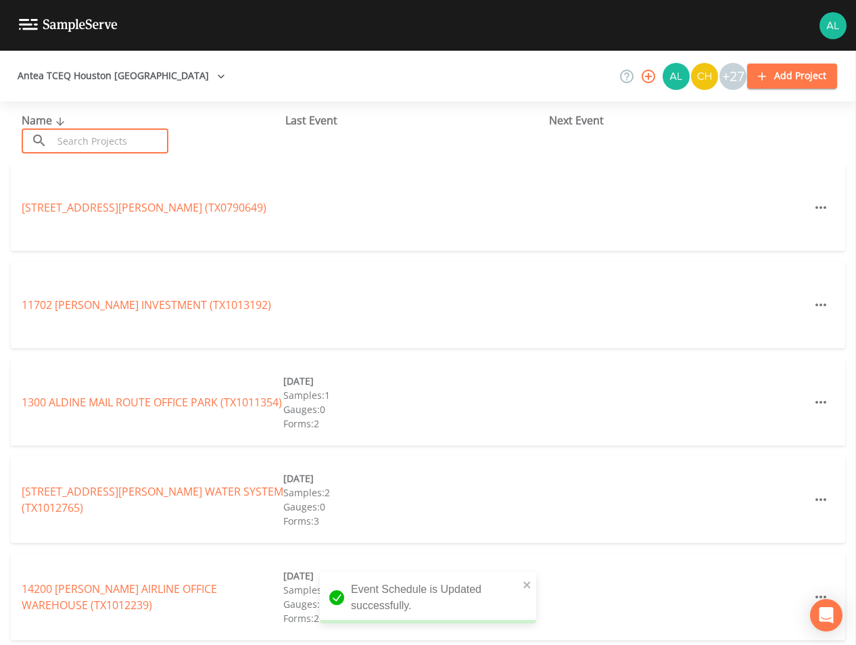
click at [118, 149] on input "text" at bounding box center [111, 140] width 116 height 25
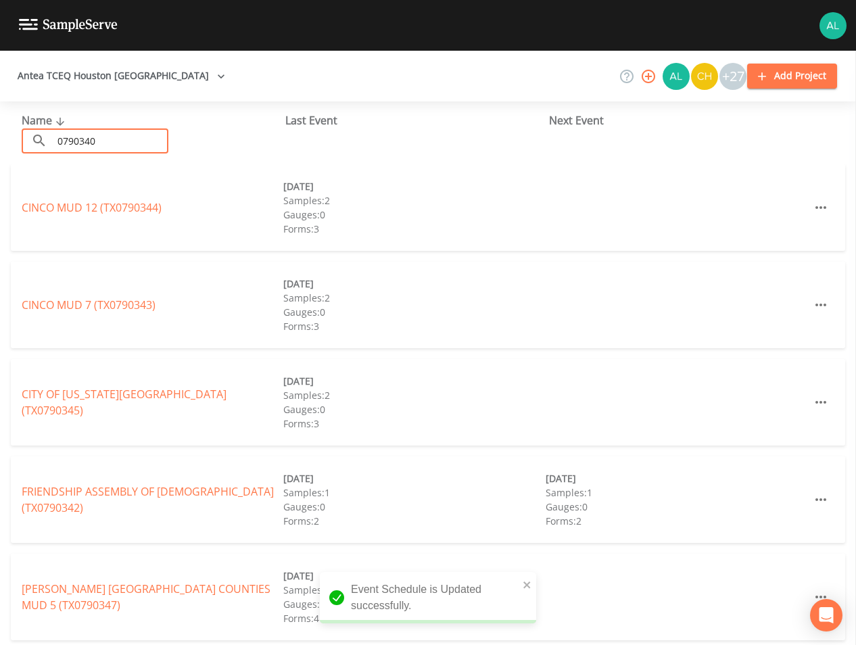
type input "0790340"
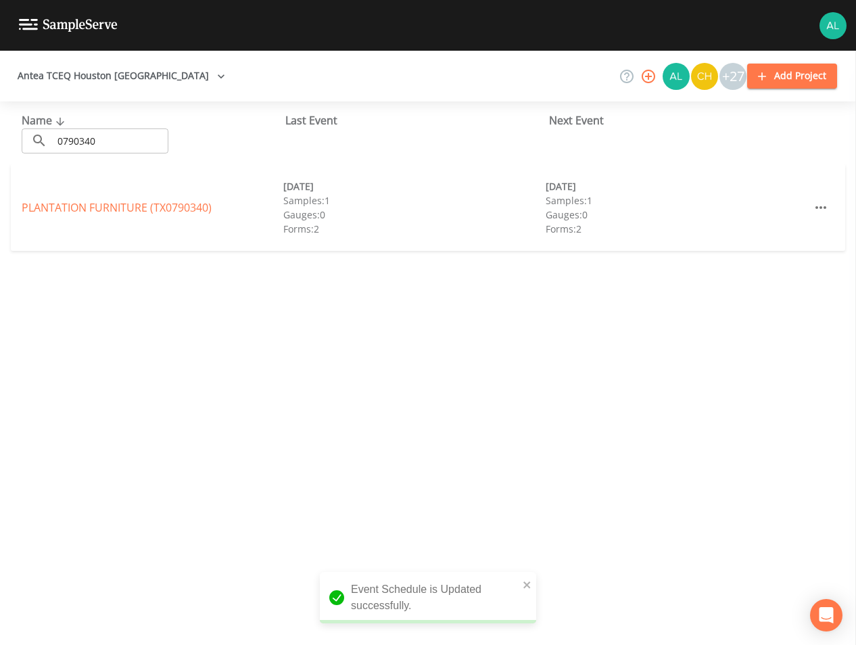
click at [143, 220] on div "PLANTATION FURNITURE (TX0790340) [DATE] Samples: 1 Gauges: 0 Forms: 2 [DATE] Sa…" at bounding box center [428, 207] width 834 height 87
click at [148, 210] on link "PLANTATION FURNITURE (TX0790340)" at bounding box center [117, 207] width 190 height 15
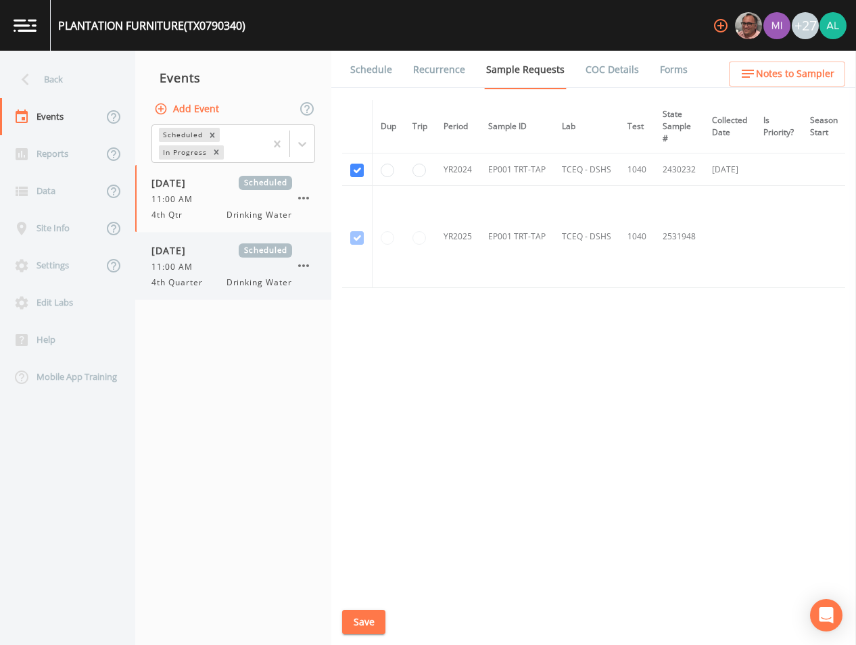
click at [251, 284] on span "Drinking Water" at bounding box center [259, 282] width 66 height 12
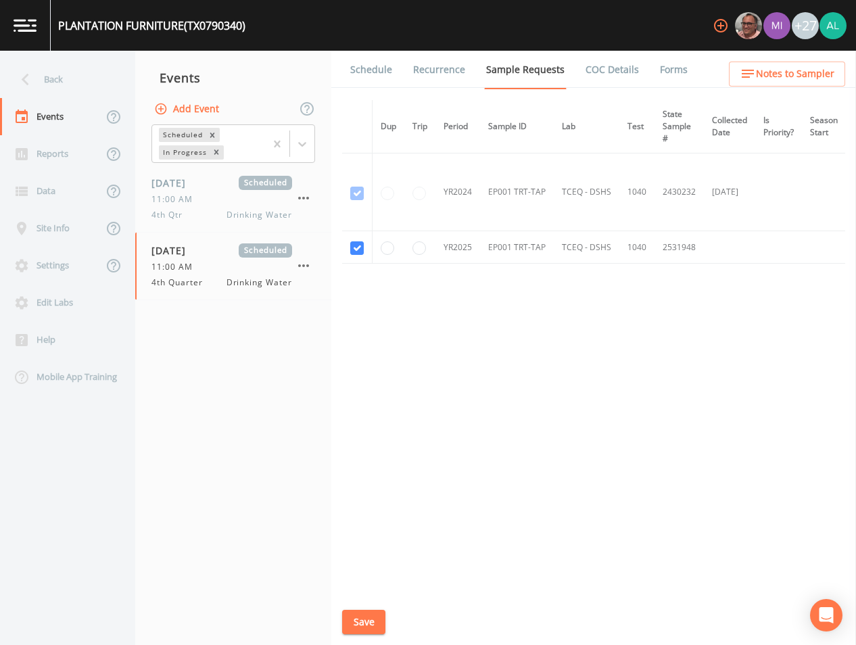
click at [375, 79] on link "Schedule" at bounding box center [371, 70] width 46 height 38
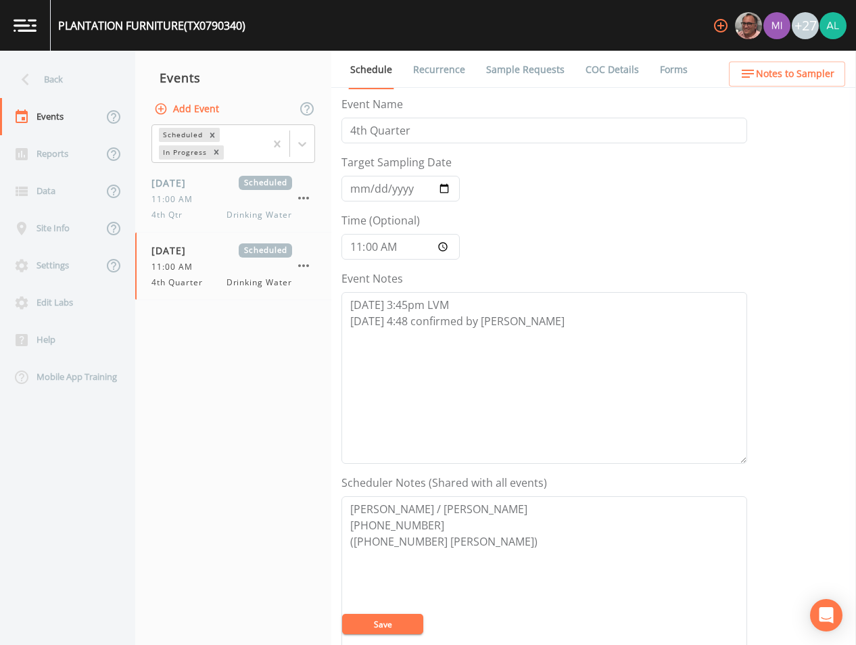
scroll to position [203, 0]
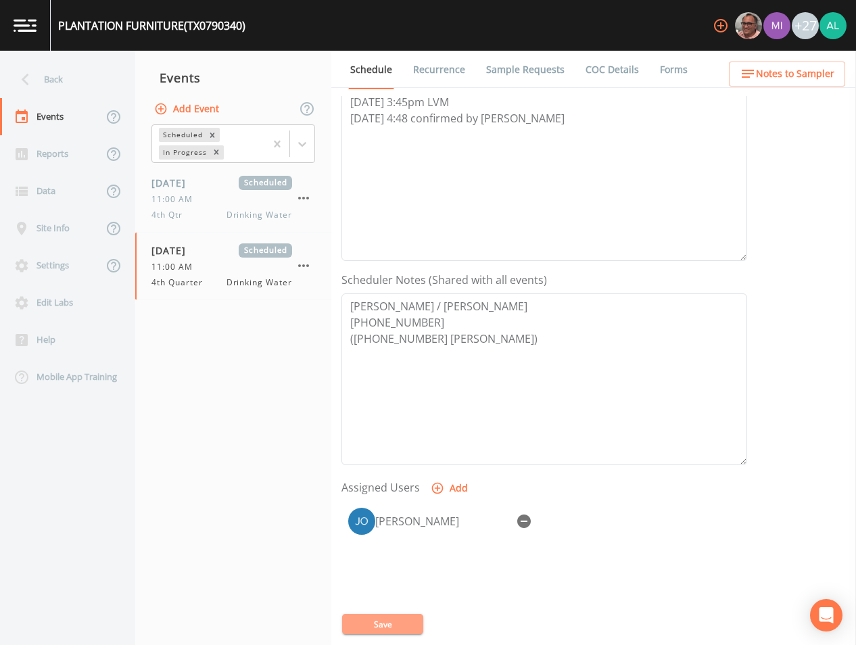
drag, startPoint x: 369, startPoint y: 624, endPoint x: 532, endPoint y: 333, distance: 333.8
click at [369, 621] on button "Save" at bounding box center [382, 624] width 81 height 20
click at [768, 57] on ul "Schedule Recurrence Sample Requests COC Details Forms" at bounding box center [593, 69] width 525 height 37
click at [759, 75] on span "Notes to Sampler" at bounding box center [795, 74] width 78 height 17
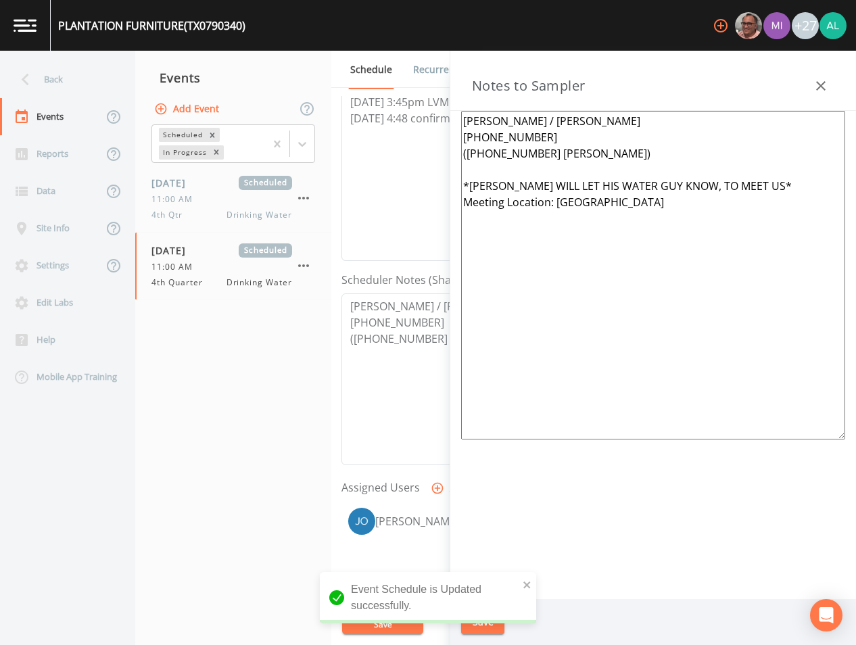
drag, startPoint x: 767, startPoint y: 184, endPoint x: 462, endPoint y: 180, distance: 305.6
click at [462, 180] on textarea "[PERSON_NAME] / [PERSON_NAME] [PHONE_NUMBER] ([PHONE_NUMBER] [PERSON_NAME]) *[P…" at bounding box center [653, 275] width 384 height 329
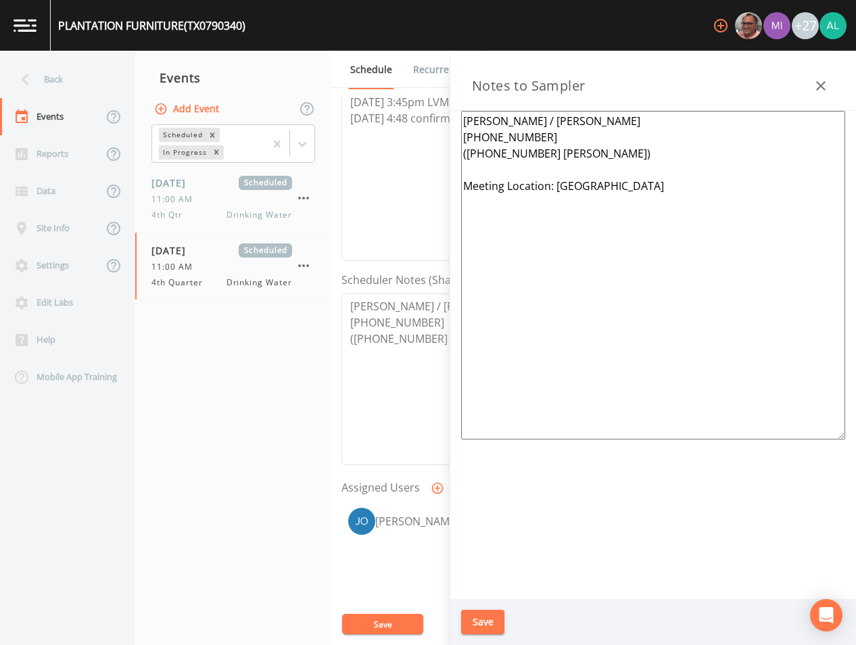
type textarea "[PERSON_NAME] / [PERSON_NAME] [PHONE_NUMBER] ([PHONE_NUMBER] [PERSON_NAME]) Mee…"
click at [485, 631] on button "Save" at bounding box center [482, 622] width 43 height 25
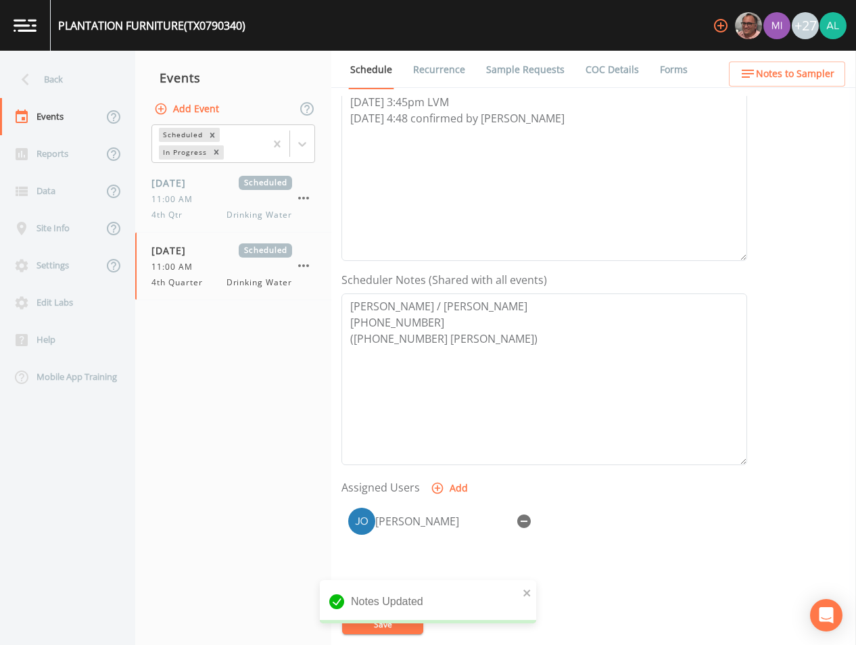
click at [525, 583] on div "Notes Updated" at bounding box center [428, 601] width 216 height 43
click at [526, 590] on icon "close" at bounding box center [527, 592] width 9 height 11
click at [368, 627] on div "Notes Updated" at bounding box center [428, 607] width 216 height 54
click at [368, 634] on div "Notes Updated" at bounding box center [428, 634] width 216 height 0
click at [368, 627] on button "Save" at bounding box center [382, 624] width 81 height 20
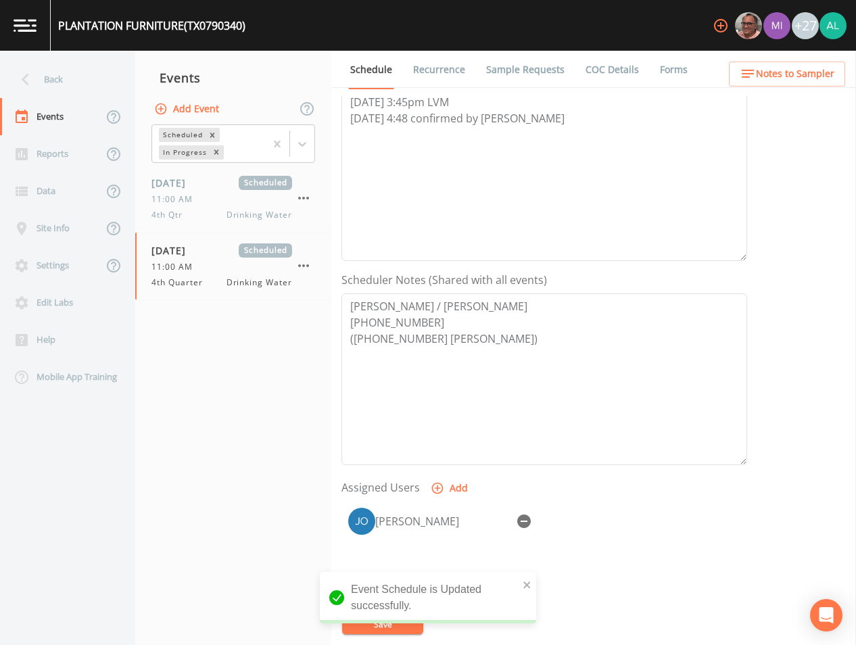
scroll to position [0, 0]
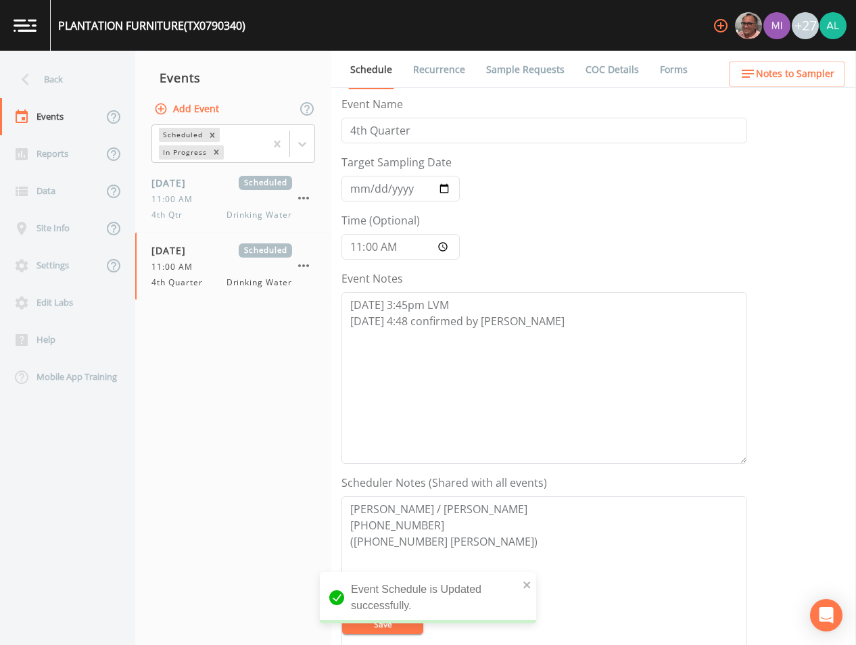
click at [535, 63] on link "Sample Requests" at bounding box center [525, 70] width 82 height 38
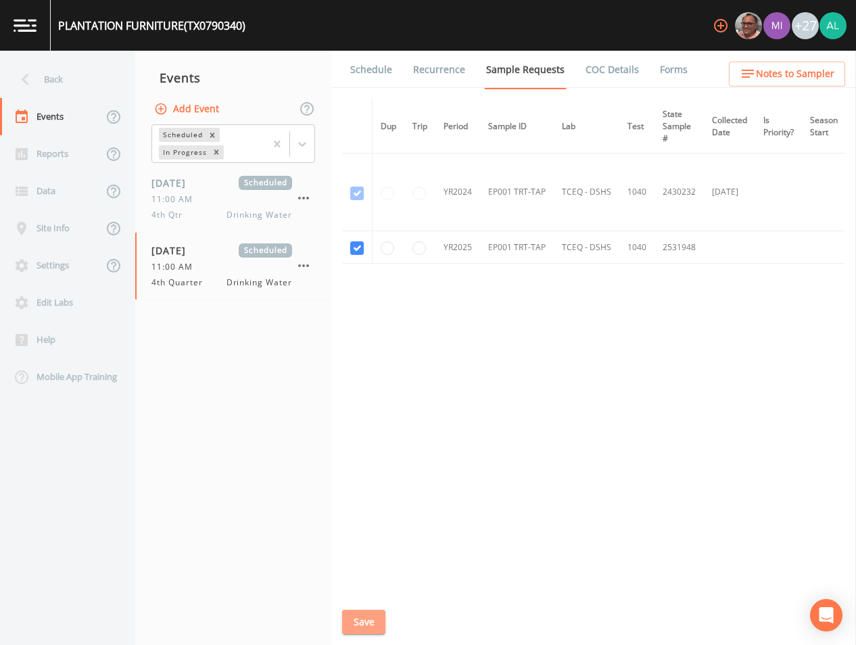
drag, startPoint x: 364, startPoint y: 611, endPoint x: 291, endPoint y: 644, distance: 80.2
click at [365, 611] on button "Save" at bounding box center [363, 622] width 43 height 25
click at [82, 78] on div "Back" at bounding box center [61, 79] width 122 height 37
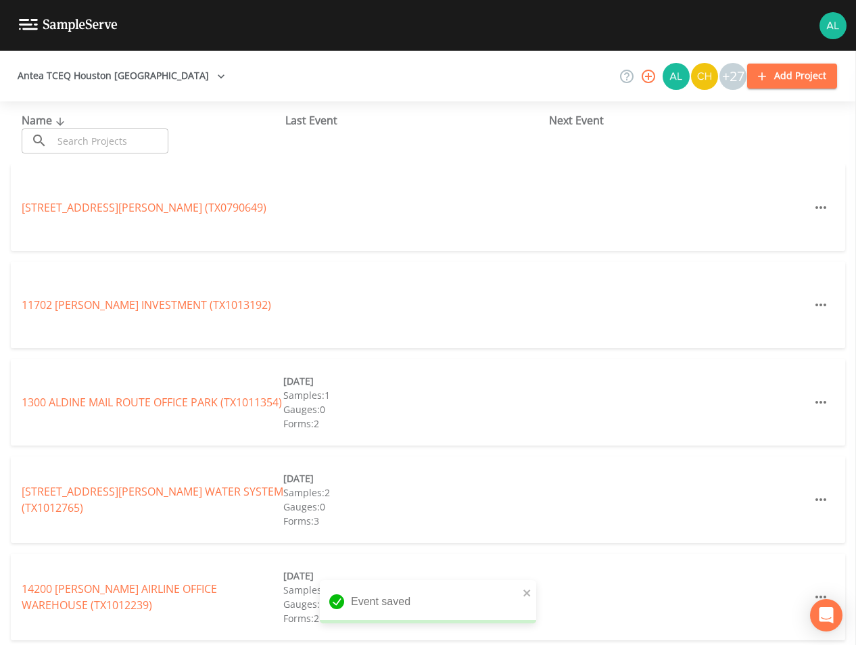
click at [96, 150] on input "text" at bounding box center [111, 140] width 116 height 25
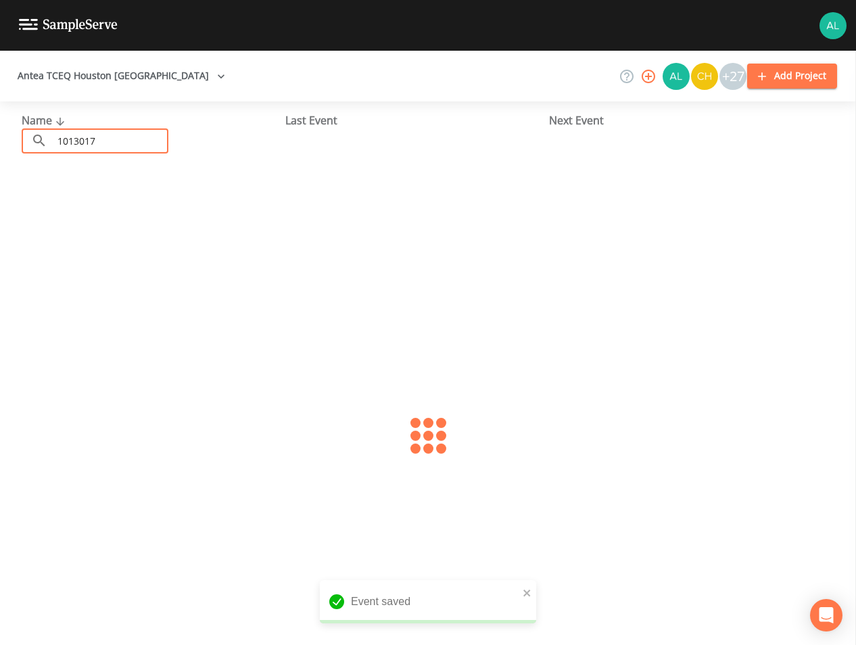
type input "1013017"
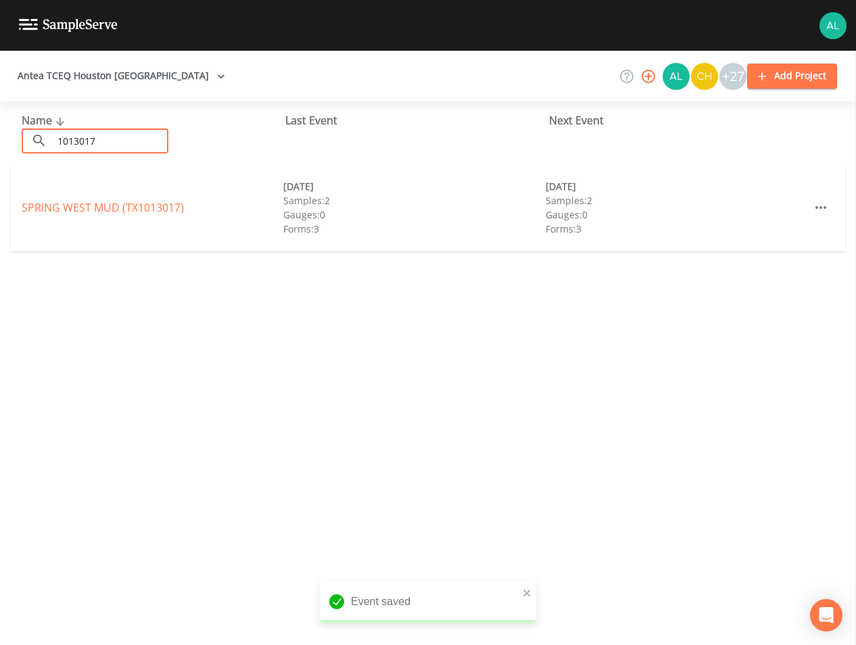
click at [77, 220] on div "SPRING [GEOGRAPHIC_DATA] (TX1013017) [DATE] Samples: 2 Gauges: 0 Forms: 3 [DATE…" at bounding box center [428, 207] width 834 height 87
click at [99, 195] on div "SPRING [GEOGRAPHIC_DATA] (TX1013017) [DATE] Samples: 2 Gauges: 0 Forms: 3 [DATE…" at bounding box center [428, 207] width 834 height 87
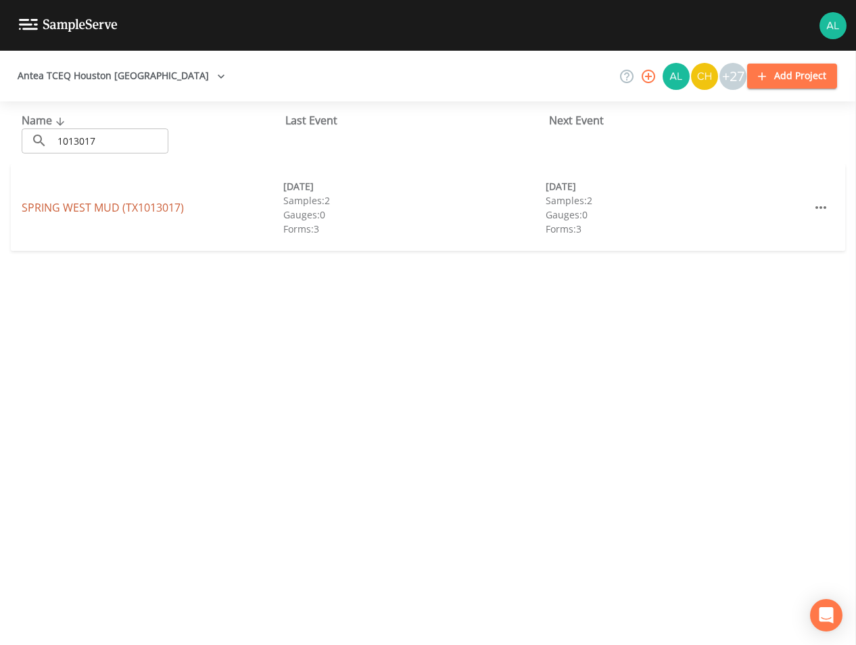
click at [158, 208] on link "[GEOGRAPHIC_DATA] (TX1013017)" at bounding box center [103, 207] width 162 height 15
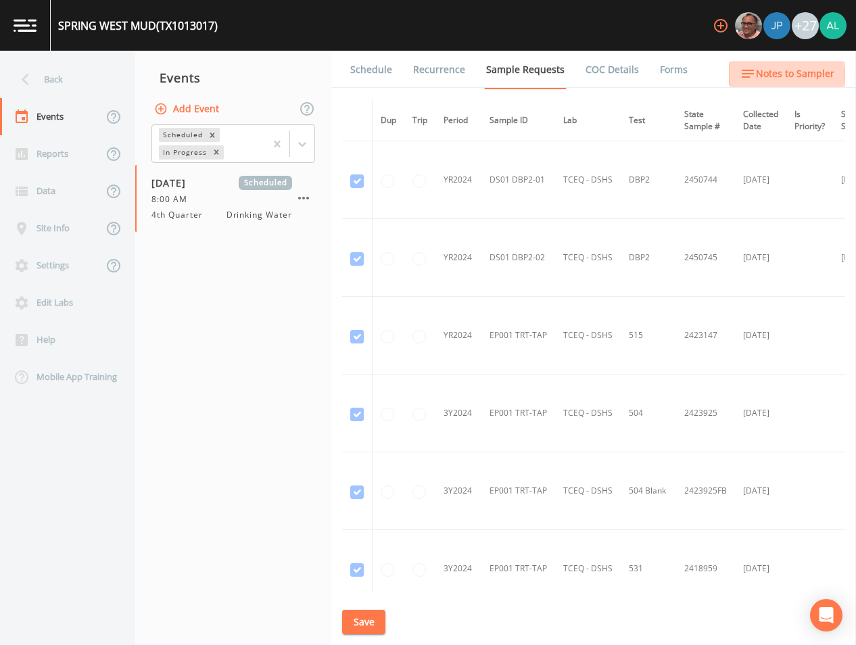
click at [773, 75] on span "Notes to Sampler" at bounding box center [795, 74] width 78 height 17
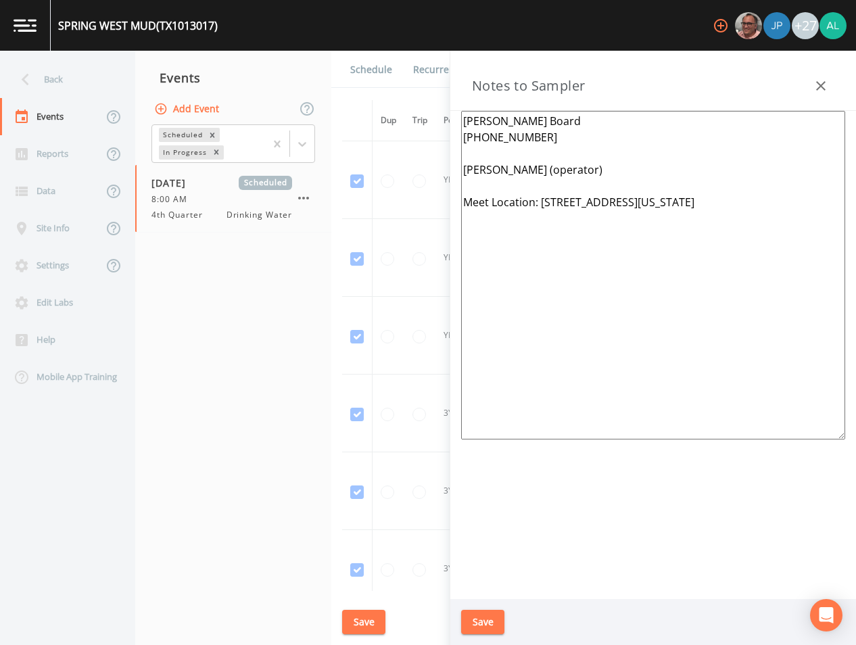
drag, startPoint x: 823, startPoint y: 199, endPoint x: 540, endPoint y: 212, distance: 283.5
click at [540, 212] on textarea "[PERSON_NAME] Board [PHONE_NUMBER] [PERSON_NAME] (operator) Meet Location: [STR…" at bounding box center [653, 275] width 384 height 329
click at [454, 608] on div "Save" at bounding box center [653, 622] width 406 height 47
click at [473, 610] on button "Save" at bounding box center [482, 622] width 43 height 25
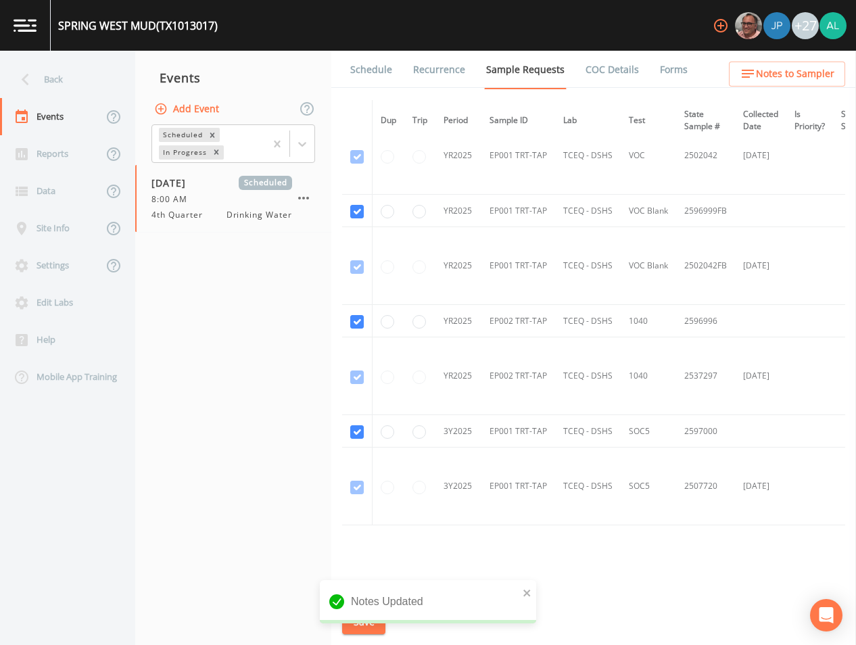
scroll to position [2189, 0]
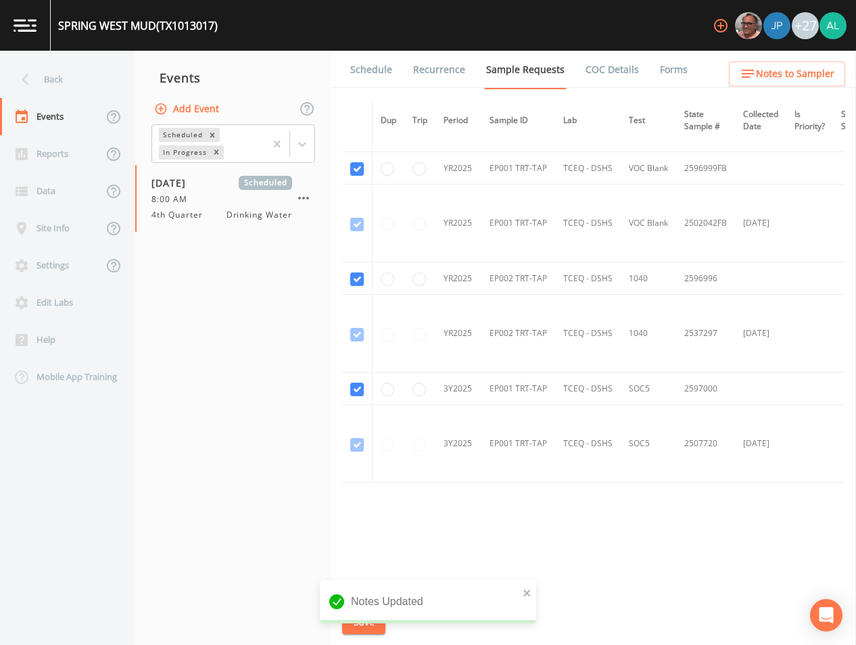
click at [373, 74] on link "Schedule" at bounding box center [371, 70] width 46 height 38
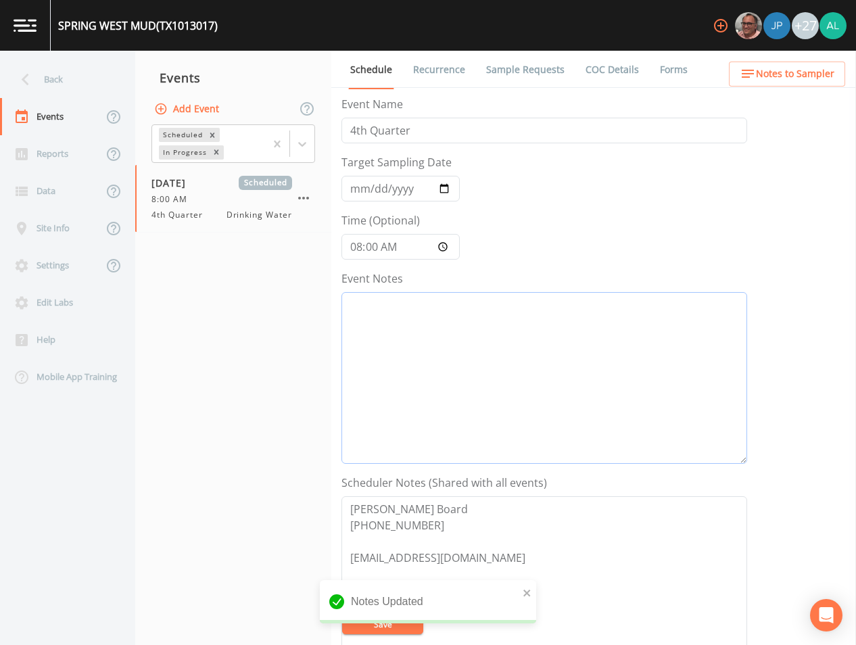
drag, startPoint x: 411, startPoint y: 371, endPoint x: 343, endPoint y: 339, distance: 75.6
click at [413, 366] on textarea "Event Notes" at bounding box center [544, 378] width 406 height 172
type textarea "[DATE] 4:55pm email sent"
click at [397, 604] on textarea "[PERSON_NAME] Board [PHONE_NUMBER] [EMAIL_ADDRESS][DOMAIN_NAME]" at bounding box center [544, 582] width 406 height 172
click at [398, 615] on button "Save" at bounding box center [382, 624] width 81 height 20
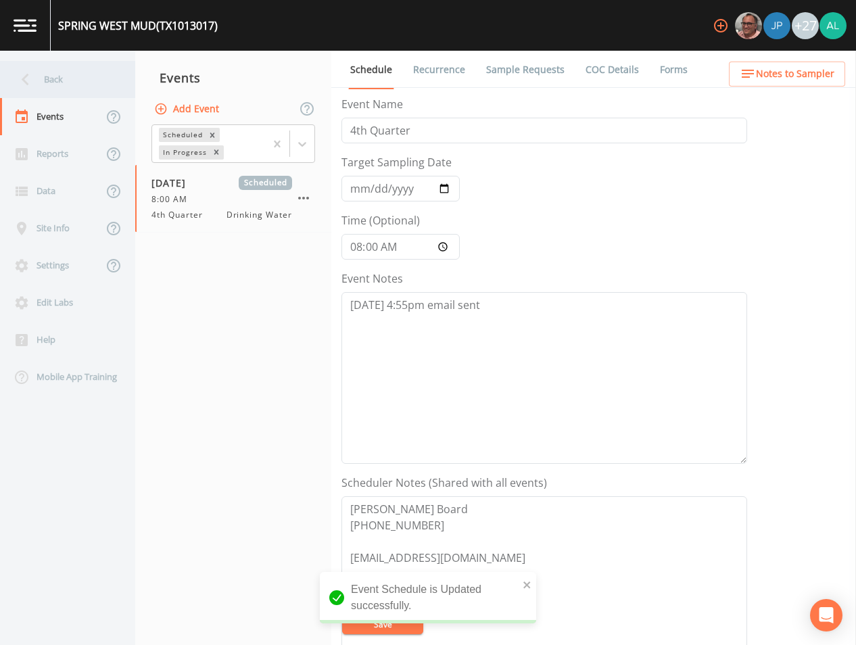
click at [57, 83] on div "Back" at bounding box center [61, 79] width 122 height 37
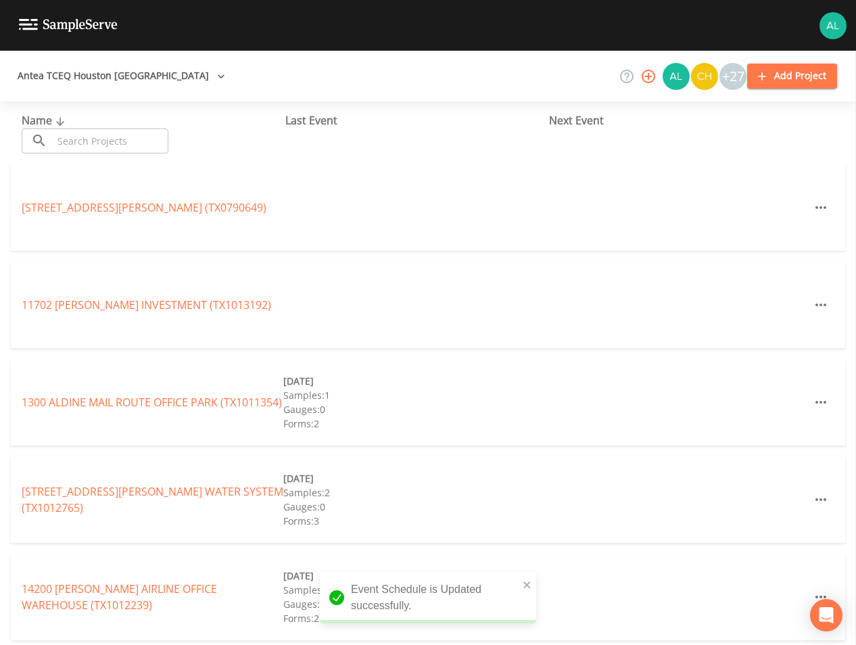
click at [138, 139] on input "text" at bounding box center [111, 140] width 116 height 25
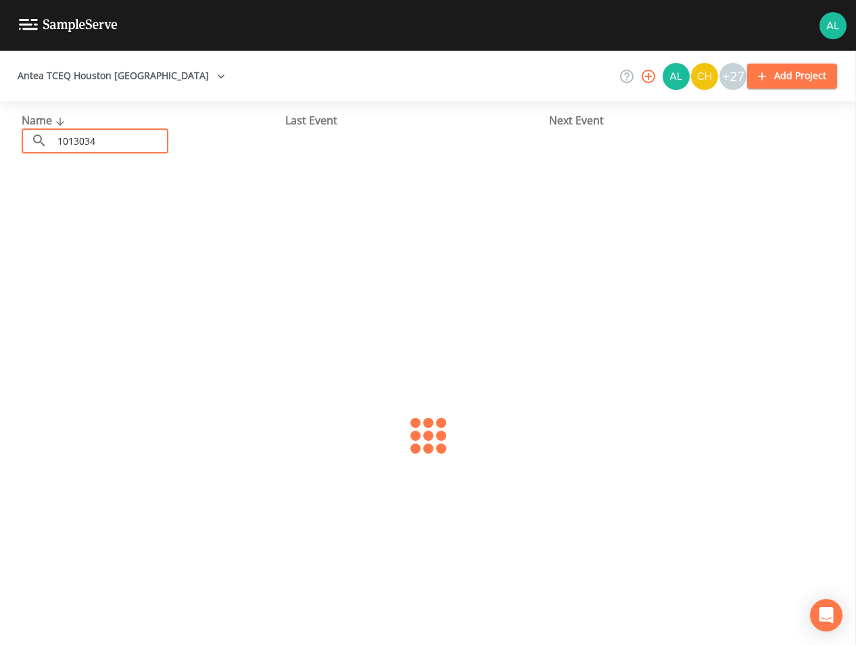
type input "1013034"
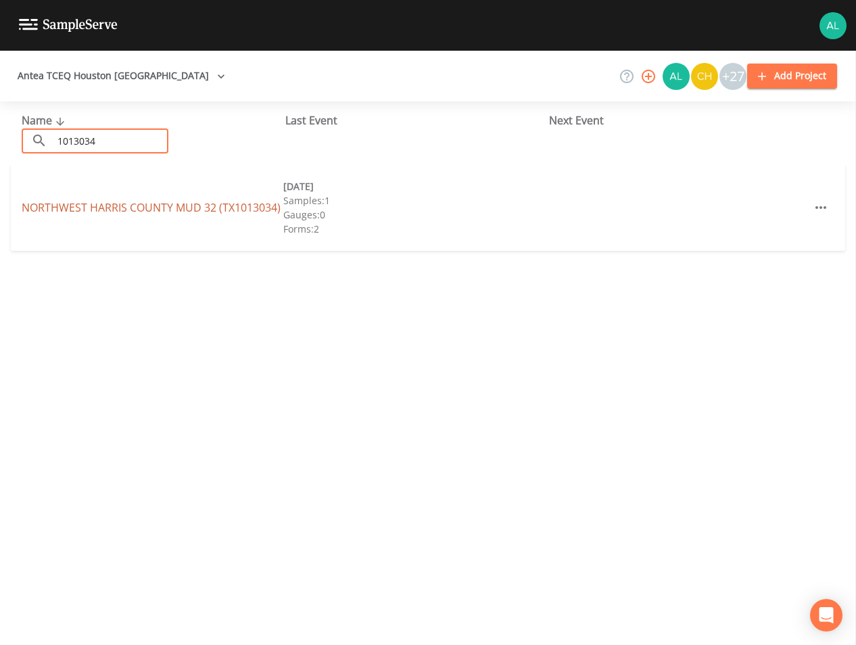
click at [161, 204] on link "[GEOGRAPHIC_DATA] 32 (TX1013034)" at bounding box center [151, 207] width 259 height 15
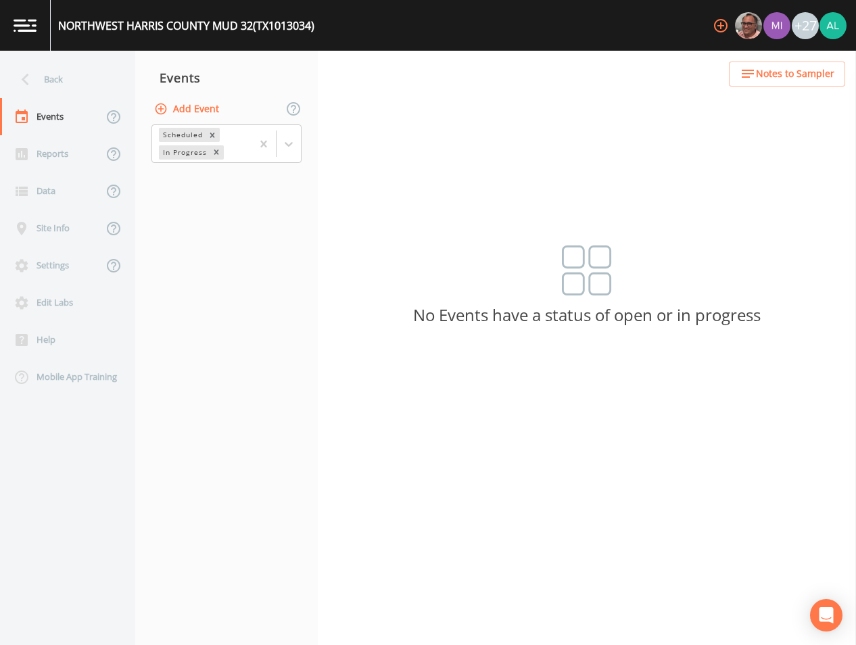
click at [209, 104] on button "Add Event" at bounding box center [187, 109] width 73 height 25
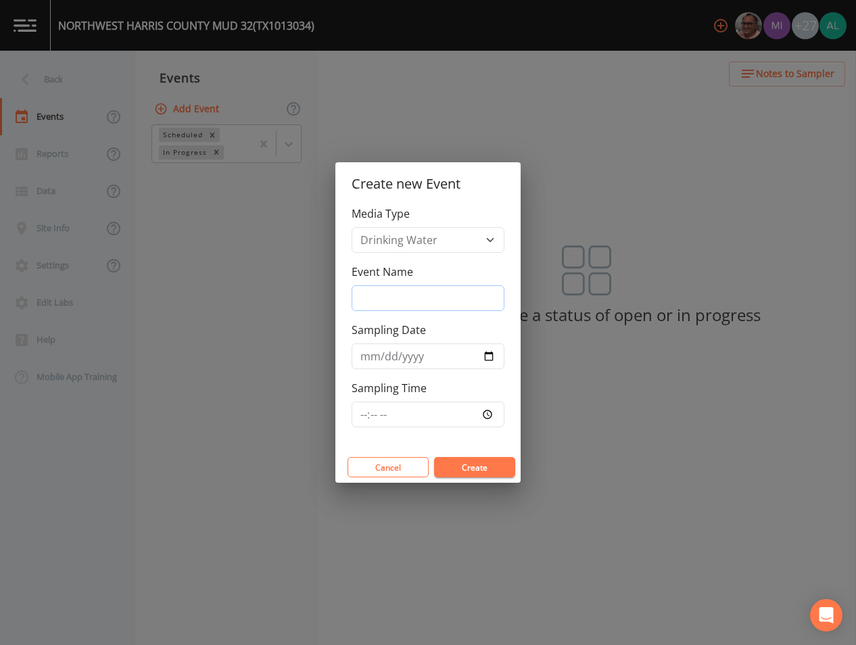
click at [458, 290] on input "Event Name" at bounding box center [428, 298] width 153 height 26
type input "4th Quarter"
type input "[DATE]"
click at [361, 414] on input "Sampling Time" at bounding box center [428, 415] width 153 height 26
click at [434, 457] on button "Create" at bounding box center [474, 467] width 81 height 20
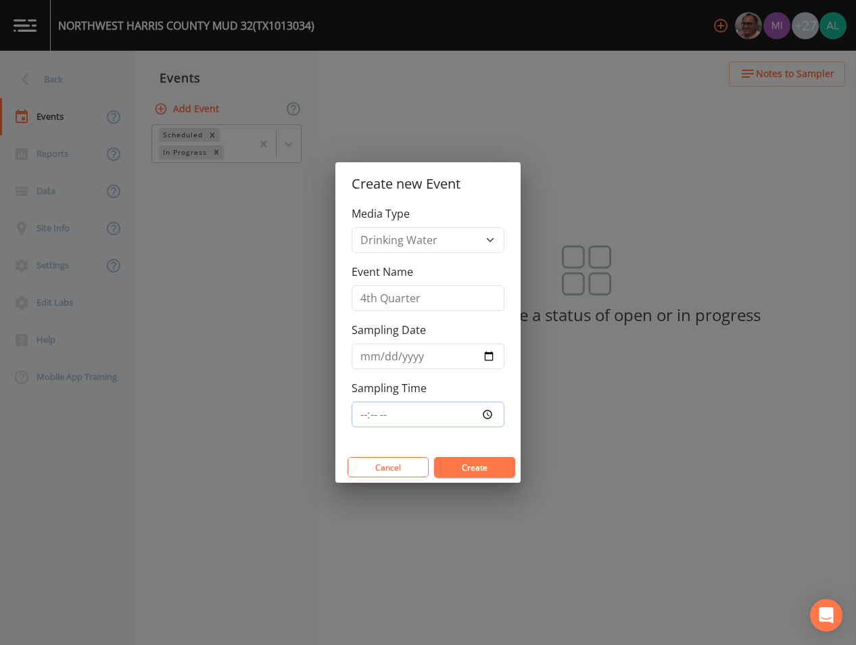
type input "08:31"
click at [434, 457] on button "Create" at bounding box center [474, 467] width 81 height 20
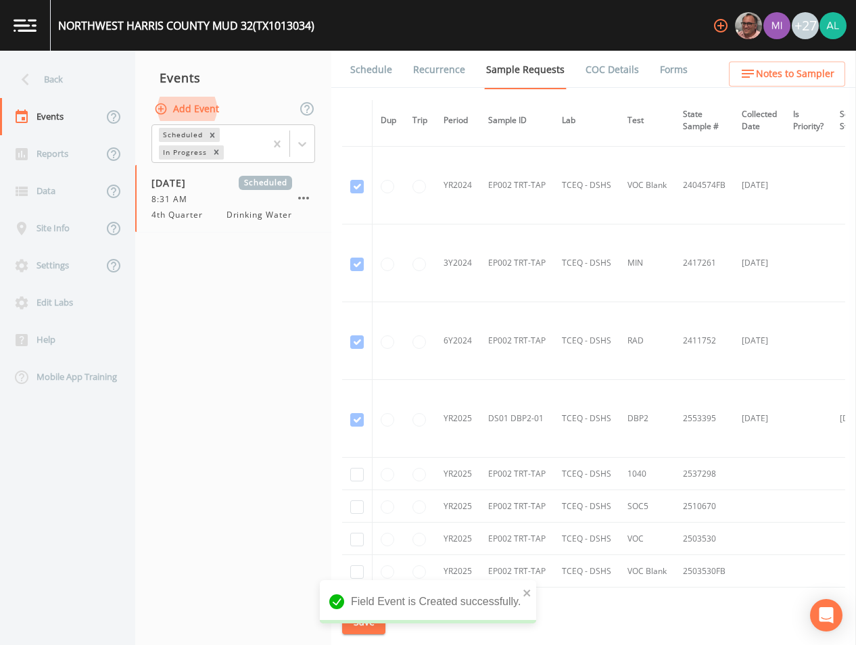
scroll to position [368, 0]
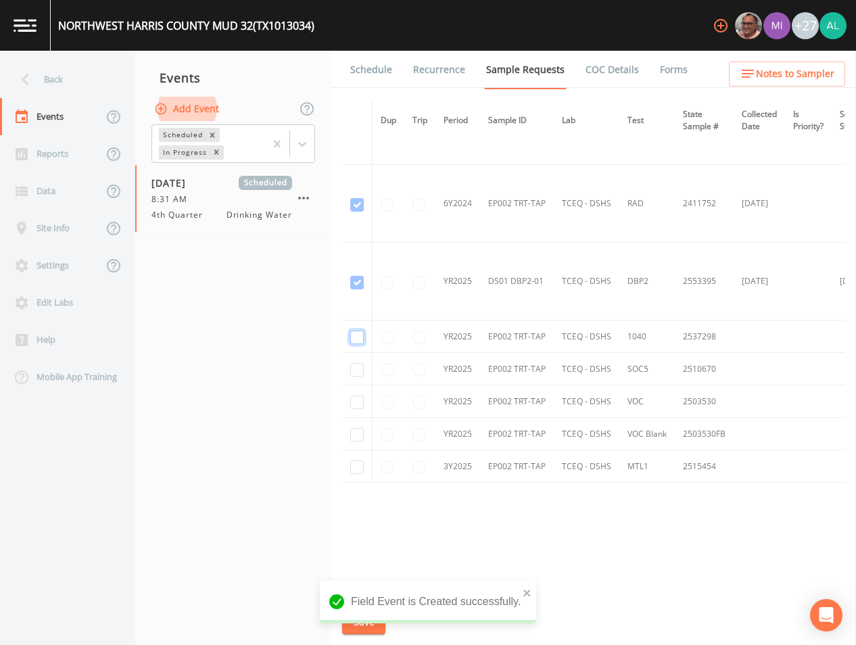
click at [363, 335] on input "checkbox" at bounding box center [357, 338] width 14 height 14
checkbox input "true"
click at [361, 367] on input "checkbox" at bounding box center [357, 370] width 14 height 14
checkbox input "true"
click at [358, 402] on input "checkbox" at bounding box center [357, 402] width 14 height 14
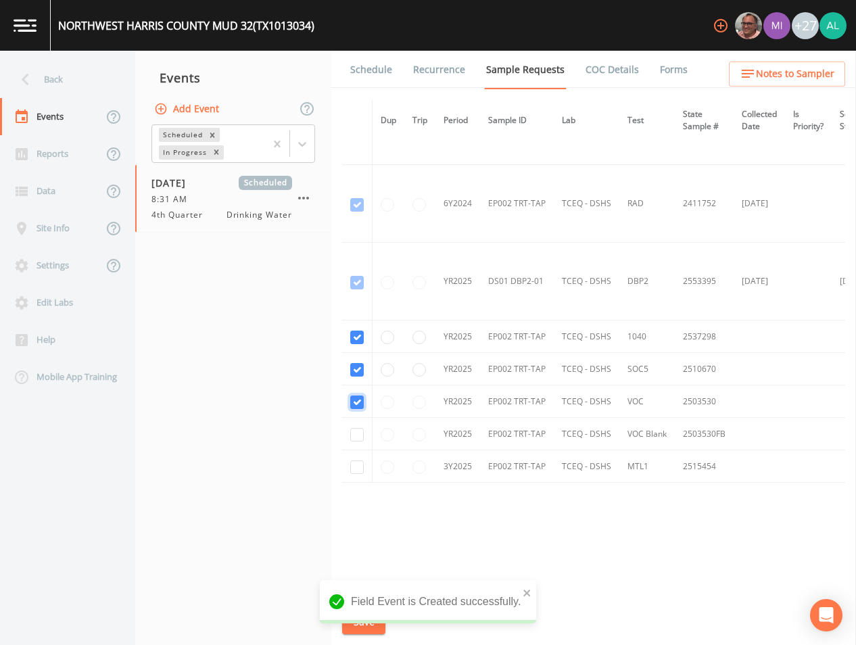
checkbox input "true"
click at [358, 462] on input "checkbox" at bounding box center [357, 467] width 14 height 14
checkbox input "true"
click at [361, 437] on input "checkbox" at bounding box center [357, 435] width 14 height 14
checkbox input "true"
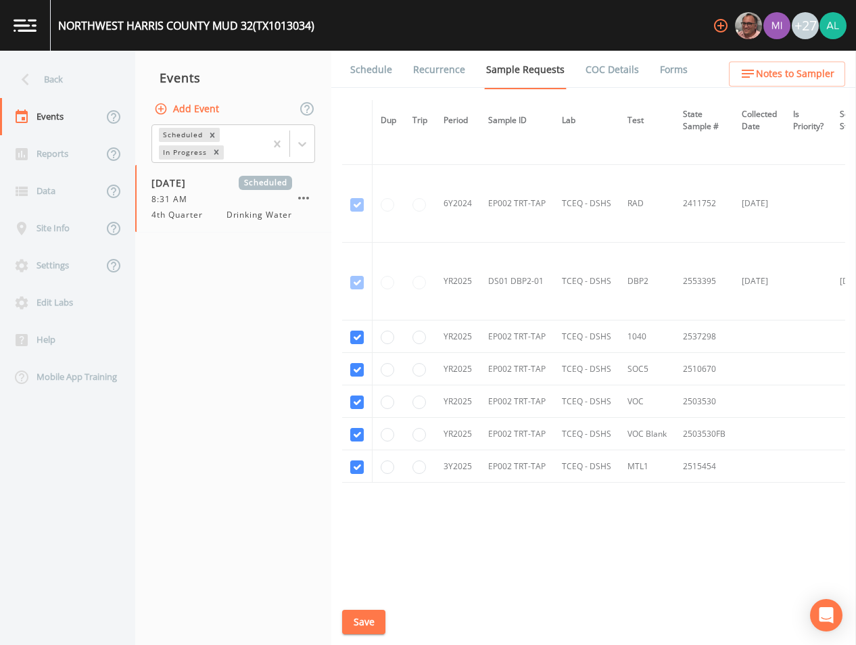
click at [362, 621] on button "Save" at bounding box center [363, 622] width 43 height 25
click at [765, 49] on div "+27" at bounding box center [776, 25] width 139 height 51
click at [767, 63] on button "Notes to Sampler" at bounding box center [787, 74] width 116 height 25
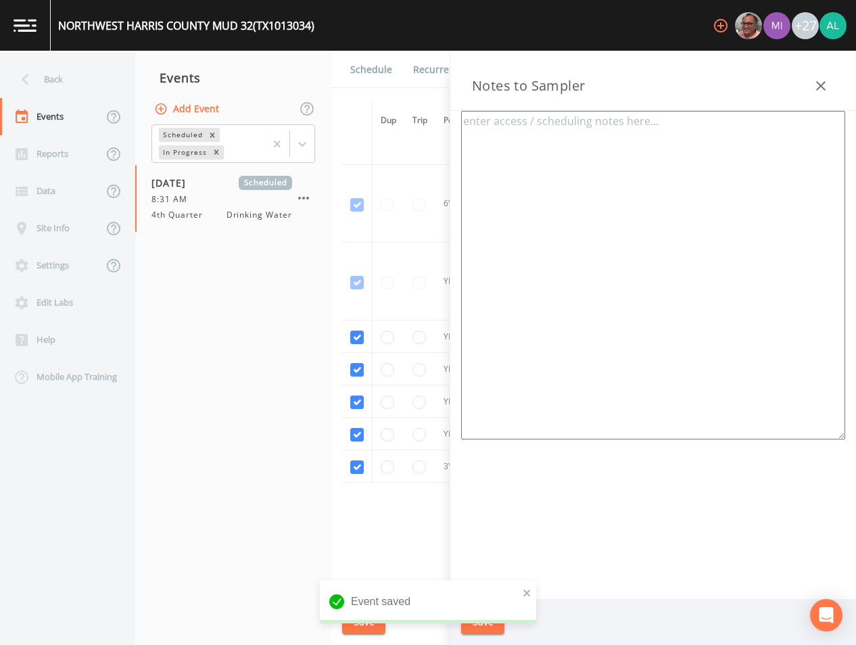
type textarea "[PERSON_NAME] [PHONE_NUMBER] ***1 OF 4 total systems*****order as follows [PERS…"
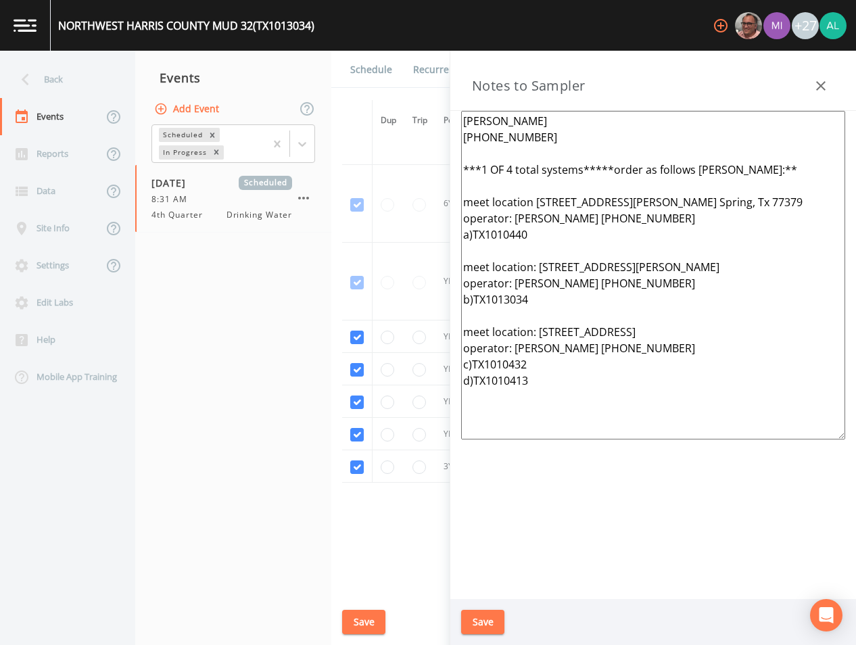
click at [494, 624] on button "Save" at bounding box center [482, 622] width 43 height 25
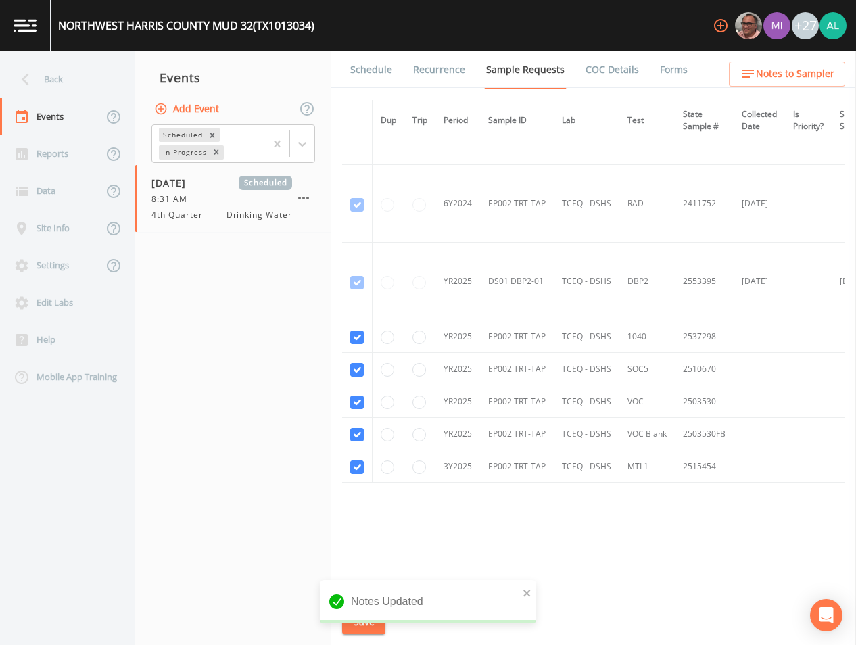
click at [390, 74] on link "Schedule" at bounding box center [371, 70] width 46 height 38
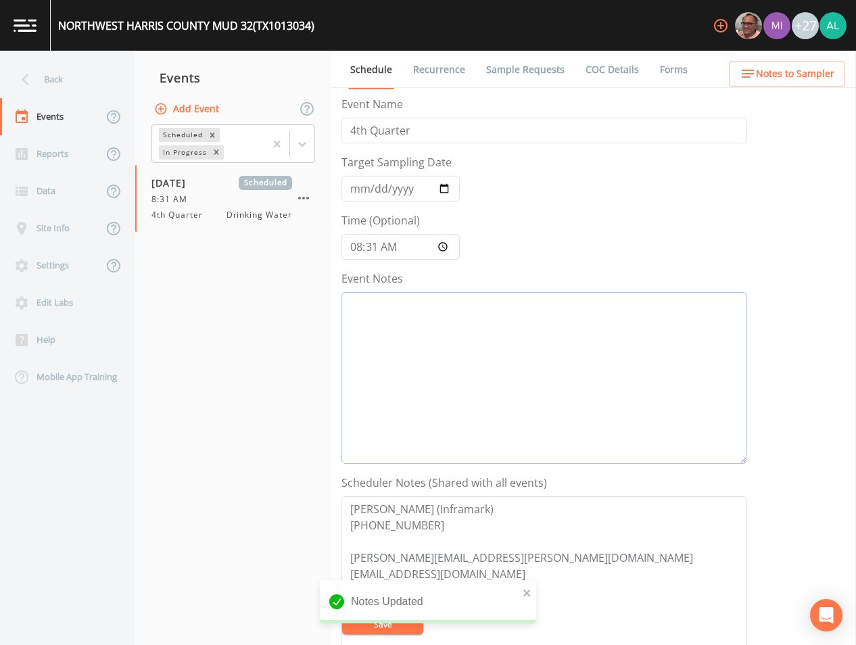
click at [412, 333] on textarea "Event Notes" at bounding box center [544, 378] width 406 height 172
drag, startPoint x: 503, startPoint y: 318, endPoint x: 245, endPoint y: 276, distance: 260.8
click at [245, 276] on div "Back Events Reports Data Site Info Settings Edit Labs Help Mobile App Training …" at bounding box center [428, 348] width 856 height 594
type textarea "[DATE] 5:00pm email sent"
click at [409, 630] on button "Save" at bounding box center [382, 624] width 81 height 20
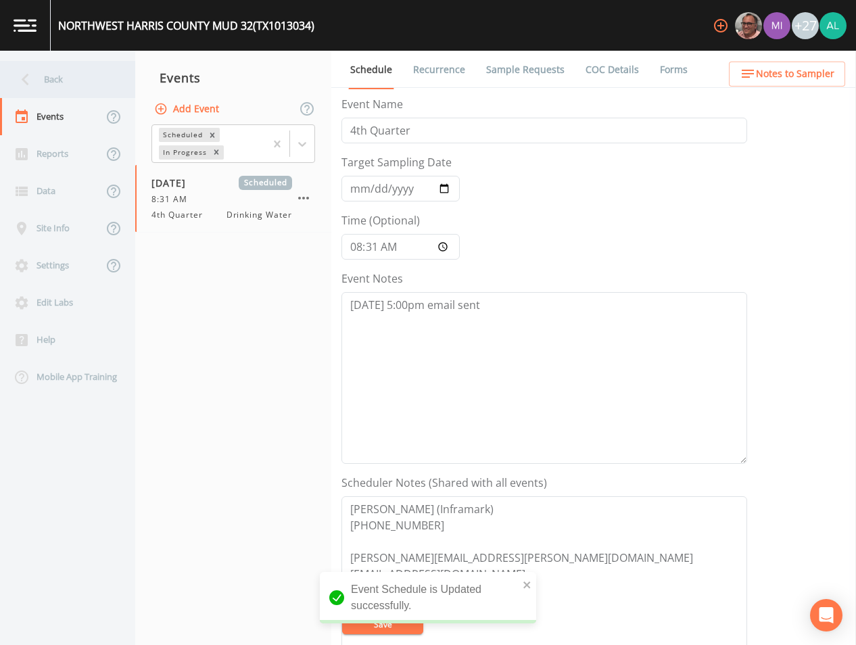
click at [97, 91] on div "Back" at bounding box center [61, 79] width 122 height 37
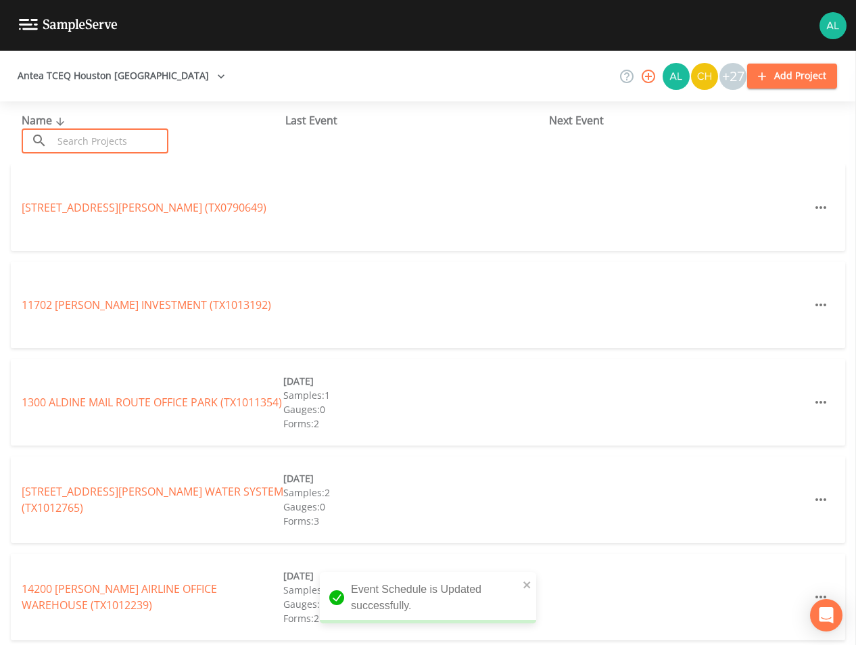
click at [126, 139] on input "text" at bounding box center [111, 140] width 116 height 25
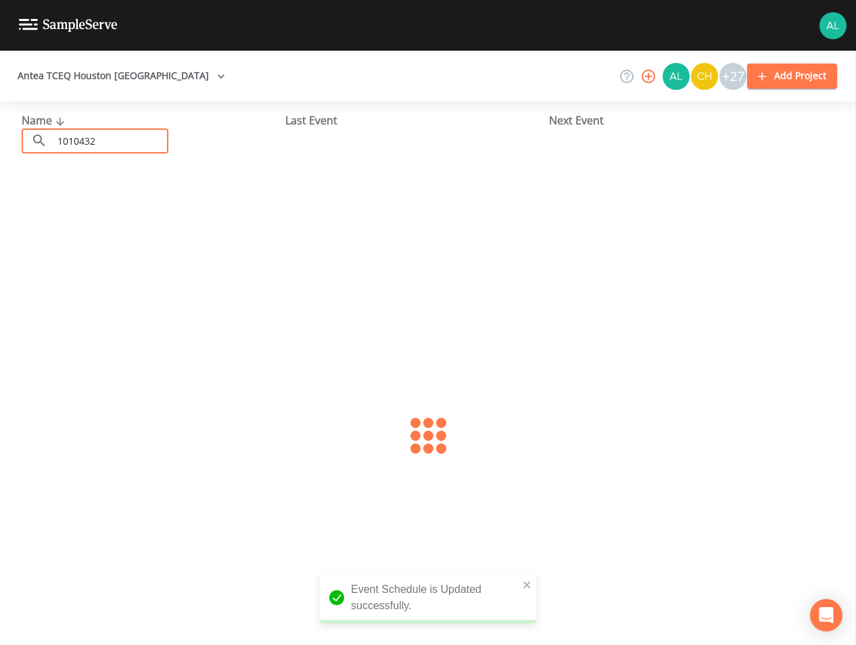
type input "1010432"
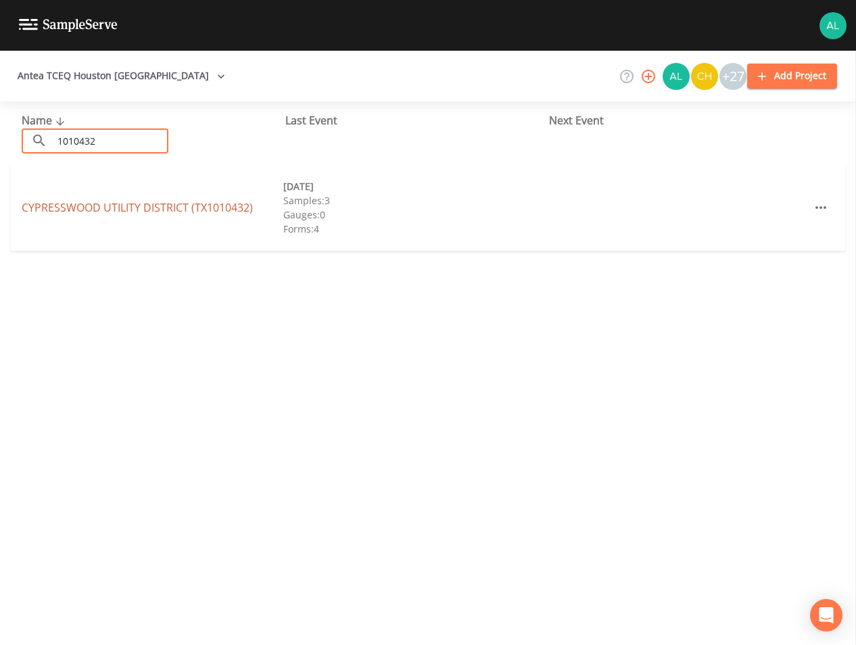
drag, startPoint x: 116, startPoint y: 218, endPoint x: 116, endPoint y: 206, distance: 12.2
click at [116, 216] on div "[GEOGRAPHIC_DATA] (TX1010432) [DATE] Samples: 3 Gauges: 0 Forms: 4" at bounding box center [428, 207] width 834 height 87
click at [117, 206] on link "[GEOGRAPHIC_DATA] (TX1010432)" at bounding box center [137, 207] width 231 height 15
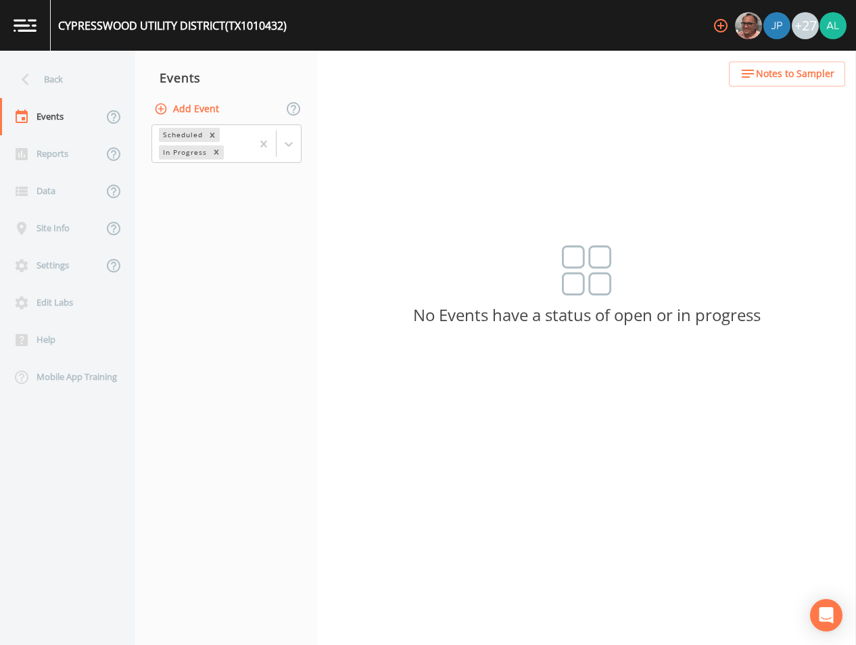
click at [193, 106] on button "Add Event" at bounding box center [187, 109] width 73 height 25
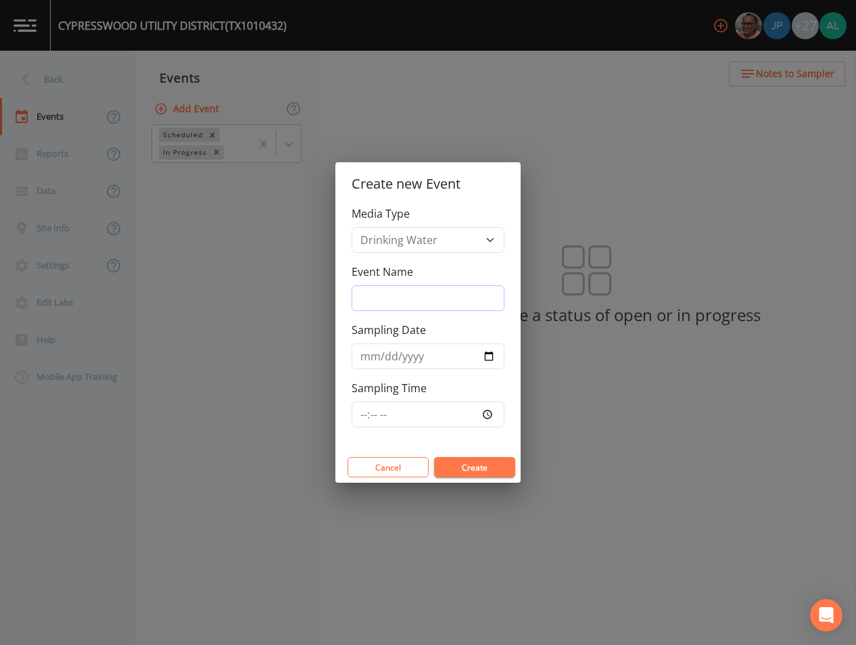
click at [399, 310] on input "Event Name" at bounding box center [428, 298] width 153 height 26
type input "4th Quarter"
type input "[DATE]"
click at [358, 411] on input "Sampling Time" at bounding box center [428, 415] width 153 height 26
type input "08:32"
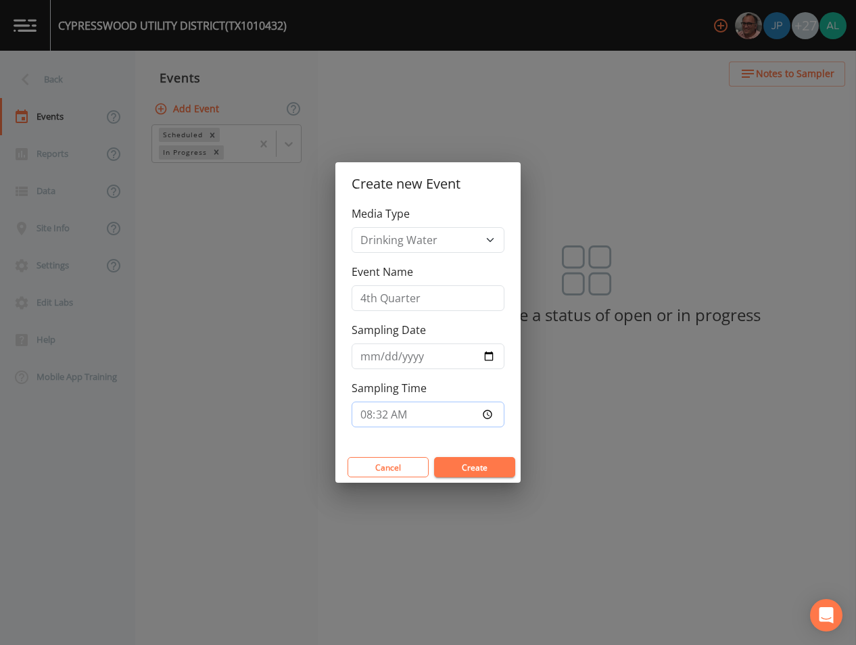
click at [434, 457] on button "Create" at bounding box center [474, 467] width 81 height 20
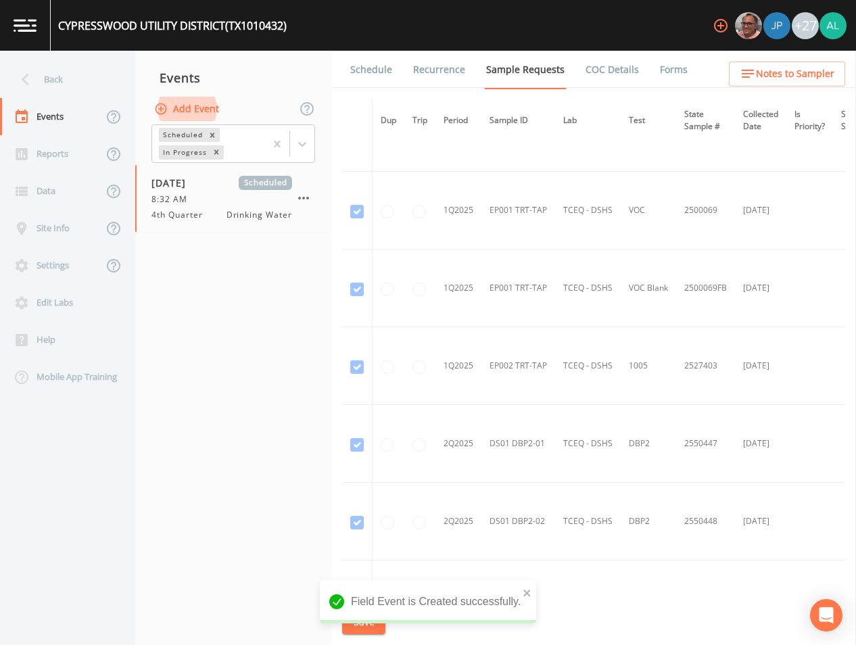
scroll to position [3802, 0]
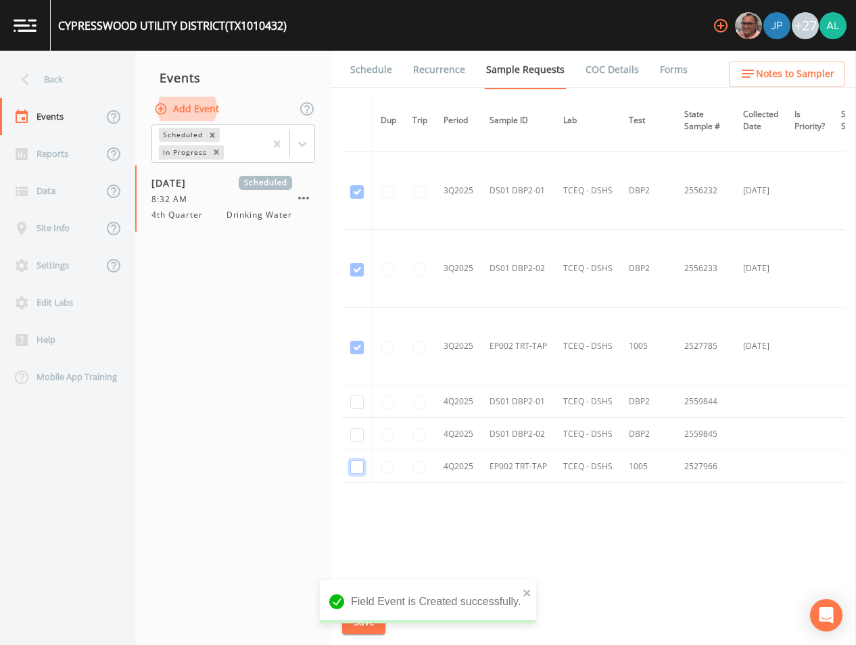
click at [352, 462] on input "checkbox" at bounding box center [357, 467] width 14 height 14
checkbox input "true"
click at [371, 425] on td at bounding box center [357, 434] width 30 height 32
click at [361, 430] on input "checkbox" at bounding box center [357, 435] width 14 height 14
checkbox input "true"
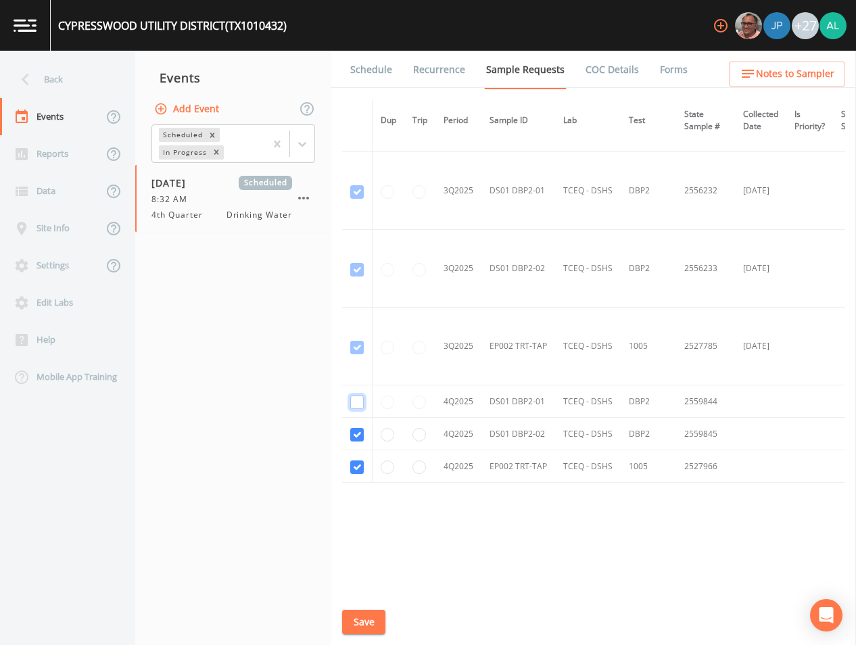
click at [360, 400] on input "checkbox" at bounding box center [357, 402] width 14 height 14
checkbox input "true"
click at [372, 610] on button "Save" at bounding box center [363, 622] width 43 height 25
click at [365, 78] on link "Schedule" at bounding box center [371, 70] width 46 height 38
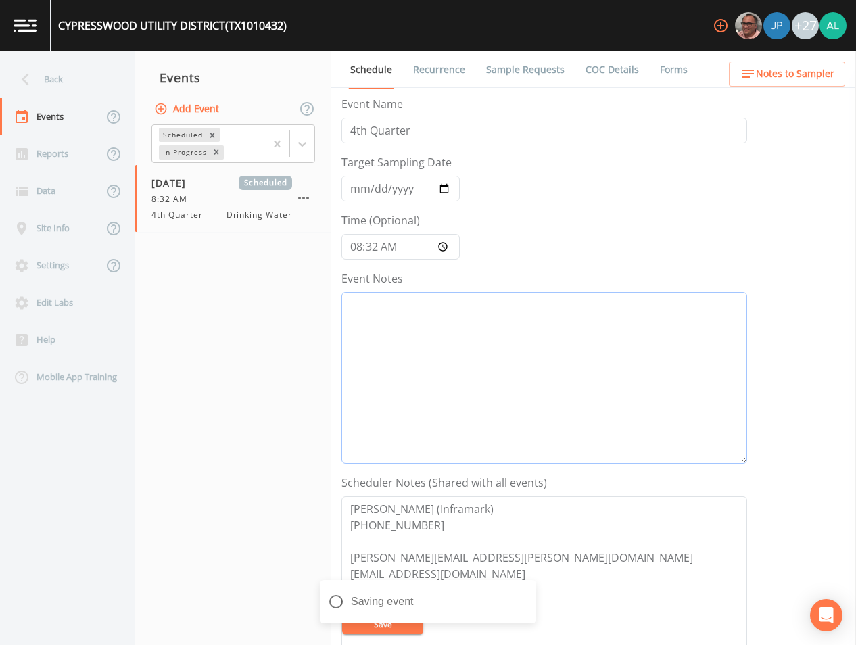
click at [393, 390] on textarea "Event Notes" at bounding box center [544, 378] width 406 height 172
paste textarea "[DATE] 5:00pm email sent"
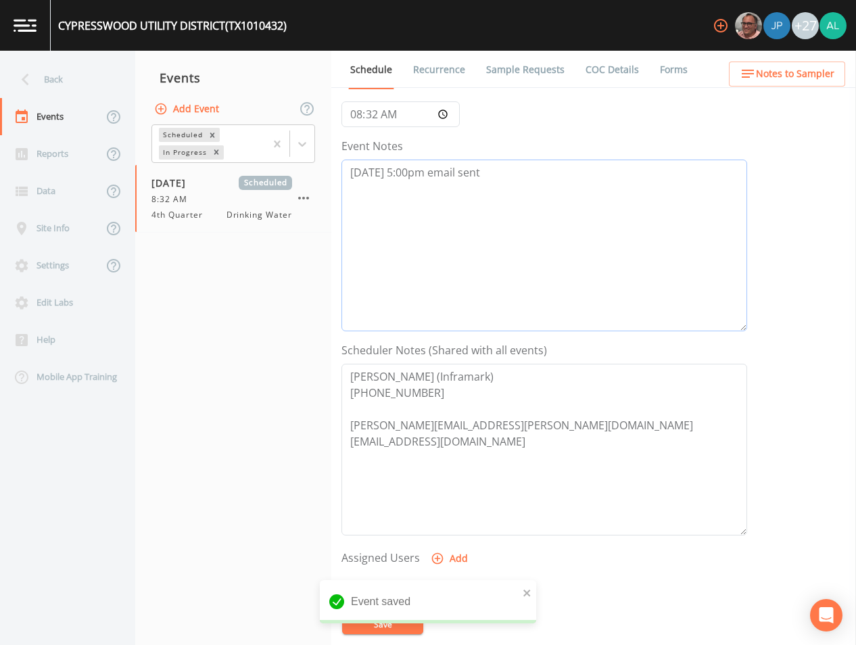
scroll to position [135, 0]
type textarea "[DATE] 5:00pm email sent"
click at [524, 589] on icon "close" at bounding box center [527, 592] width 9 height 11
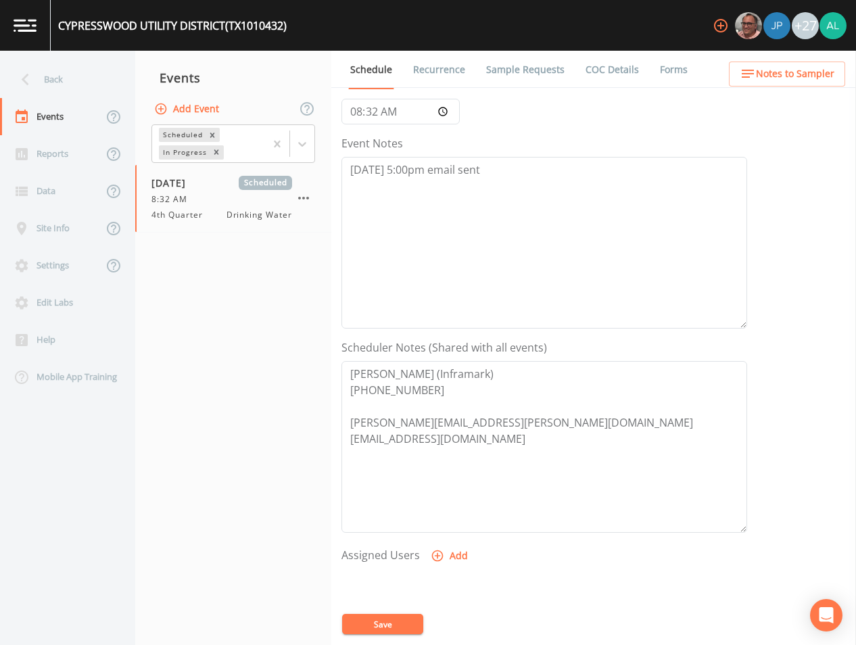
click at [360, 621] on div "Event saved" at bounding box center [428, 607] width 216 height 54
click at [360, 621] on button "Save" at bounding box center [382, 624] width 81 height 20
click at [413, 621] on button "Save" at bounding box center [382, 624] width 81 height 20
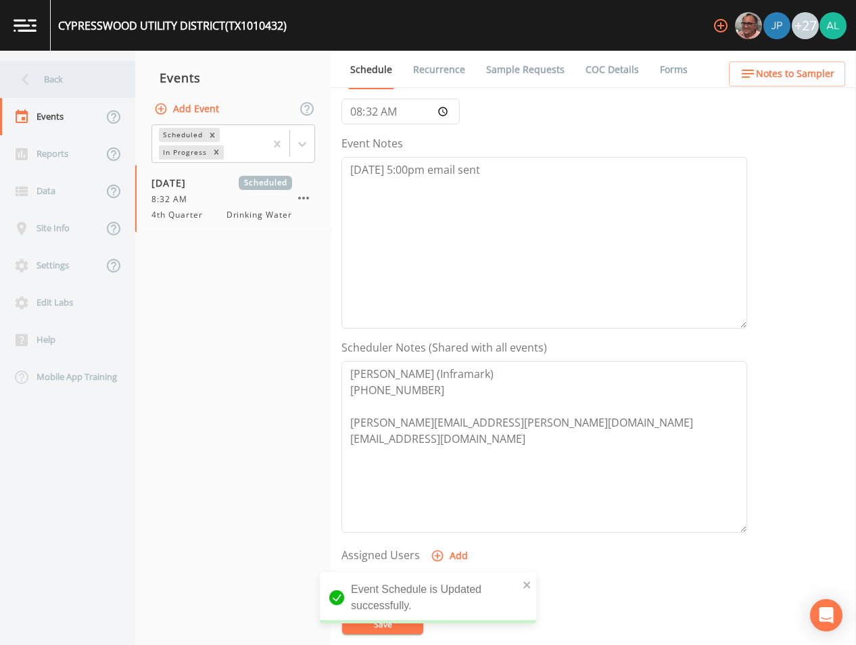
click at [92, 78] on div "Back" at bounding box center [61, 79] width 122 height 37
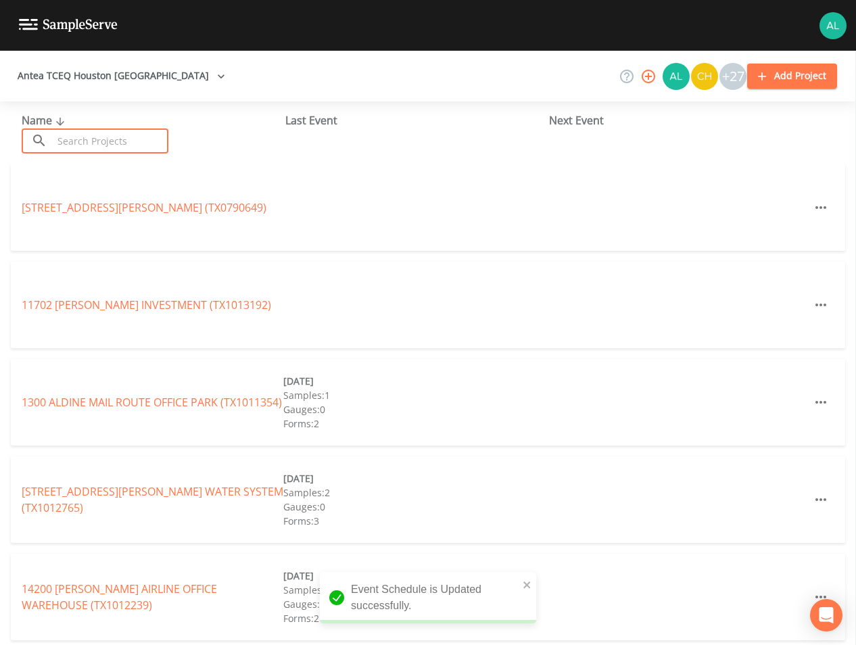
drag, startPoint x: 88, startPoint y: 128, endPoint x: 83, endPoint y: 136, distance: 8.8
click at [88, 128] on input "text" at bounding box center [111, 140] width 116 height 25
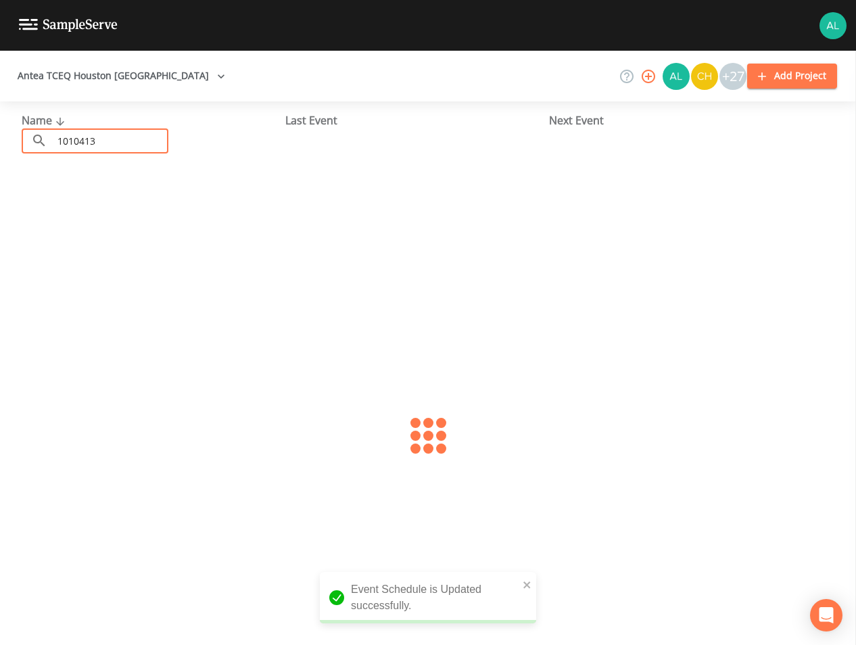
type input "1010413"
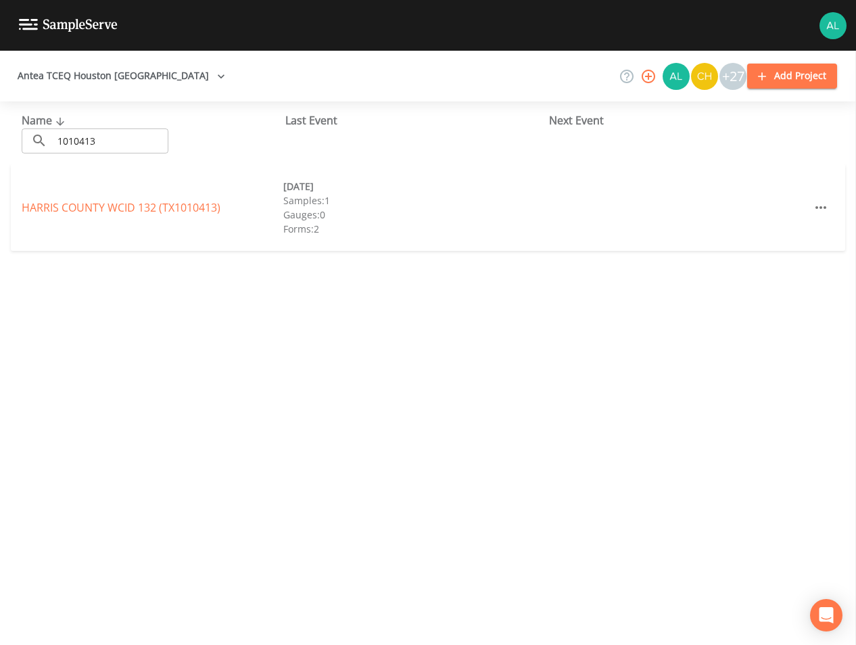
click at [68, 199] on div "HARRIS COUNTY WCID 132 (TX1010413) [DATE] Samples: 1 Gauges: 0 Forms: 2" at bounding box center [428, 207] width 834 height 87
click at [81, 203] on link "[GEOGRAPHIC_DATA] 132 (TX1010413)" at bounding box center [121, 207] width 199 height 15
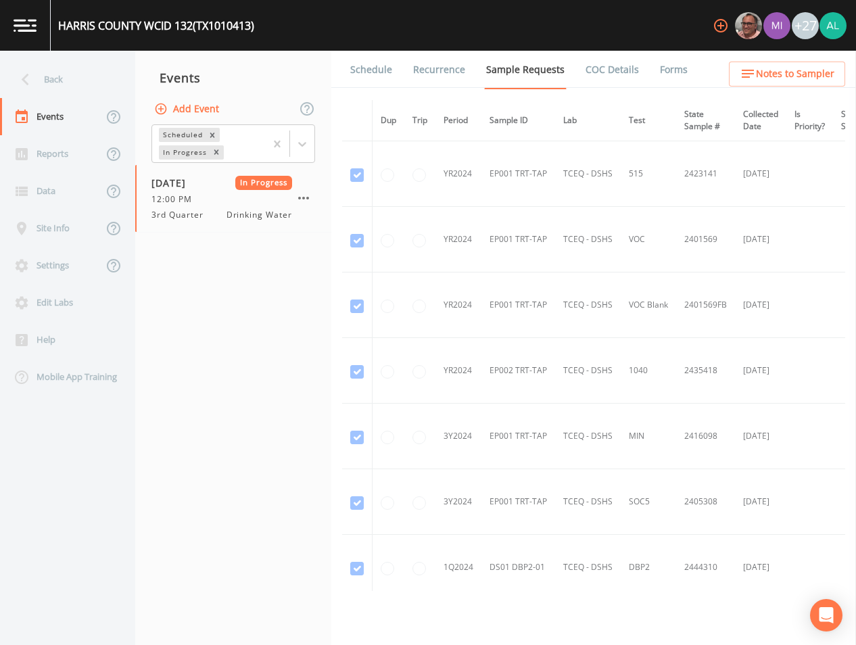
drag, startPoint x: 679, startPoint y: 60, endPoint x: 684, endPoint y: 70, distance: 11.2
click at [681, 62] on link "Forms" at bounding box center [674, 70] width 32 height 38
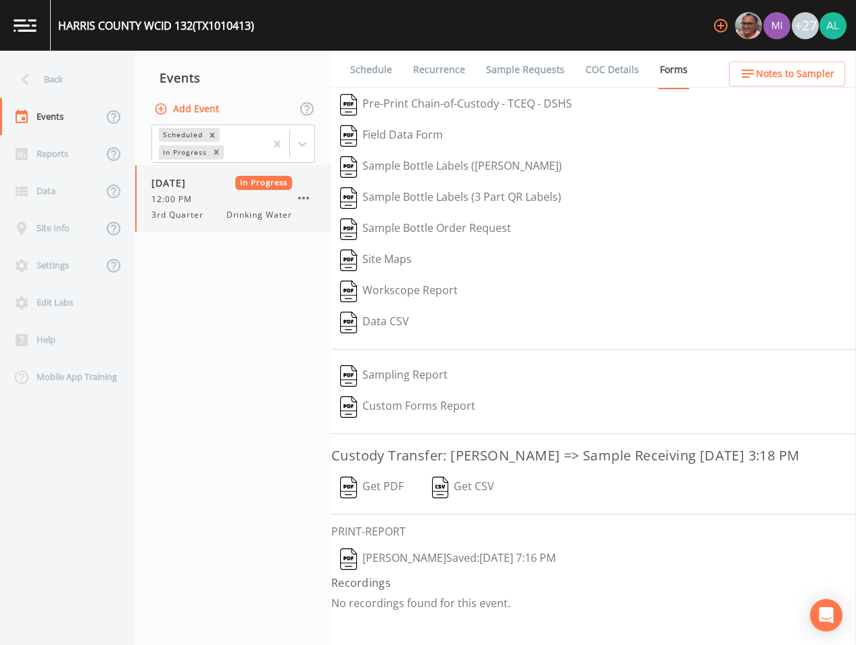
click at [306, 199] on icon "button" at bounding box center [303, 198] width 16 height 16
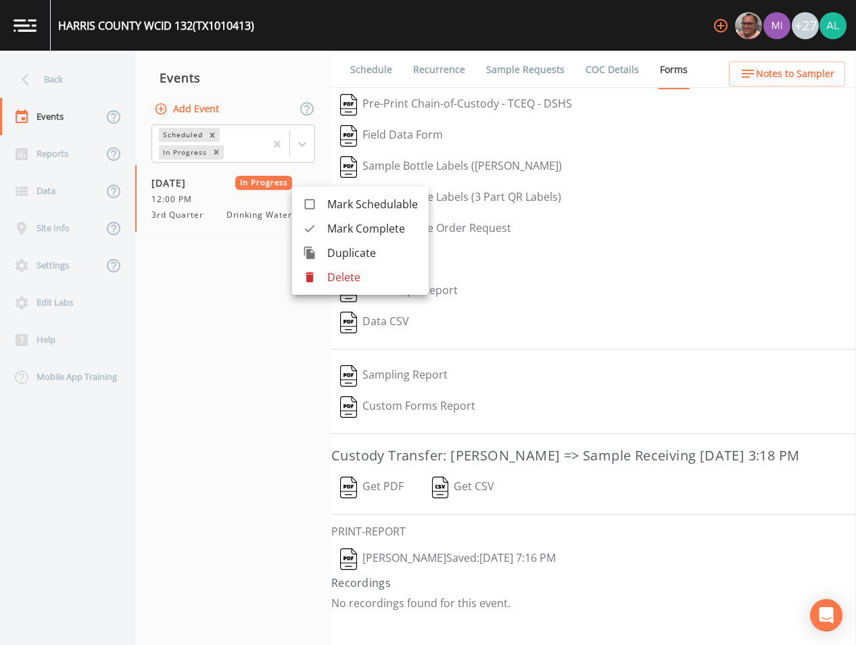
drag, startPoint x: 396, startPoint y: 231, endPoint x: 387, endPoint y: 224, distance: 11.1
click at [395, 230] on span "Mark Complete" at bounding box center [372, 228] width 91 height 16
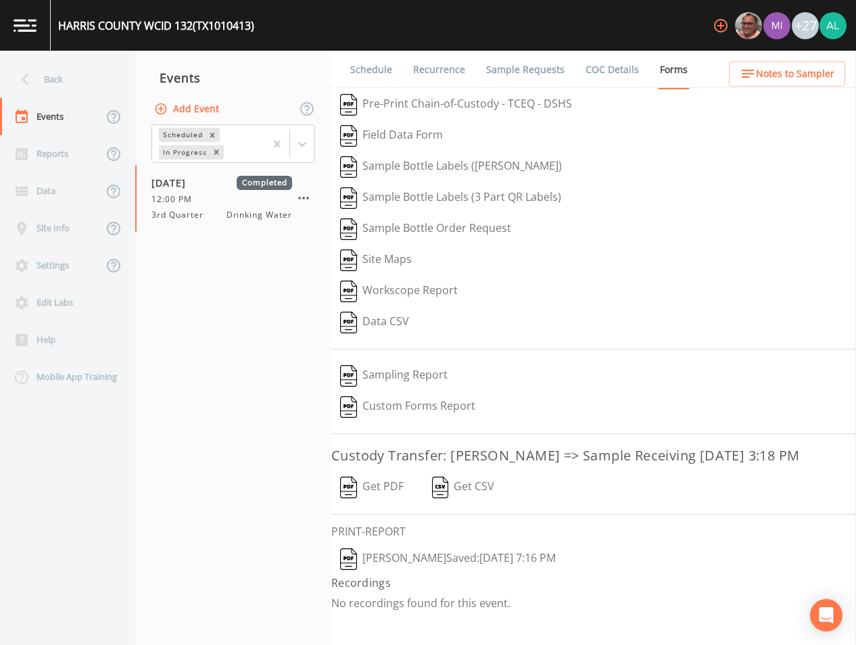
click at [194, 105] on button "Add Event" at bounding box center [187, 109] width 73 height 25
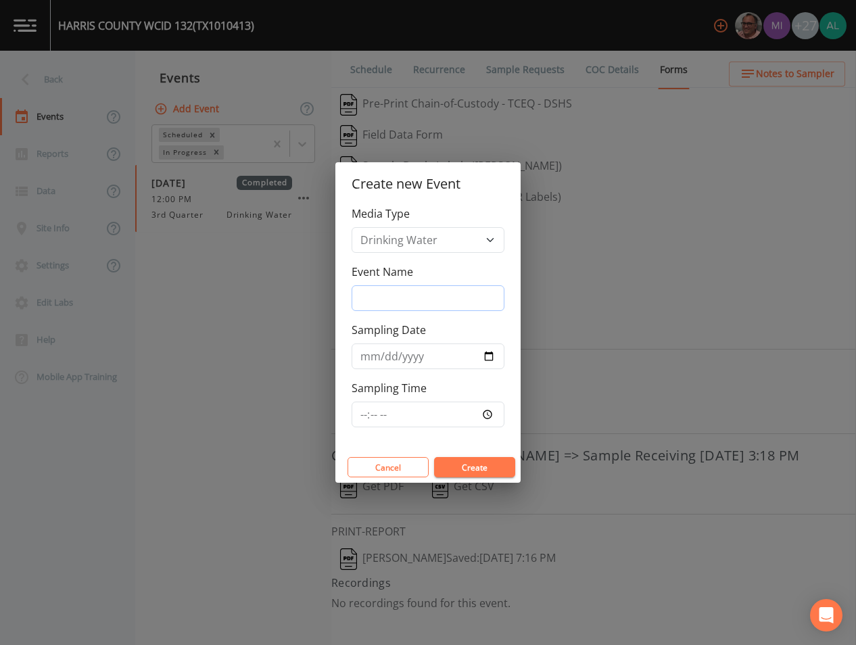
click at [429, 291] on input "Event Name" at bounding box center [428, 298] width 153 height 26
type input "4th Quarter"
type input "[DATE]"
click at [358, 412] on input "Sampling Time" at bounding box center [428, 415] width 153 height 26
type input "08:33"
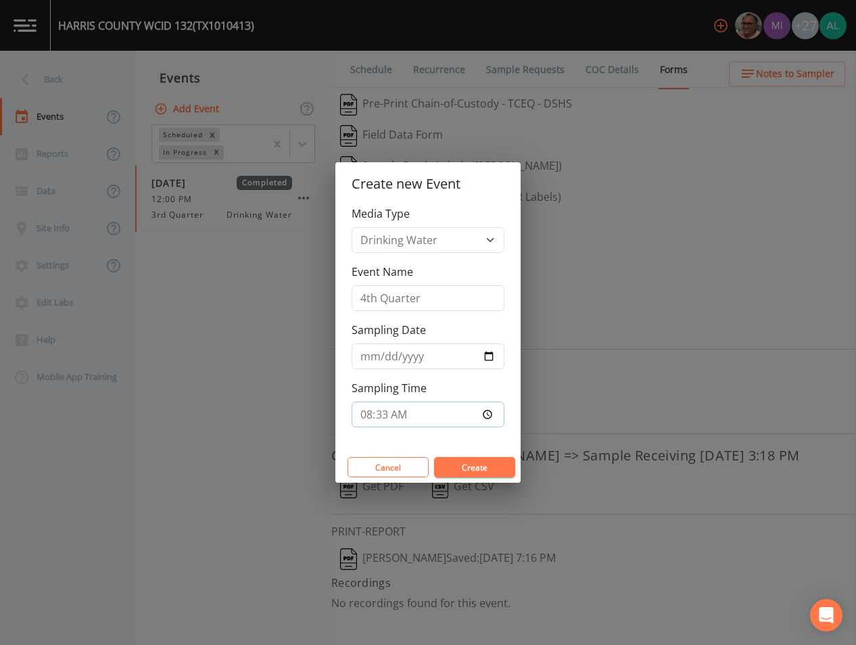
click at [434, 457] on button "Create" at bounding box center [474, 467] width 81 height 20
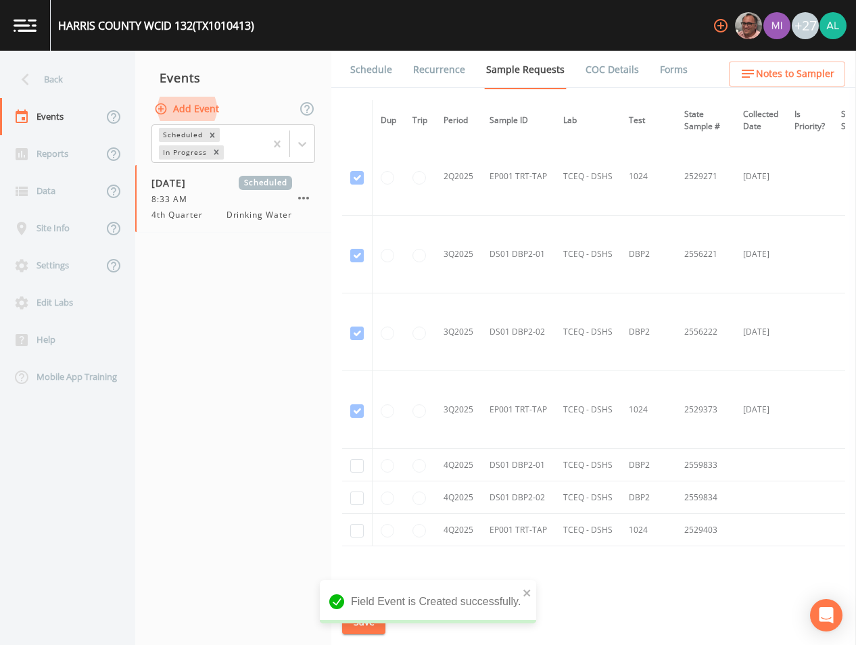
scroll to position [2947, 0]
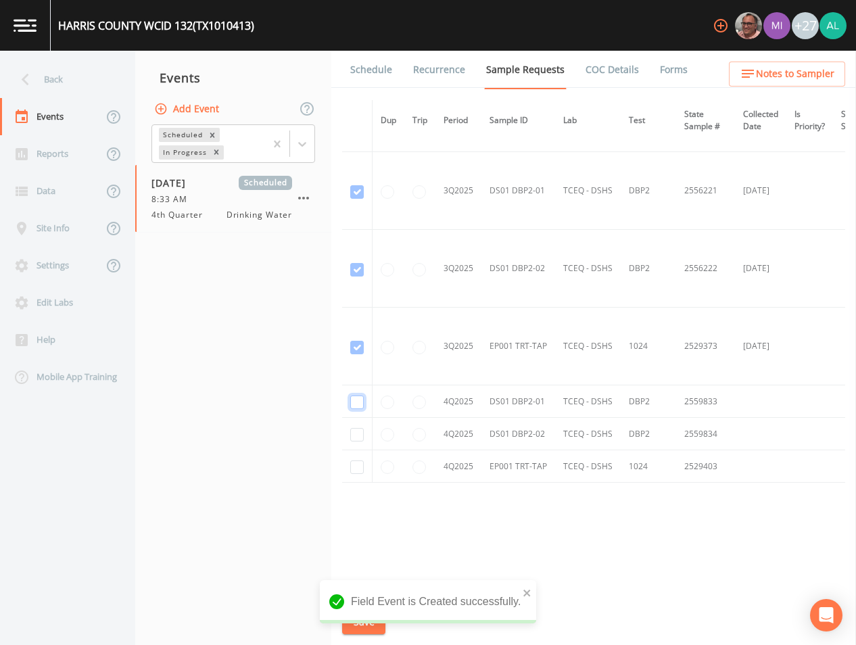
click at [362, 402] on input "checkbox" at bounding box center [357, 402] width 14 height 14
checkbox input "true"
click at [353, 432] on input "checkbox" at bounding box center [357, 435] width 14 height 14
checkbox input "true"
click at [358, 474] on td at bounding box center [357, 466] width 30 height 32
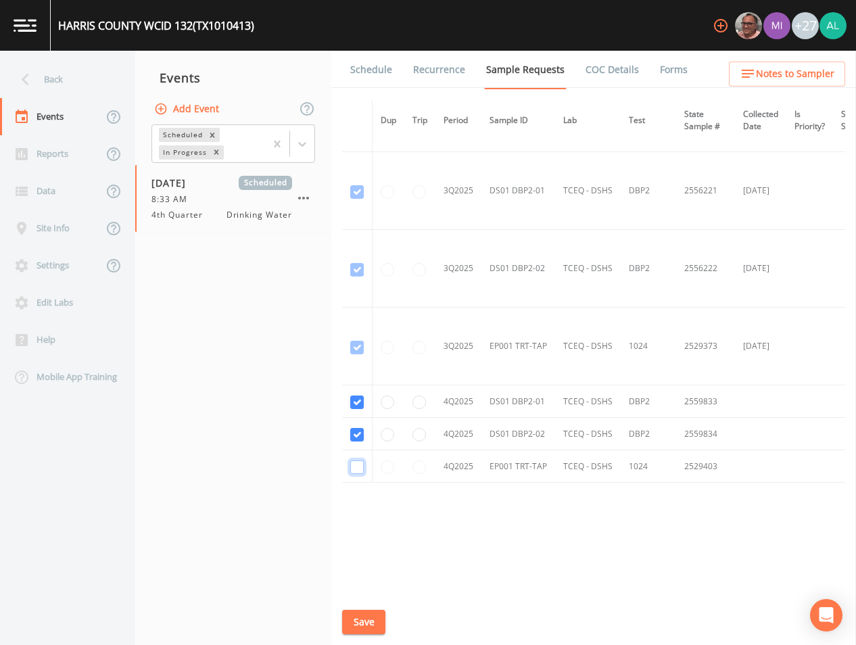
click at [350, 466] on td at bounding box center [357, 466] width 30 height 32
click at [356, 466] on input "checkbox" at bounding box center [357, 467] width 14 height 14
checkbox input "true"
drag, startPoint x: 369, startPoint y: 617, endPoint x: 360, endPoint y: 463, distance: 153.7
click at [368, 612] on button "Save" at bounding box center [363, 622] width 43 height 25
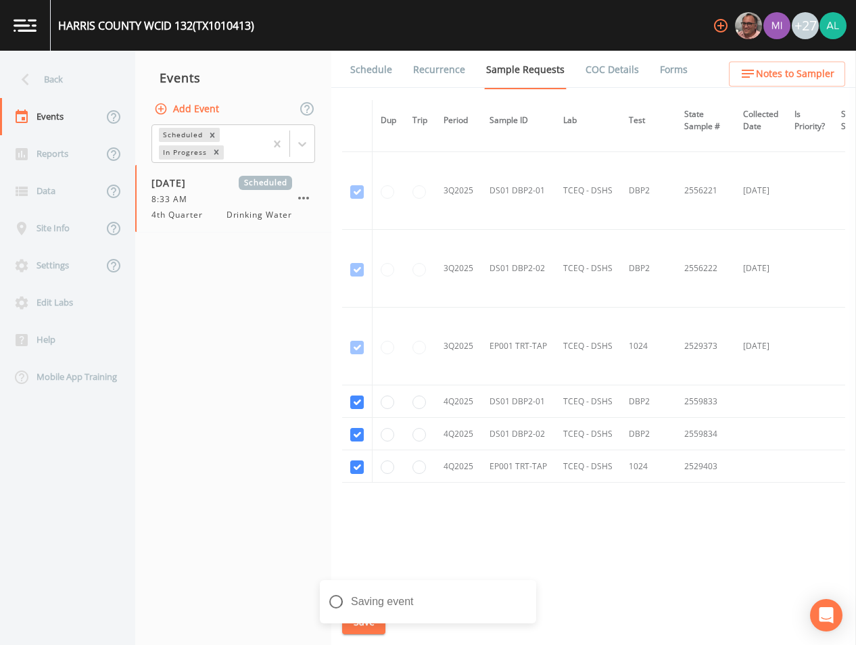
drag, startPoint x: 391, startPoint y: 49, endPoint x: 379, endPoint y: 64, distance: 19.7
click at [391, 49] on div "[GEOGRAPHIC_DATA] 132 (TX1010413) +27" at bounding box center [428, 25] width 856 height 51
click at [377, 66] on link "Schedule" at bounding box center [371, 70] width 46 height 38
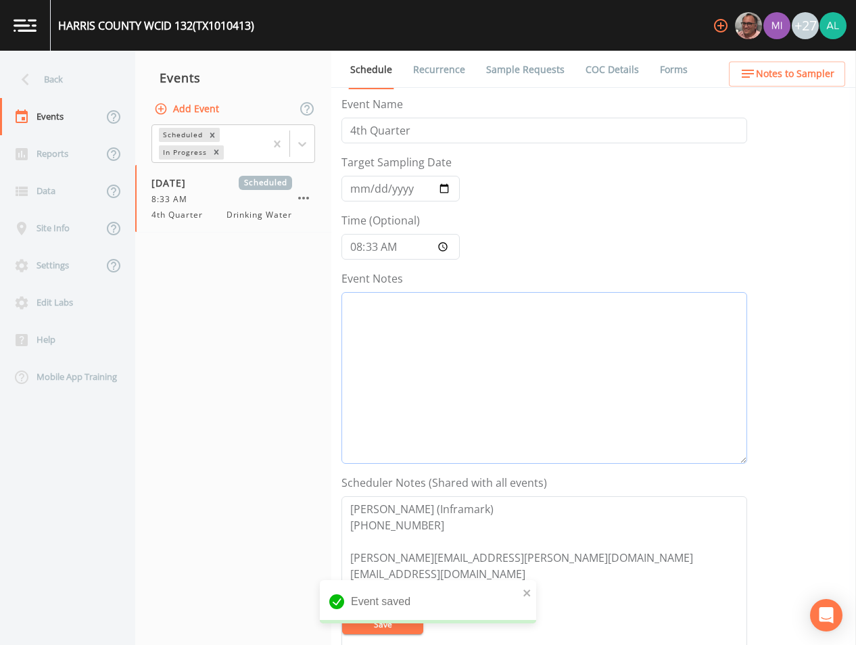
click at [383, 372] on textarea "Event Notes" at bounding box center [544, 378] width 406 height 172
paste textarea "[DATE] 5:00pm email sent"
type textarea "[DATE] 5:00pm email sent"
click at [528, 587] on icon "close" at bounding box center [527, 592] width 9 height 11
click at [389, 615] on div "Event saved" at bounding box center [428, 607] width 216 height 54
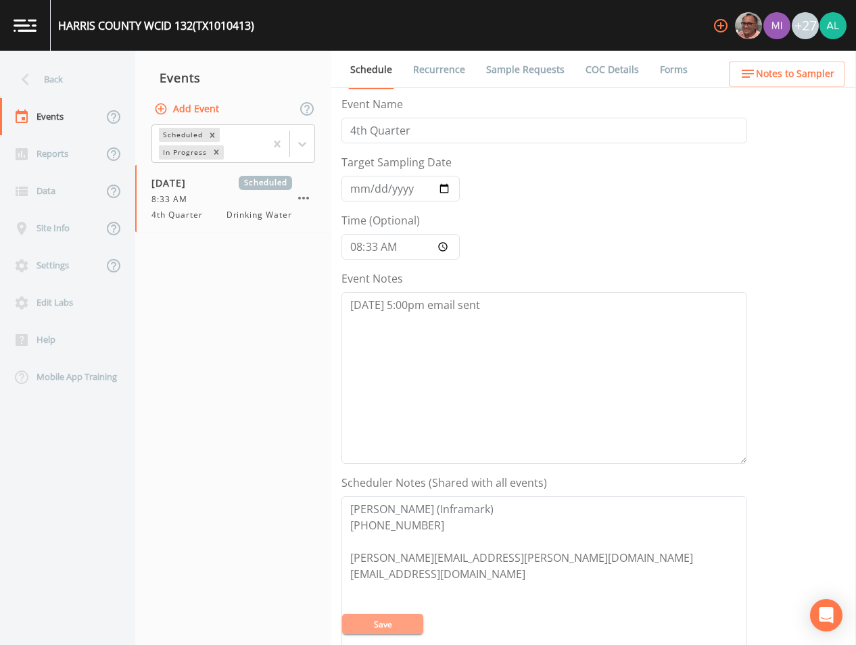
click at [389, 619] on button "Save" at bounding box center [382, 624] width 81 height 20
click at [366, 626] on button "Save" at bounding box center [382, 624] width 81 height 20
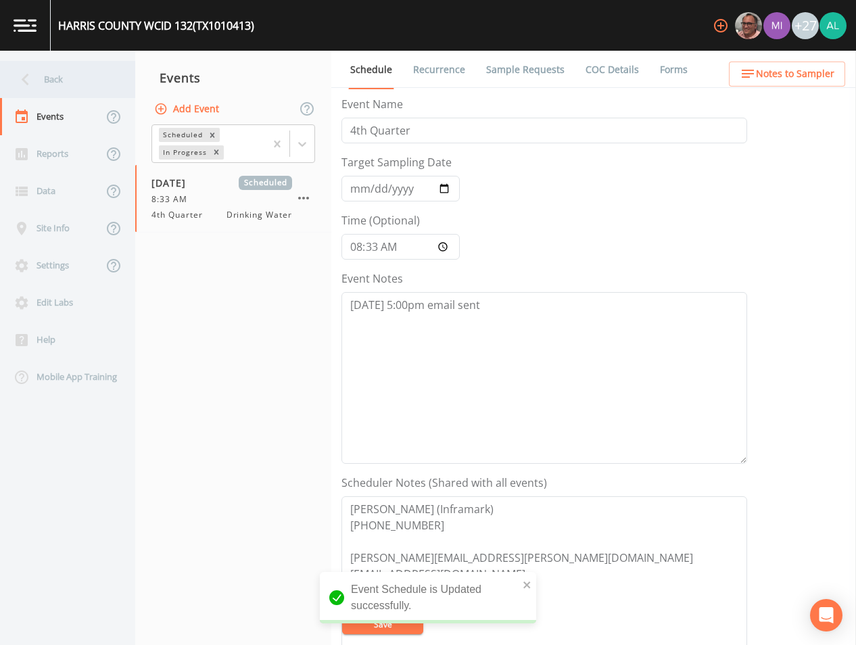
click at [68, 90] on div "Back" at bounding box center [61, 79] width 122 height 37
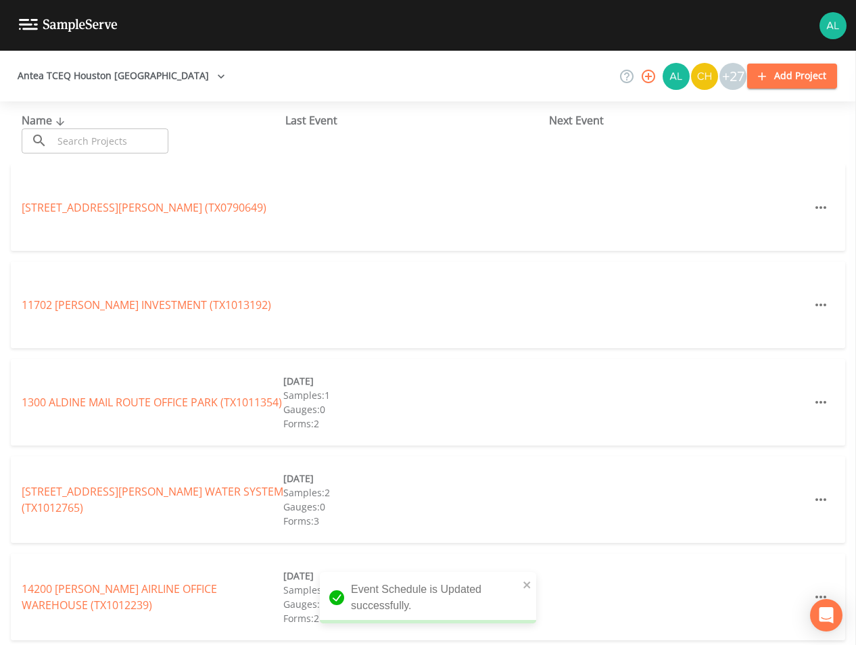
click at [82, 130] on input "text" at bounding box center [111, 140] width 116 height 25
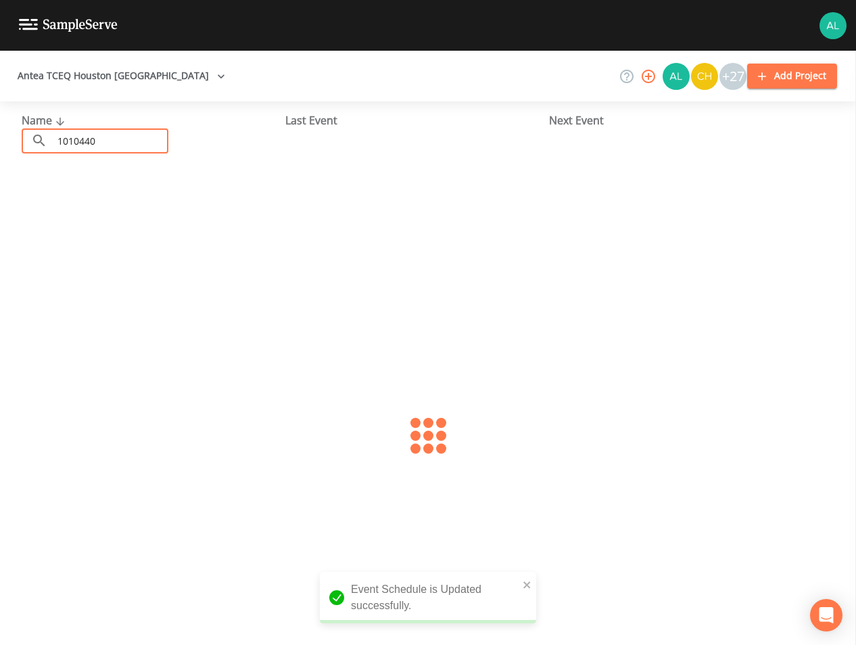
type input "1010440"
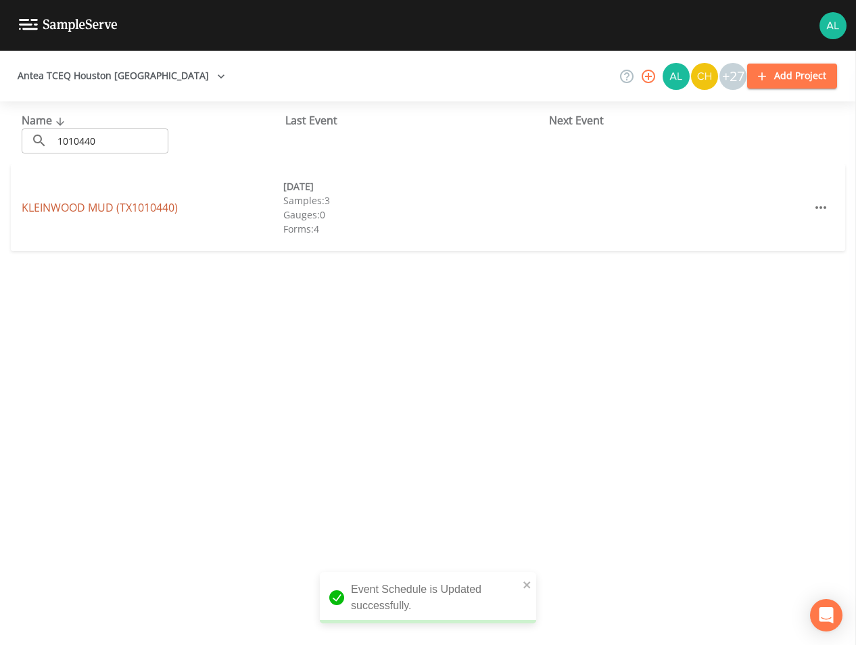
click at [94, 210] on link "[GEOGRAPHIC_DATA] (TX1010440)" at bounding box center [100, 207] width 156 height 15
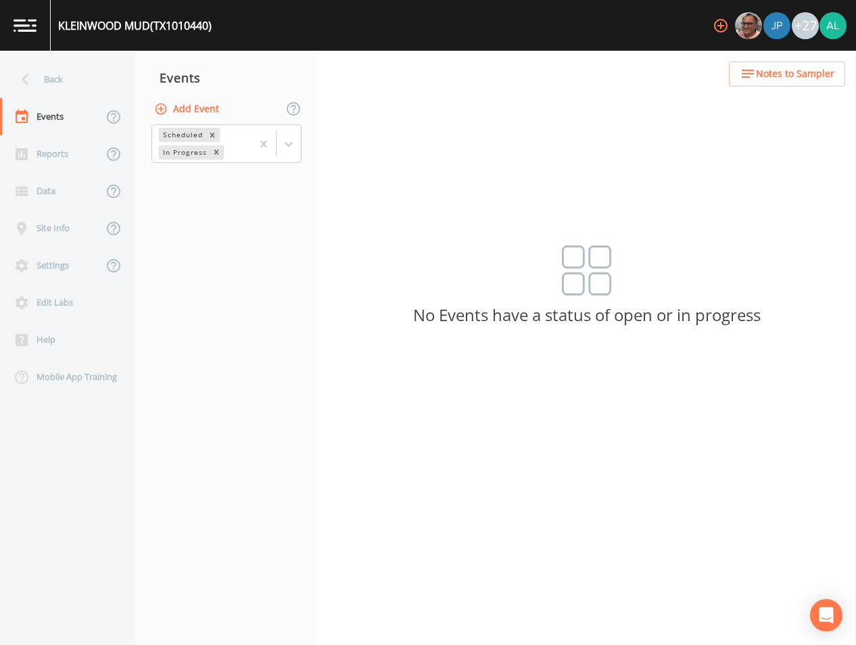
click at [201, 109] on button "Add Event" at bounding box center [187, 109] width 73 height 25
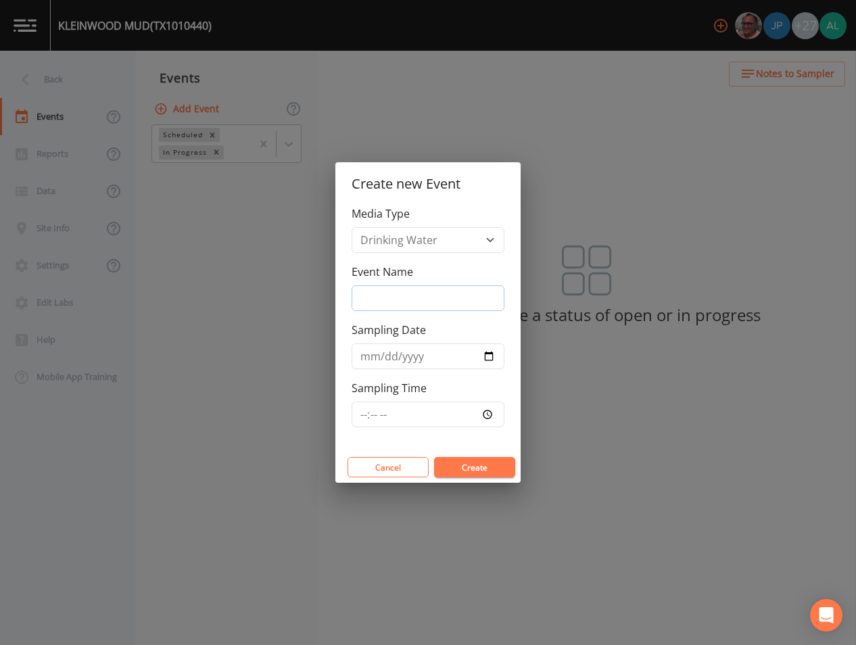
click at [464, 298] on input "Event Name" at bounding box center [428, 298] width 153 height 26
type input "4th Quarter"
type input "[DATE]"
click at [368, 411] on input "Sampling Time" at bounding box center [428, 415] width 153 height 26
type input "08:34"
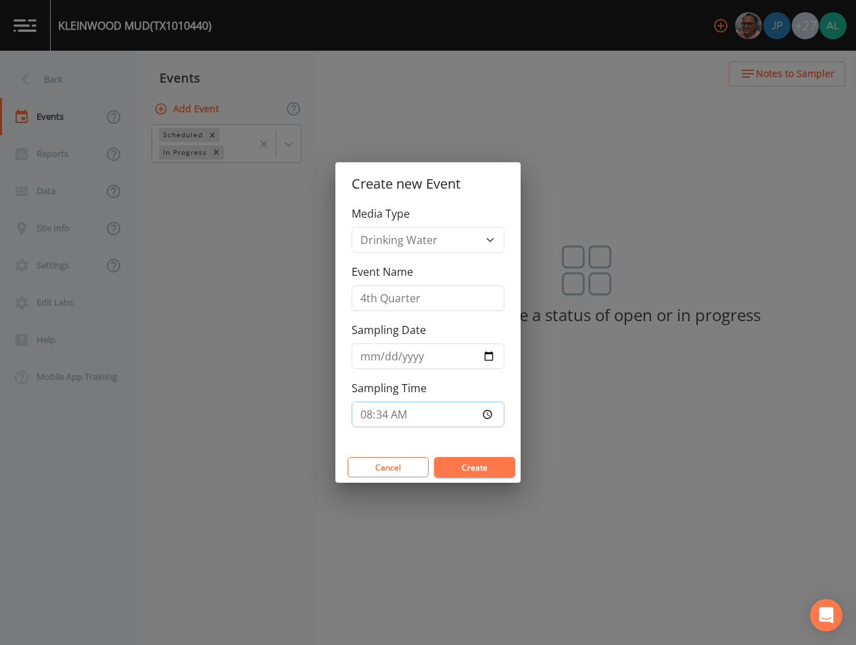
click at [434, 457] on button "Create" at bounding box center [474, 467] width 81 height 20
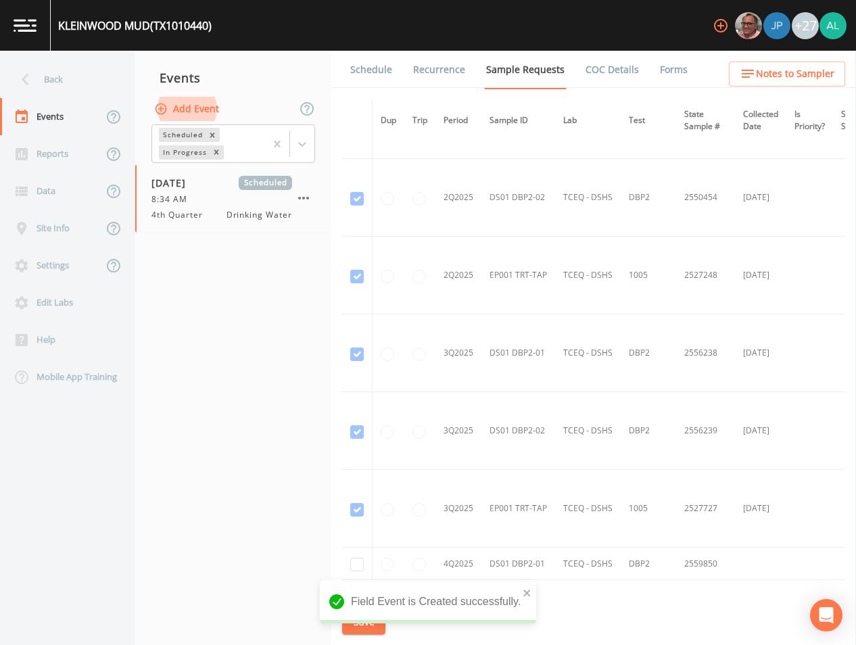
scroll to position [2558, 0]
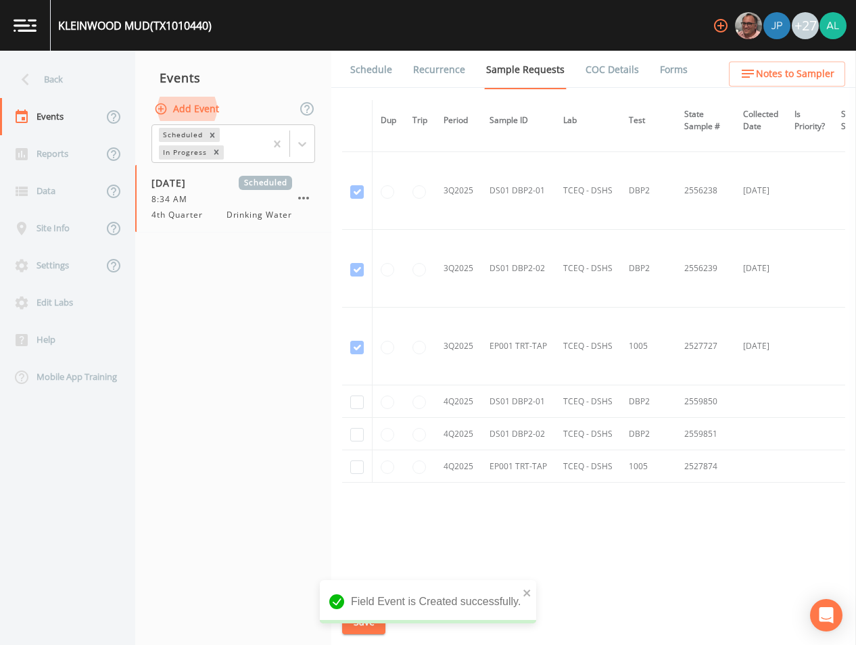
click at [345, 463] on td at bounding box center [357, 466] width 30 height 32
click at [350, 463] on input "checkbox" at bounding box center [357, 467] width 14 height 14
checkbox input "true"
click at [355, 424] on td at bounding box center [357, 434] width 30 height 32
click at [354, 395] on input "checkbox" at bounding box center [357, 402] width 14 height 14
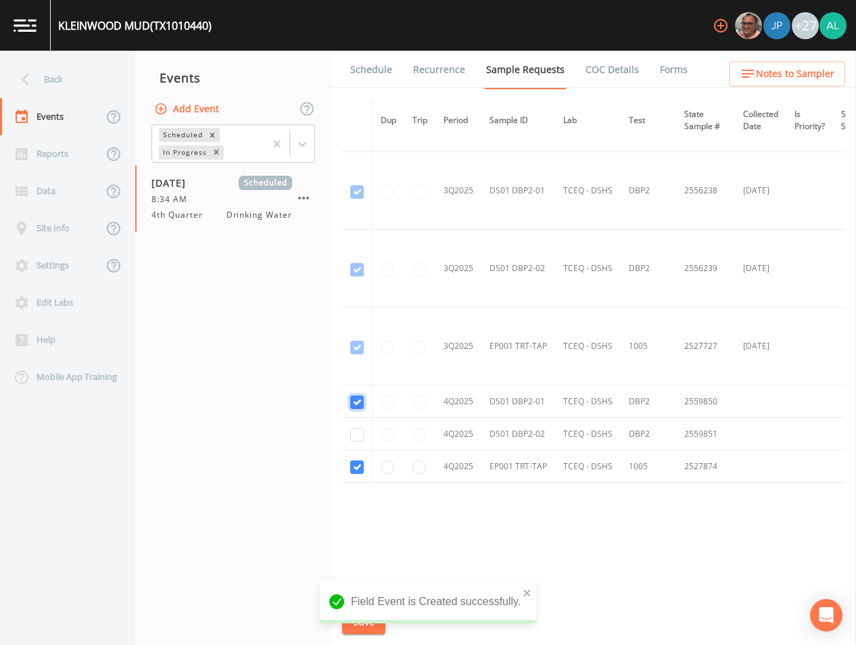
checkbox input "true"
click at [357, 443] on td at bounding box center [357, 434] width 30 height 32
click at [358, 437] on input "checkbox" at bounding box center [357, 435] width 14 height 14
checkbox input "true"
click at [372, 608] on div "Schedule Recurrence Sample Requests COC Details Forms Dup Trip Period Sample ID…" at bounding box center [593, 348] width 525 height 594
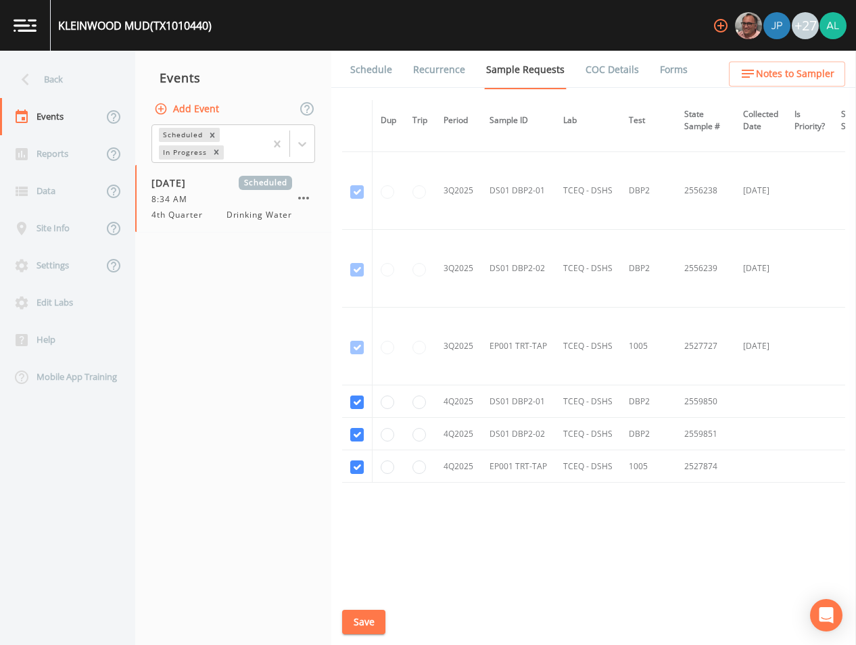
click at [370, 612] on button "Save" at bounding box center [363, 622] width 43 height 25
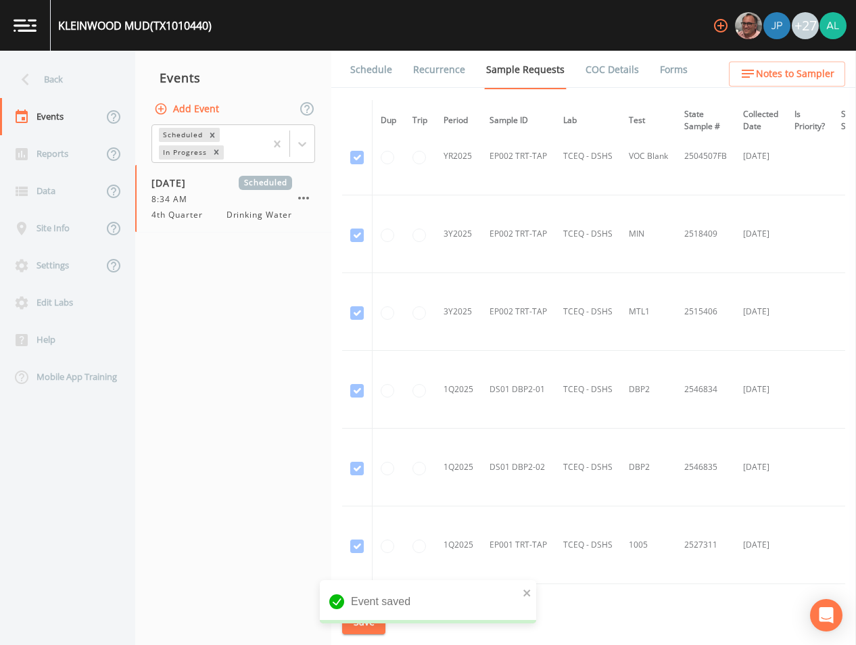
scroll to position [1814, 0]
click at [363, 74] on link "Schedule" at bounding box center [371, 70] width 46 height 38
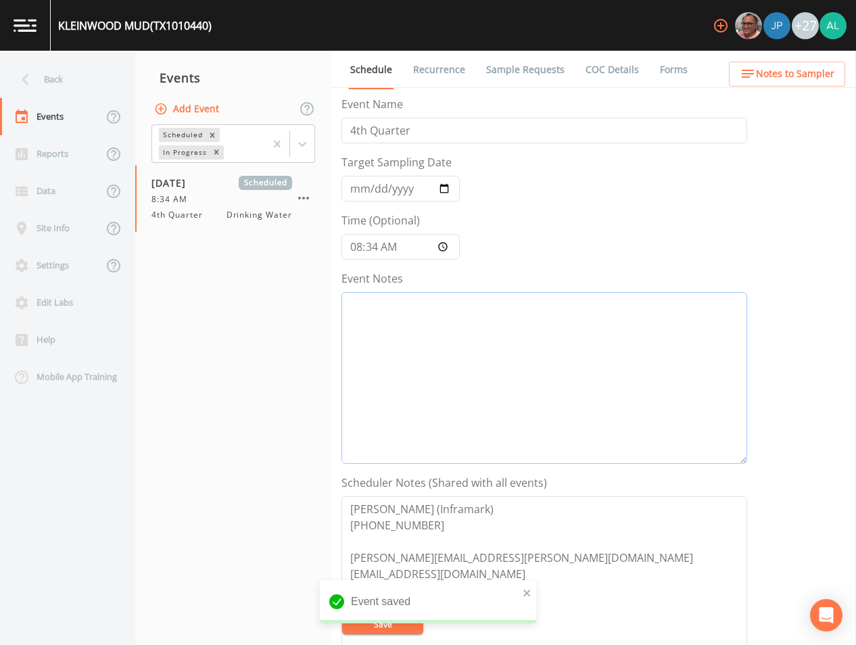
click at [461, 418] on textarea "Event Notes" at bounding box center [544, 378] width 406 height 172
paste textarea "[DATE] 5:00pm email sent"
type textarea "[DATE] 5:00pm email sent"
click at [353, 632] on button "Save" at bounding box center [382, 624] width 81 height 20
click at [385, 627] on button "Save" at bounding box center [382, 624] width 81 height 20
